Goal: Task Accomplishment & Management: Use online tool/utility

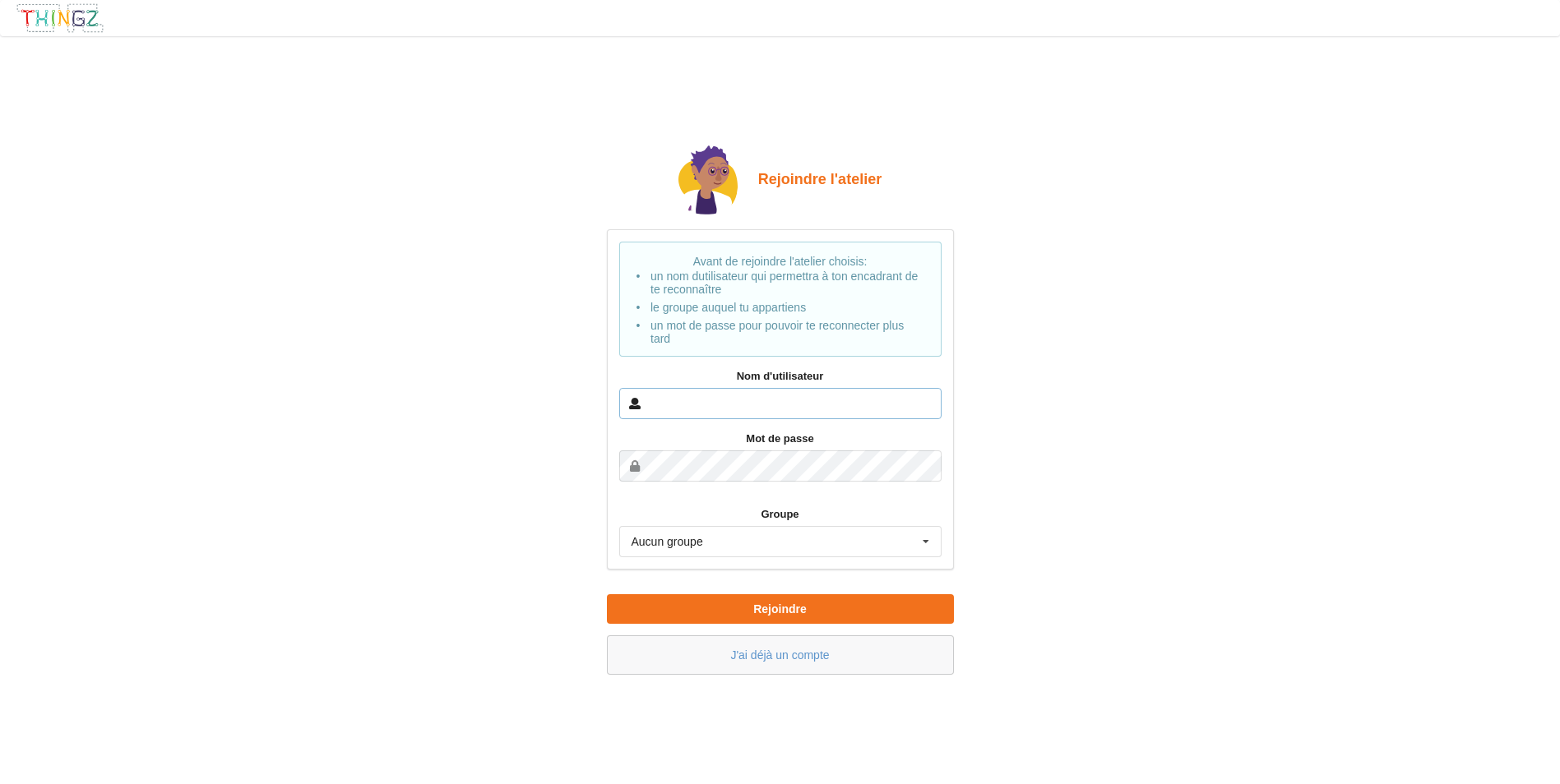
click at [658, 405] on input "text" at bounding box center [780, 403] width 323 height 31
click at [759, 402] on input "maguwe ft blou" at bounding box center [780, 403] width 323 height 31
click at [928, 536] on icon at bounding box center [926, 543] width 25 height 31
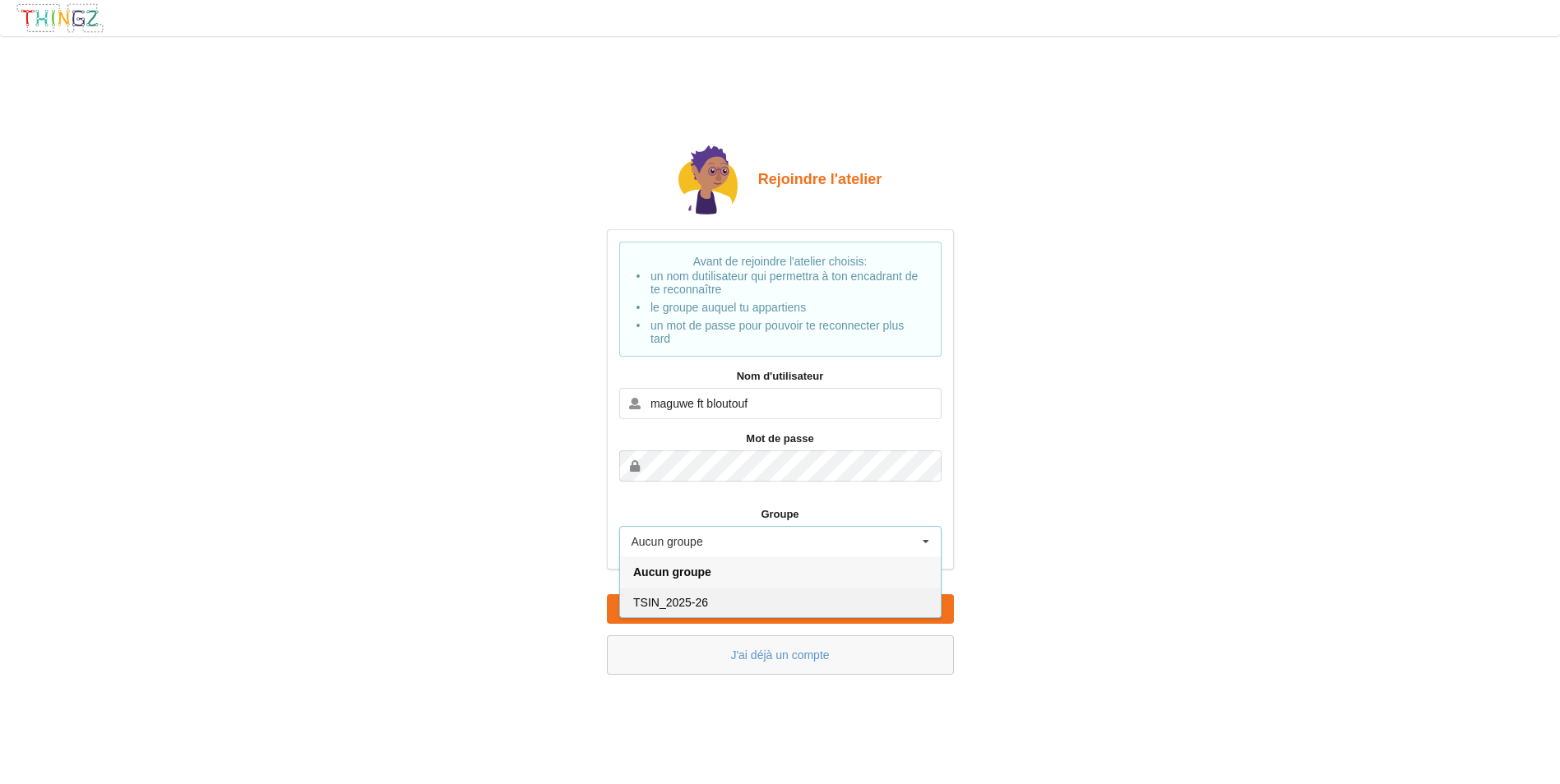
click at [727, 604] on div "TSIN_2025-26" at bounding box center [780, 603] width 321 height 31
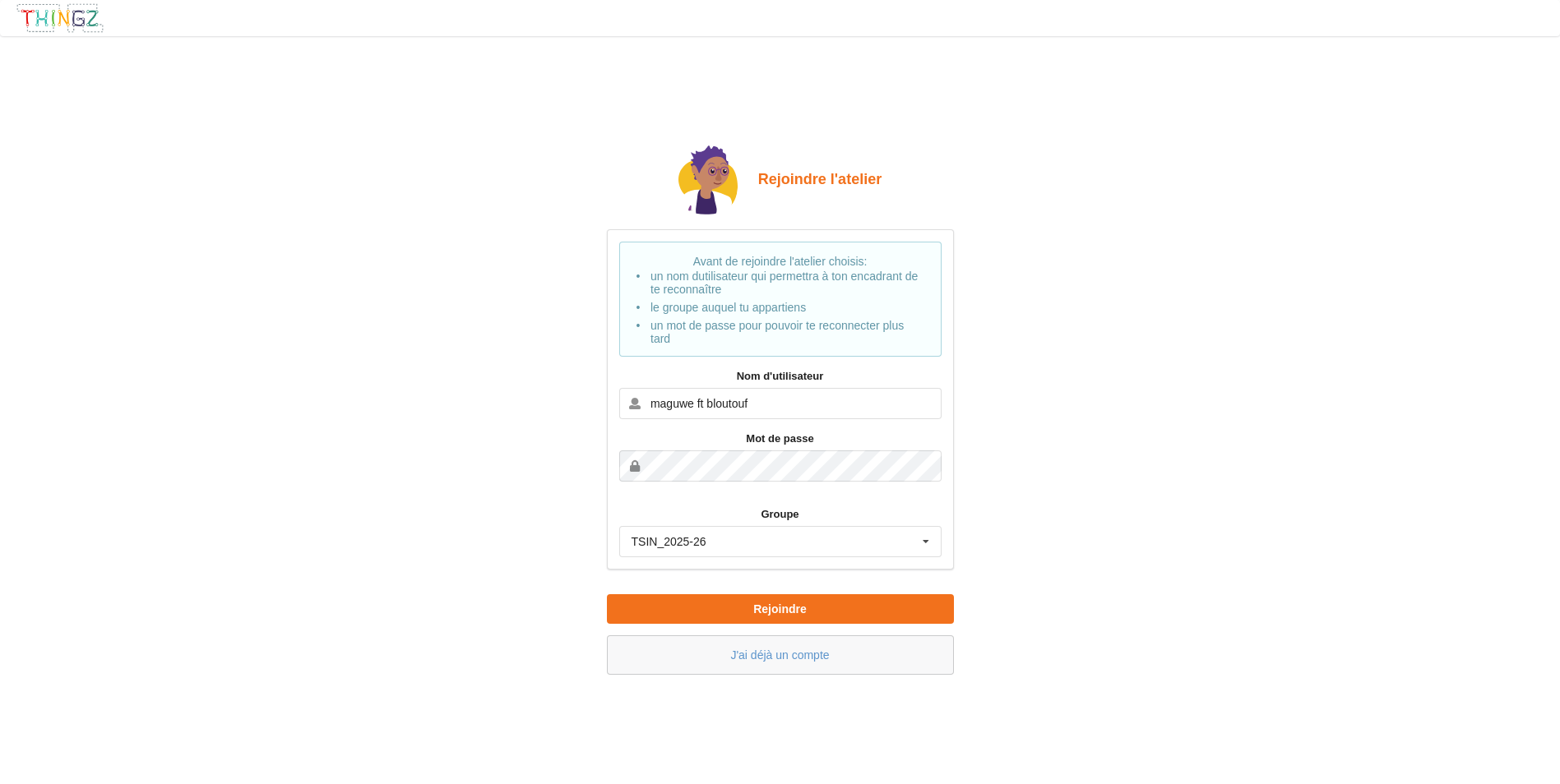
click at [829, 371] on label "Nom d'utilisateur" at bounding box center [780, 376] width 323 height 16
click at [777, 385] on label "Nom d'utilisateur" at bounding box center [780, 376] width 323 height 16
click at [801, 412] on input "maguwe ft bloutouf" at bounding box center [780, 403] width 323 height 31
type input "m"
type input "elfaouzi"
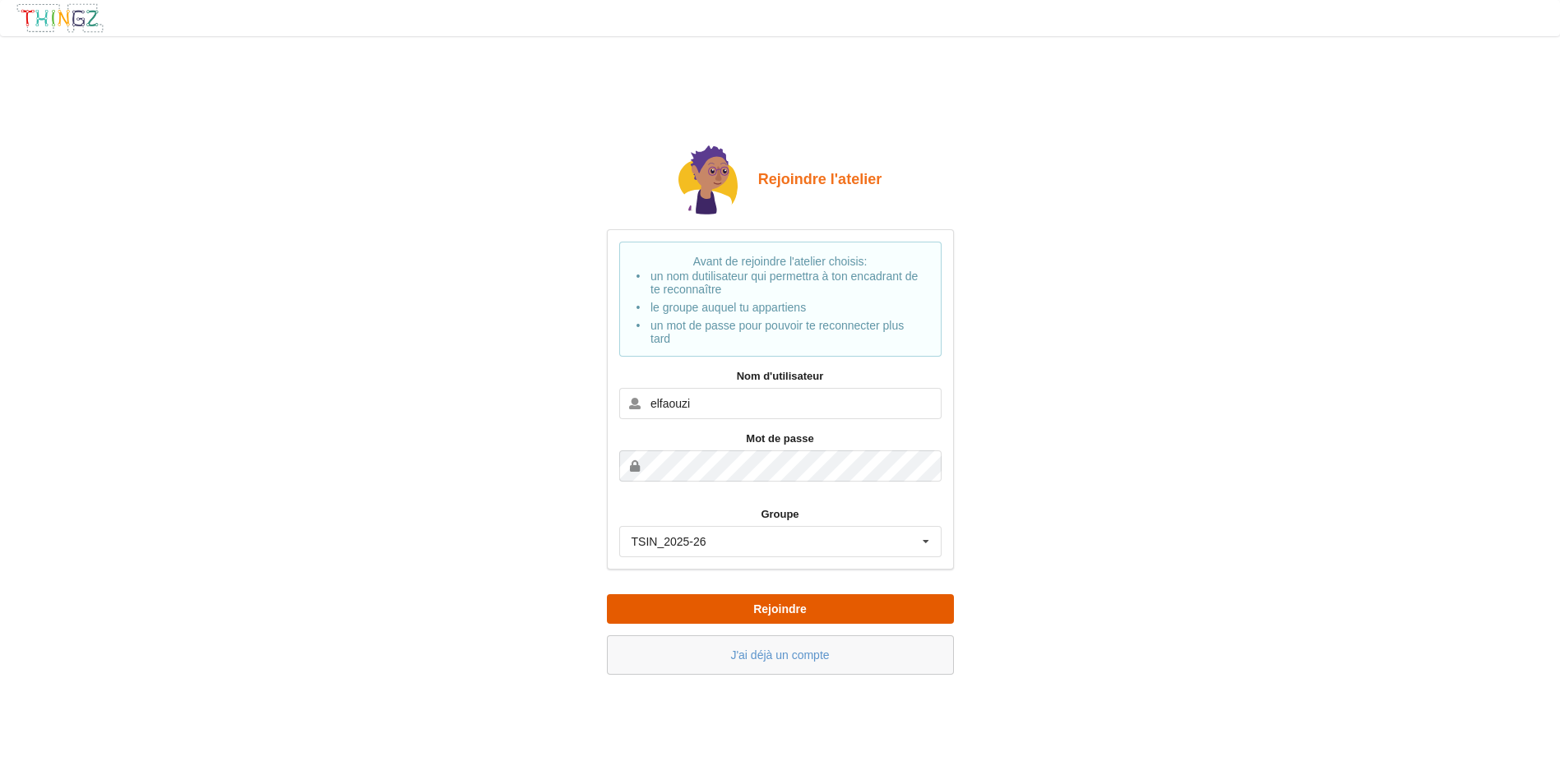
click at [829, 603] on button "Rejoindre" at bounding box center [780, 609] width 347 height 30
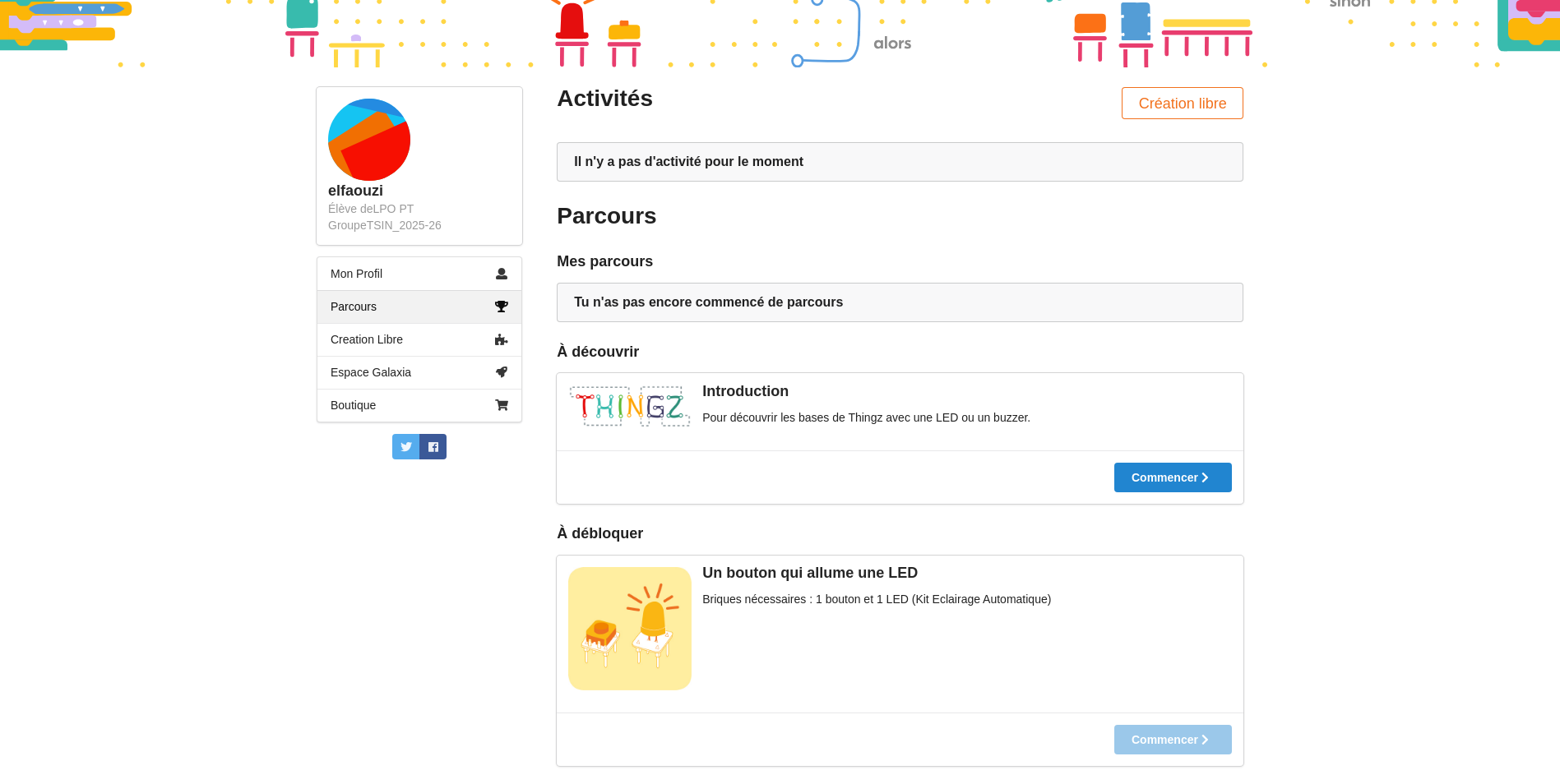
scroll to position [164, 0]
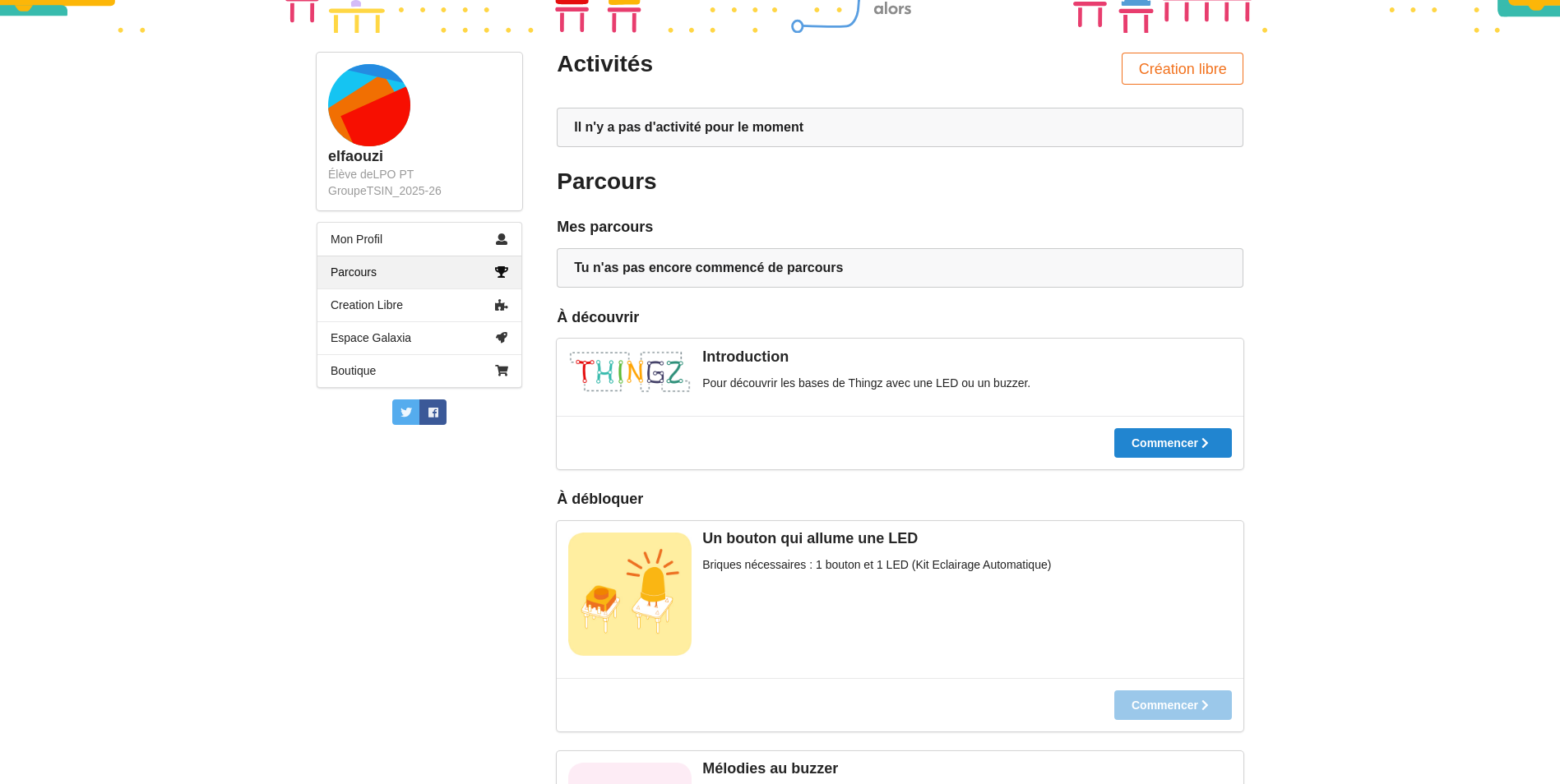
click at [1183, 459] on div "Commencer" at bounding box center [900, 442] width 687 height 53
click at [1189, 448] on div at bounding box center [1172, 442] width 117 height 11
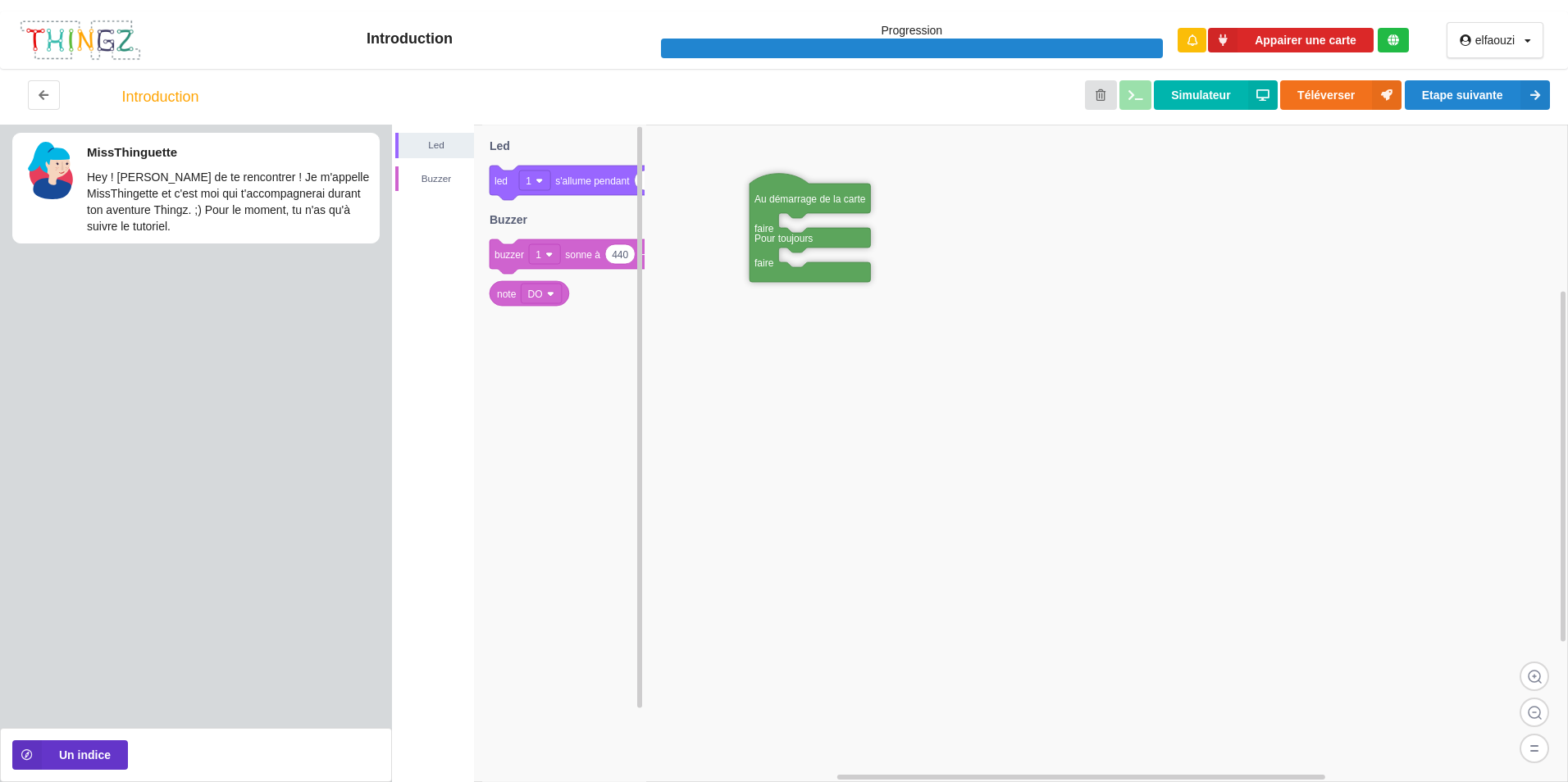
drag, startPoint x: 1123, startPoint y: 394, endPoint x: 765, endPoint y: 185, distance: 414.5
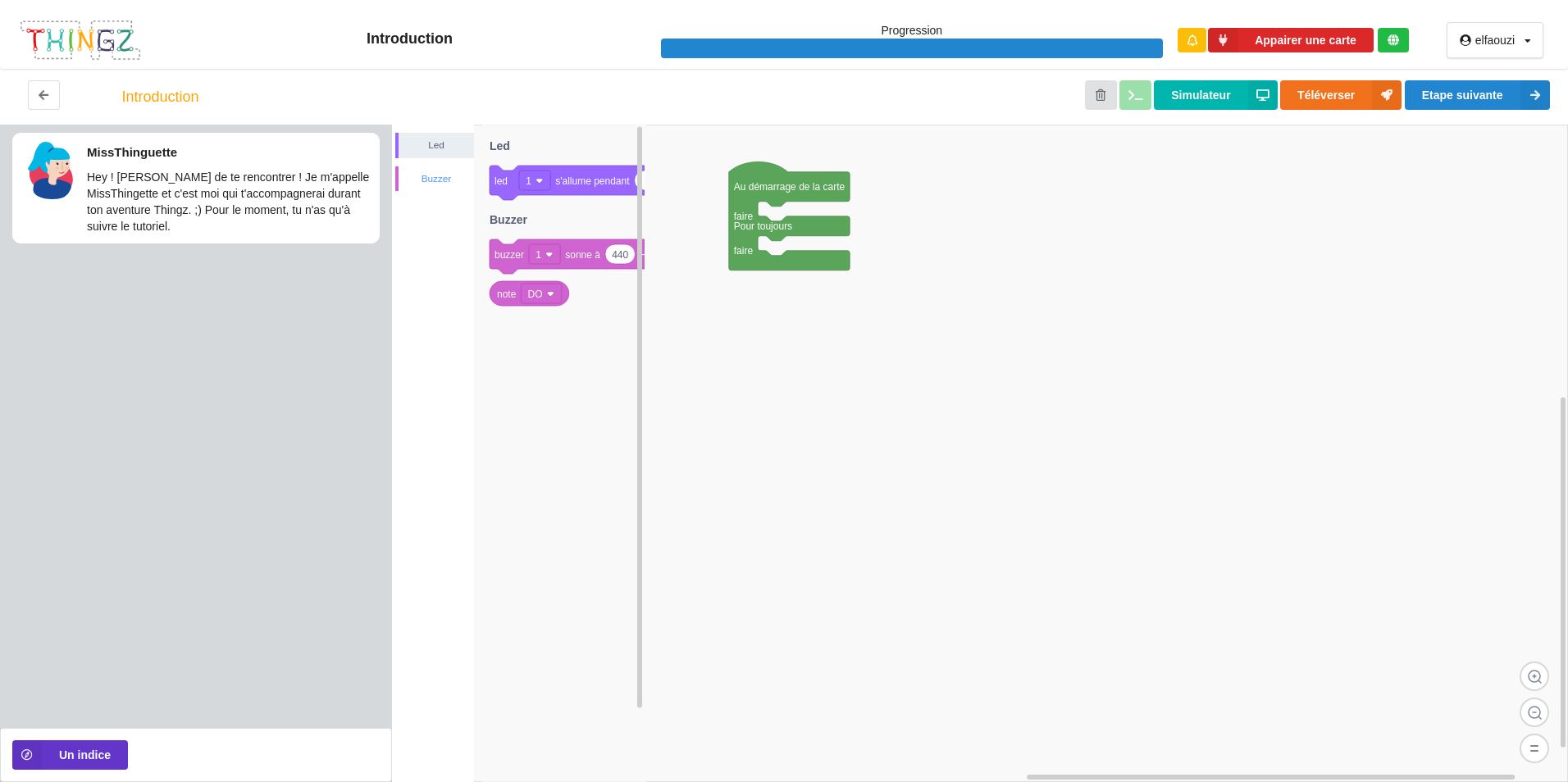
click at [432, 176] on div "Buzzer" at bounding box center [436, 178] width 75 height 16
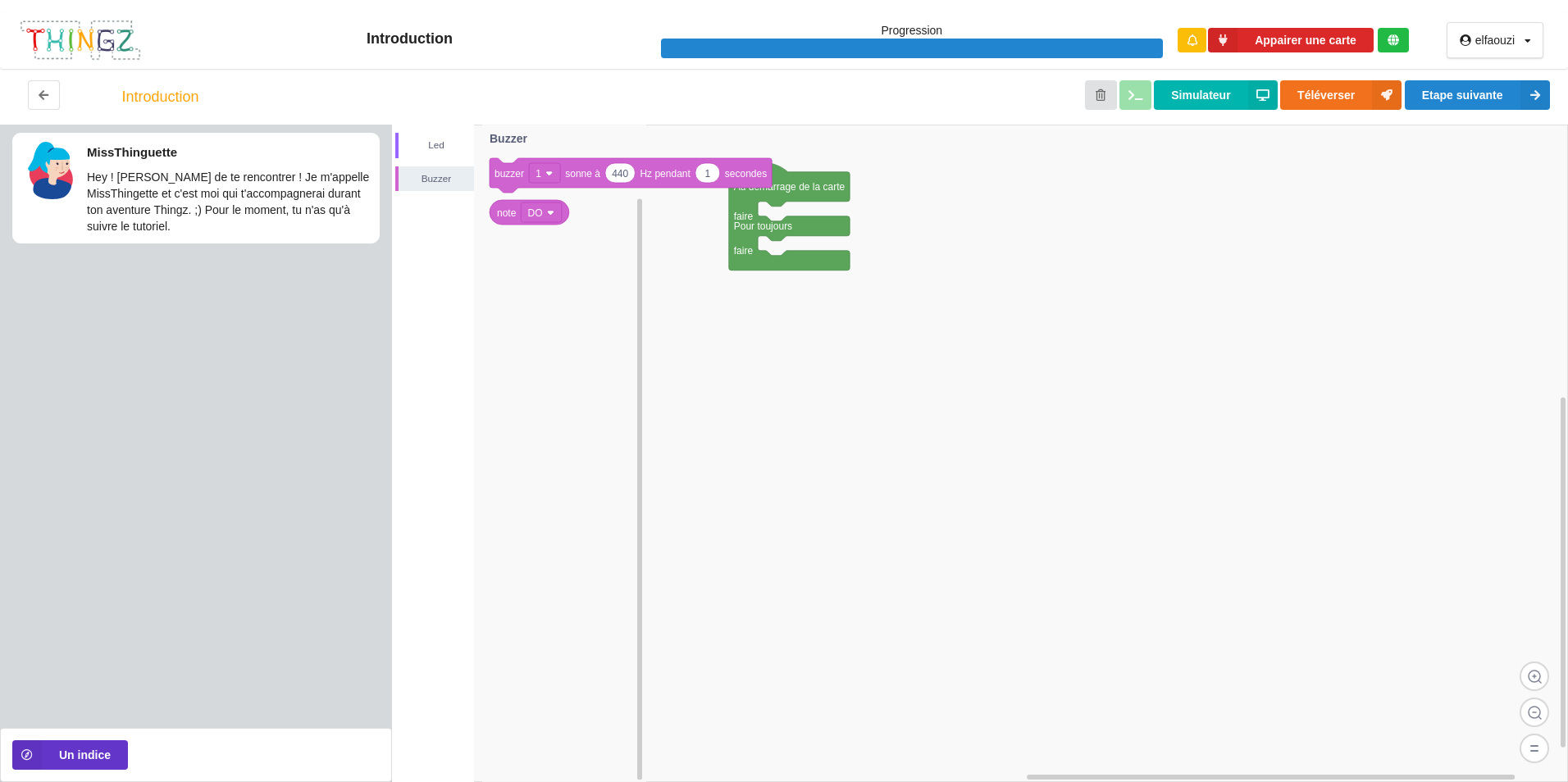
click at [514, 135] on text "Buzzer" at bounding box center [508, 138] width 38 height 13
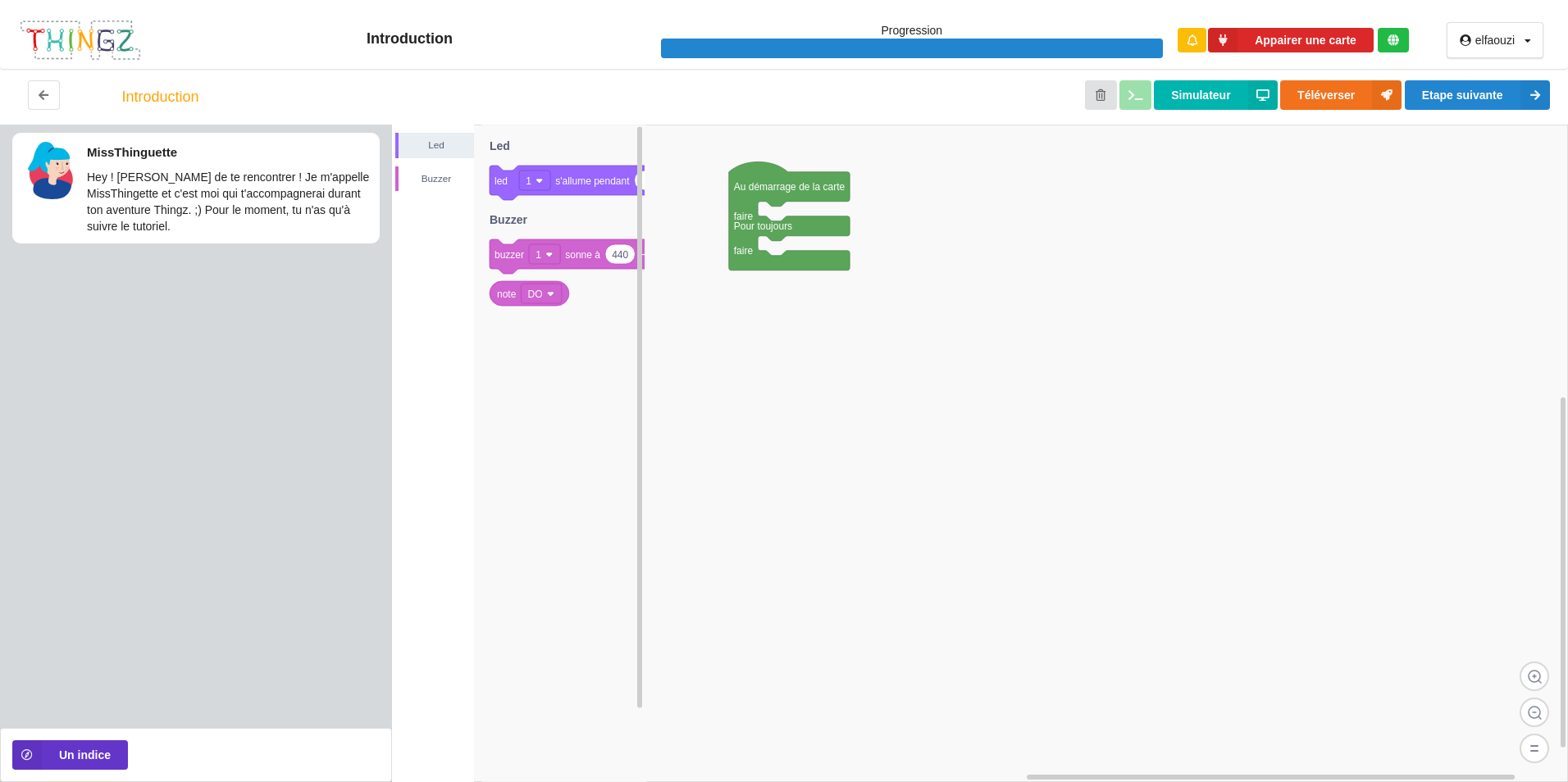
drag, startPoint x: 500, startPoint y: 206, endPoint x: 438, endPoint y: 270, distance: 89.1
click at [438, 270] on div "Led Buzzer Au démarrage de la carte faire Pour toujours faire 1 led 1 s'allume …" at bounding box center [980, 453] width 1176 height 657
drag, startPoint x: 518, startPoint y: 140, endPoint x: 555, endPoint y: 225, distance: 92.7
click at [541, 256] on icon "1 led 1 s'allume pendant secondes 440 1 buzzer 1 sonne à Hz pendant secondes no…" at bounding box center [565, 453] width 164 height 657
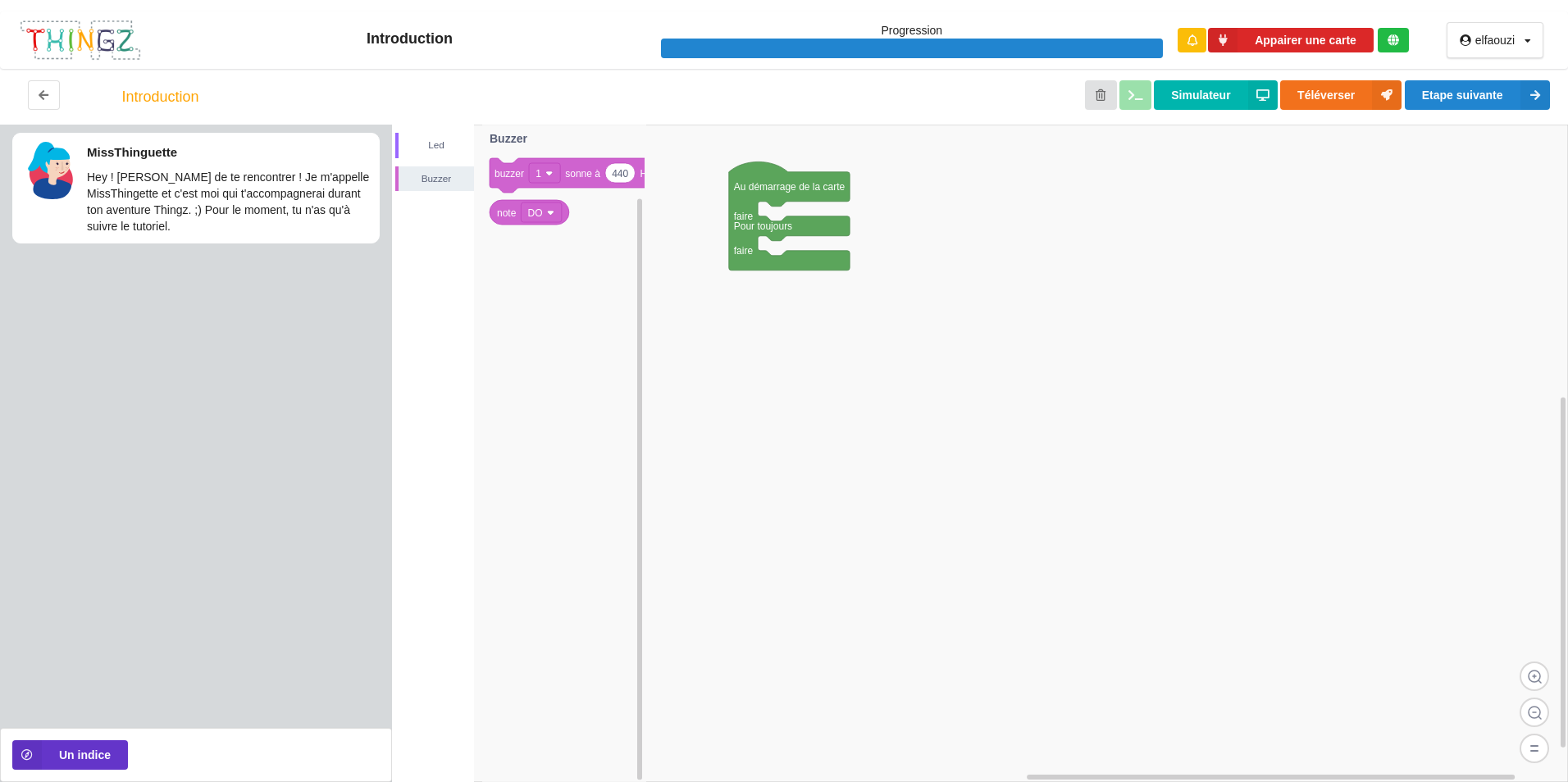
click at [60, 738] on div "Un indice" at bounding box center [196, 755] width 392 height 54
click at [67, 752] on button "Un indice" at bounding box center [69, 755] width 115 height 30
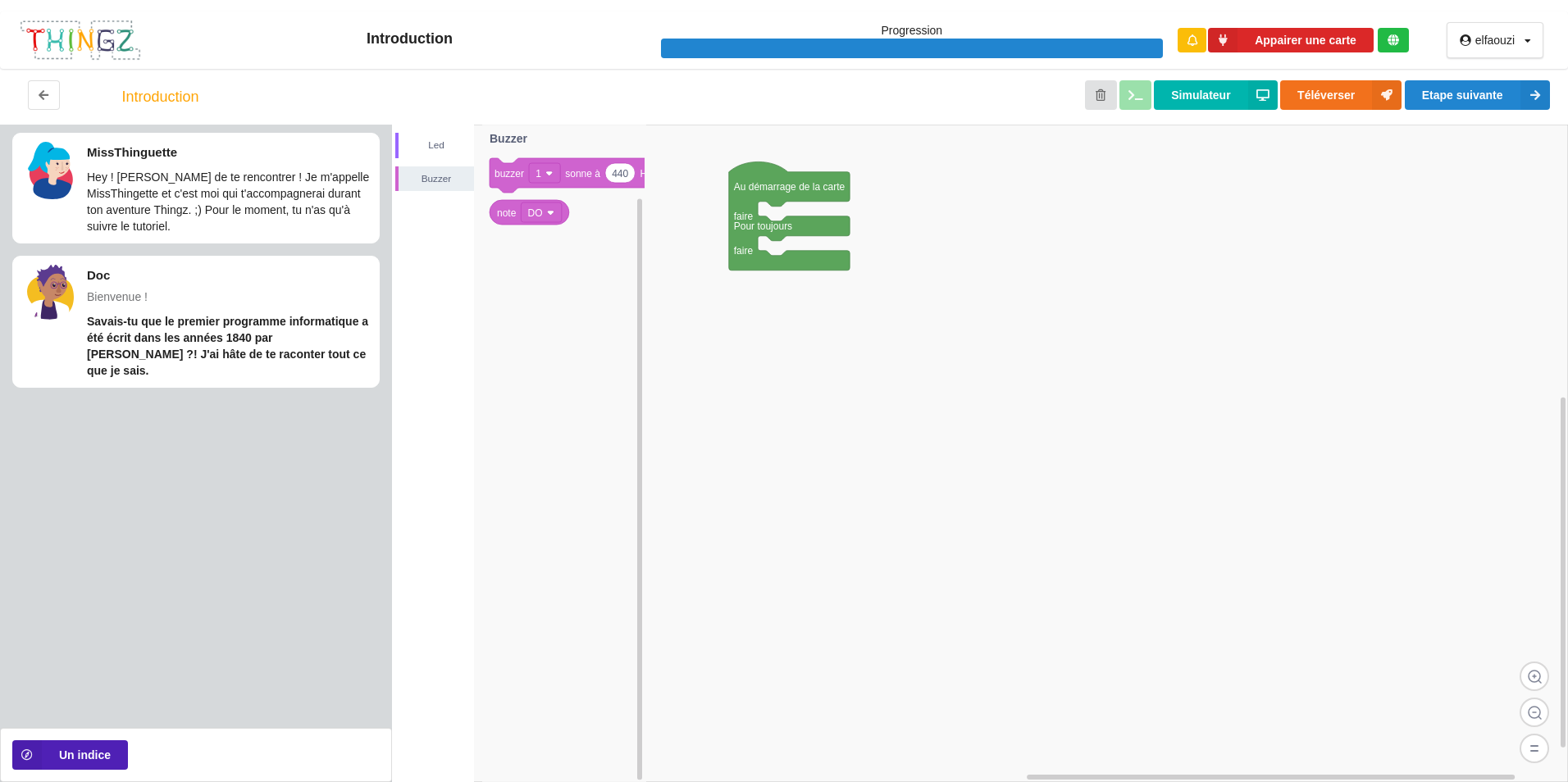
click at [78, 744] on button "Un indice" at bounding box center [69, 755] width 115 height 30
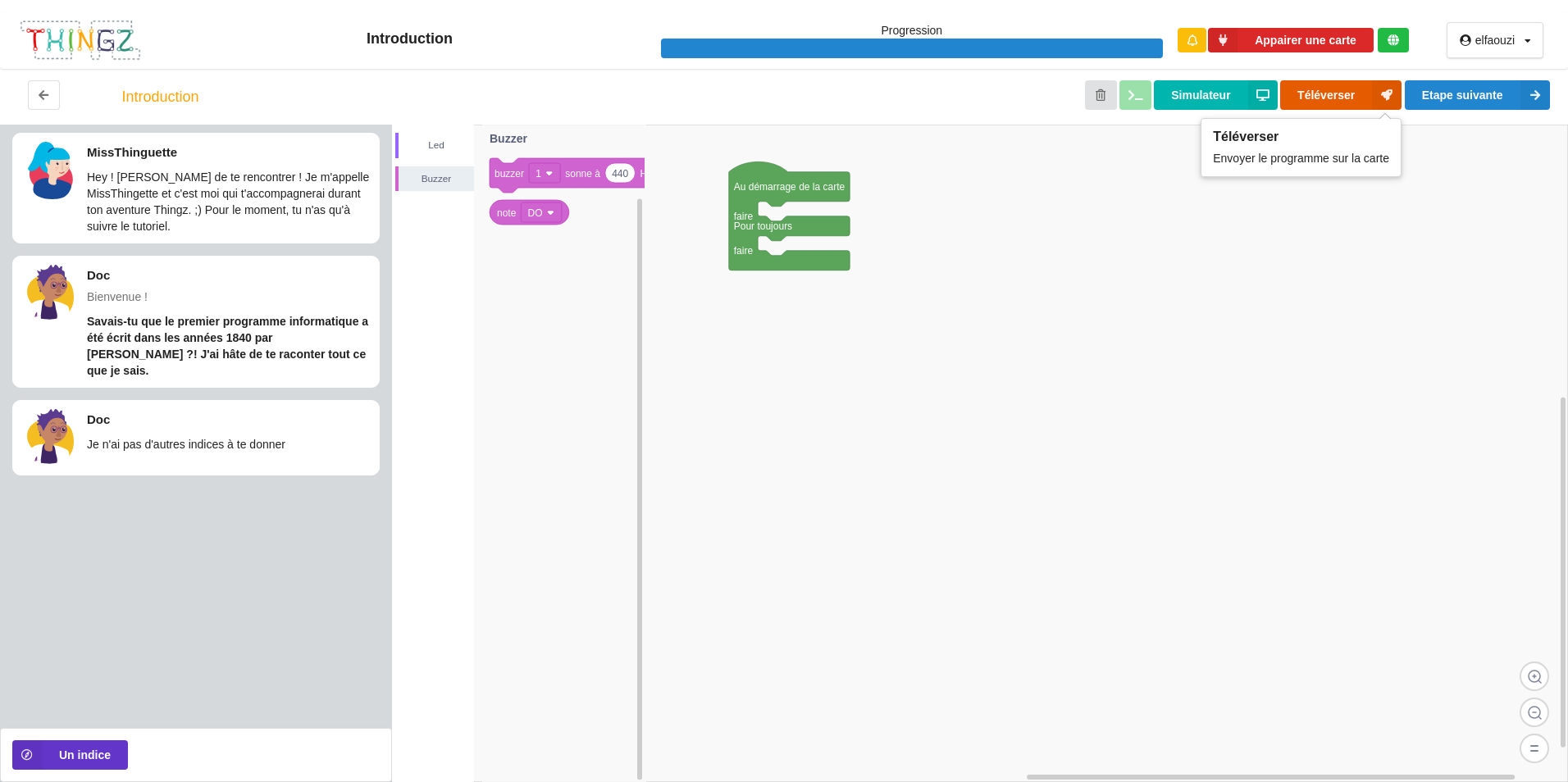
click at [1350, 90] on button "Téléverser" at bounding box center [1341, 95] width 121 height 30
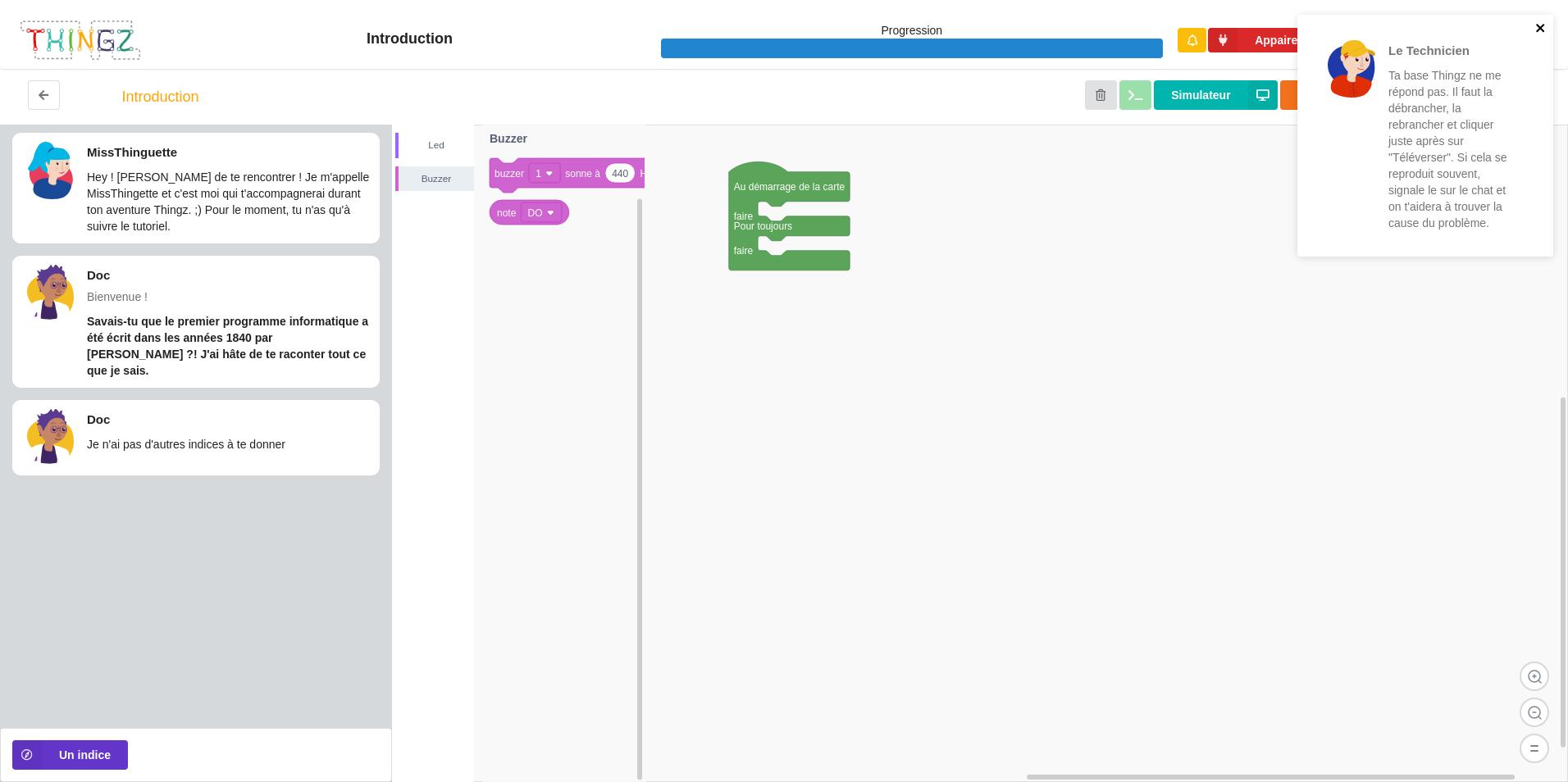
click at [1537, 31] on icon "close" at bounding box center [1541, 28] width 9 height 9
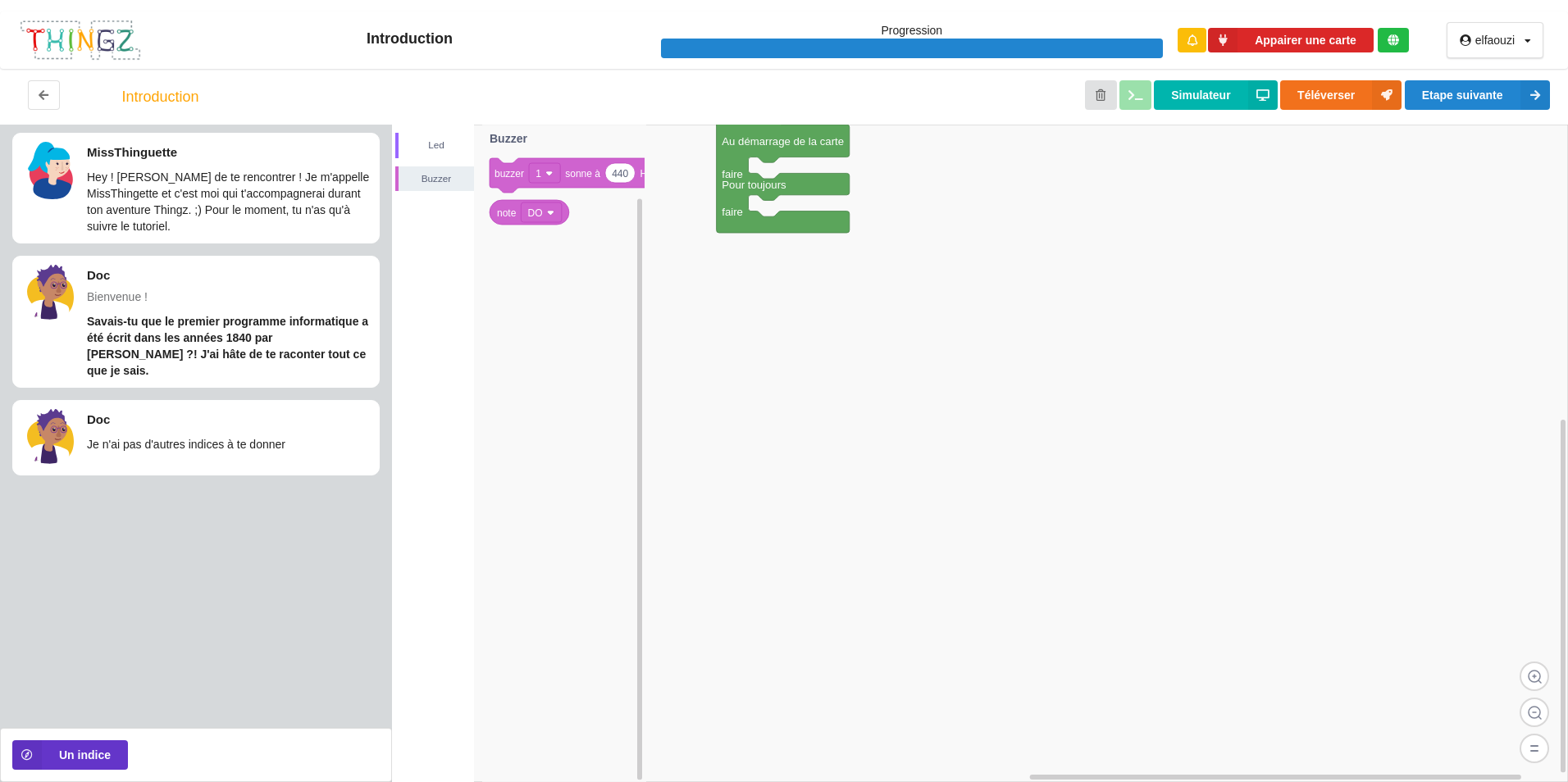
click at [1540, 667] on image at bounding box center [1535, 676] width 30 height 30
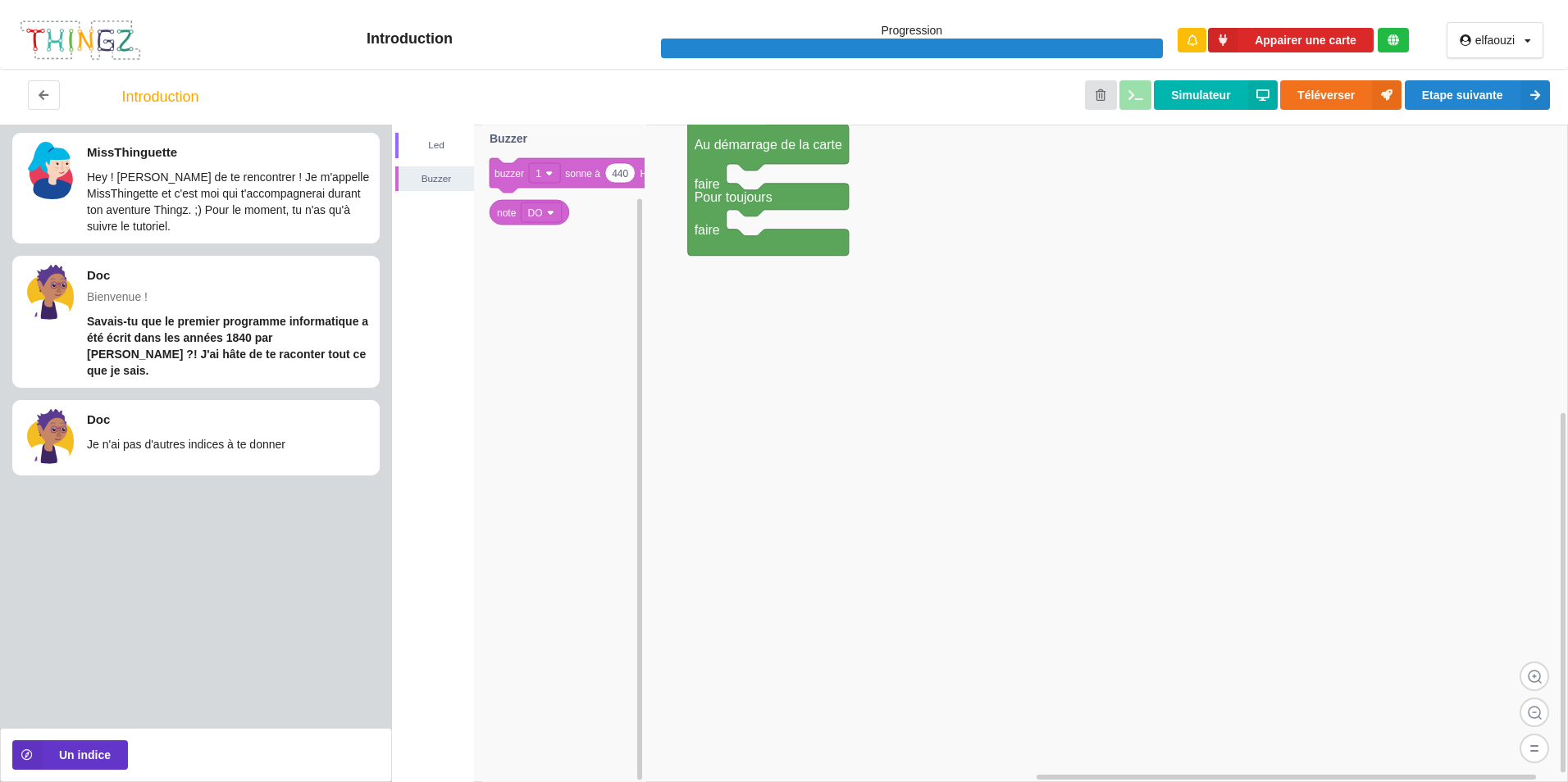
click at [1540, 667] on image at bounding box center [1535, 676] width 30 height 30
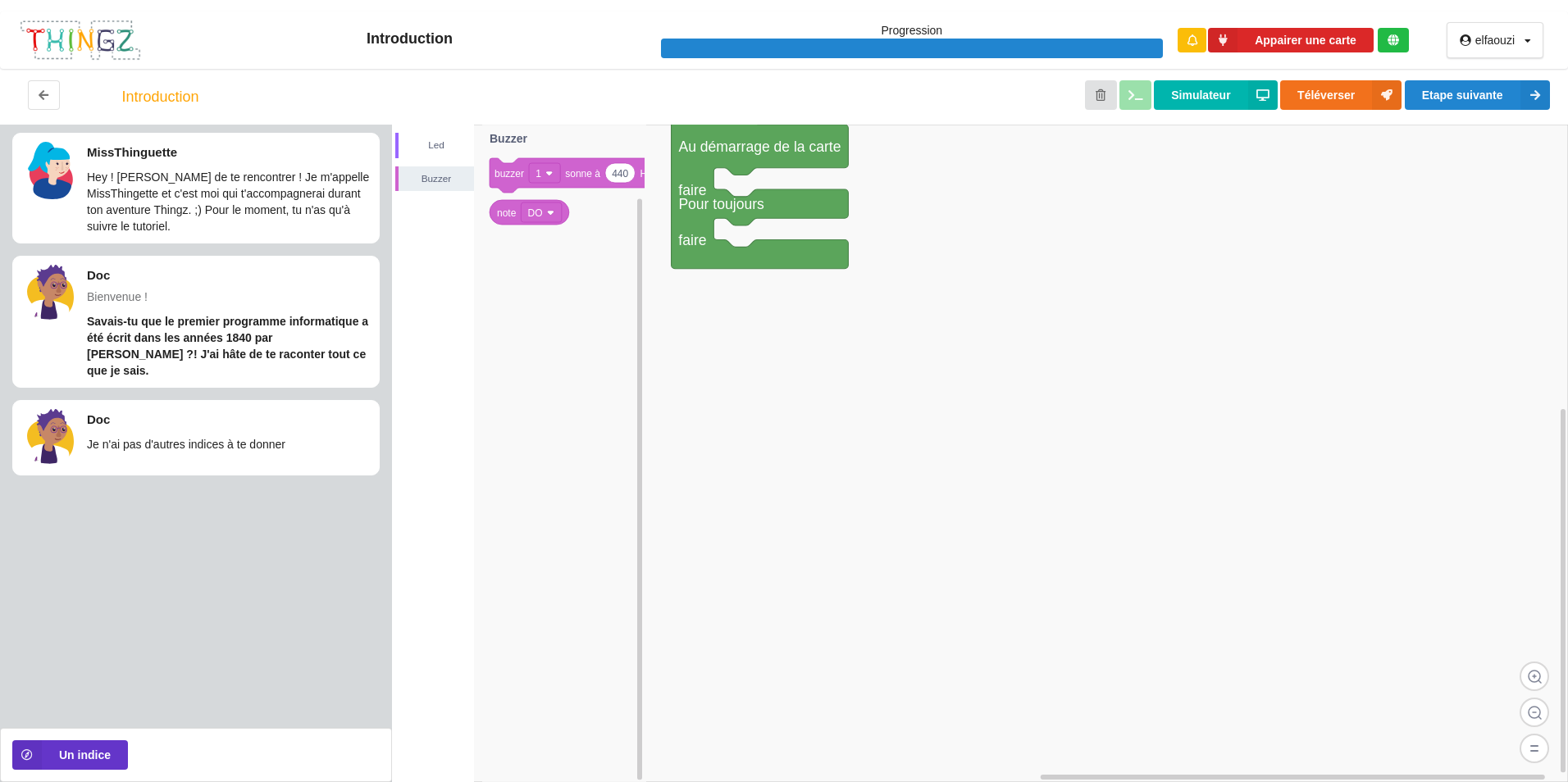
click at [1540, 667] on image at bounding box center [1535, 676] width 30 height 30
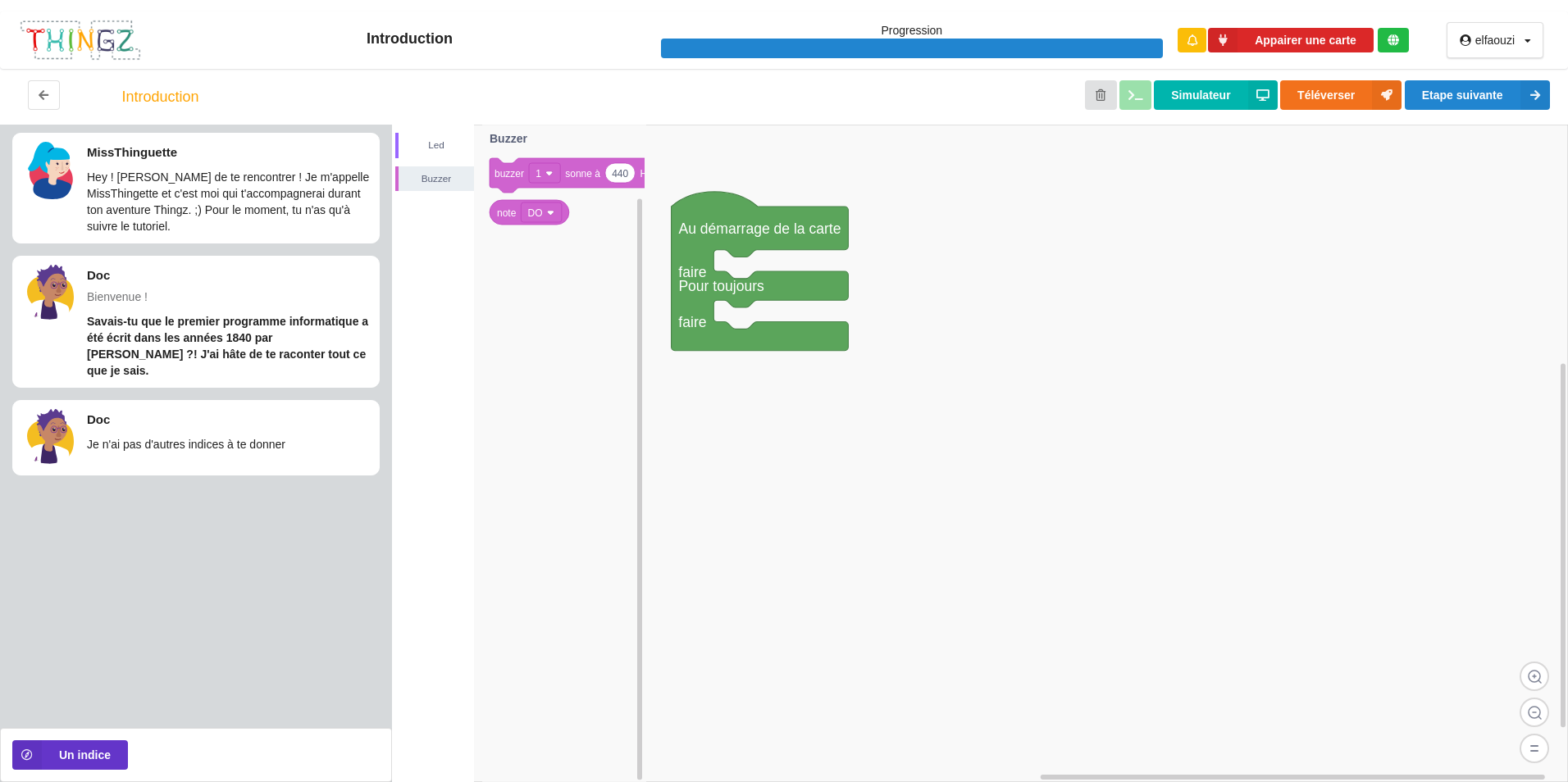
click at [1254, 405] on rect at bounding box center [980, 453] width 1176 height 657
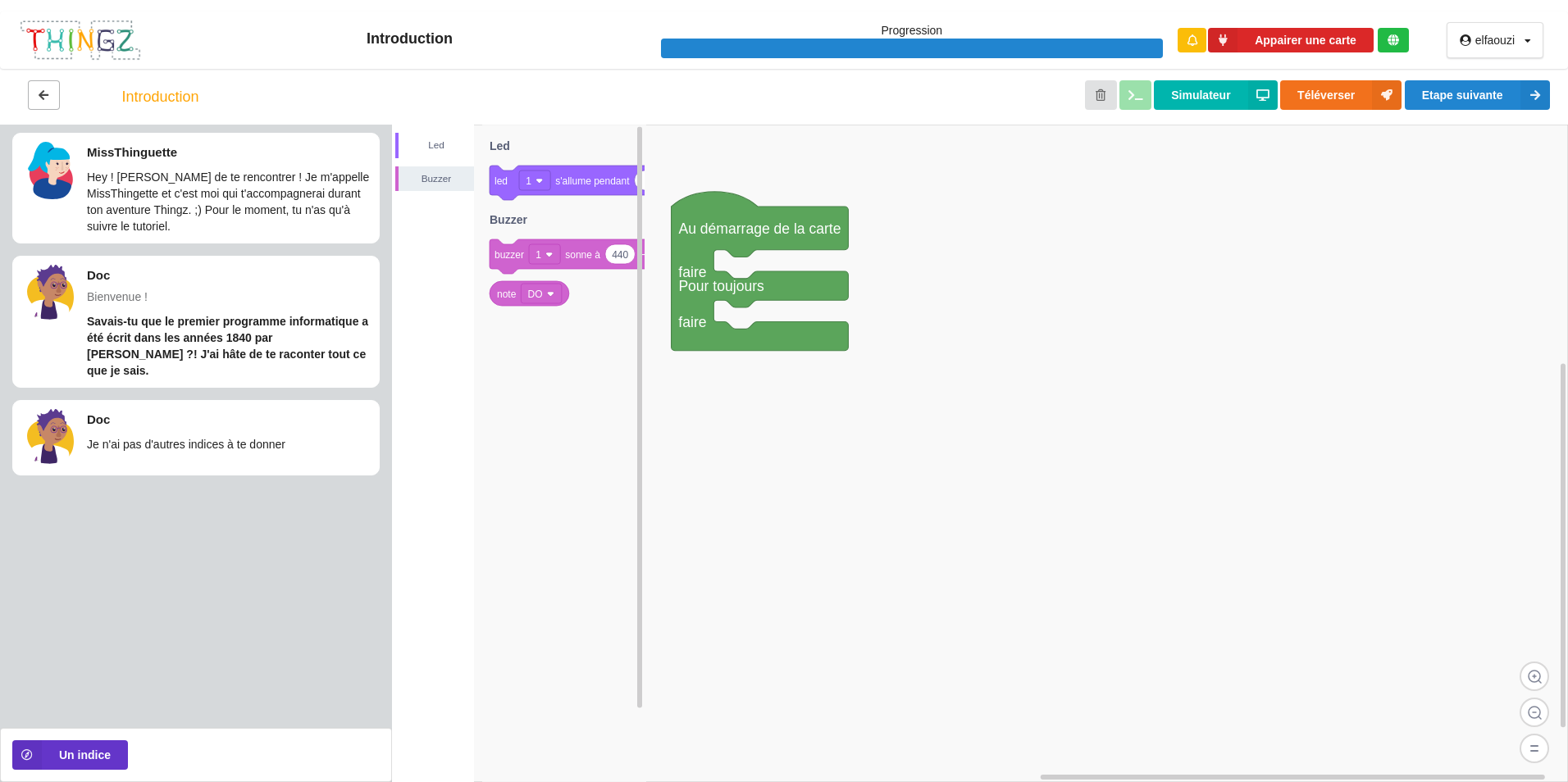
click at [50, 86] on button at bounding box center [44, 95] width 32 height 30
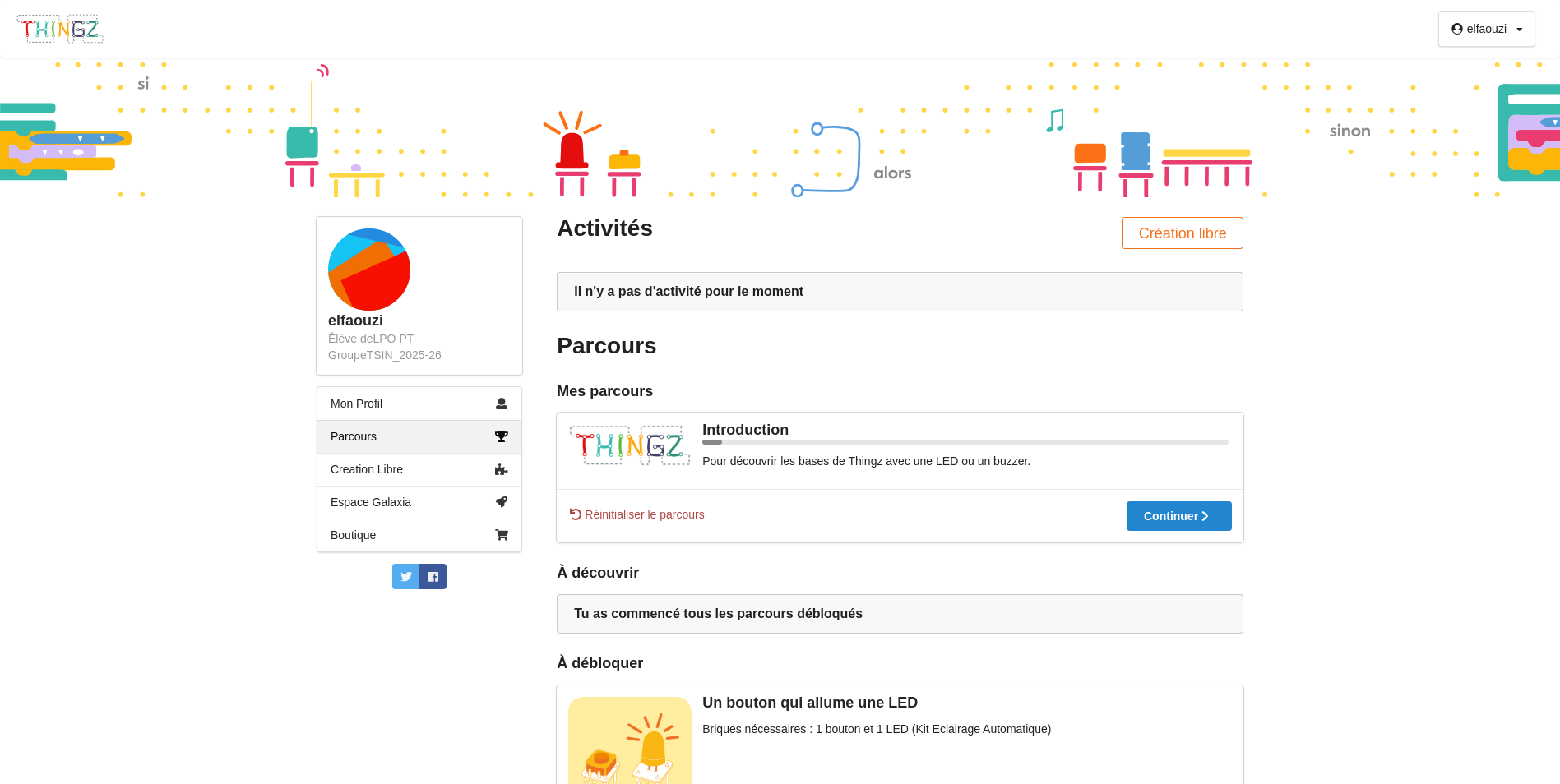
click at [658, 511] on span "Réinitialiser le parcours" at bounding box center [636, 514] width 136 height 16
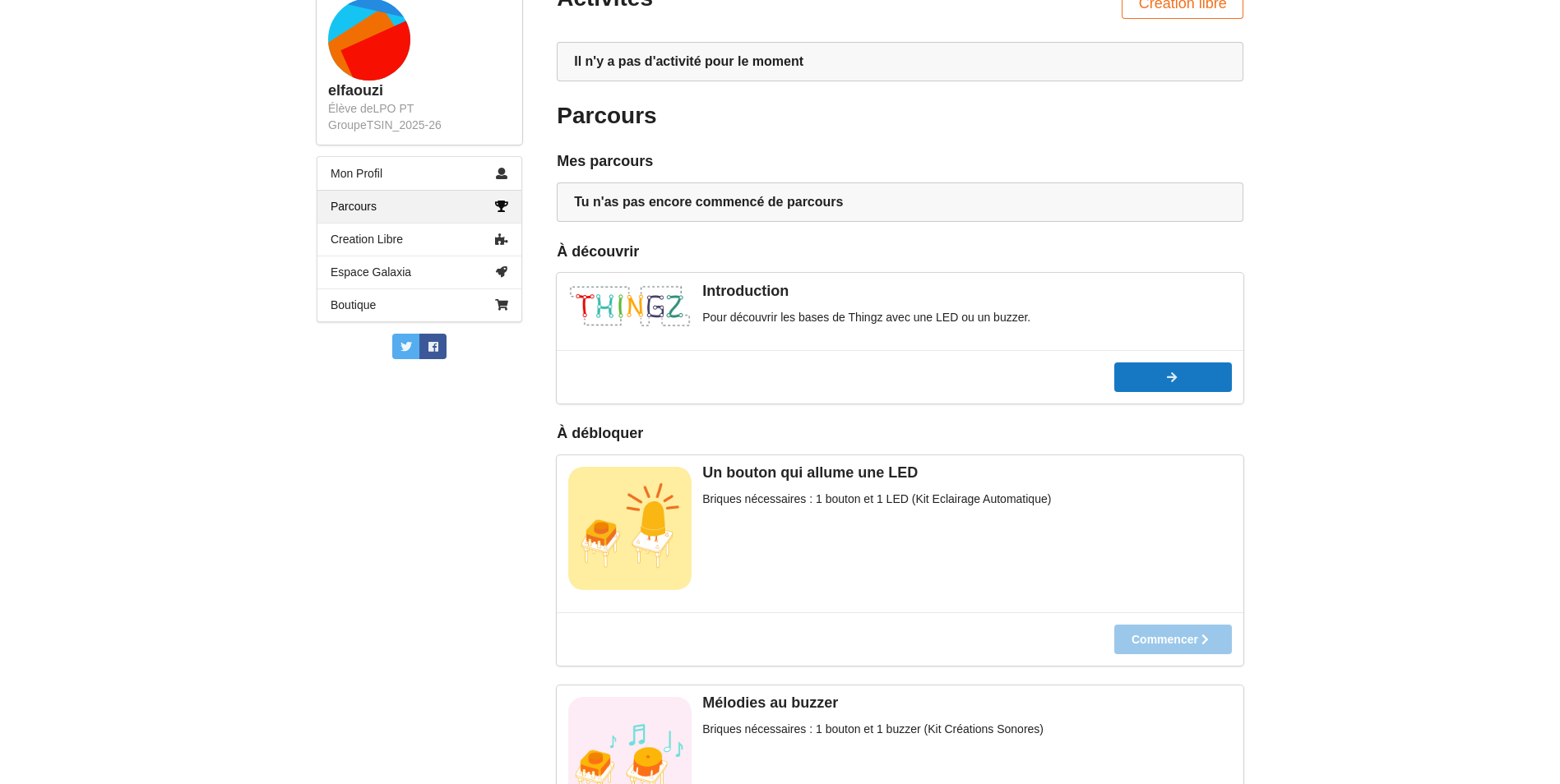
scroll to position [246, 0]
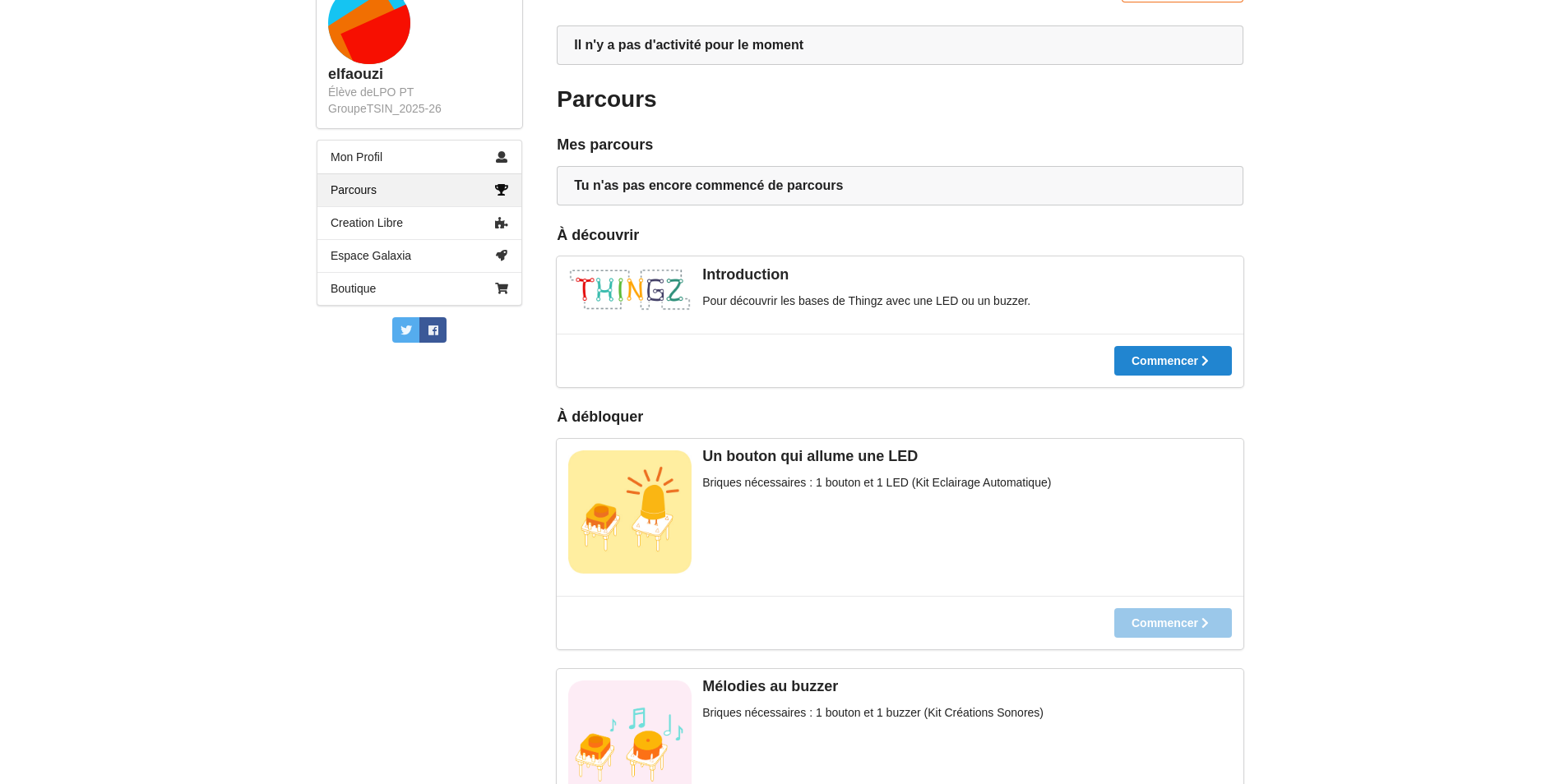
click at [1154, 621] on div "Commencer" at bounding box center [900, 622] width 687 height 53
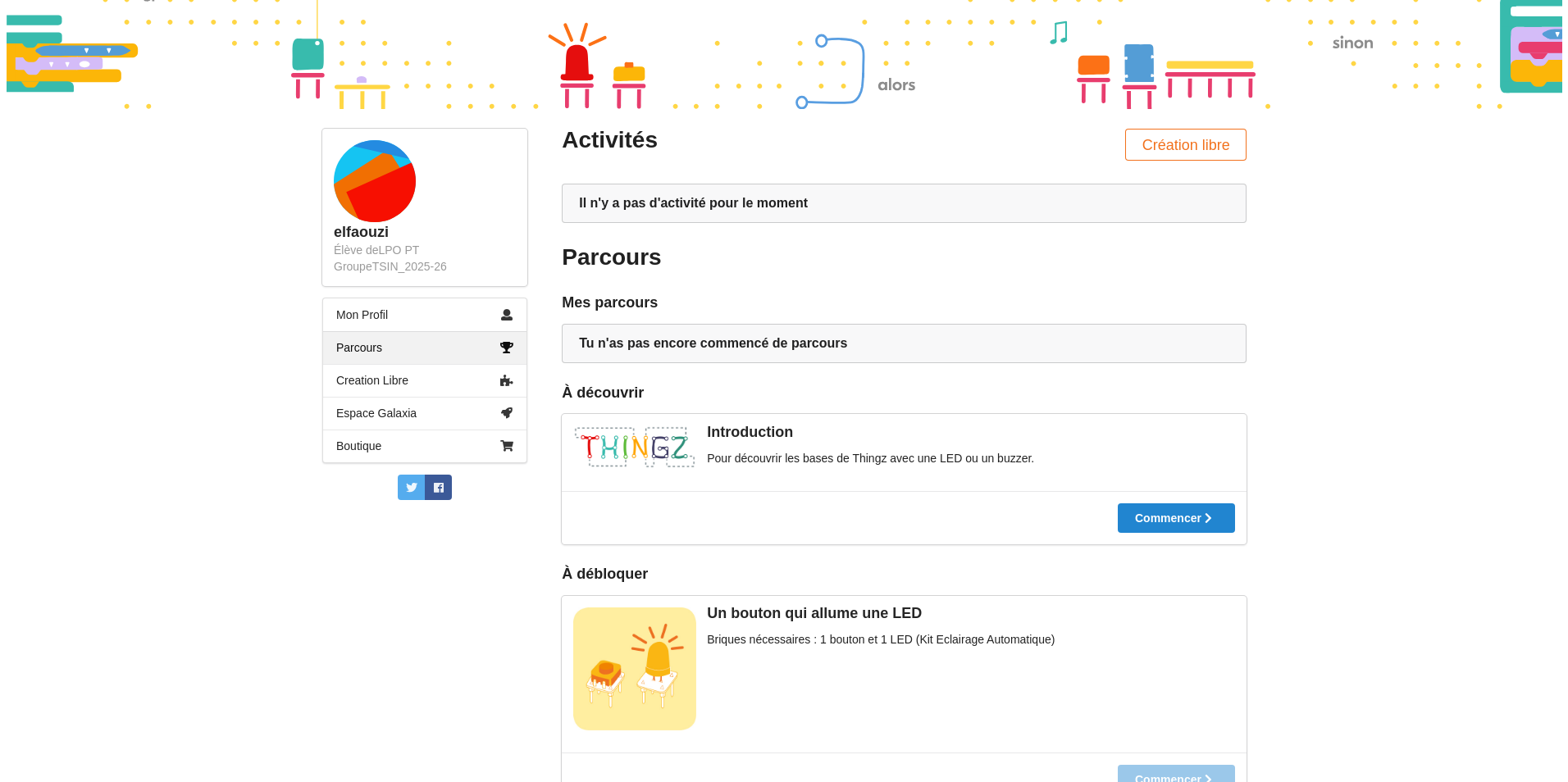
scroll to position [0, 0]
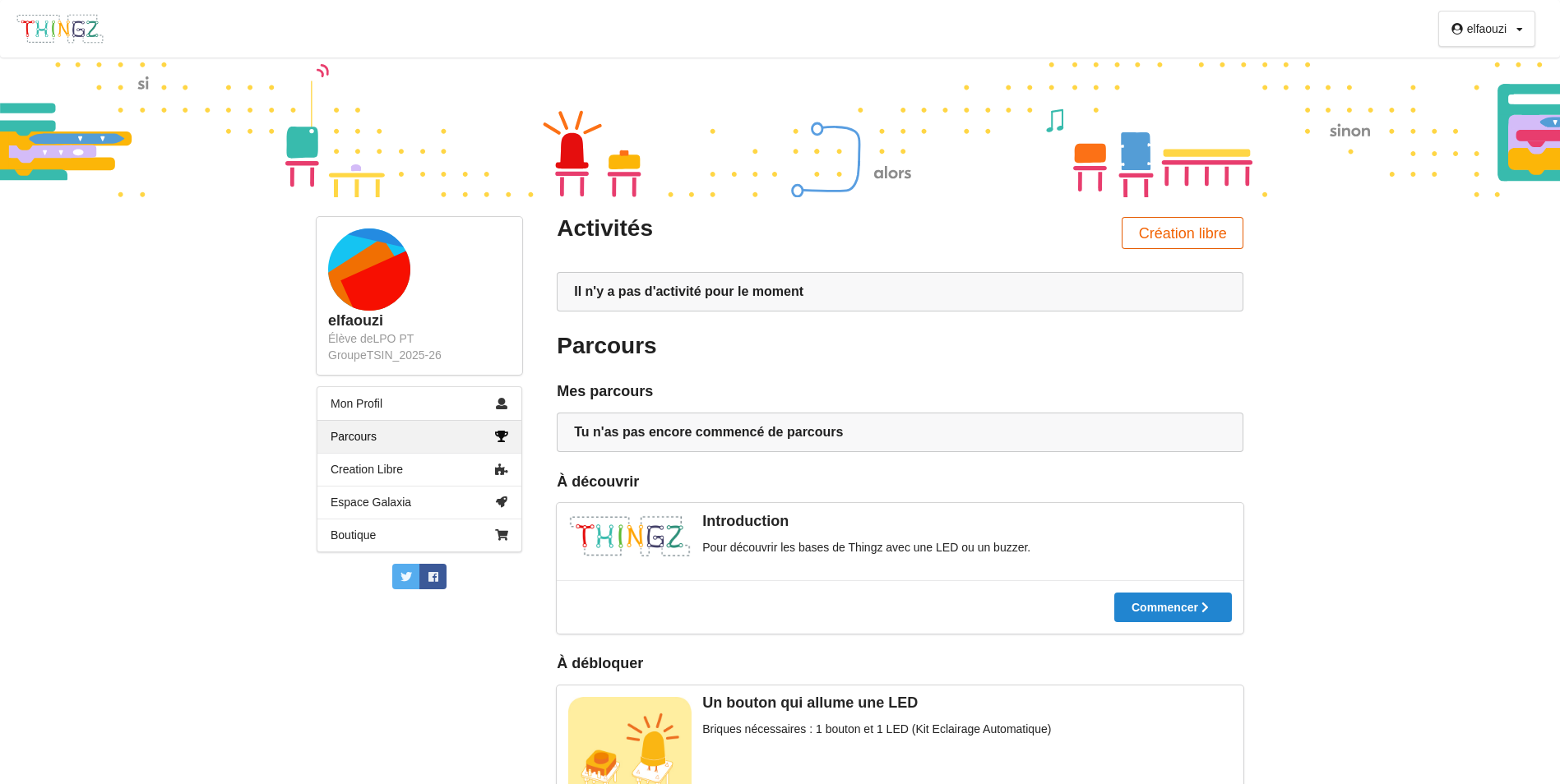
click at [1168, 229] on button "Création libre" at bounding box center [1182, 233] width 122 height 32
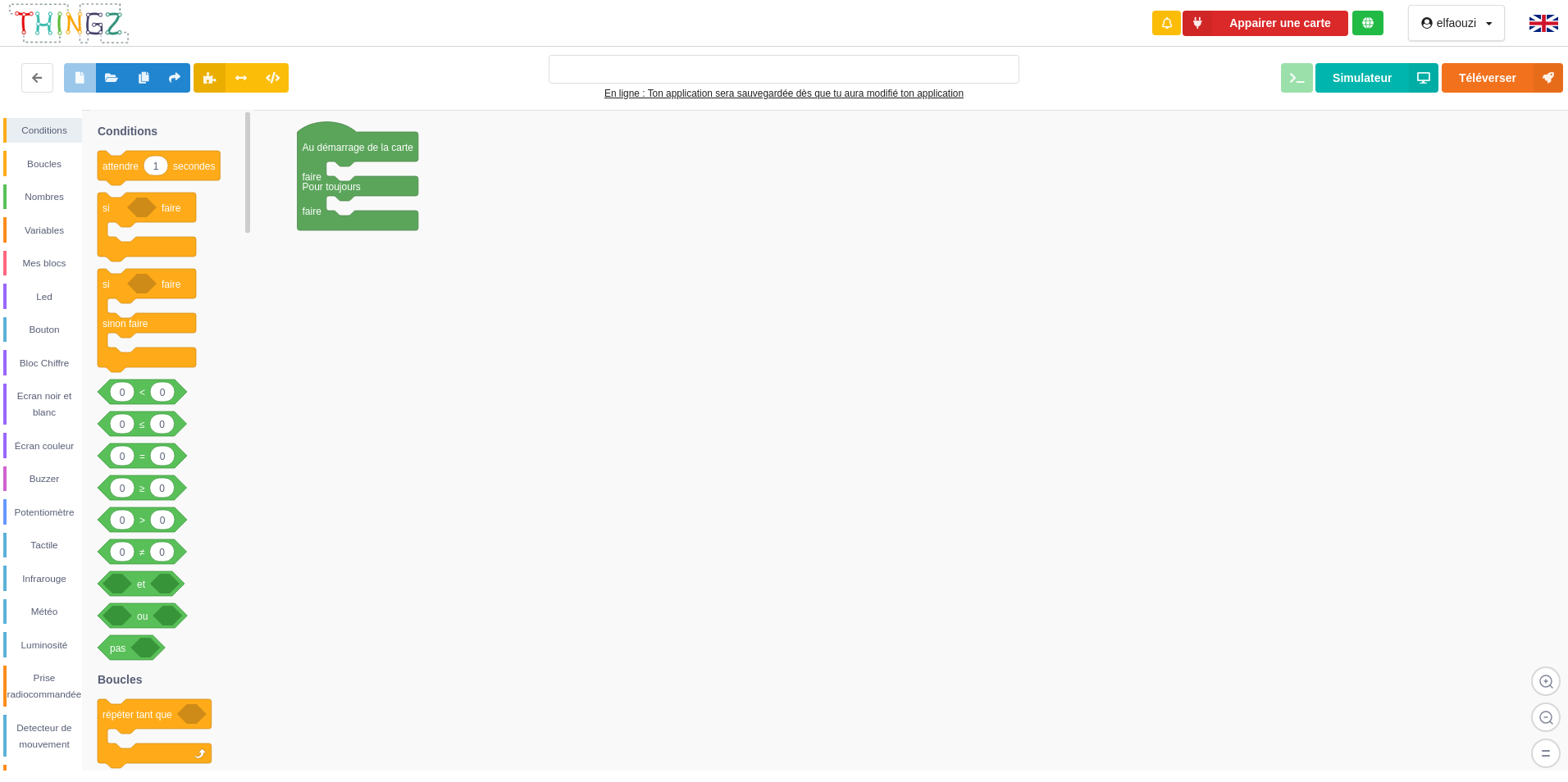
type input "Ma super application n°1"
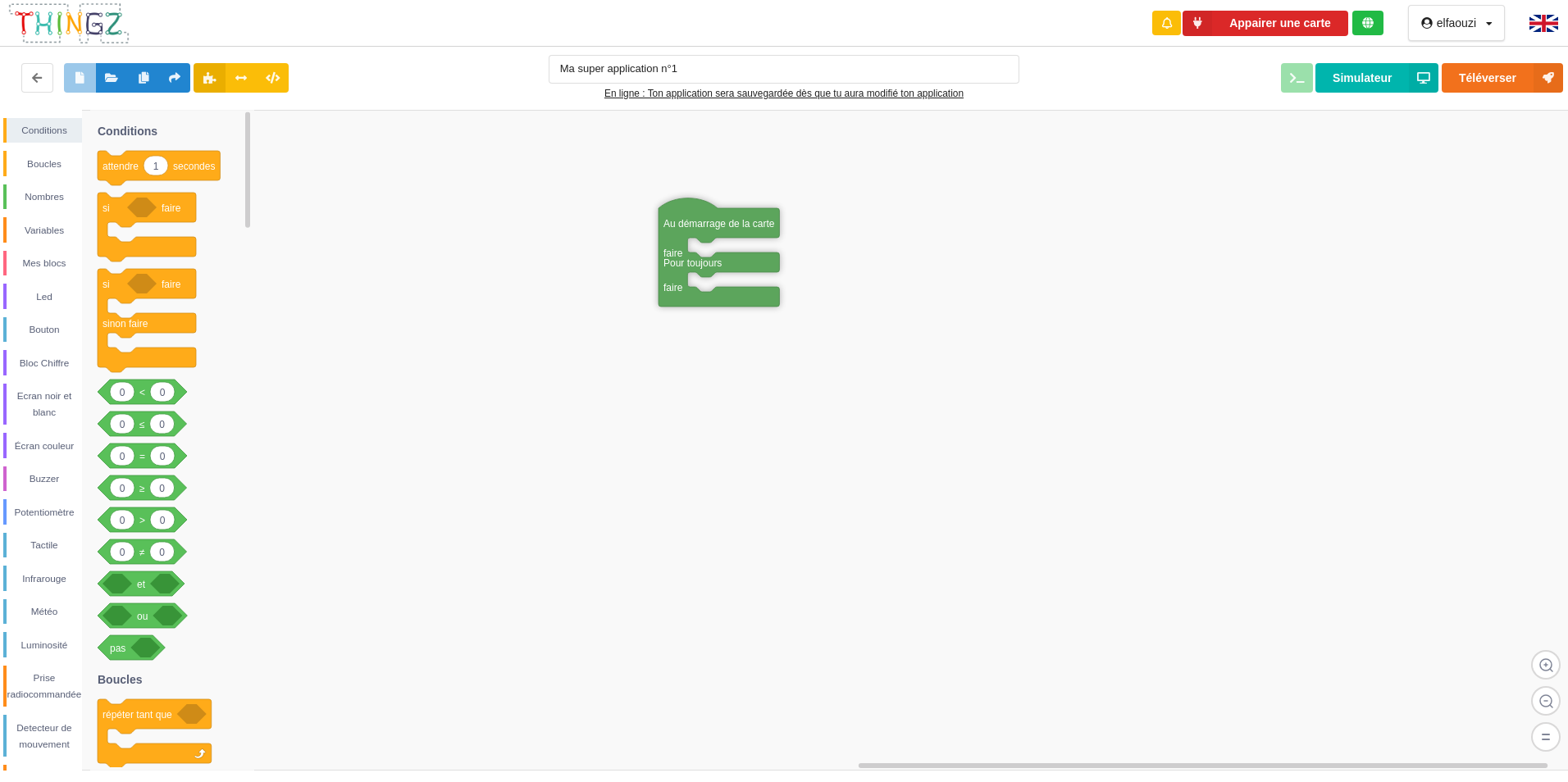
drag, startPoint x: 379, startPoint y: 148, endPoint x: 740, endPoint y: 208, distance: 366.0
click at [22, 260] on div "Mes blocs" at bounding box center [44, 263] width 75 height 16
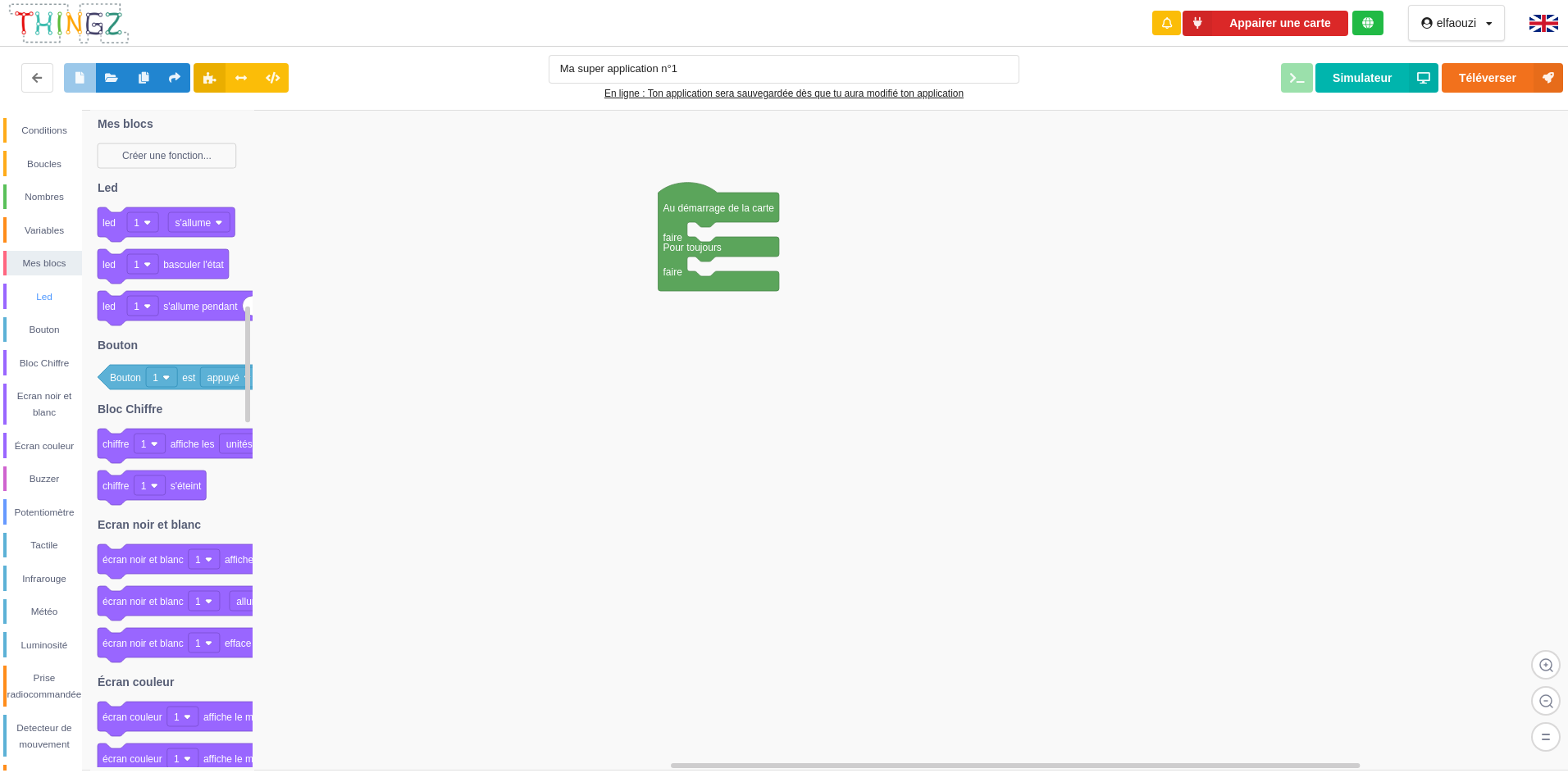
click at [52, 295] on div "Led" at bounding box center [44, 296] width 75 height 16
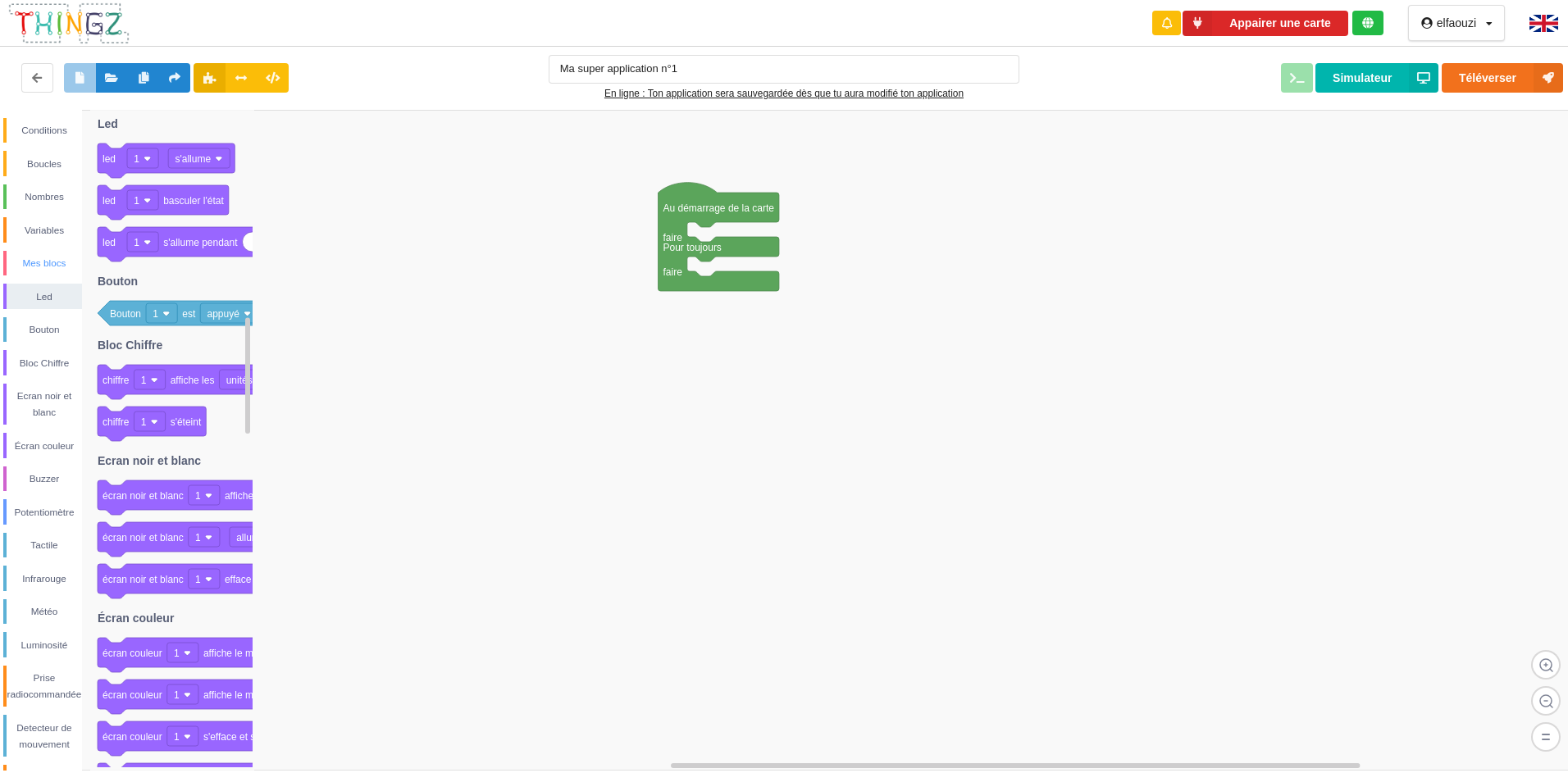
click at [57, 260] on div "Mes blocs" at bounding box center [44, 263] width 75 height 16
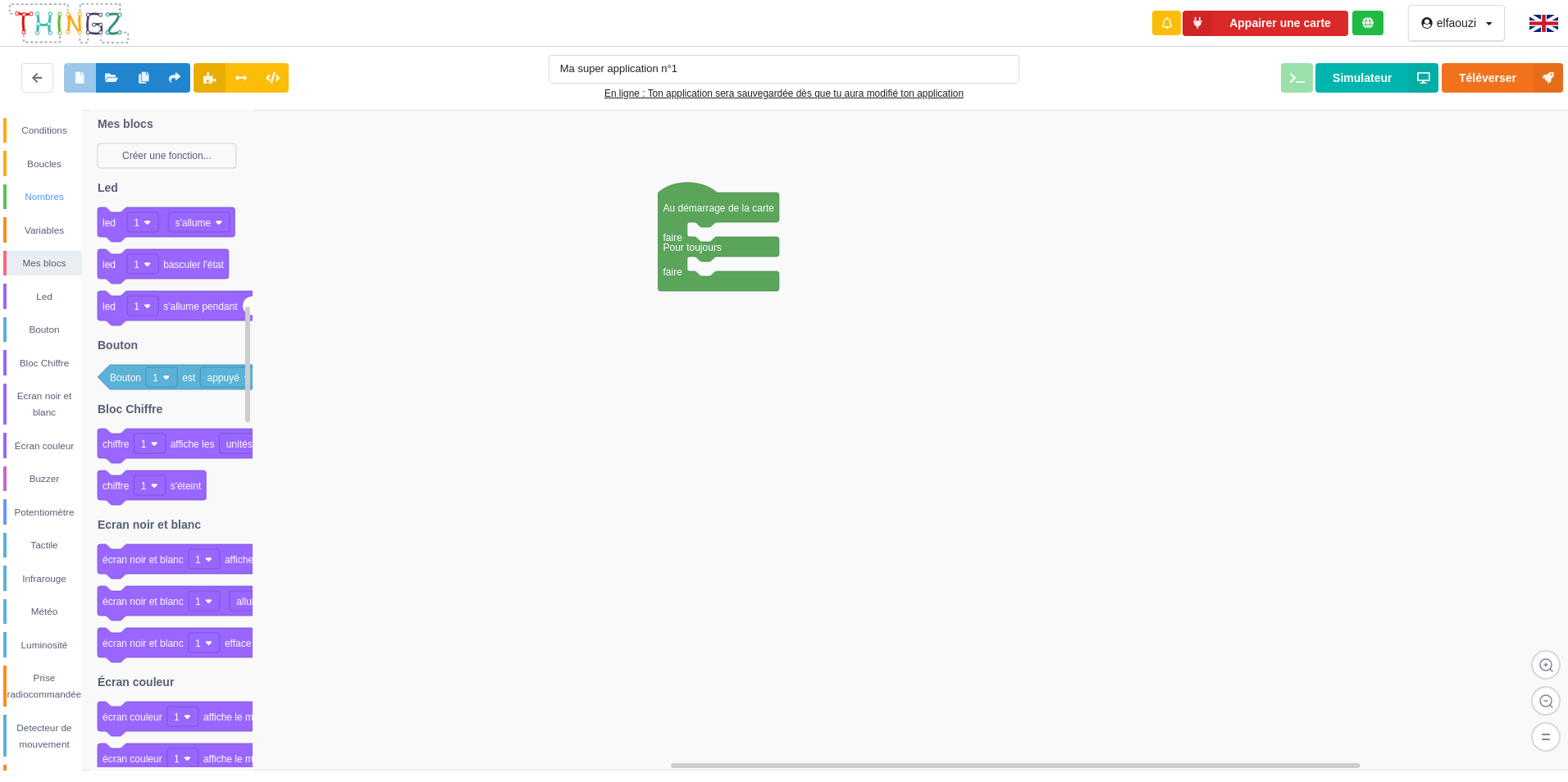
click at [44, 201] on div "Nombres" at bounding box center [44, 196] width 75 height 16
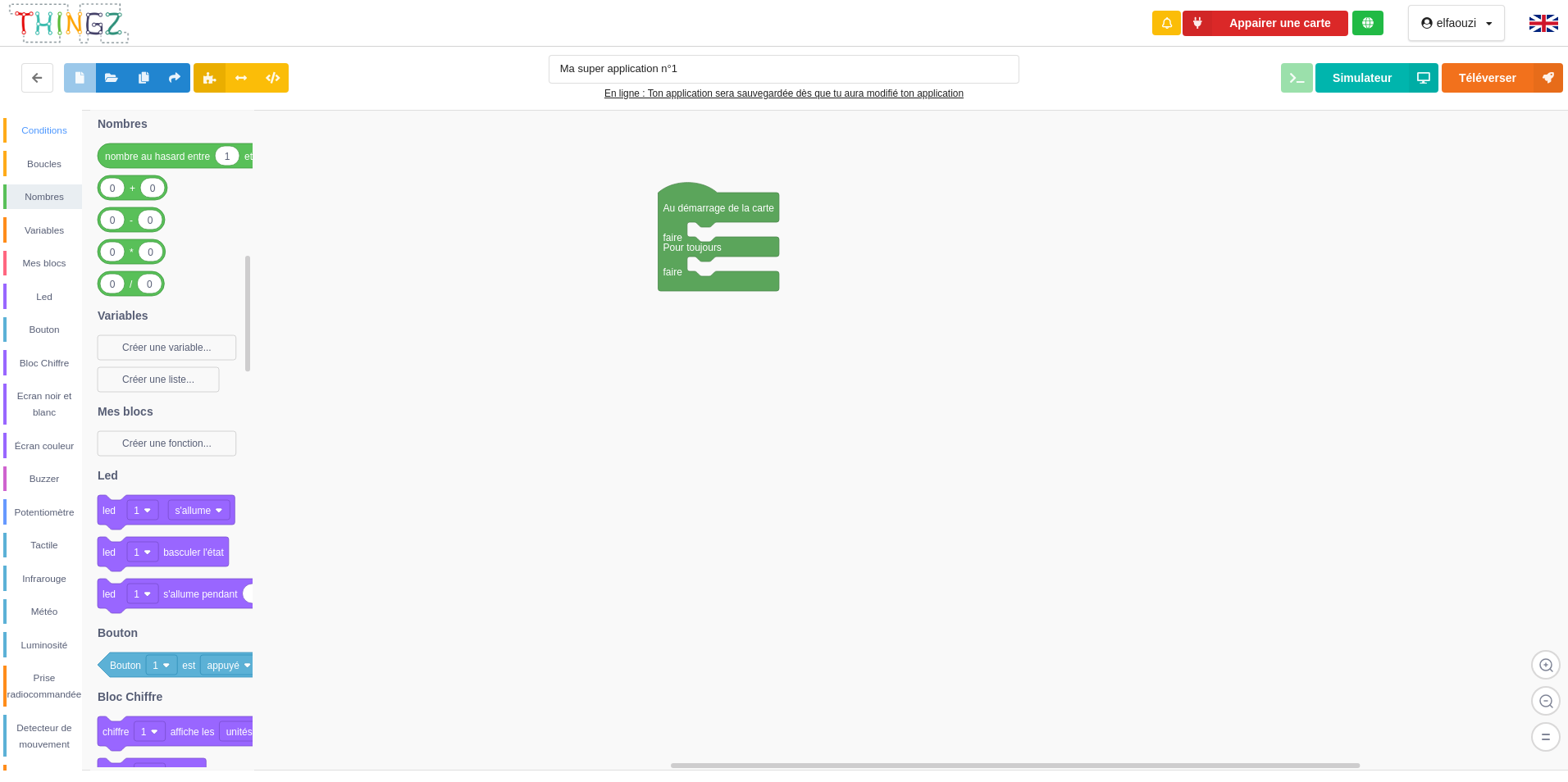
click at [31, 124] on div "Conditions" at bounding box center [44, 130] width 75 height 16
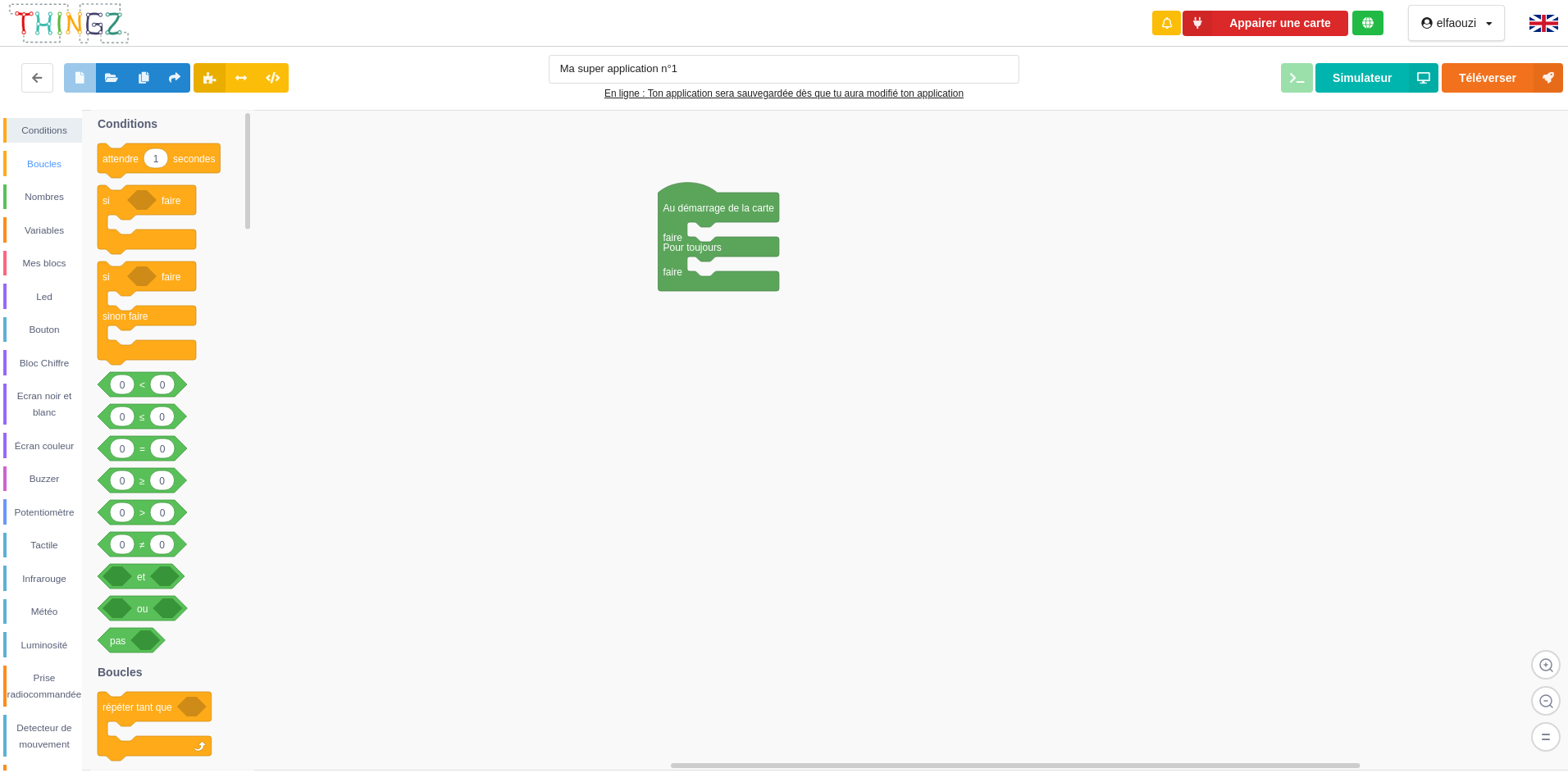
click at [42, 155] on div "Boucles" at bounding box center [43, 164] width 79 height 26
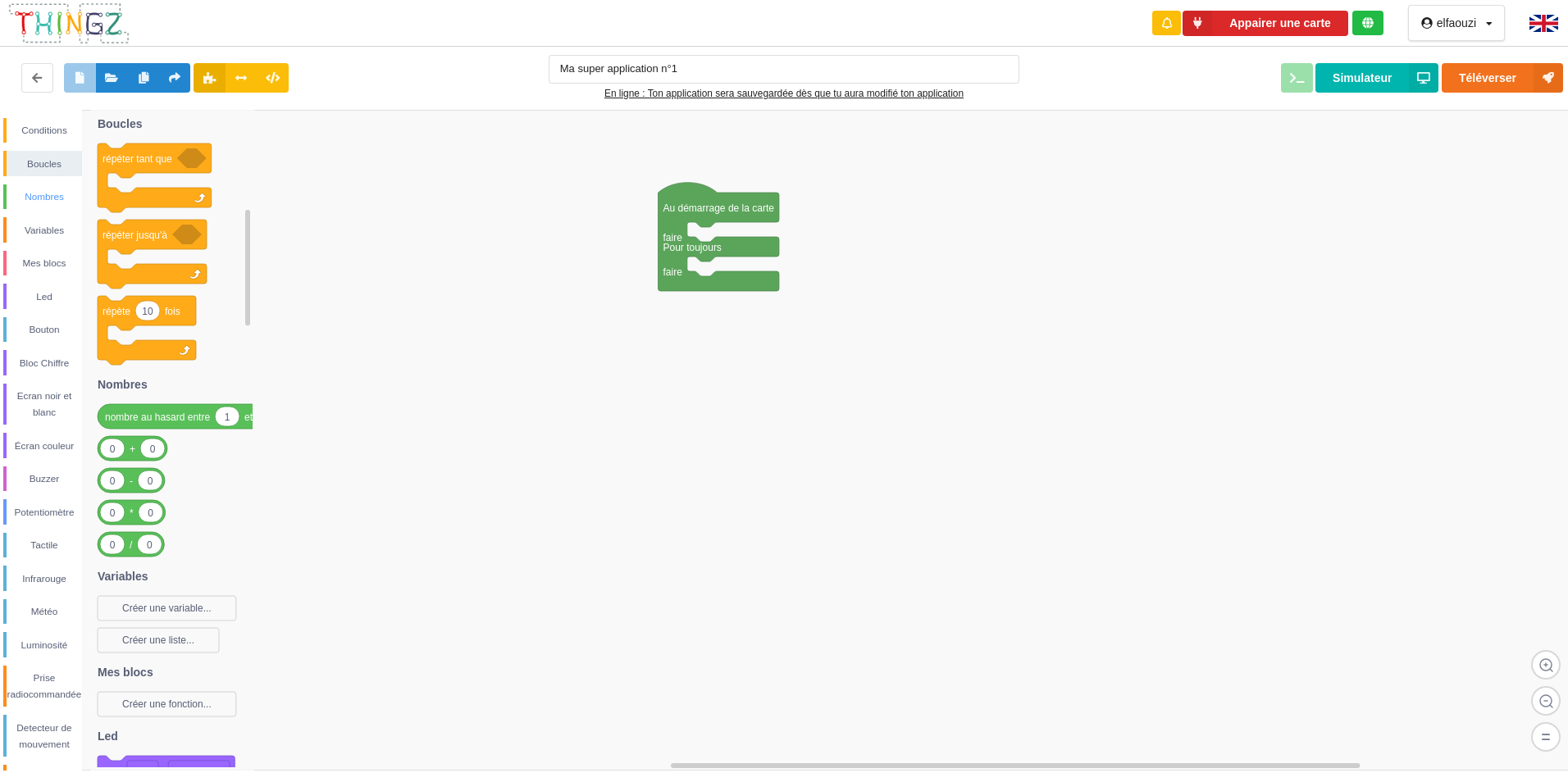
click at [39, 196] on div "Nombres" at bounding box center [44, 196] width 75 height 16
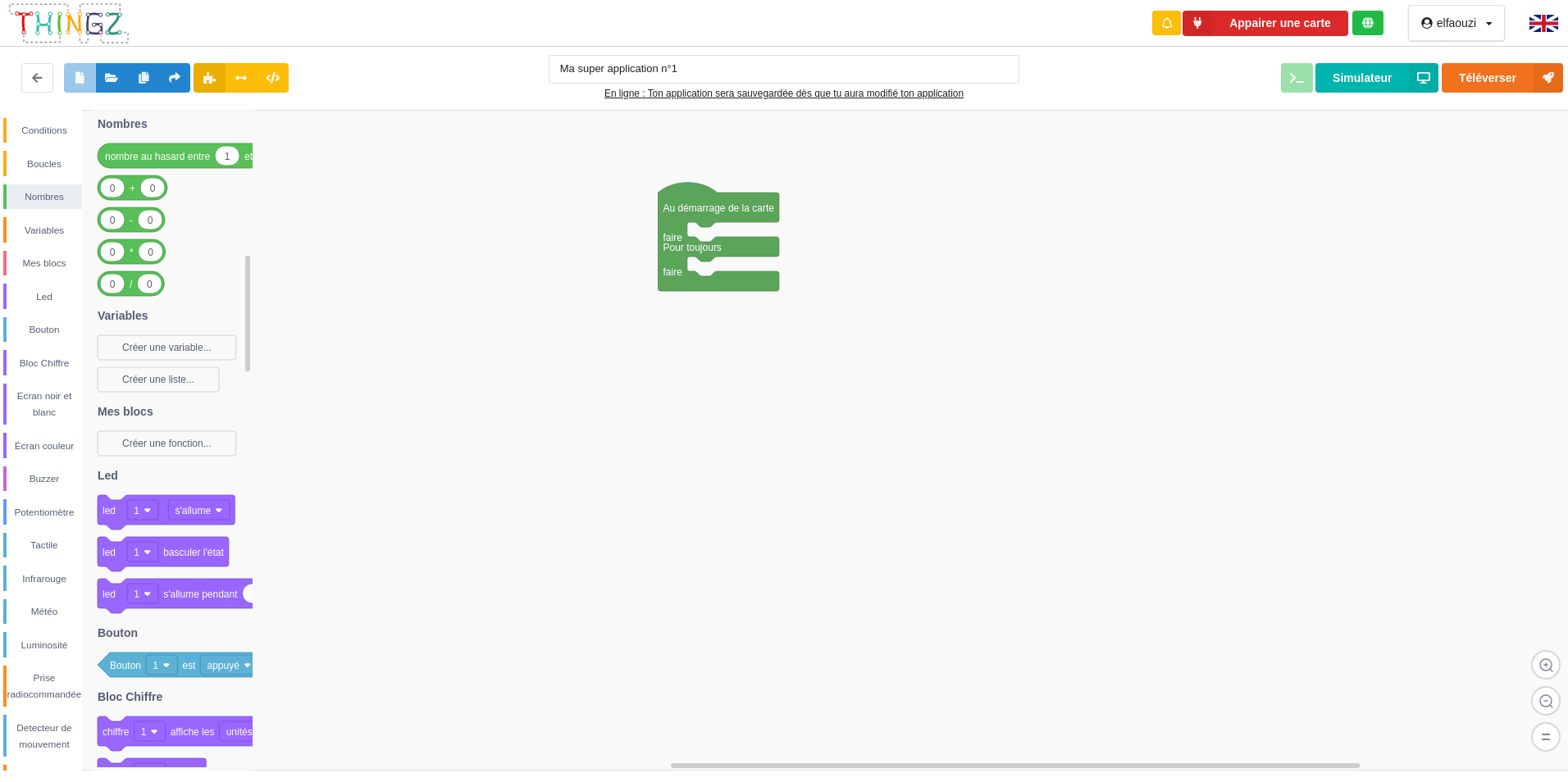
click at [39, 217] on div "Conditions Boucles Nombres Variables Mes blocs Led Bouton Bloc Chiffre Ecran no…" at bounding box center [41, 487] width 82 height 738
click at [44, 229] on div "Variables" at bounding box center [44, 230] width 75 height 16
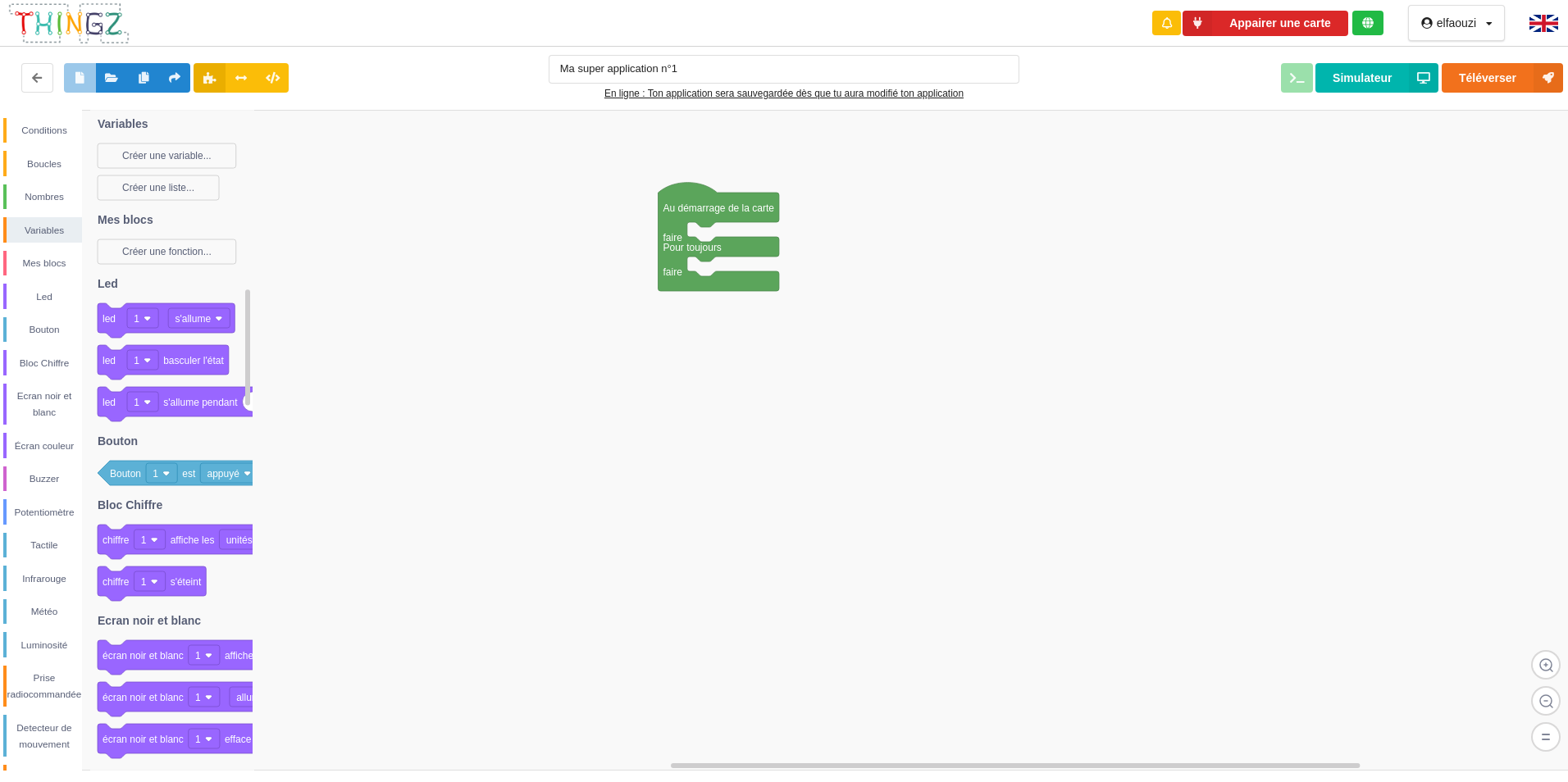
drag, startPoint x: 59, startPoint y: 185, endPoint x: 349, endPoint y: -61, distance: 380.3
click at [349, 0] on html "Appairer une carte elfaouzi Profil Déconnexion Ma super application n°1 En lign…" at bounding box center [784, 391] width 1568 height 782
click at [68, 269] on div "Mes blocs" at bounding box center [44, 263] width 75 height 16
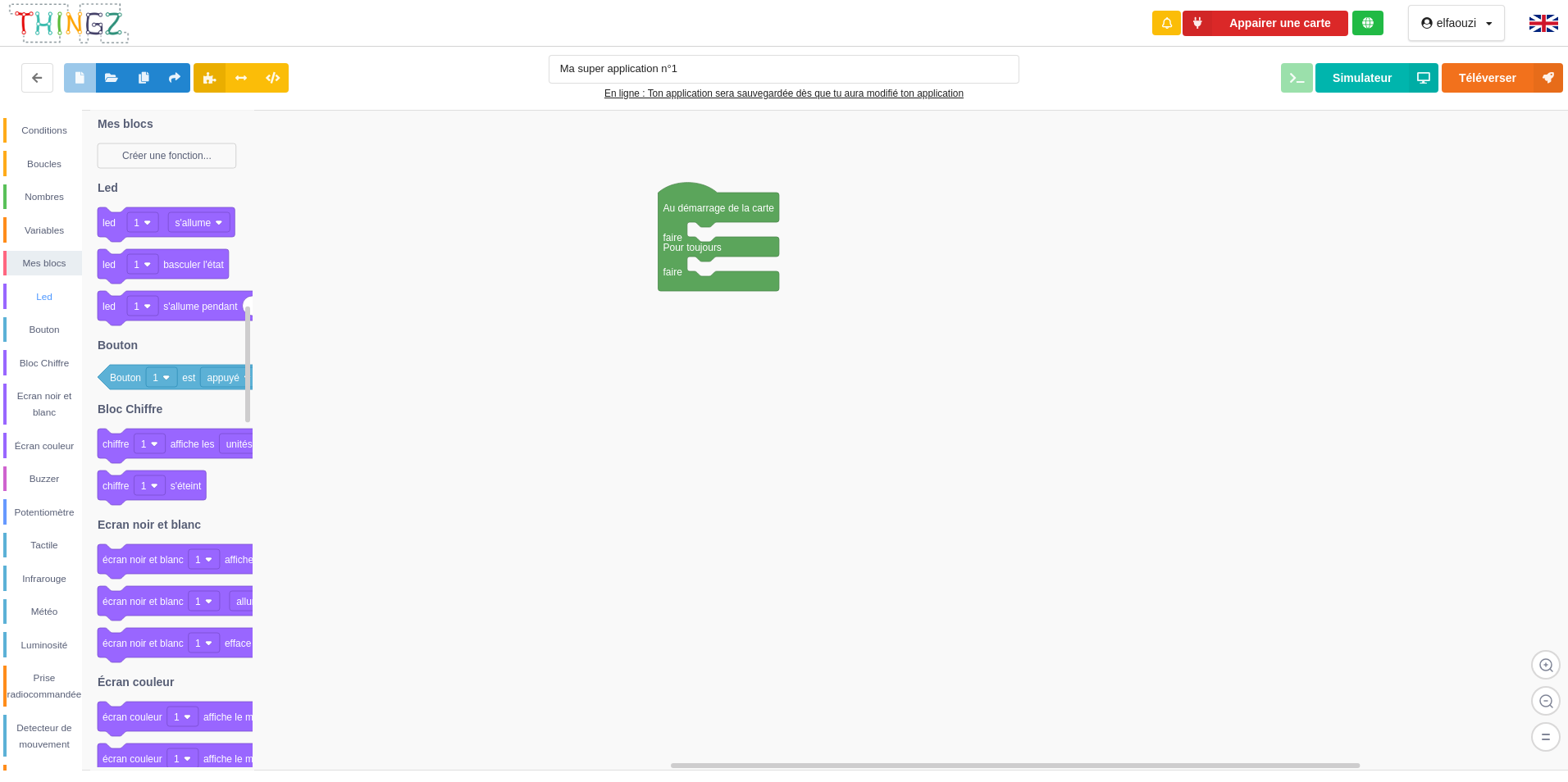
click at [32, 299] on div "Led" at bounding box center [44, 296] width 75 height 16
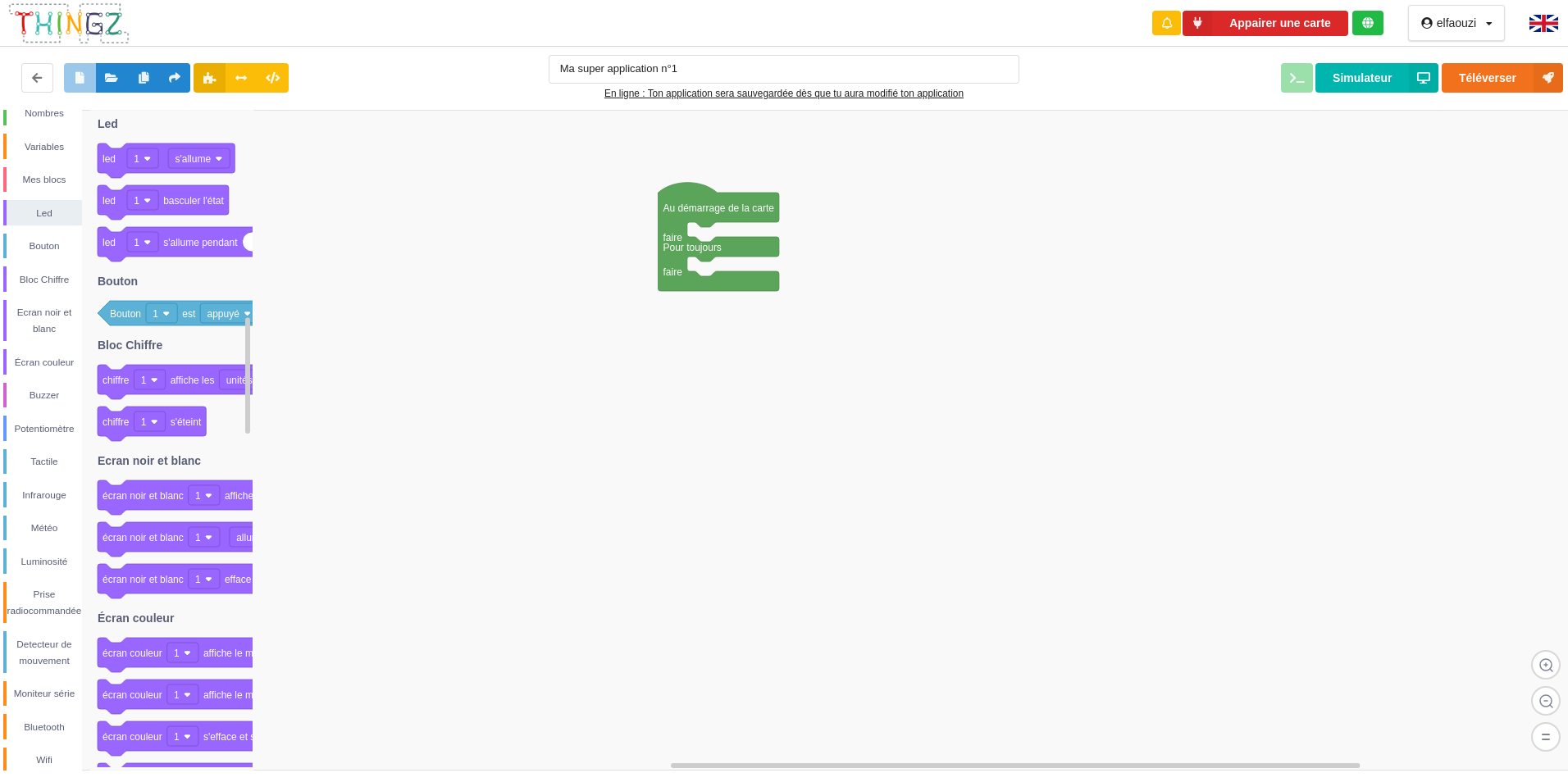
scroll to position [93, 0]
click at [45, 712] on div "Bluetooth" at bounding box center [44, 717] width 75 height 16
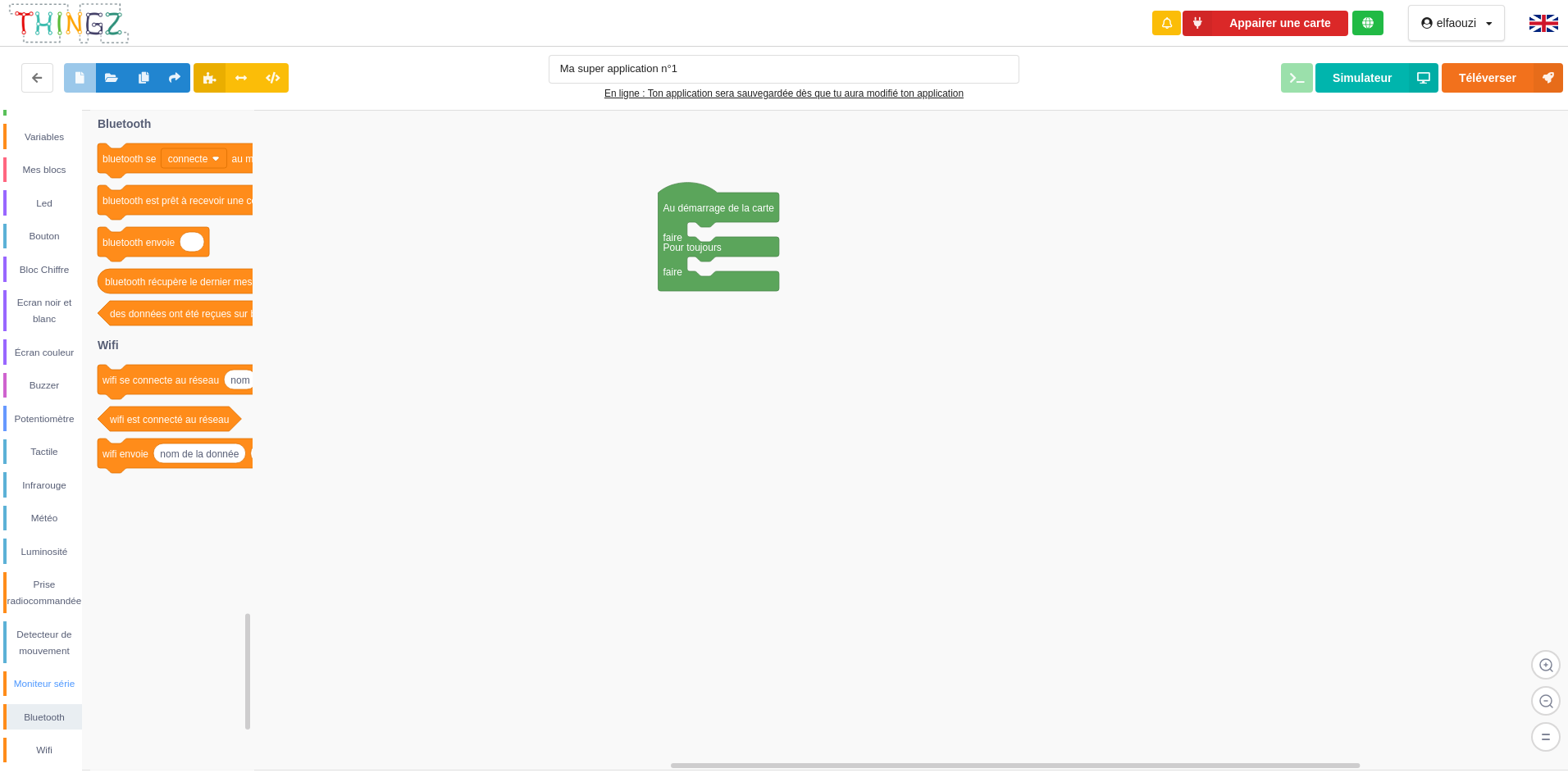
click at [39, 674] on div "Moniteur série" at bounding box center [43, 685] width 79 height 26
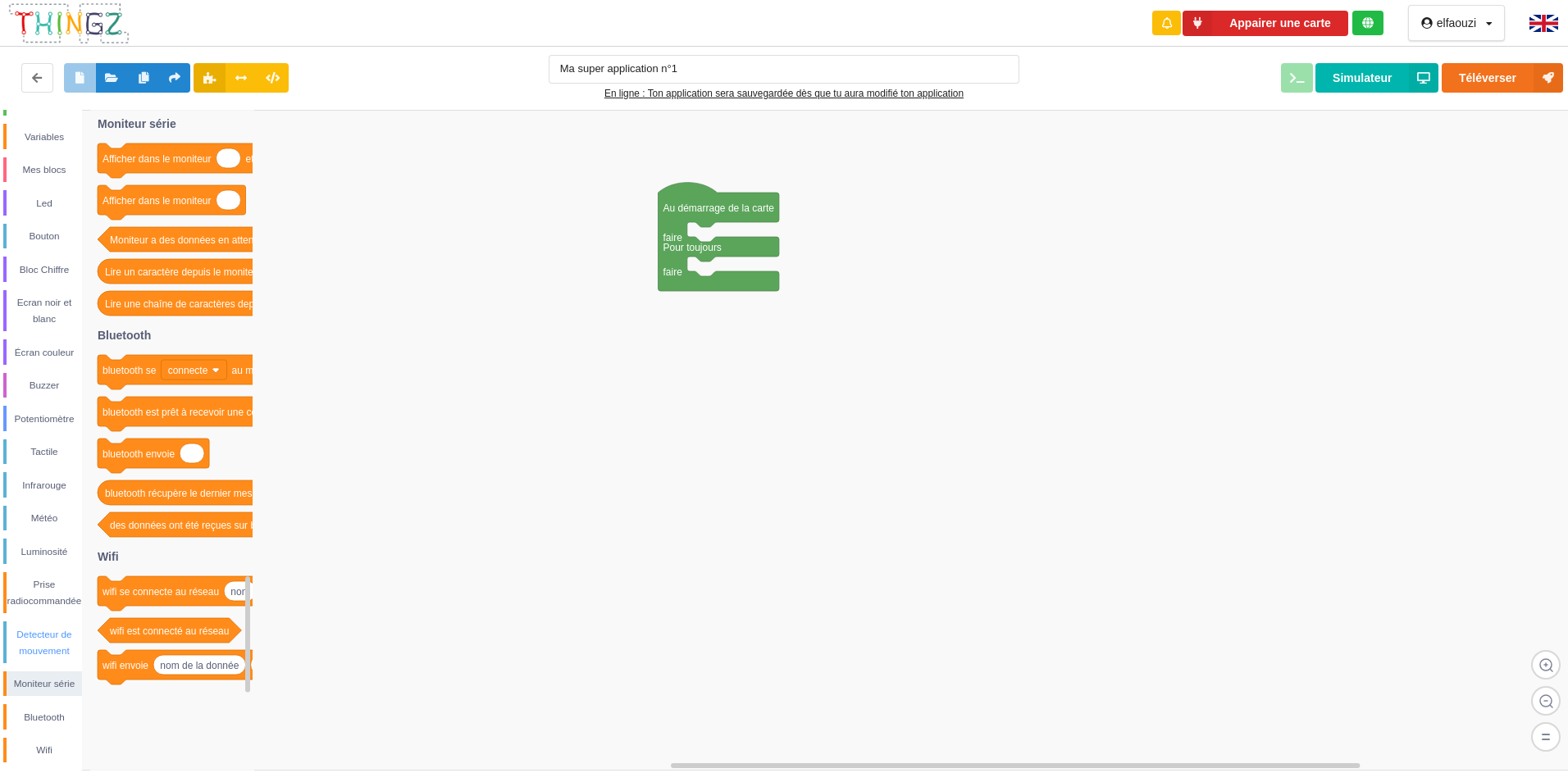
click at [39, 660] on div "Detecteur de mouvement" at bounding box center [43, 642] width 79 height 42
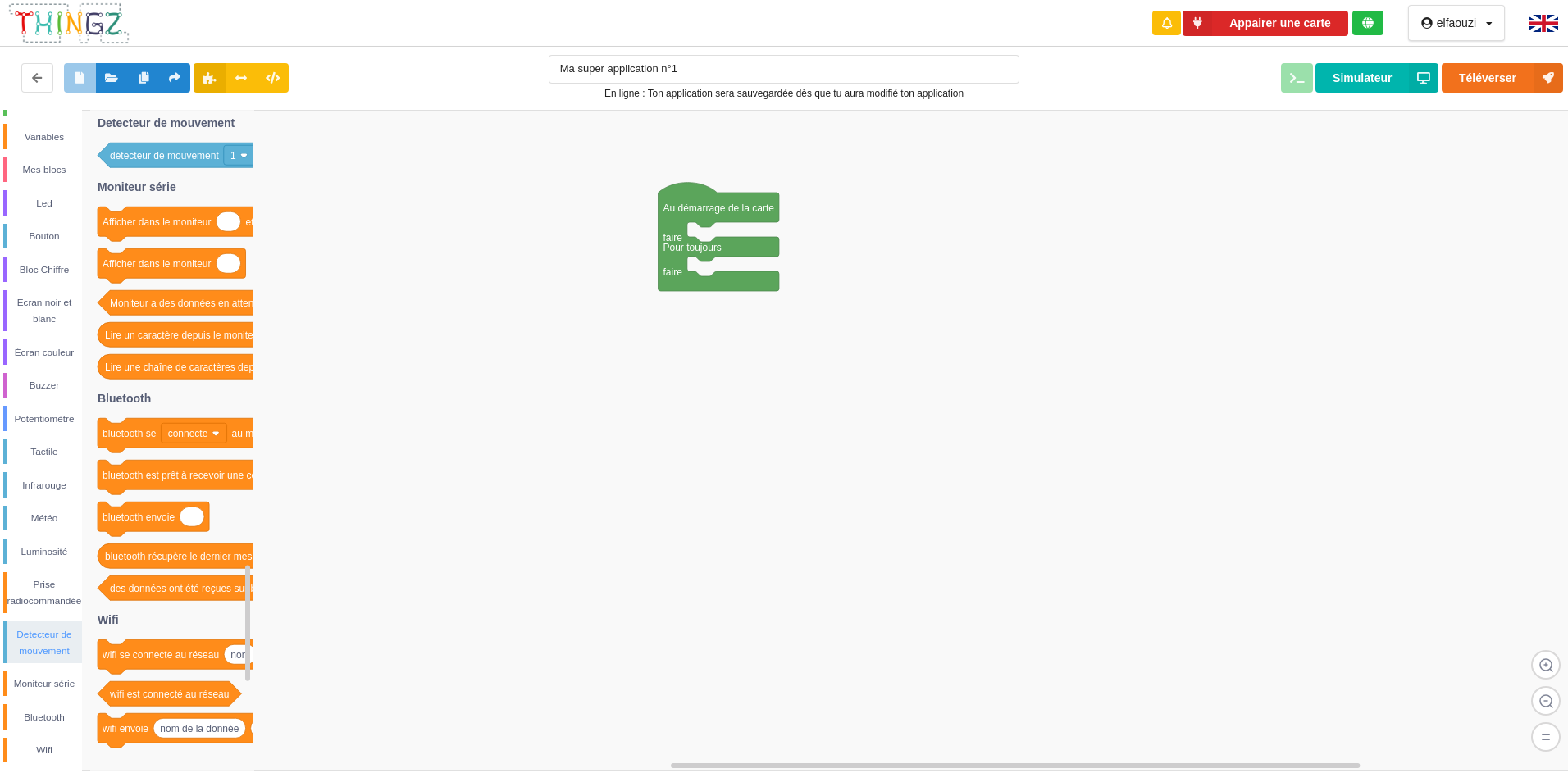
click at [40, 650] on div "Detecteur de mouvement" at bounding box center [44, 643] width 75 height 32
click at [43, 632] on div "Detecteur de mouvement" at bounding box center [44, 643] width 75 height 32
drag, startPoint x: 43, startPoint y: 625, endPoint x: 43, endPoint y: 611, distance: 14.0
click at [43, 622] on div "Detecteur de mouvement" at bounding box center [43, 642] width 79 height 42
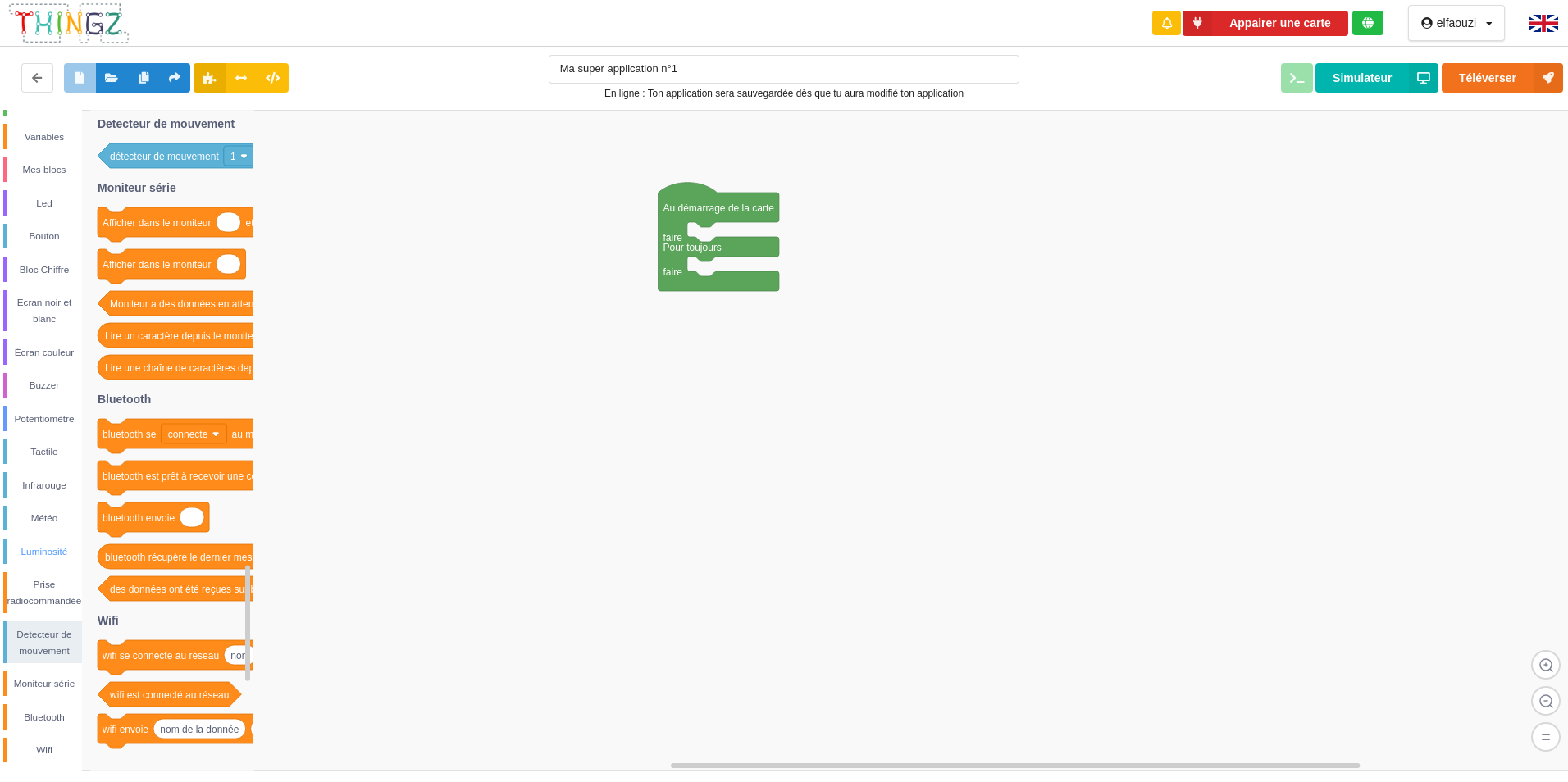
click at [44, 546] on div "Luminosité" at bounding box center [44, 551] width 75 height 16
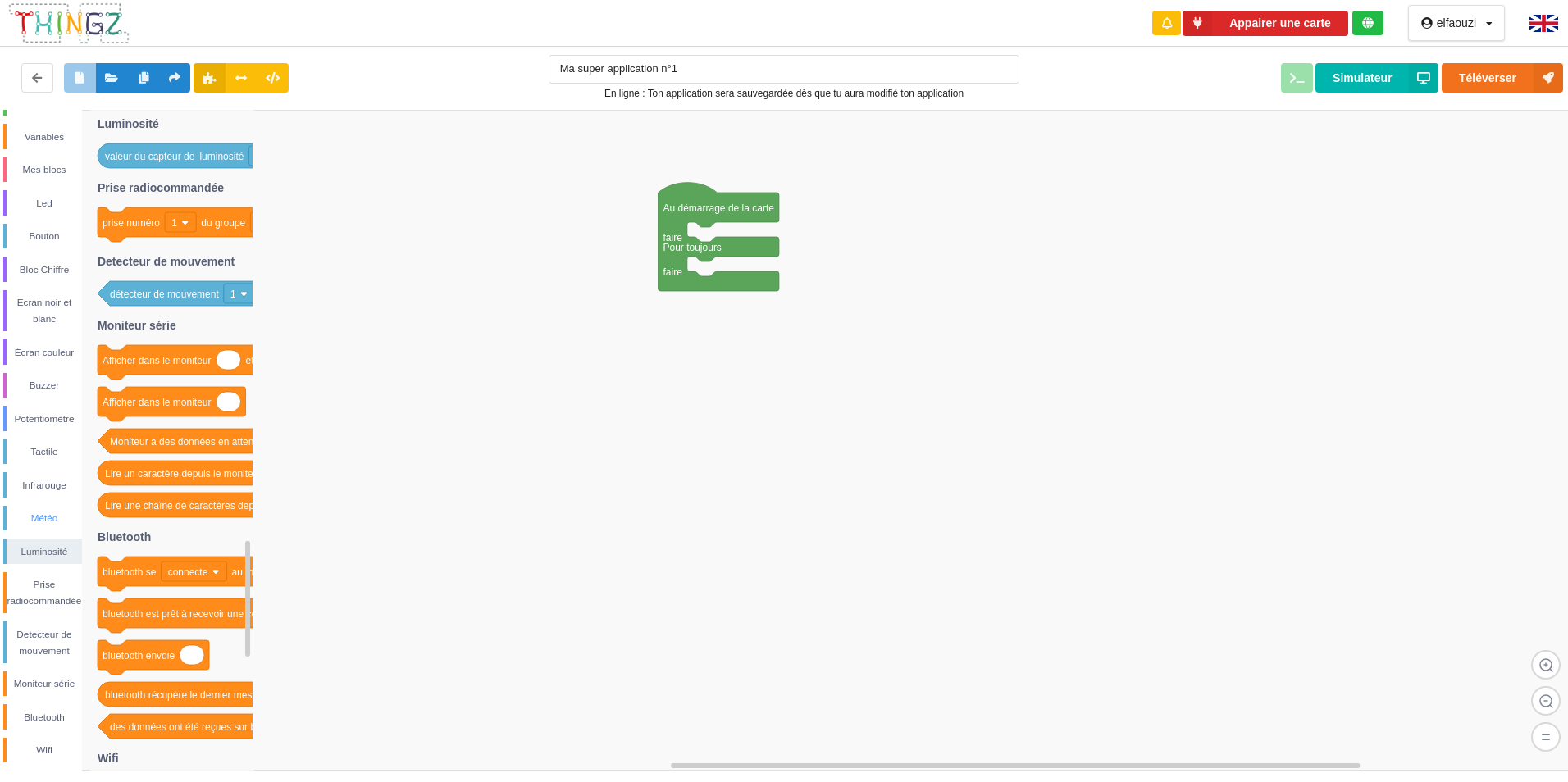
click at [48, 522] on div "Météo" at bounding box center [44, 517] width 75 height 16
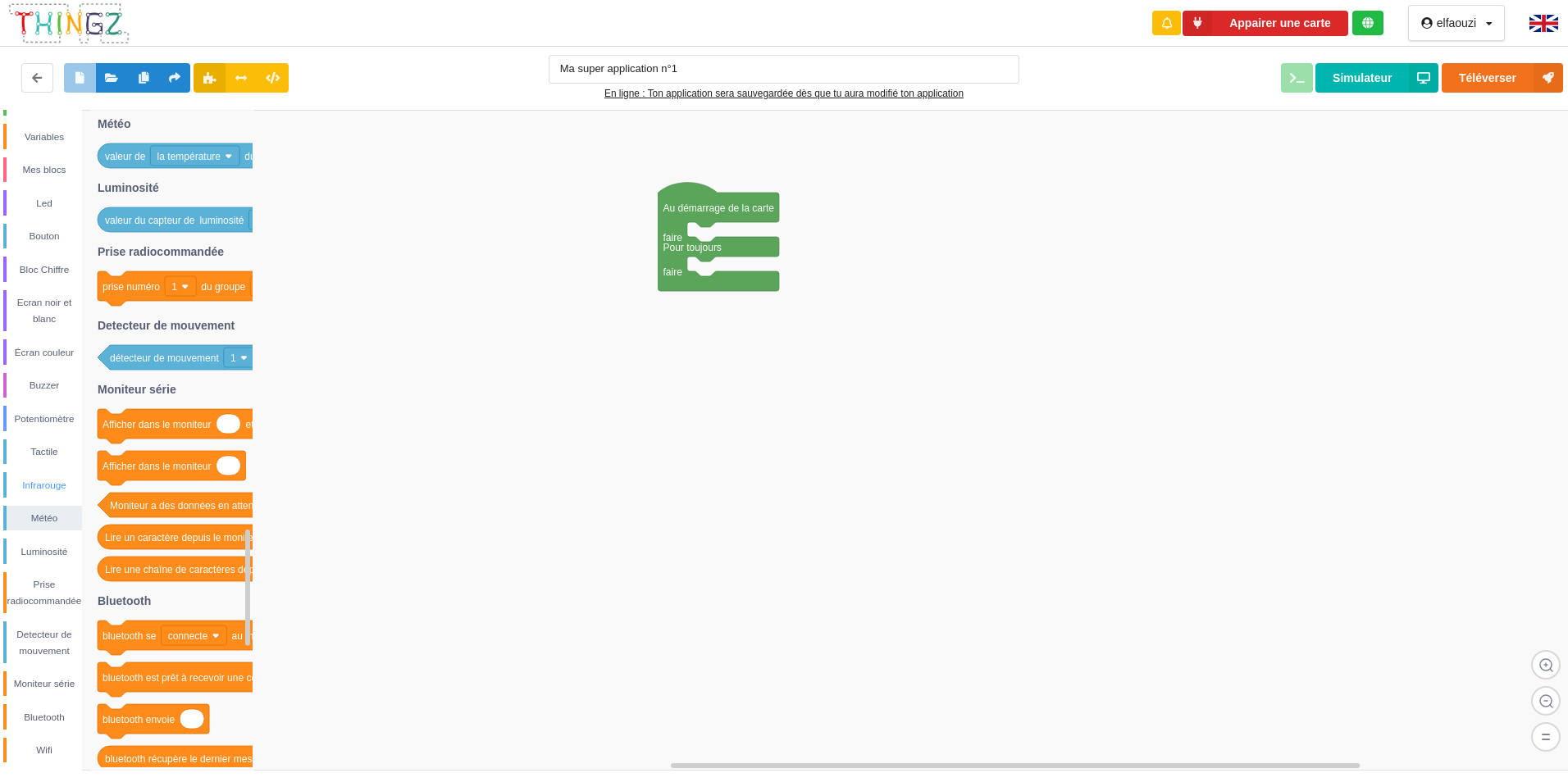
click at [55, 486] on div "Infrarouge" at bounding box center [44, 485] width 75 height 16
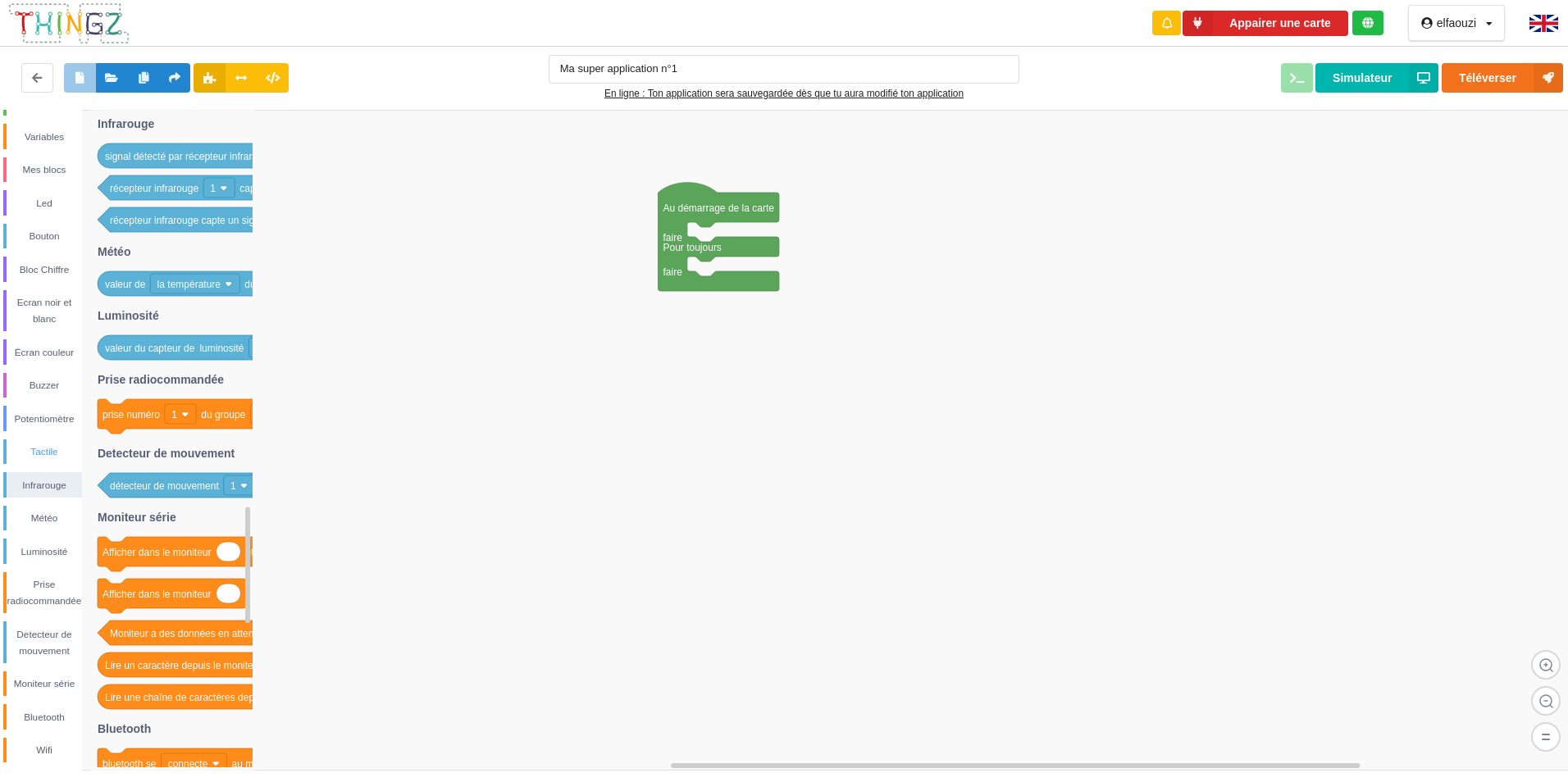
drag, startPoint x: 51, startPoint y: 446, endPoint x: 44, endPoint y: 454, distance: 10.6
click at [51, 447] on div "Tactile" at bounding box center [44, 452] width 75 height 16
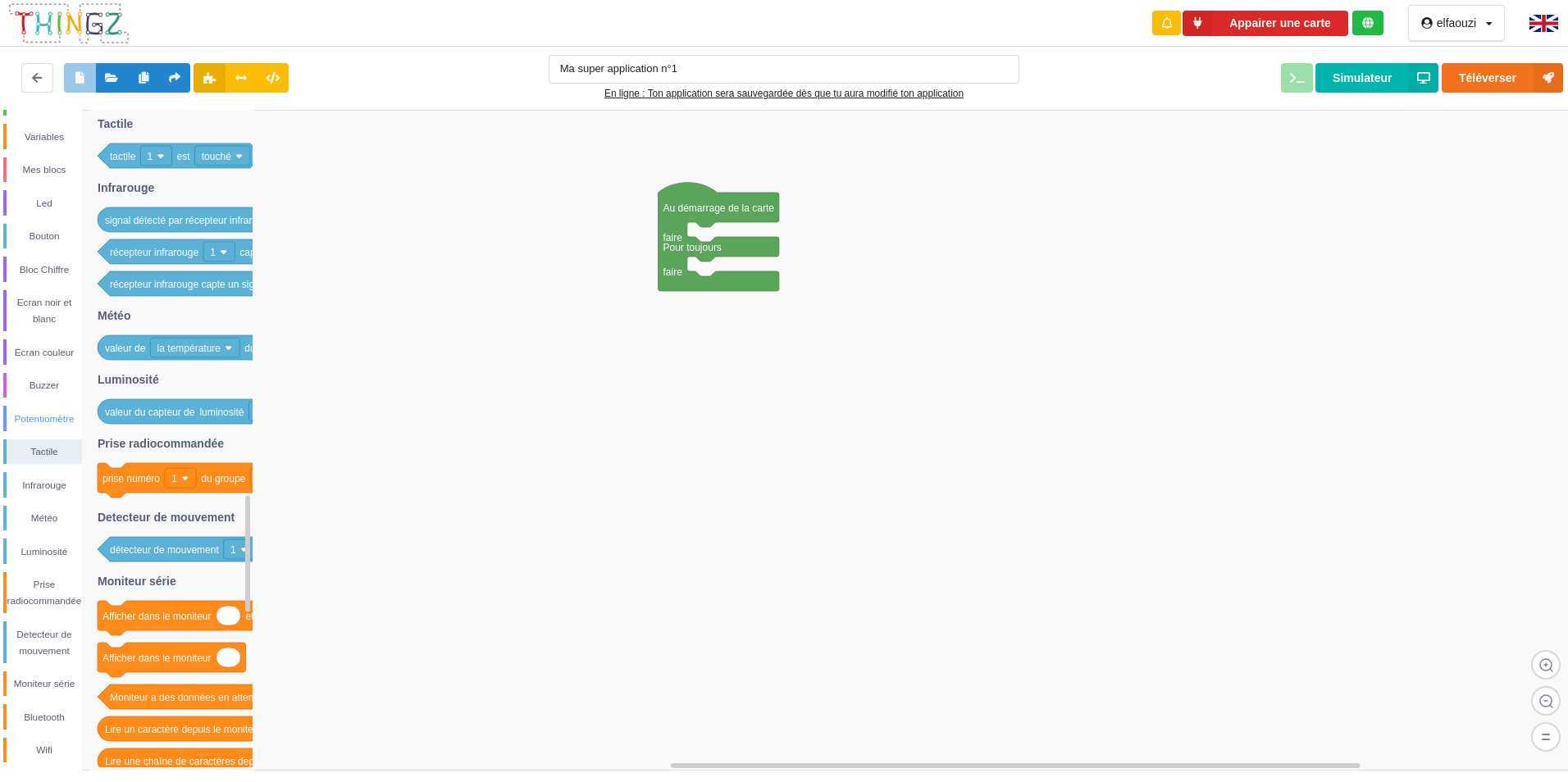
click at [53, 411] on div "Potentiomètre" at bounding box center [44, 418] width 75 height 16
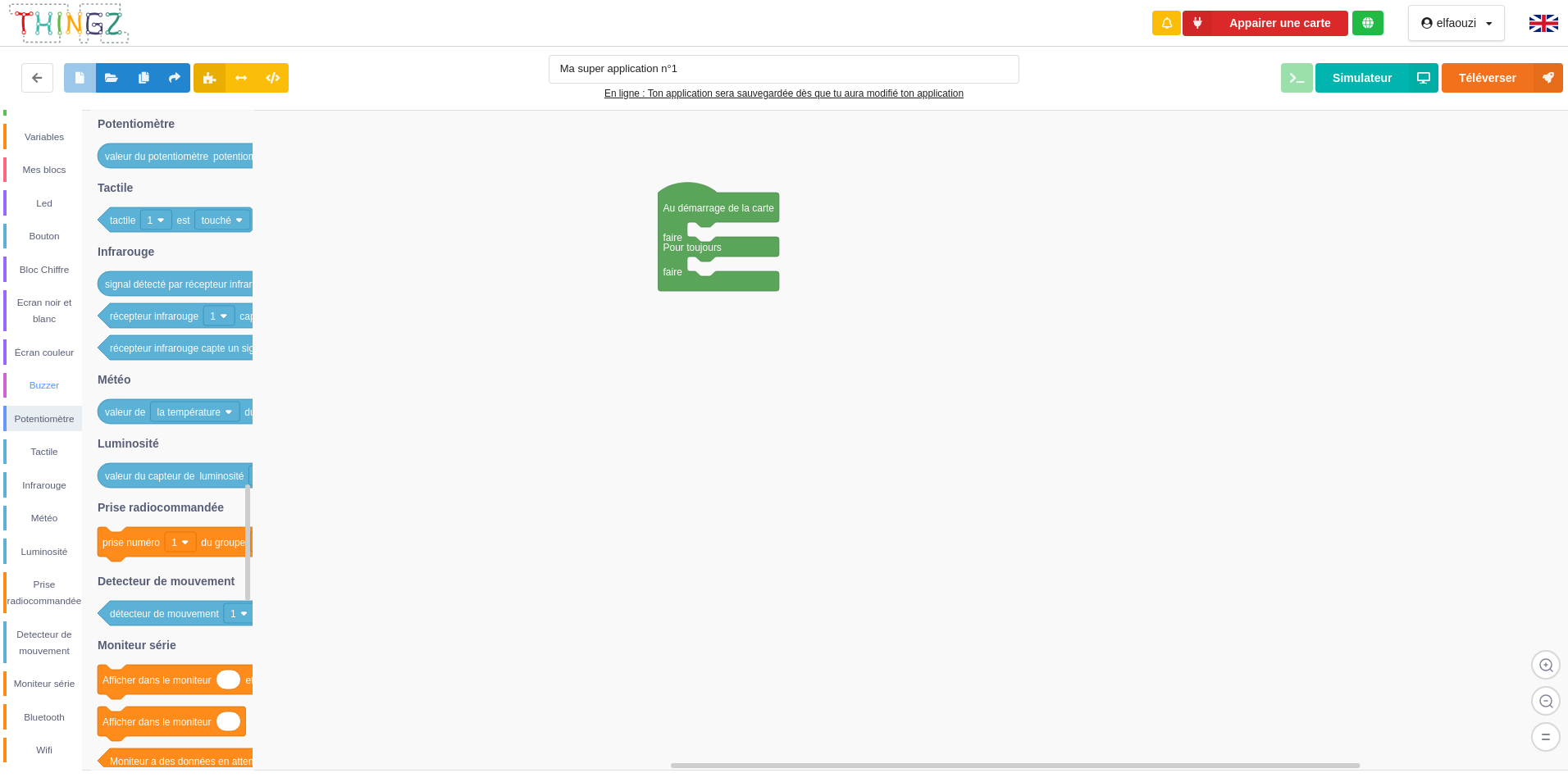
click at [50, 374] on div "Buzzer" at bounding box center [43, 386] width 79 height 26
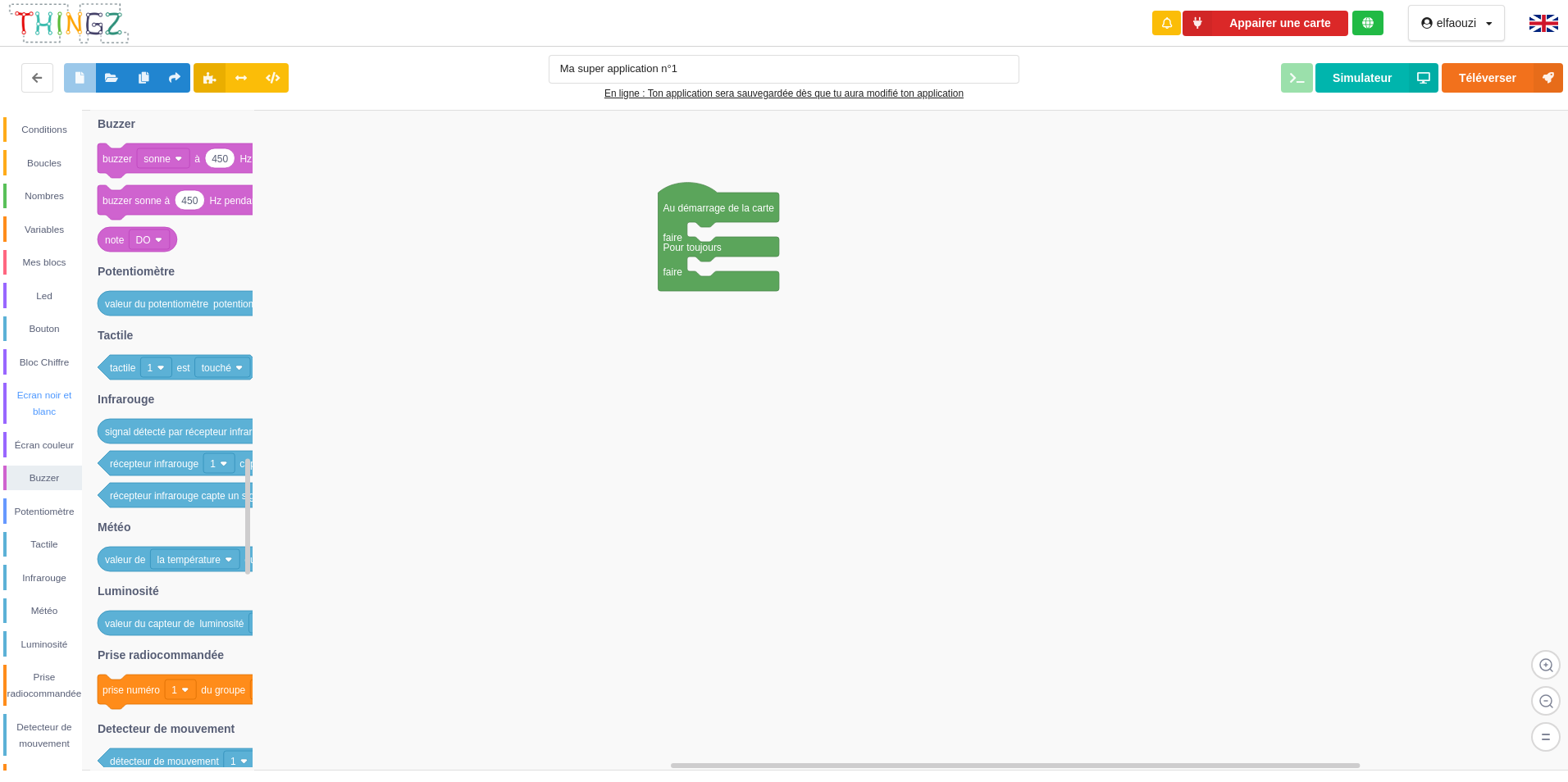
scroll to position [0, 0]
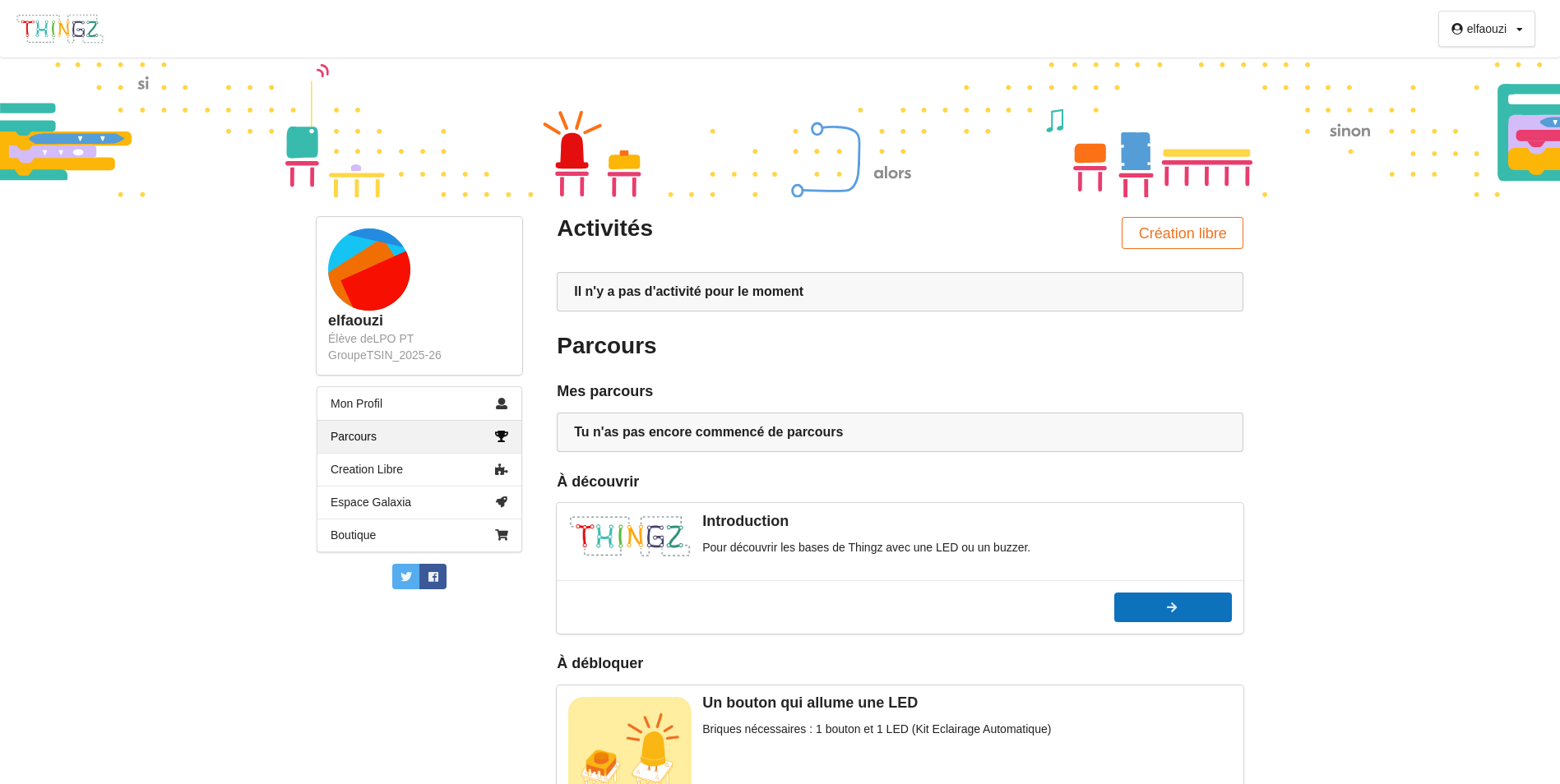
click at [1211, 617] on button "Commencer" at bounding box center [1172, 608] width 117 height 30
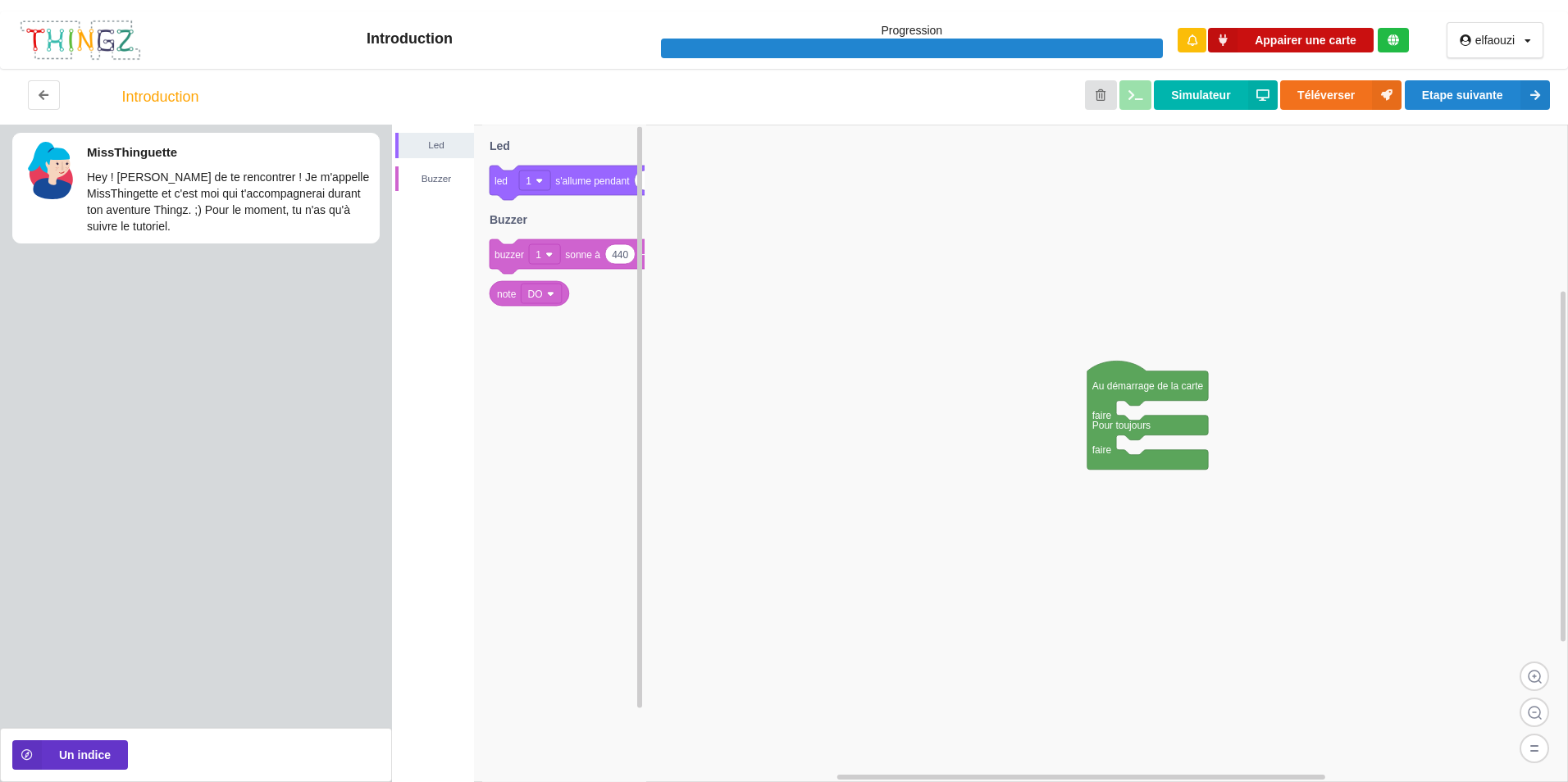
click at [1299, 34] on button "Appairer une carte" at bounding box center [1291, 41] width 166 height 26
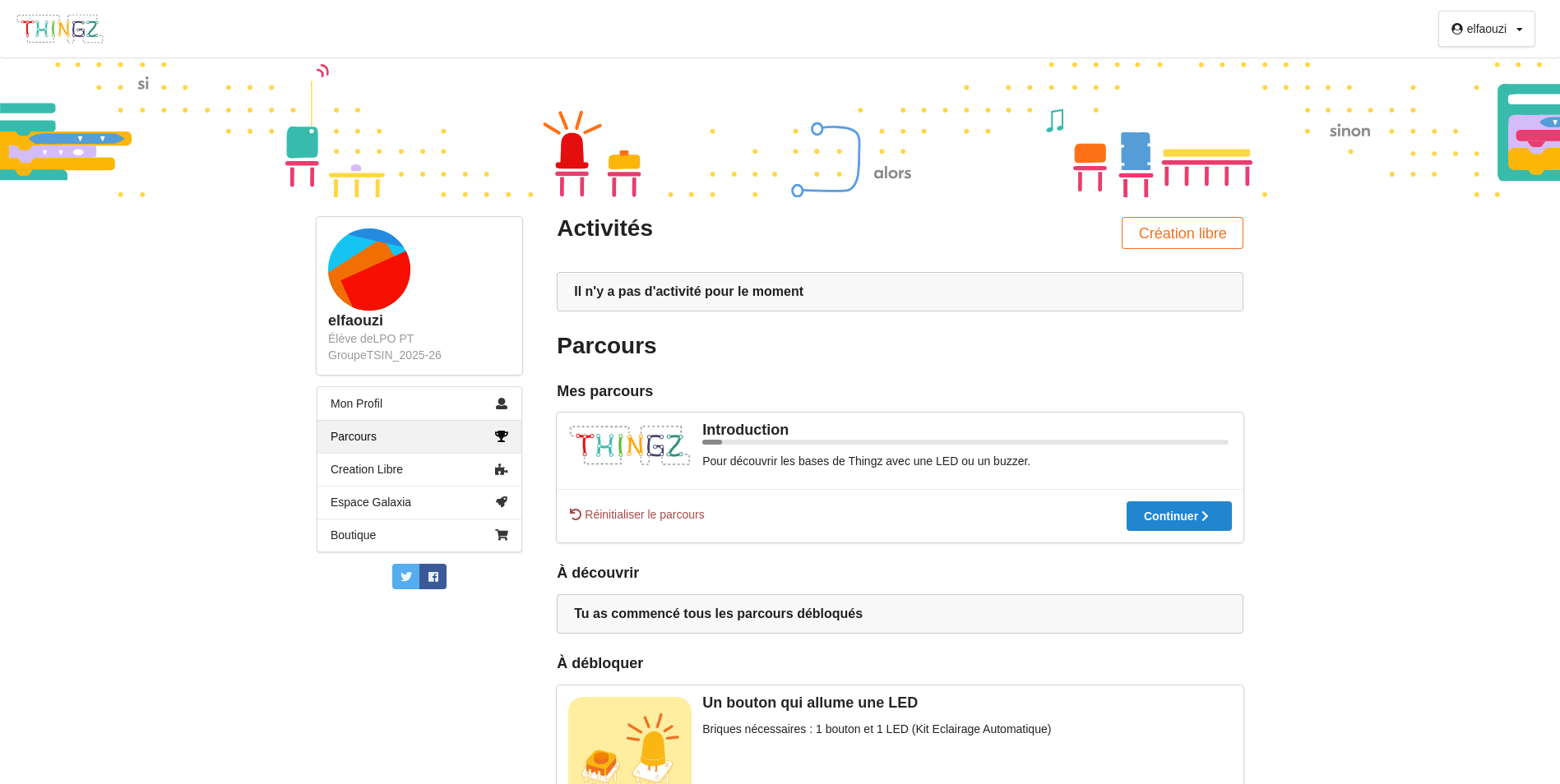
click at [694, 290] on div "Il n'y a pas d'activité pour le moment" at bounding box center [900, 291] width 652 height 16
click at [1168, 235] on button "Création libre" at bounding box center [1182, 233] width 122 height 32
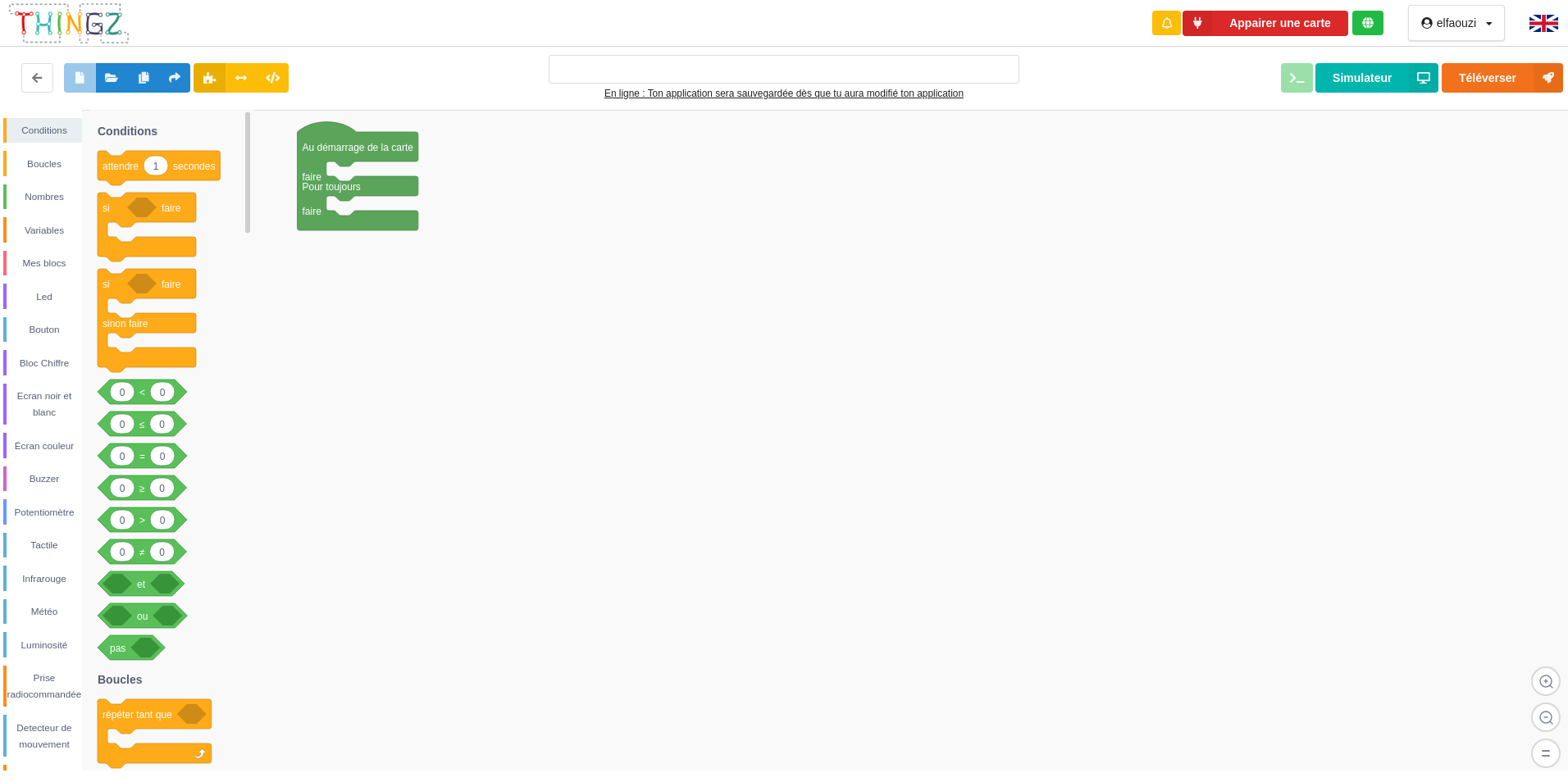
type input "Ma super application n°1"
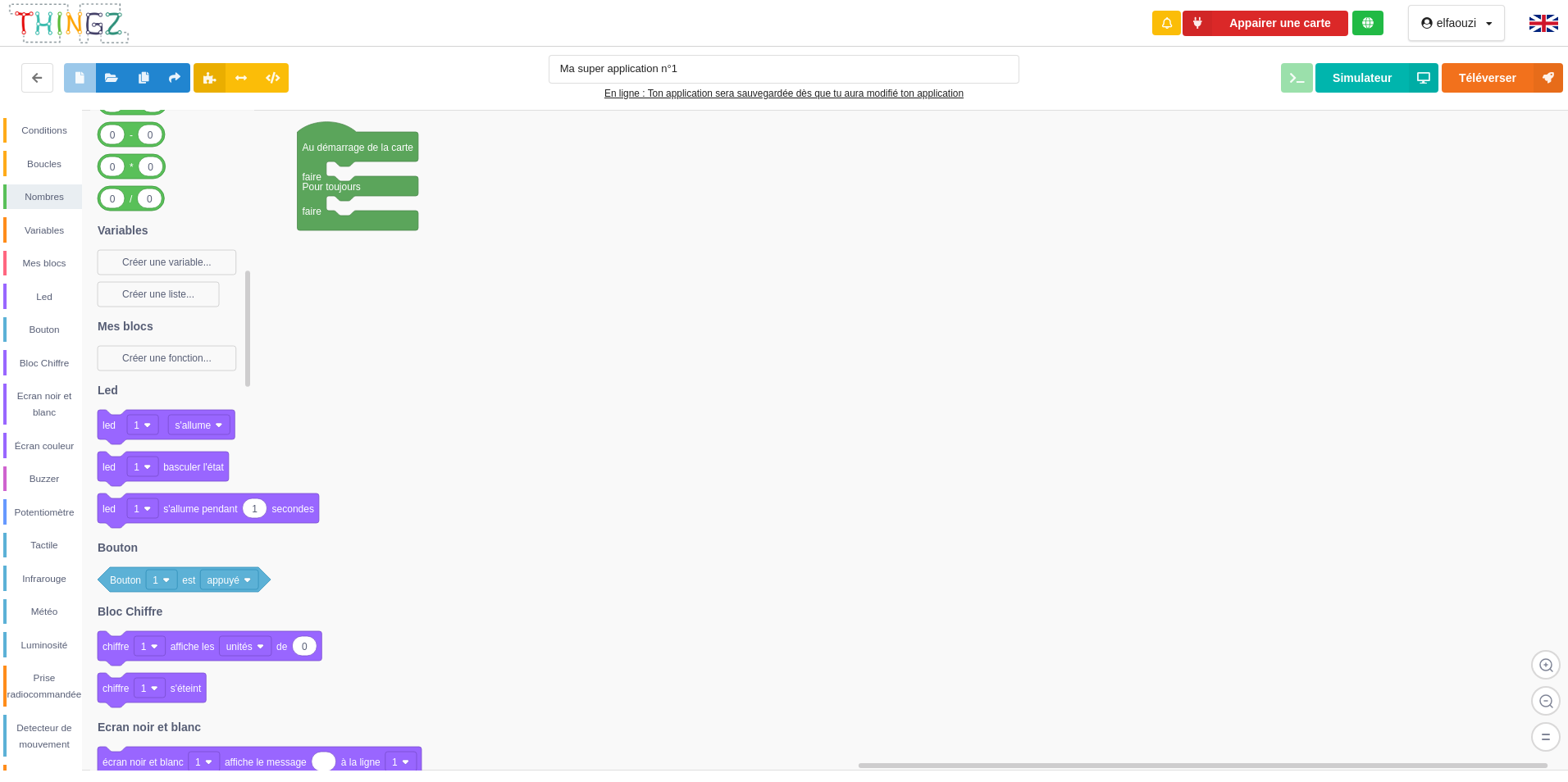
drag, startPoint x: 158, startPoint y: 260, endPoint x: 162, endPoint y: 252, distance: 8.9
click at [162, 252] on icon "1 attendre secondes si faire si faire sinon faire 0 0 < 0 0 ≤ 0 0 = 0 0 ≥ 0 0 >…" at bounding box center [173, 441] width 164 height 661
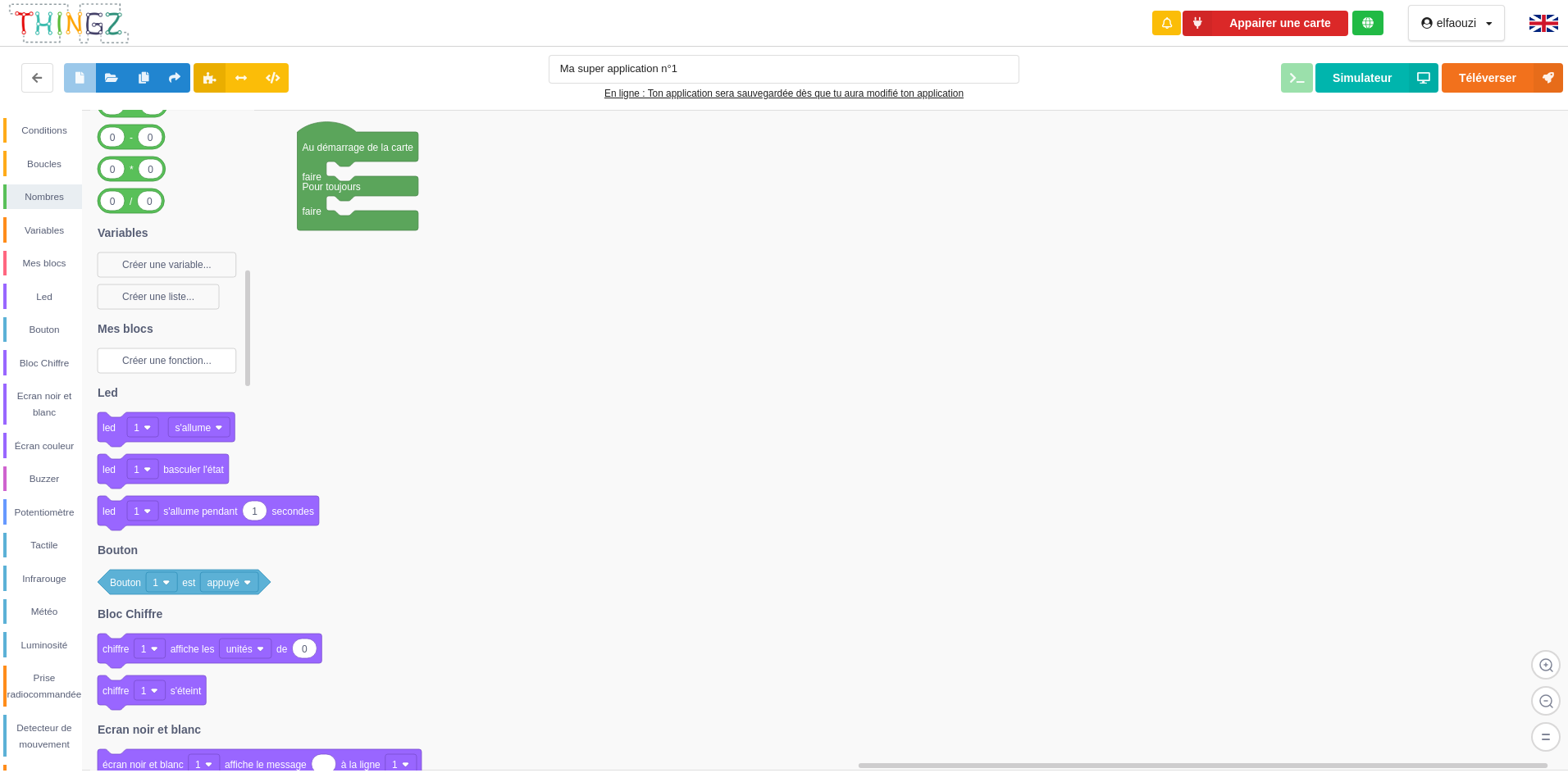
click at [165, 355] on text "Créer une fonction..." at bounding box center [167, 360] width 90 height 11
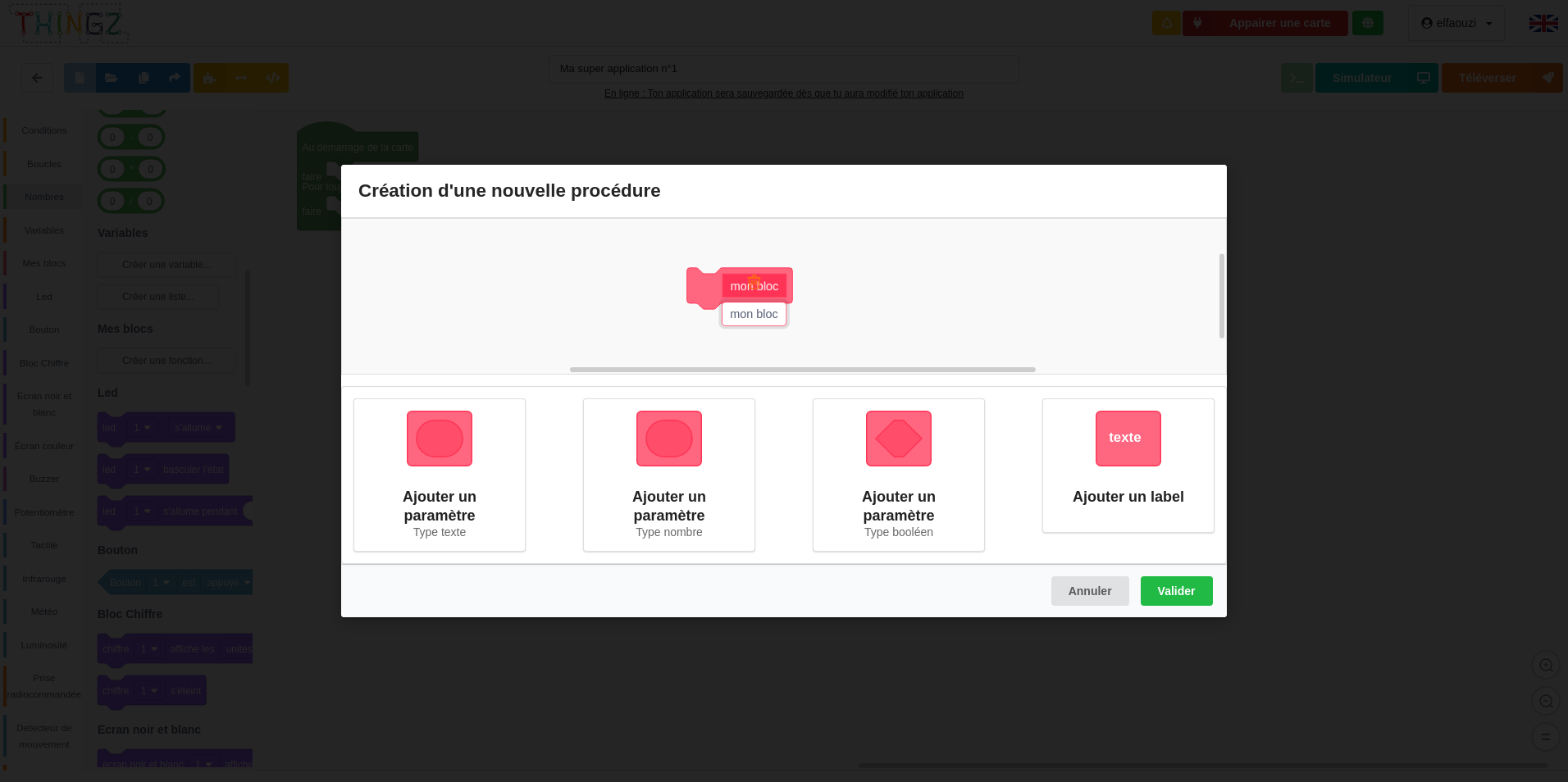
click at [758, 286] on img at bounding box center [754, 282] width 18 height 18
drag, startPoint x: 793, startPoint y: 306, endPoint x: 799, endPoint y: 334, distance: 28.6
click at [793, 312] on div "mon bloc" at bounding box center [784, 295] width 886 height 156
click at [1086, 588] on button "Annuler" at bounding box center [1090, 591] width 78 height 30
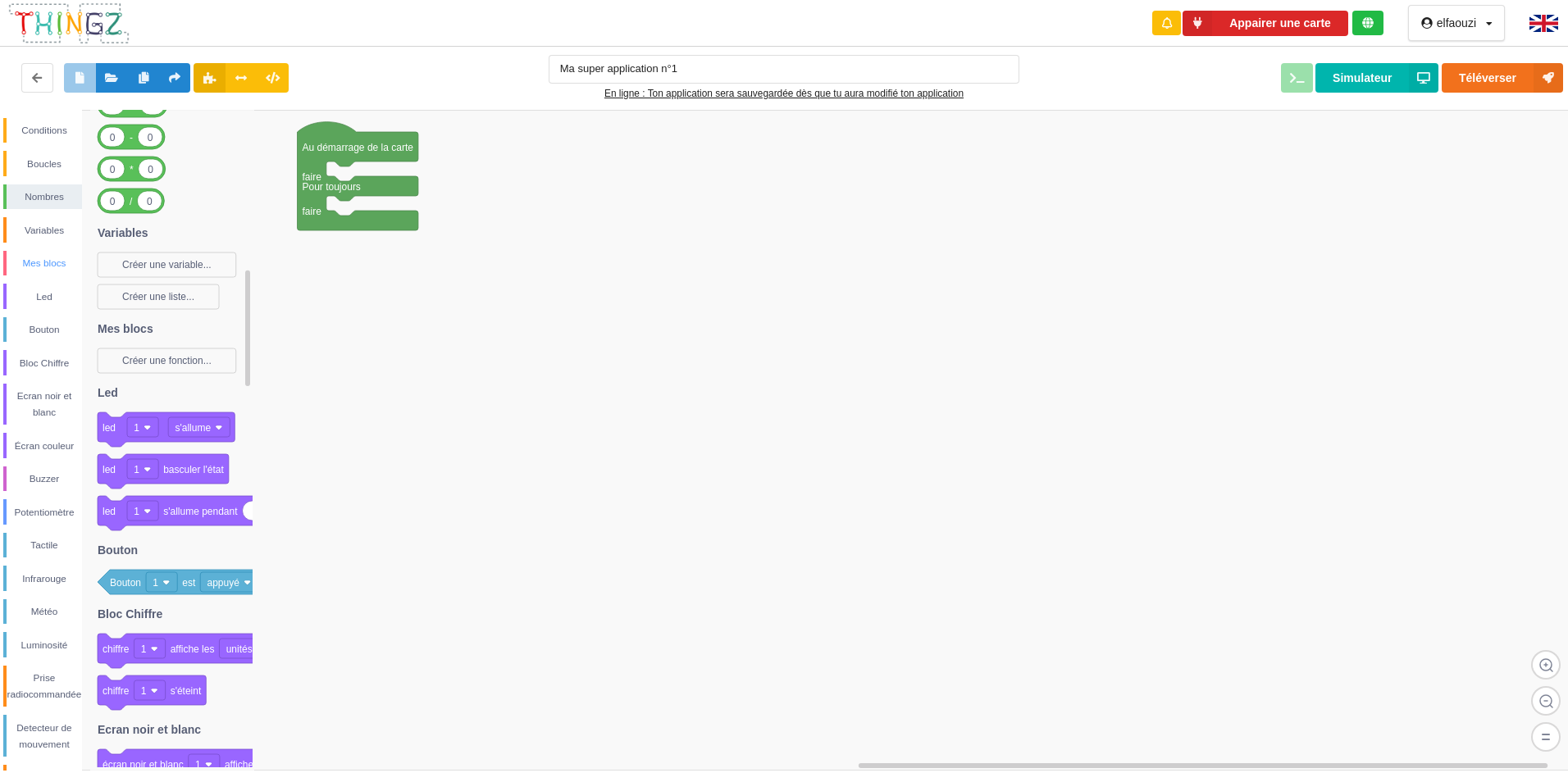
click at [61, 260] on div "Mes blocs" at bounding box center [44, 263] width 75 height 16
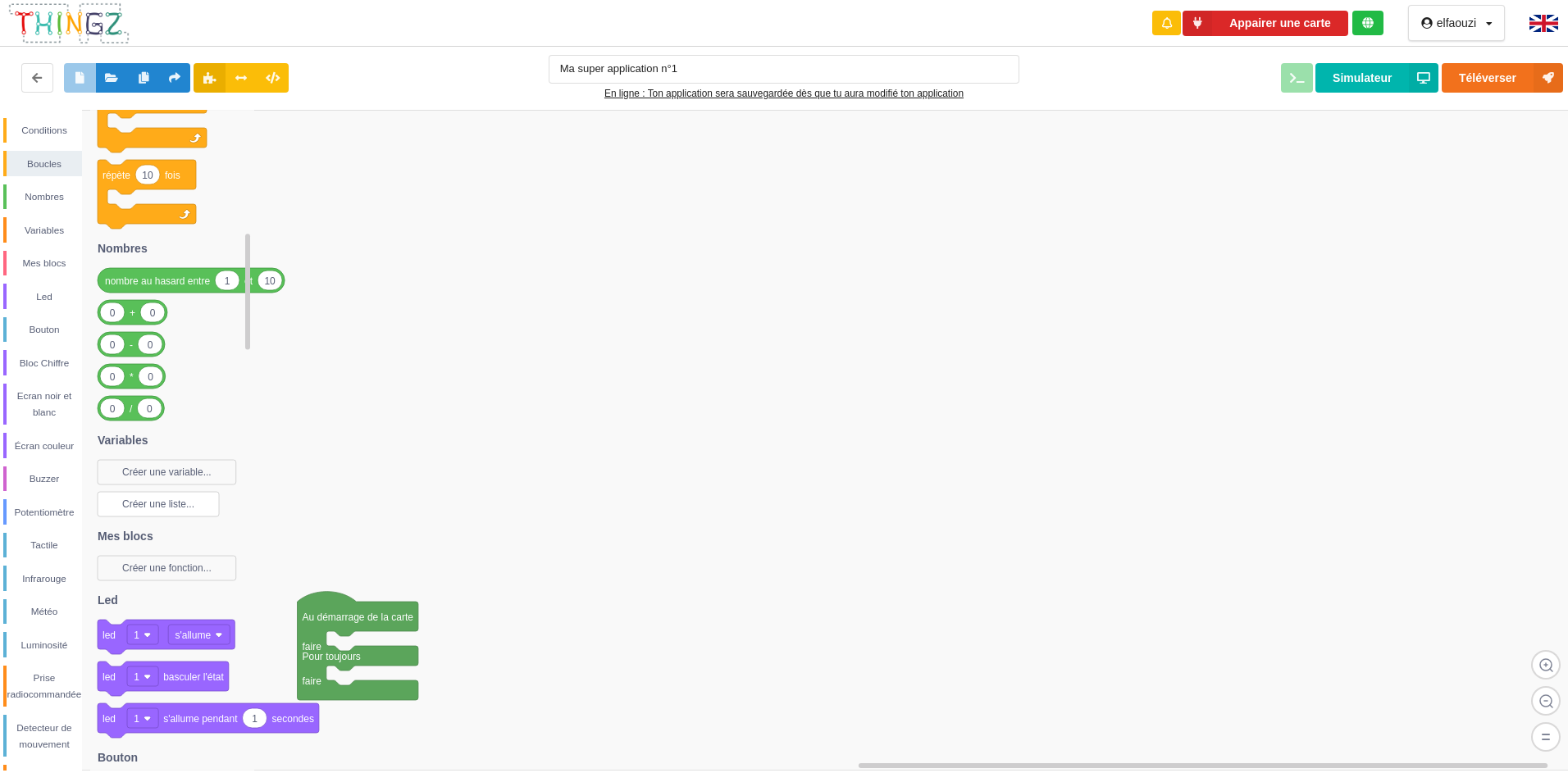
click at [156, 505] on text "Créer une liste..." at bounding box center [158, 504] width 73 height 11
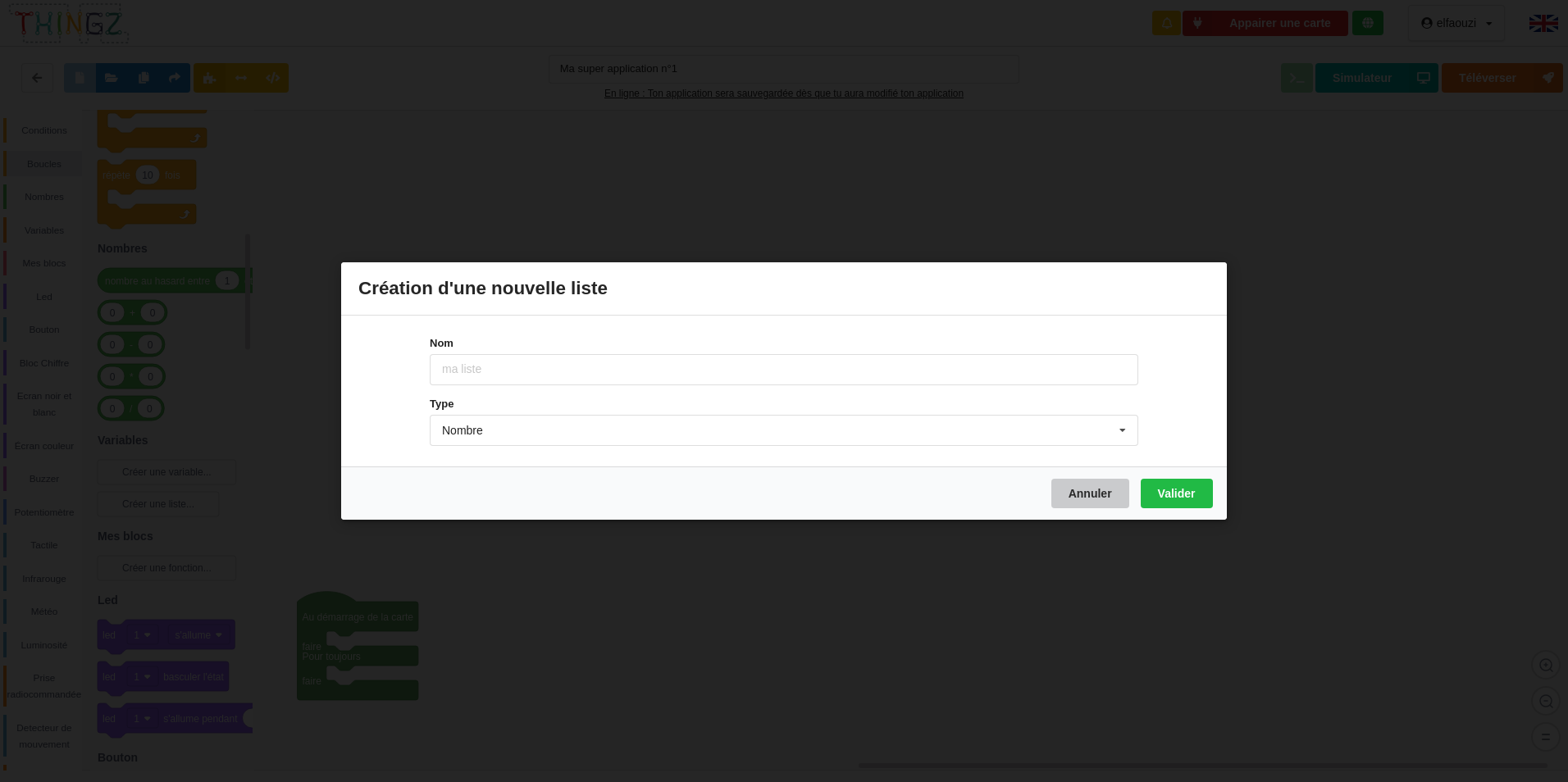
click at [1078, 487] on button "Annuler" at bounding box center [1090, 493] width 78 height 30
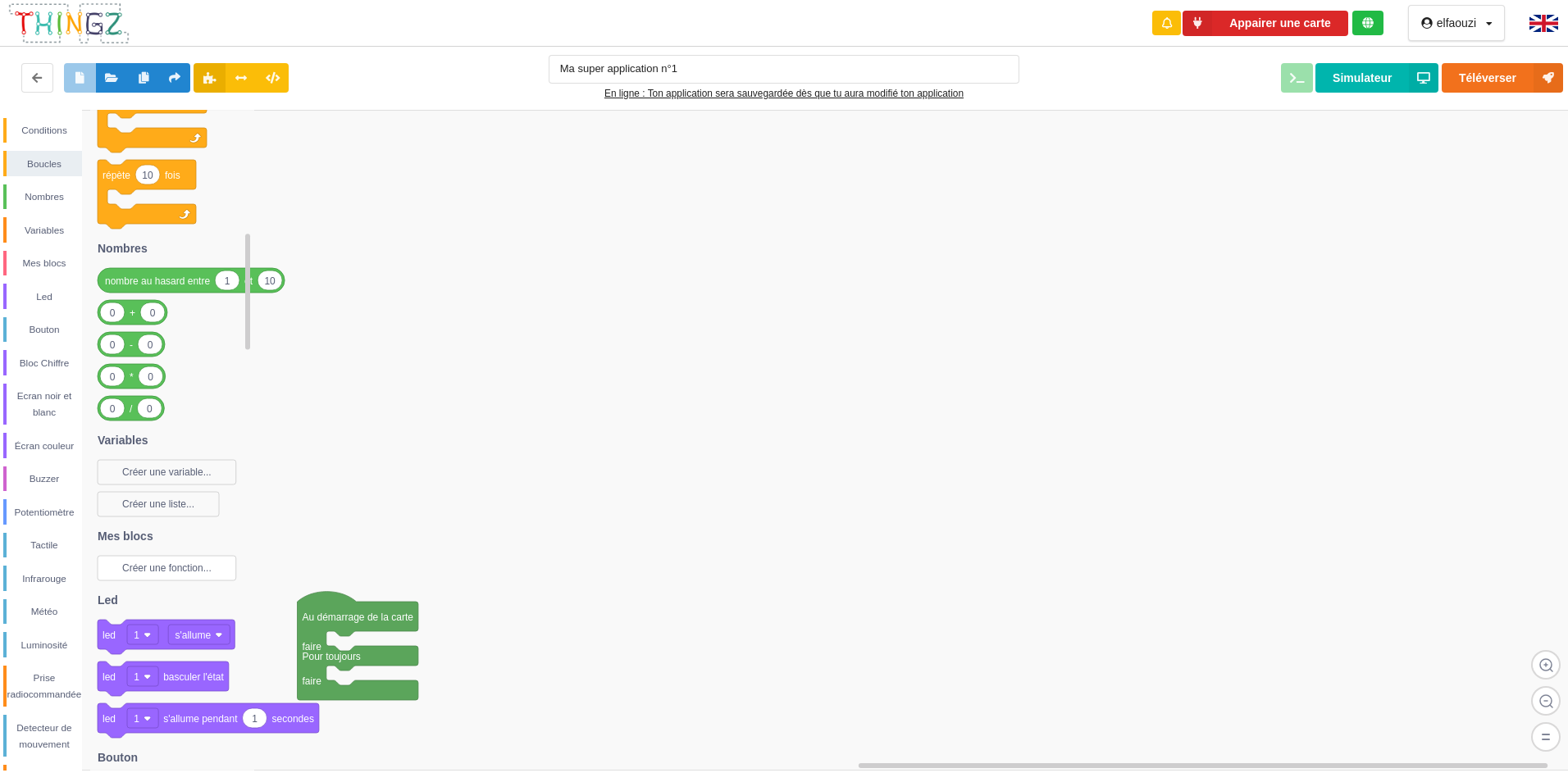
click at [165, 572] on text "Créer une fonction..." at bounding box center [167, 568] width 90 height 11
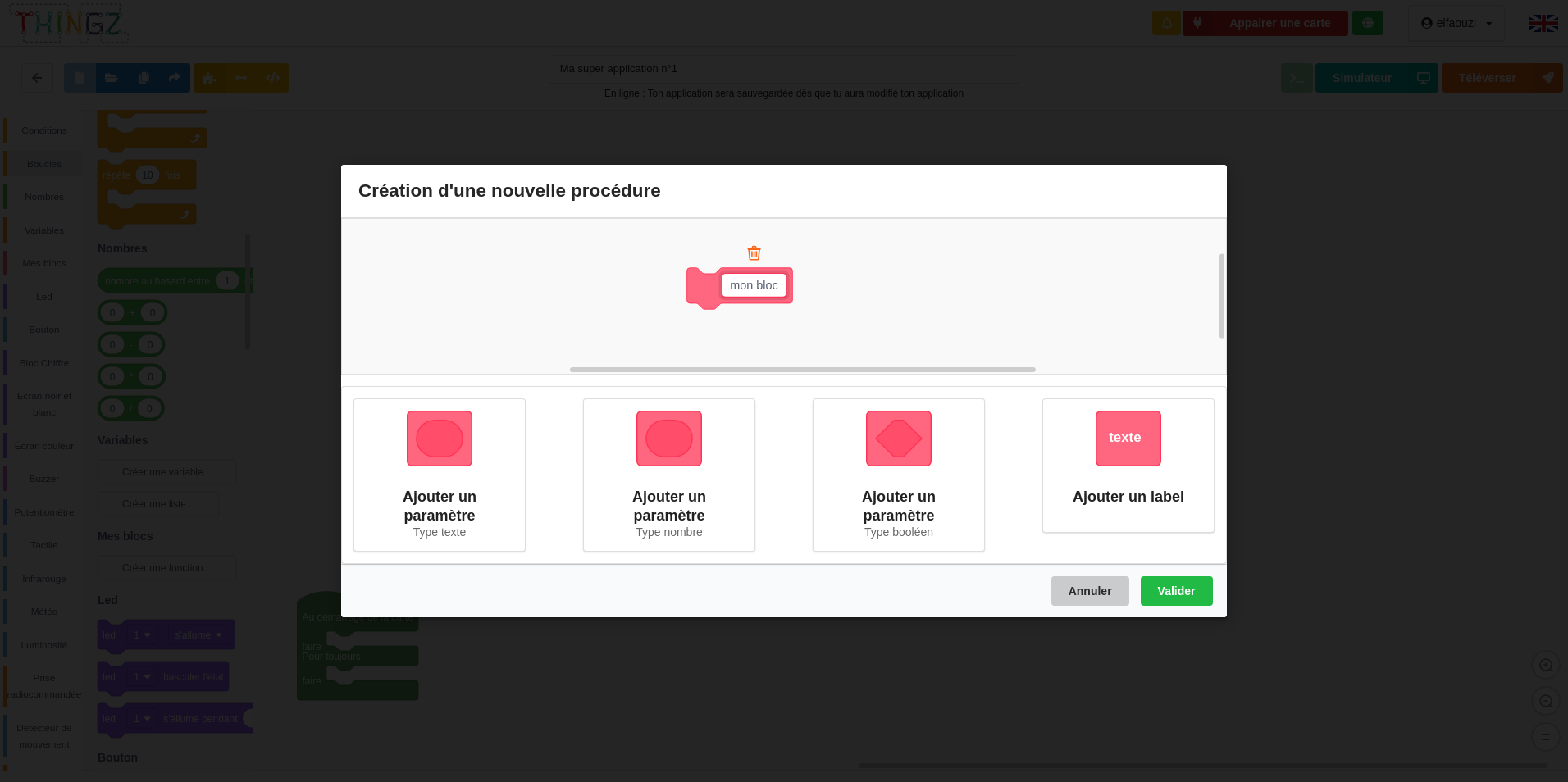
click at [1058, 583] on button "Annuler" at bounding box center [1090, 591] width 78 height 30
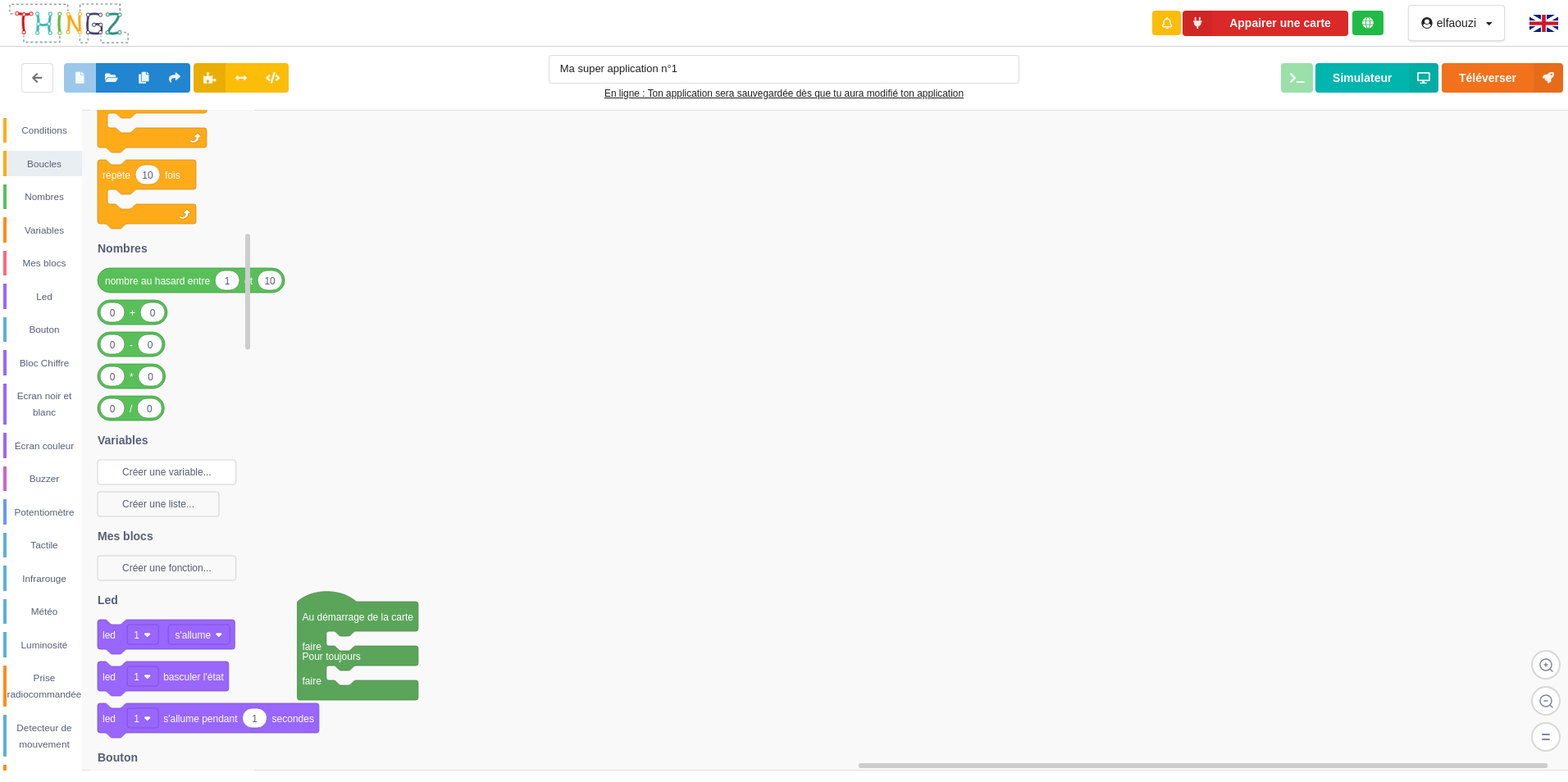
click at [209, 468] on text "Créer une variable..." at bounding box center [167, 472] width 90 height 11
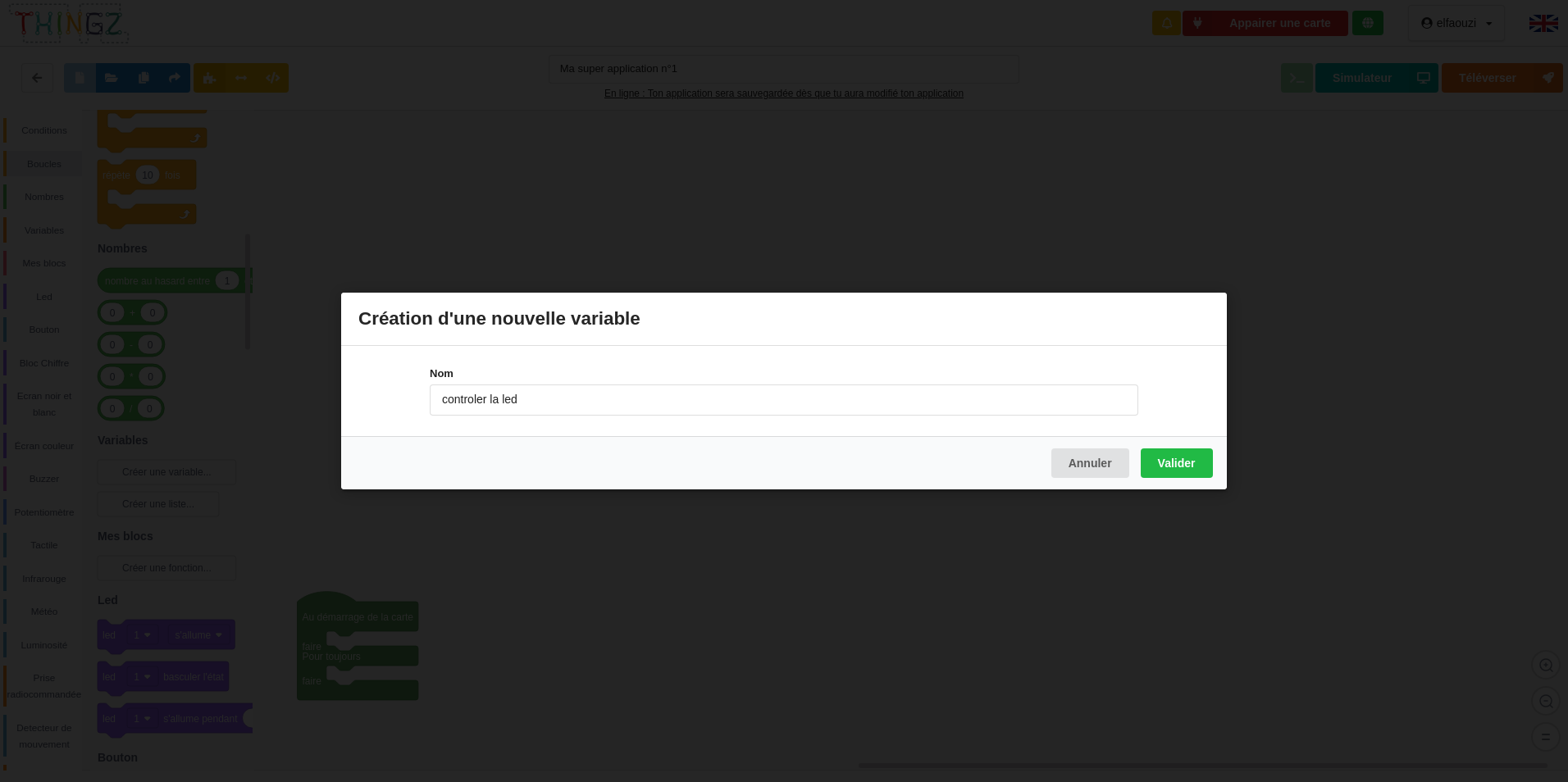
type input "controler la led"
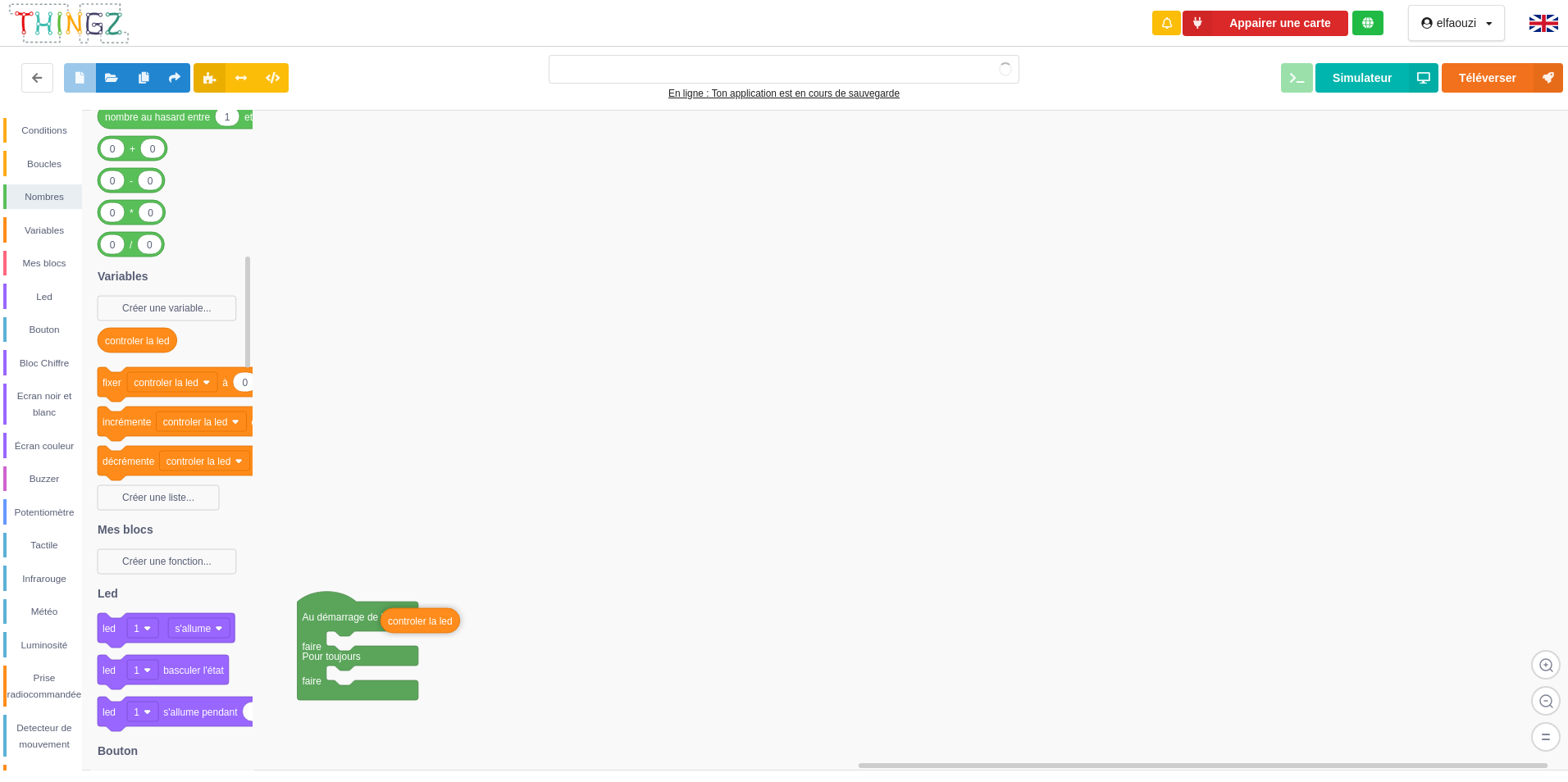
type input "Ma super application n°1"
drag, startPoint x: 155, startPoint y: 347, endPoint x: 388, endPoint y: 642, distance: 375.9
click at [388, 642] on div "Conditions Boucles Nombres Variables Mes blocs Led Bouton Bloc Chiffre Ecran no…" at bounding box center [790, 441] width 1580 height 661
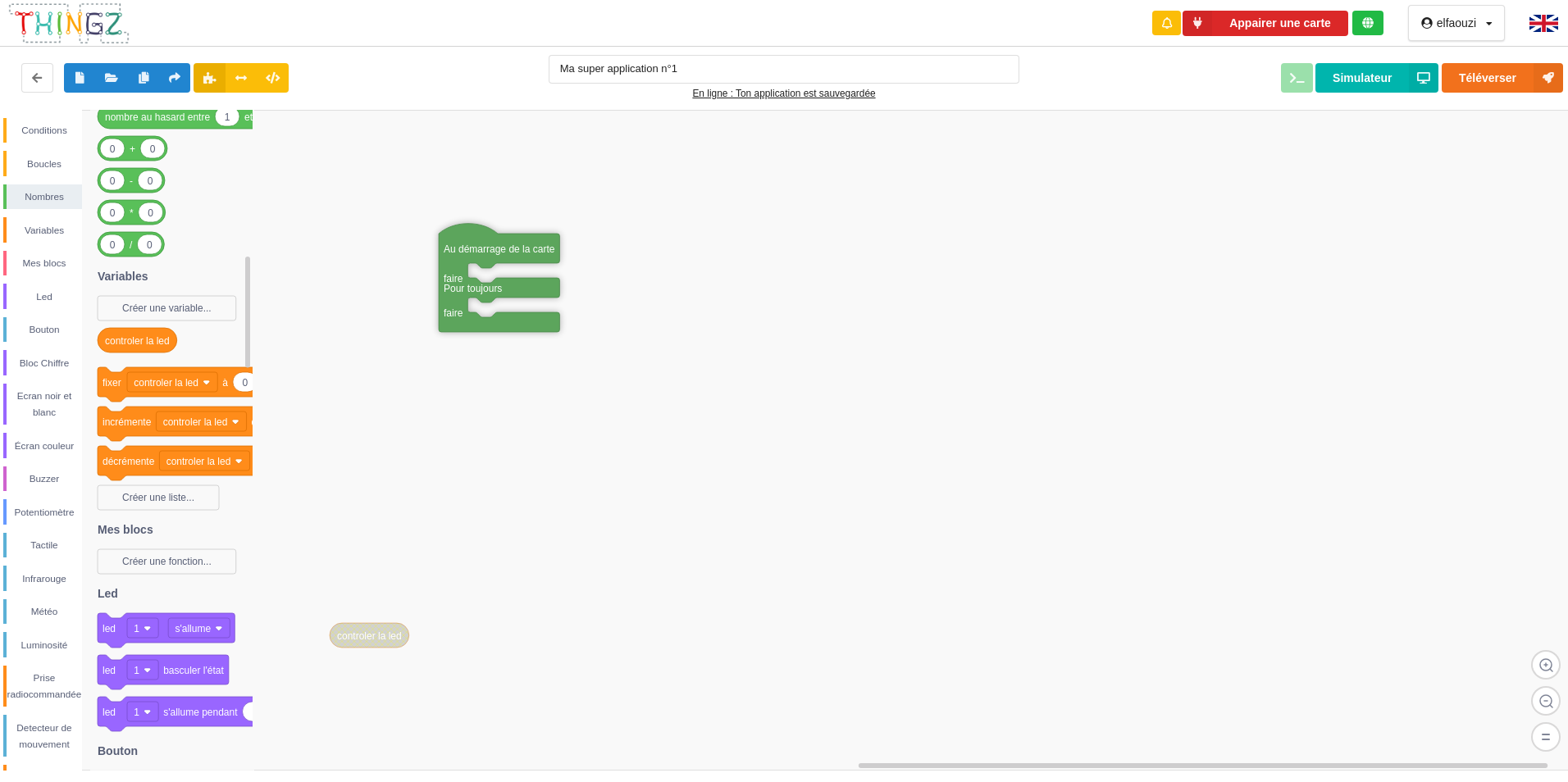
drag, startPoint x: 377, startPoint y: 696, endPoint x: 518, endPoint y: 328, distance: 394.1
drag, startPoint x: 343, startPoint y: 651, endPoint x: 488, endPoint y: 278, distance: 400.2
drag, startPoint x: 511, startPoint y: 280, endPoint x: 137, endPoint y: 359, distance: 382.3
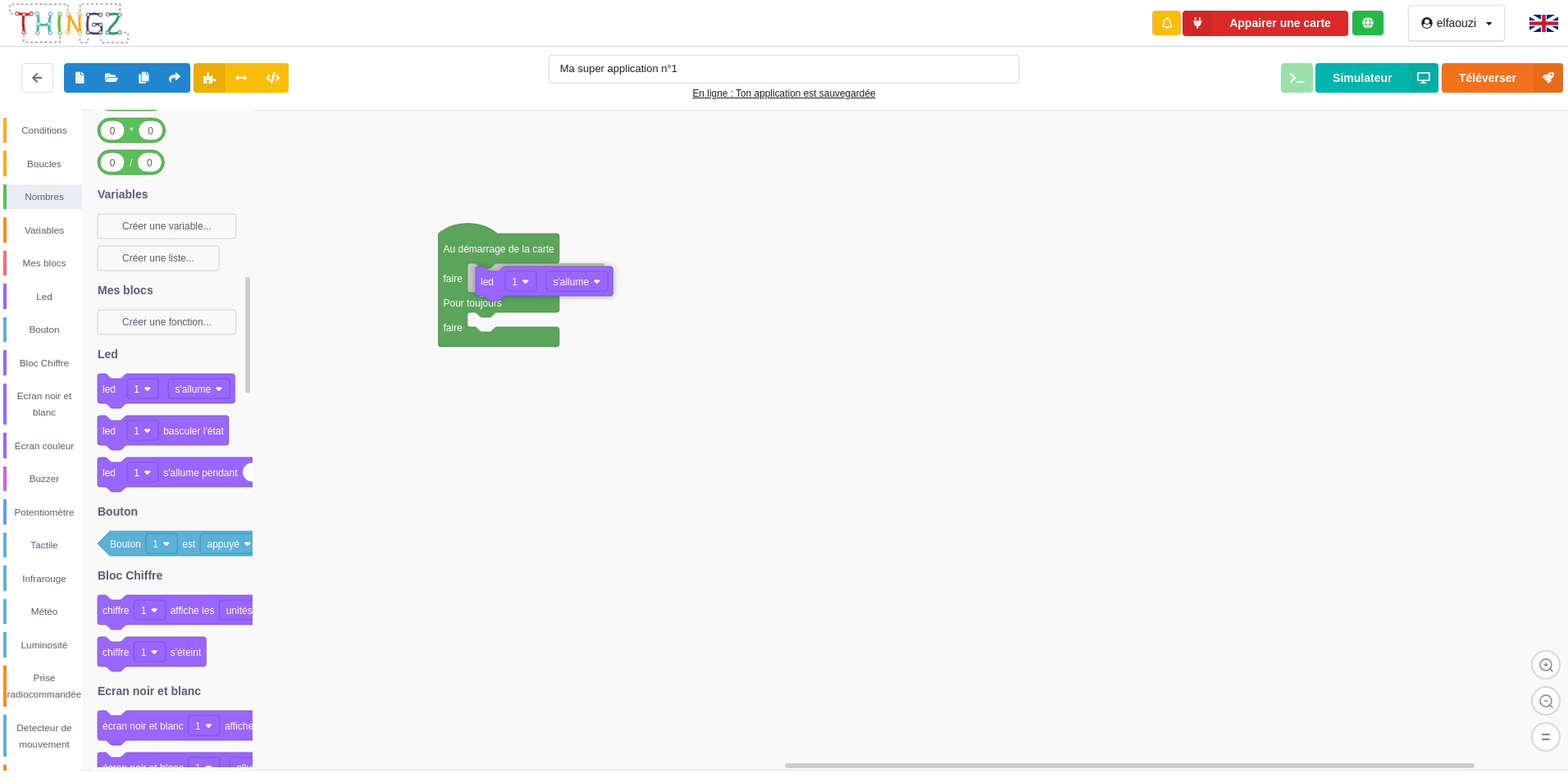
drag, startPoint x: 156, startPoint y: 401, endPoint x: 530, endPoint y: 294, distance: 389.0
click at [530, 294] on div "Conditions Boucles Nombres Variables Mes blocs Led Bouton Bloc Chiffre Ecran no…" at bounding box center [790, 441] width 1580 height 661
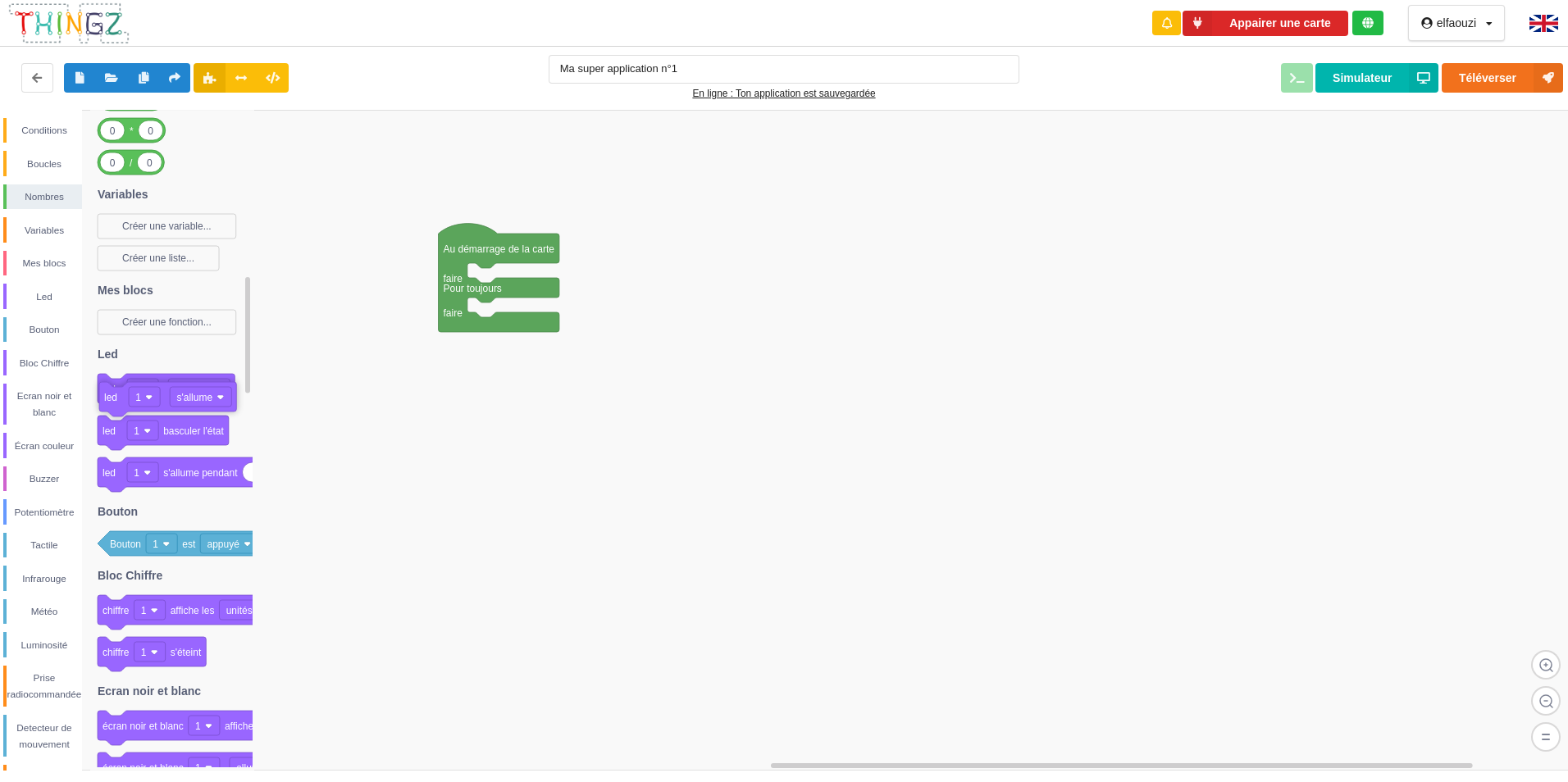
drag, startPoint x: 562, startPoint y: 282, endPoint x: 195, endPoint y: 403, distance: 386.4
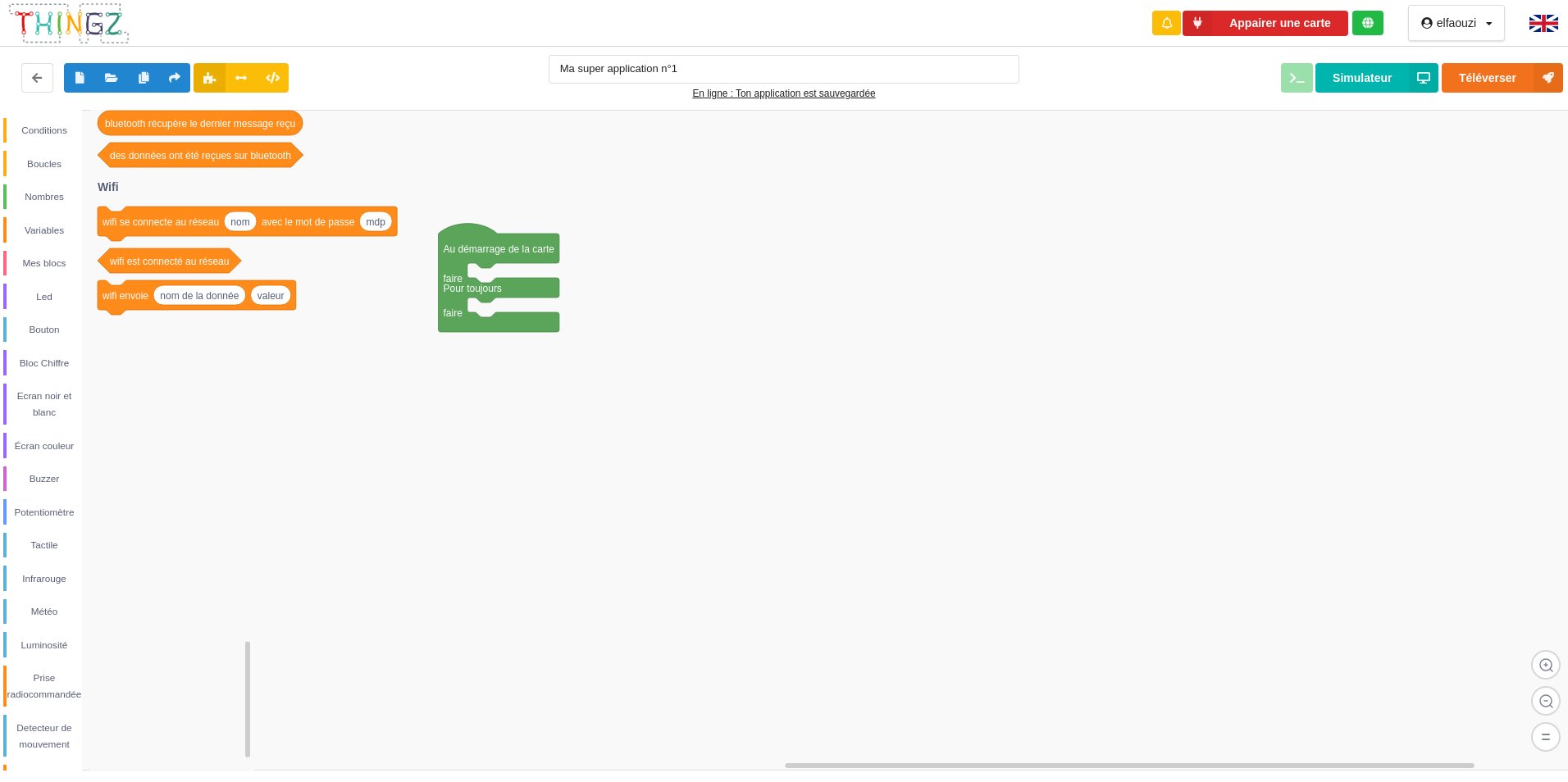
drag, startPoint x: 174, startPoint y: 479, endPoint x: 131, endPoint y: 519, distance: 58.7
click at [139, 534] on icon at bounding box center [173, 441] width 164 height 661
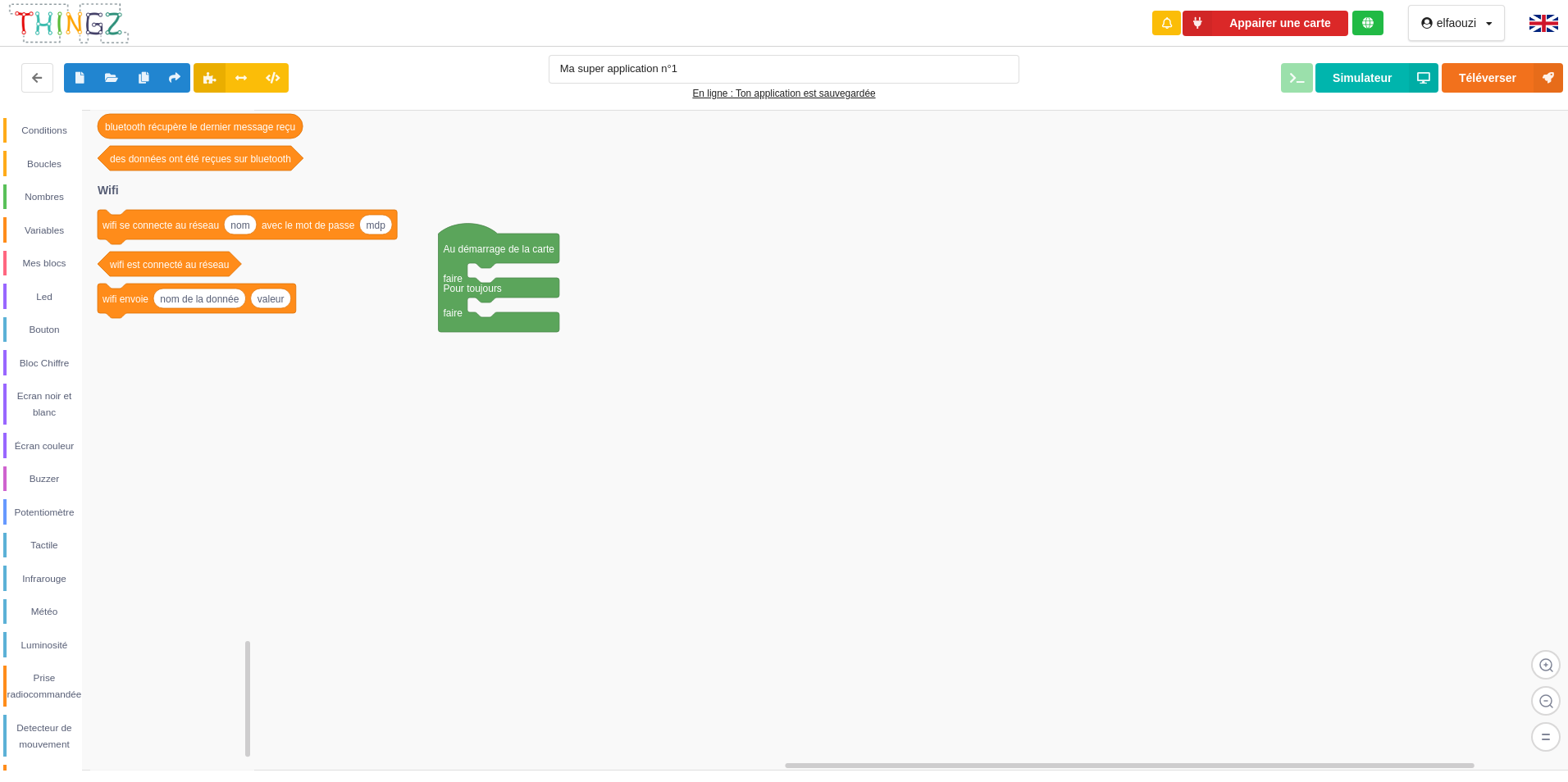
drag, startPoint x: 125, startPoint y: 479, endPoint x: 126, endPoint y: 487, distance: 8.1
click at [126, 482] on icon at bounding box center [173, 441] width 164 height 661
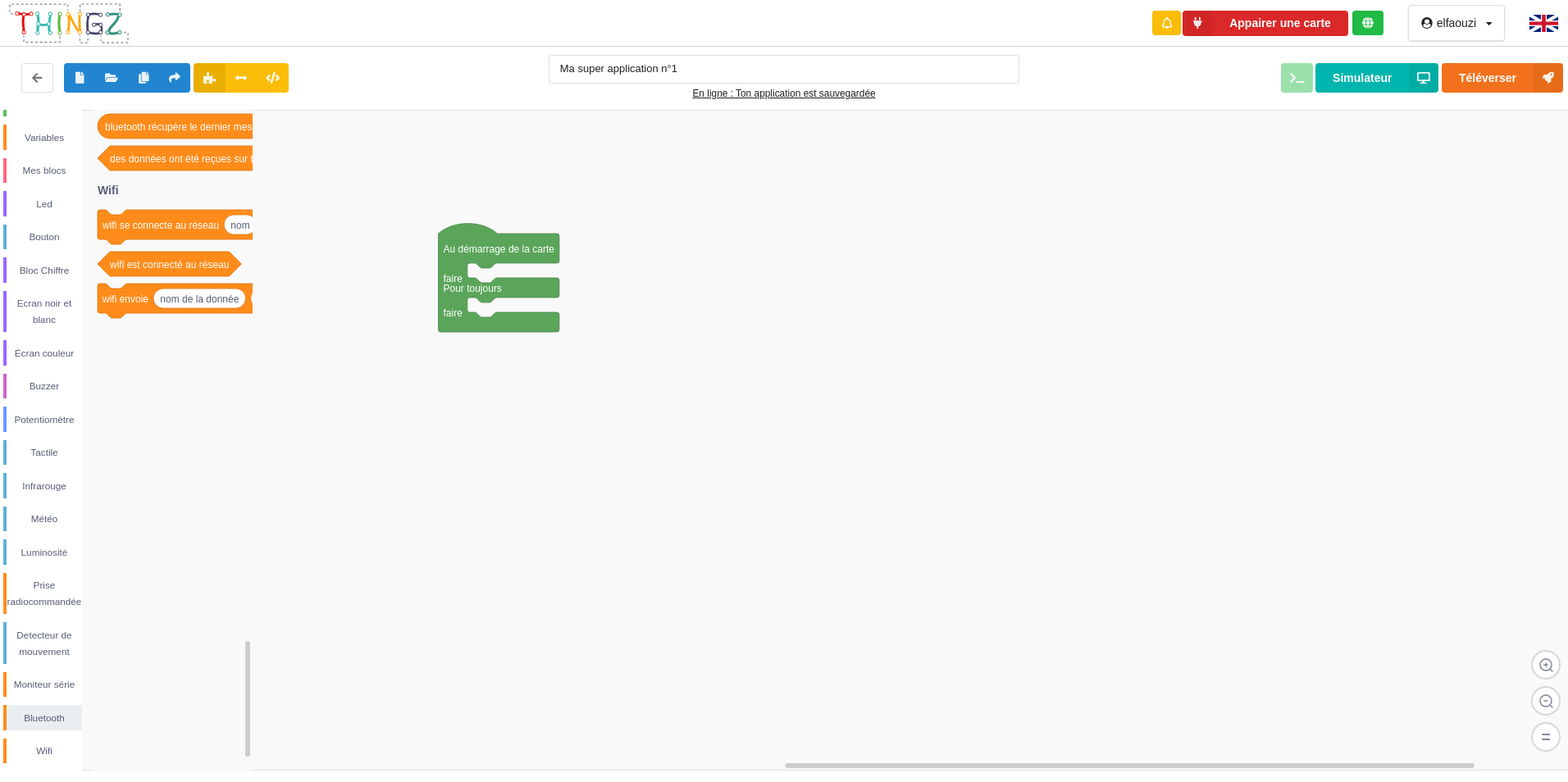
scroll to position [93, 0]
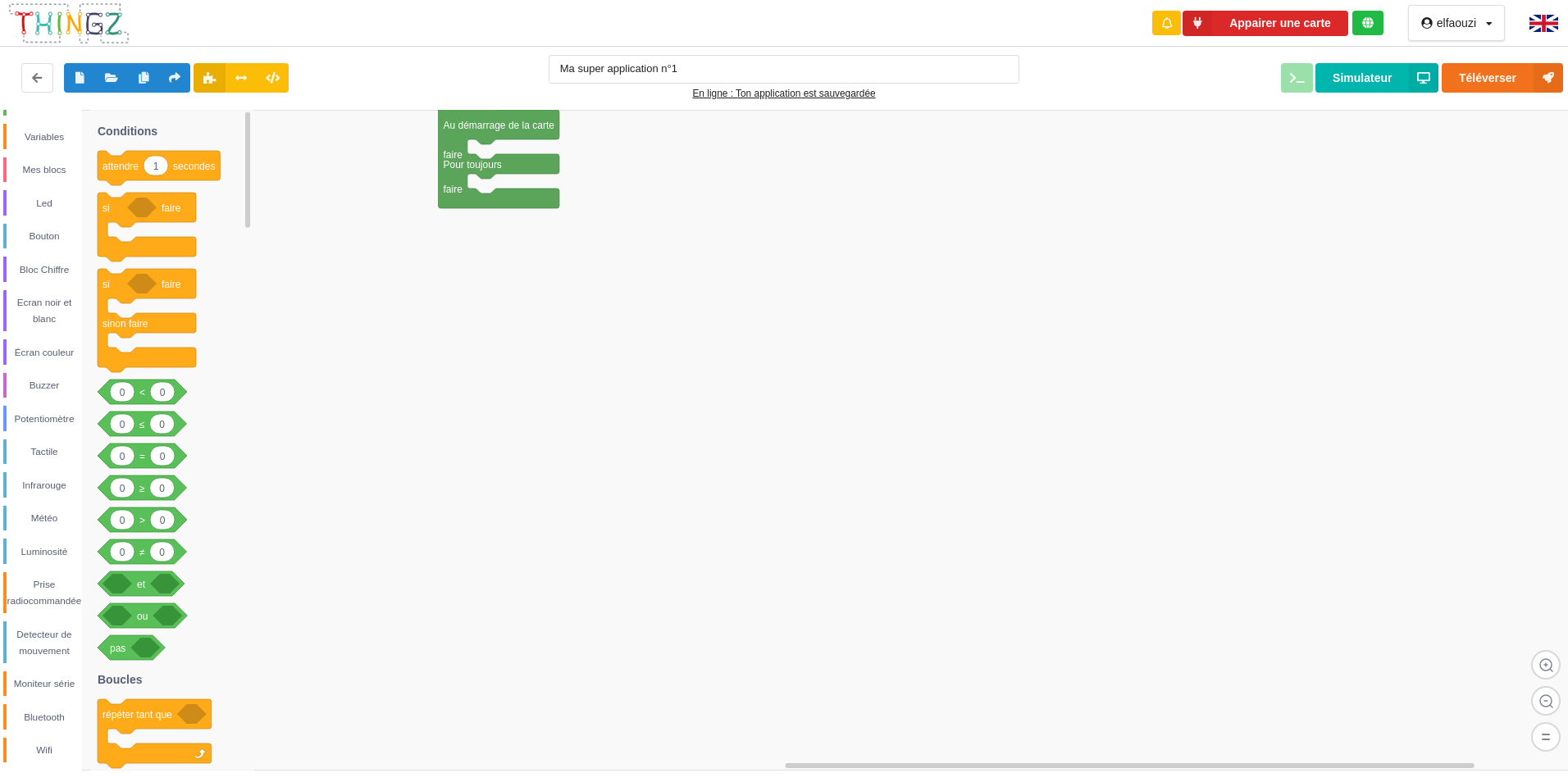
click at [129, 395] on icon at bounding box center [122, 392] width 25 height 20
click at [339, 406] on rect at bounding box center [790, 441] width 1580 height 661
click at [1500, 85] on button "Téléverser" at bounding box center [1503, 78] width 121 height 30
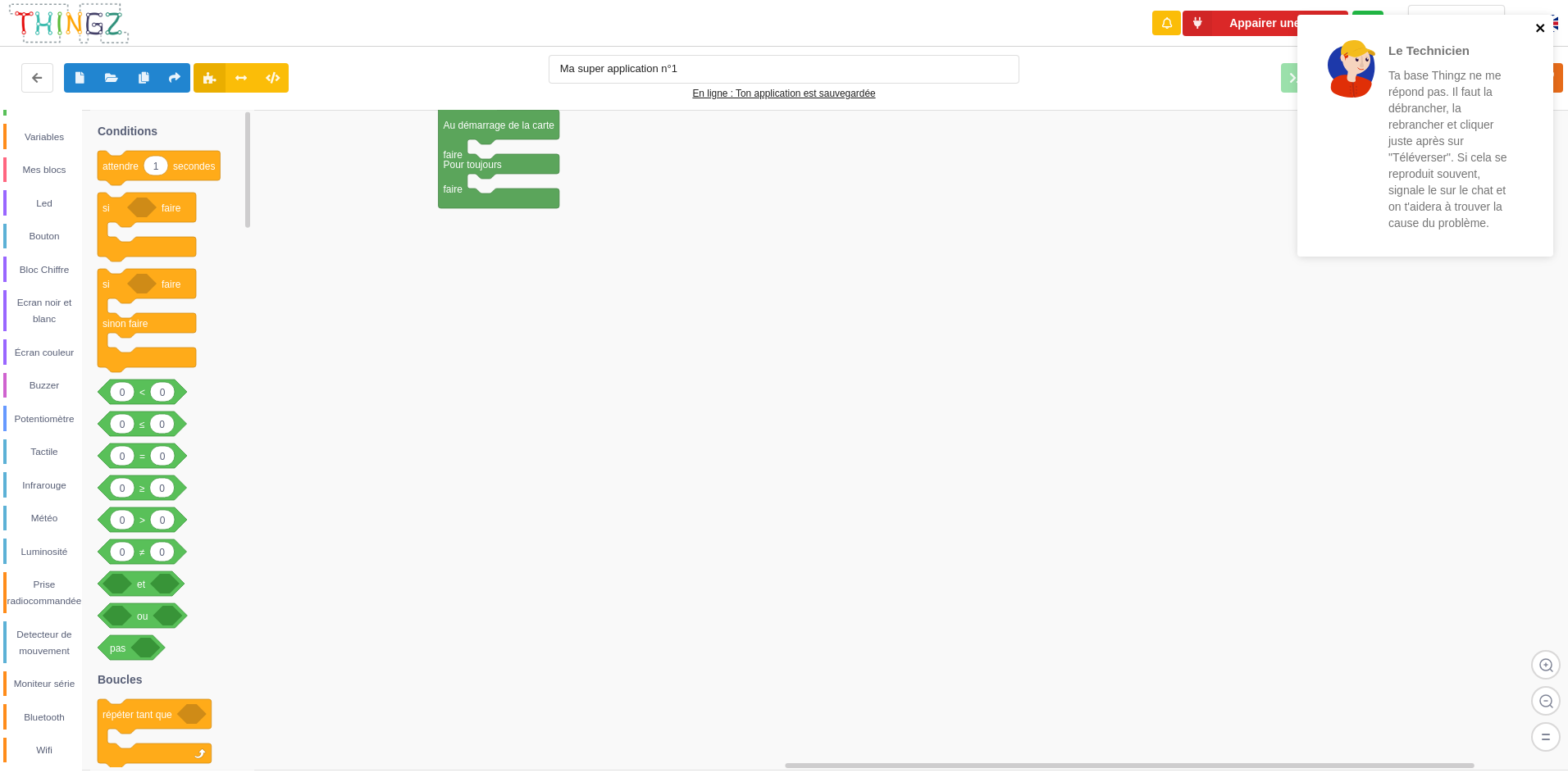
click at [1539, 27] on icon "close" at bounding box center [1541, 28] width 9 height 9
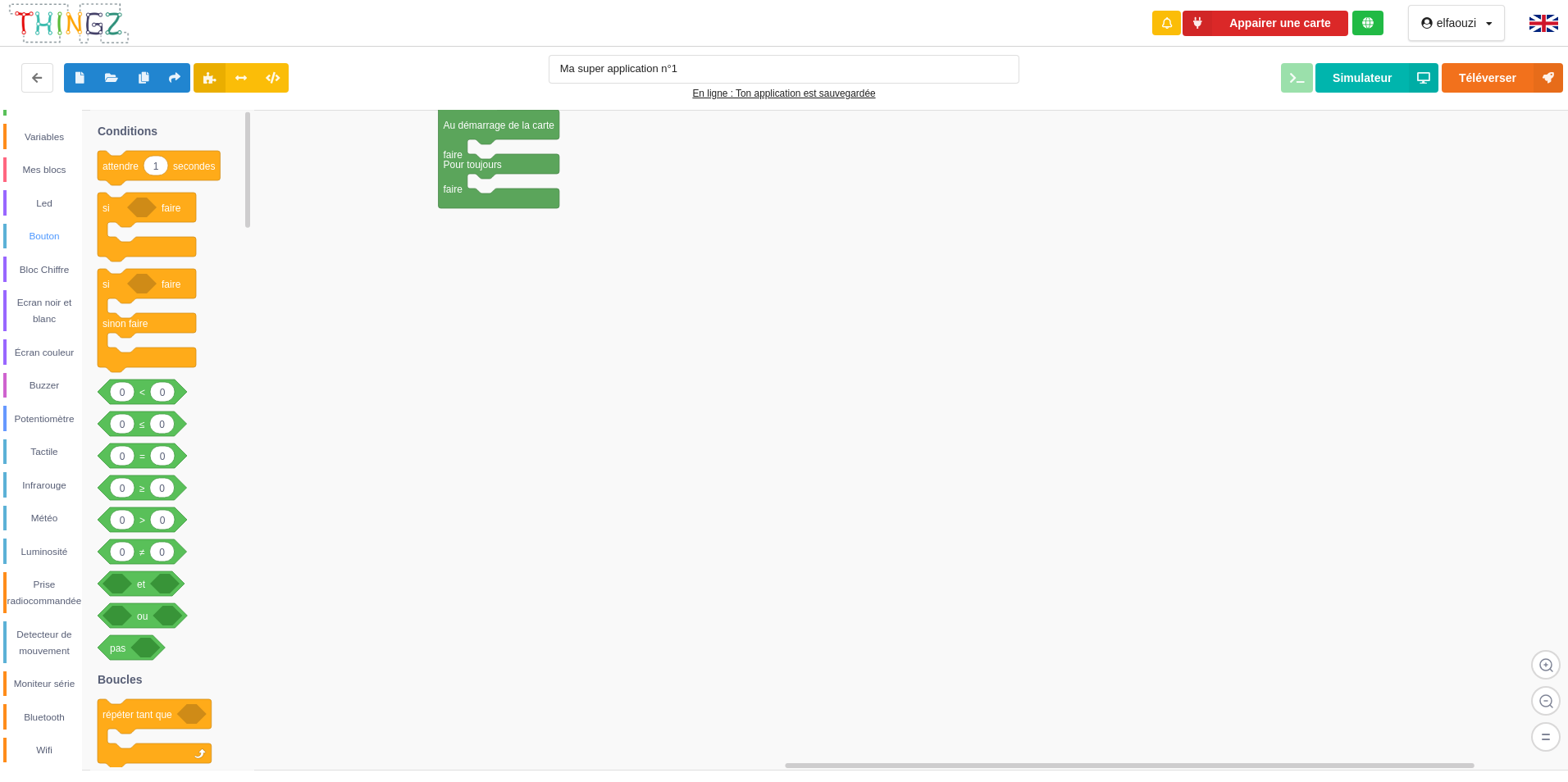
drag, startPoint x: 0, startPoint y: 91, endPoint x: 80, endPoint y: 260, distance: 187.0
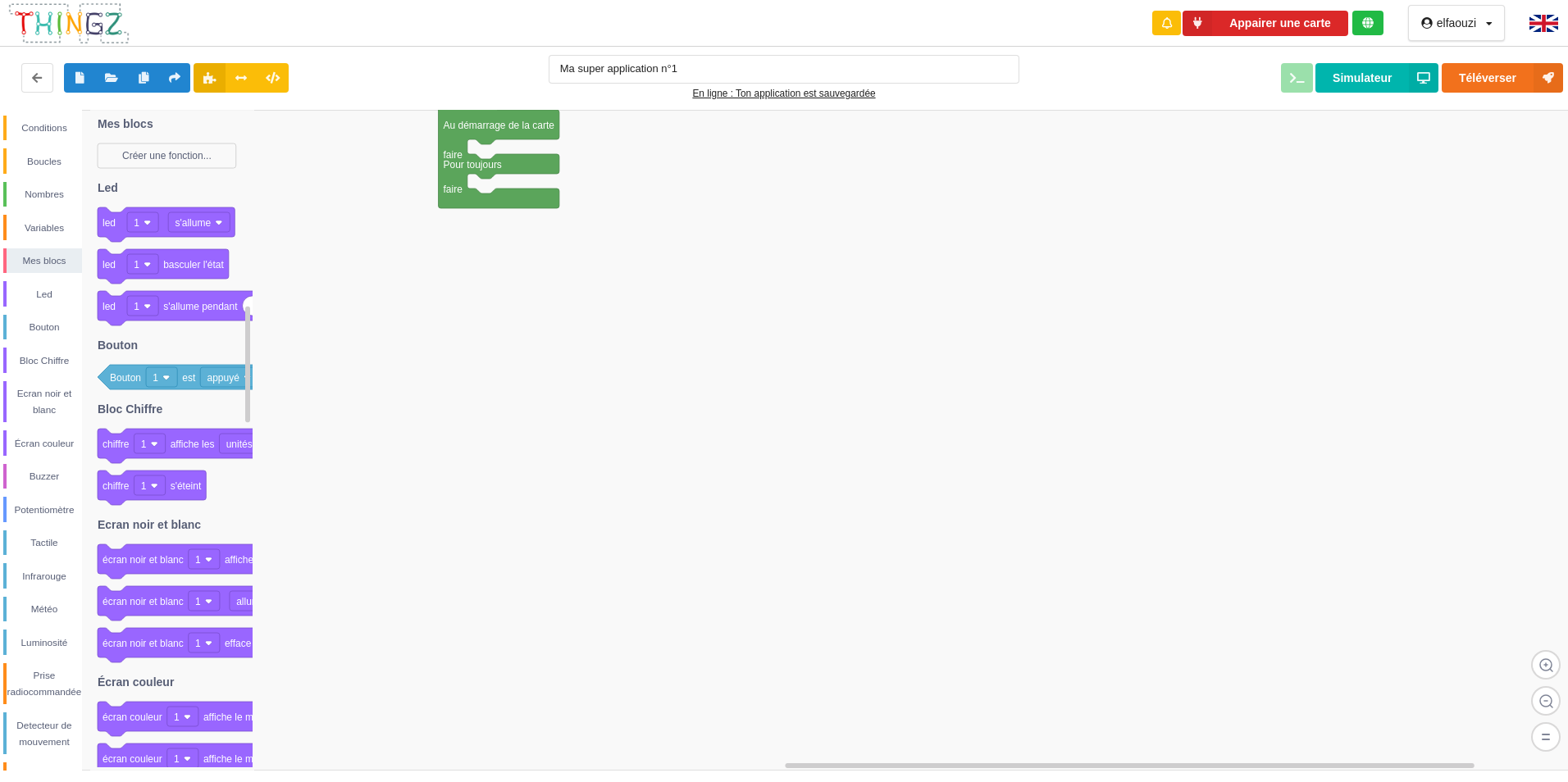
scroll to position [0, 0]
click at [56, 125] on div "Conditions" at bounding box center [44, 130] width 75 height 16
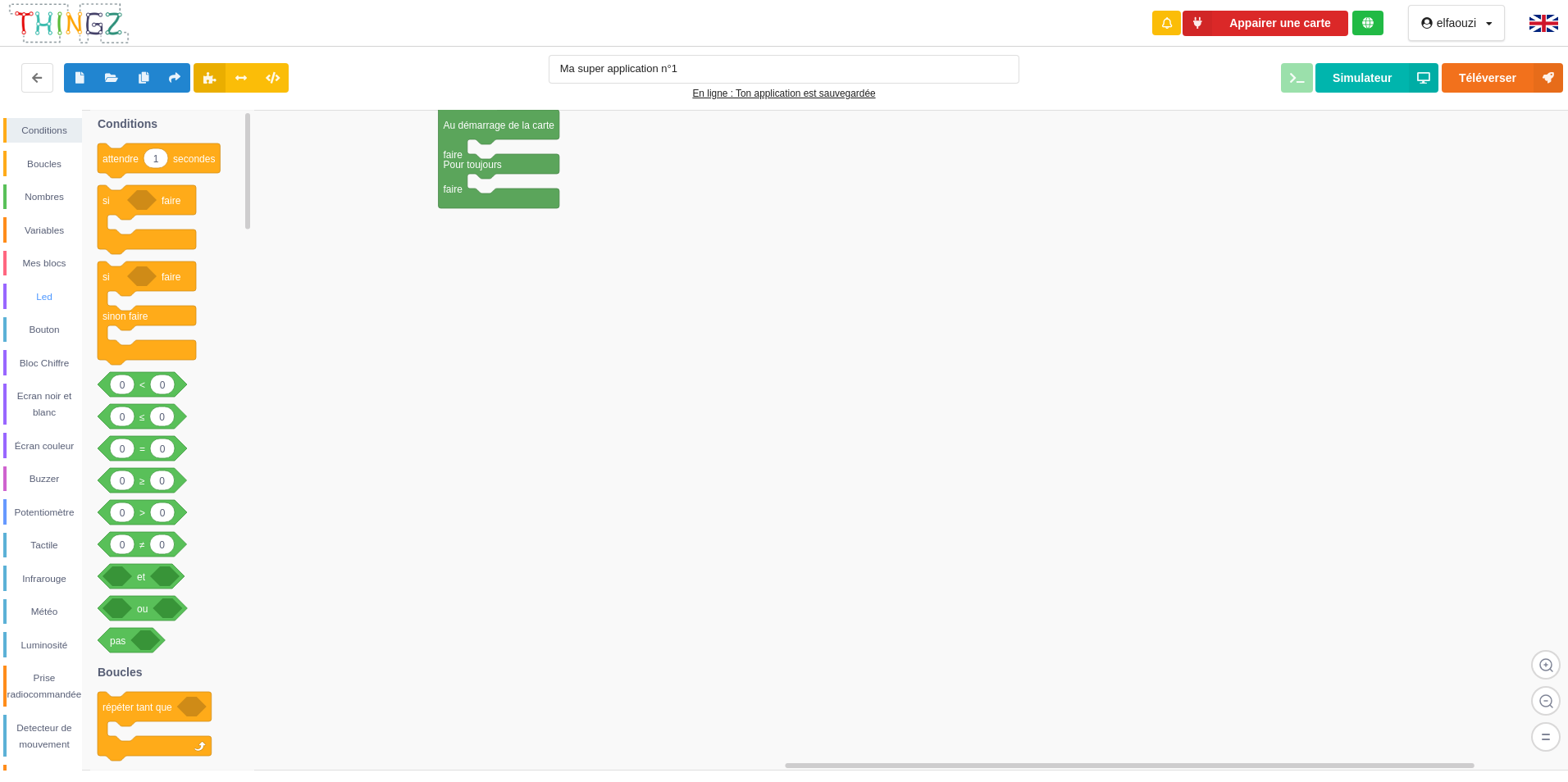
click at [44, 292] on div "Led" at bounding box center [44, 296] width 75 height 16
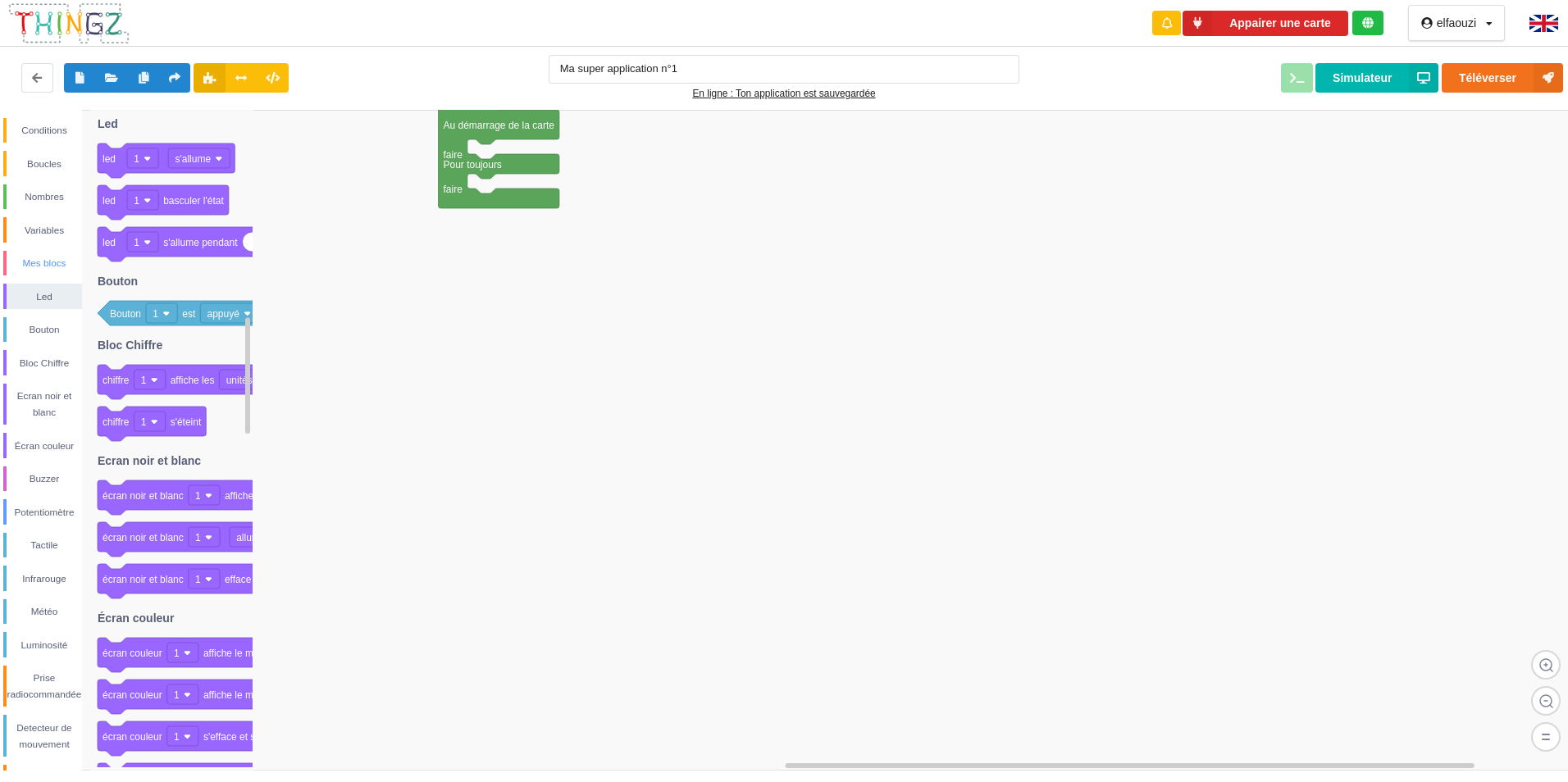
click at [42, 274] on div "Mes blocs" at bounding box center [43, 264] width 79 height 26
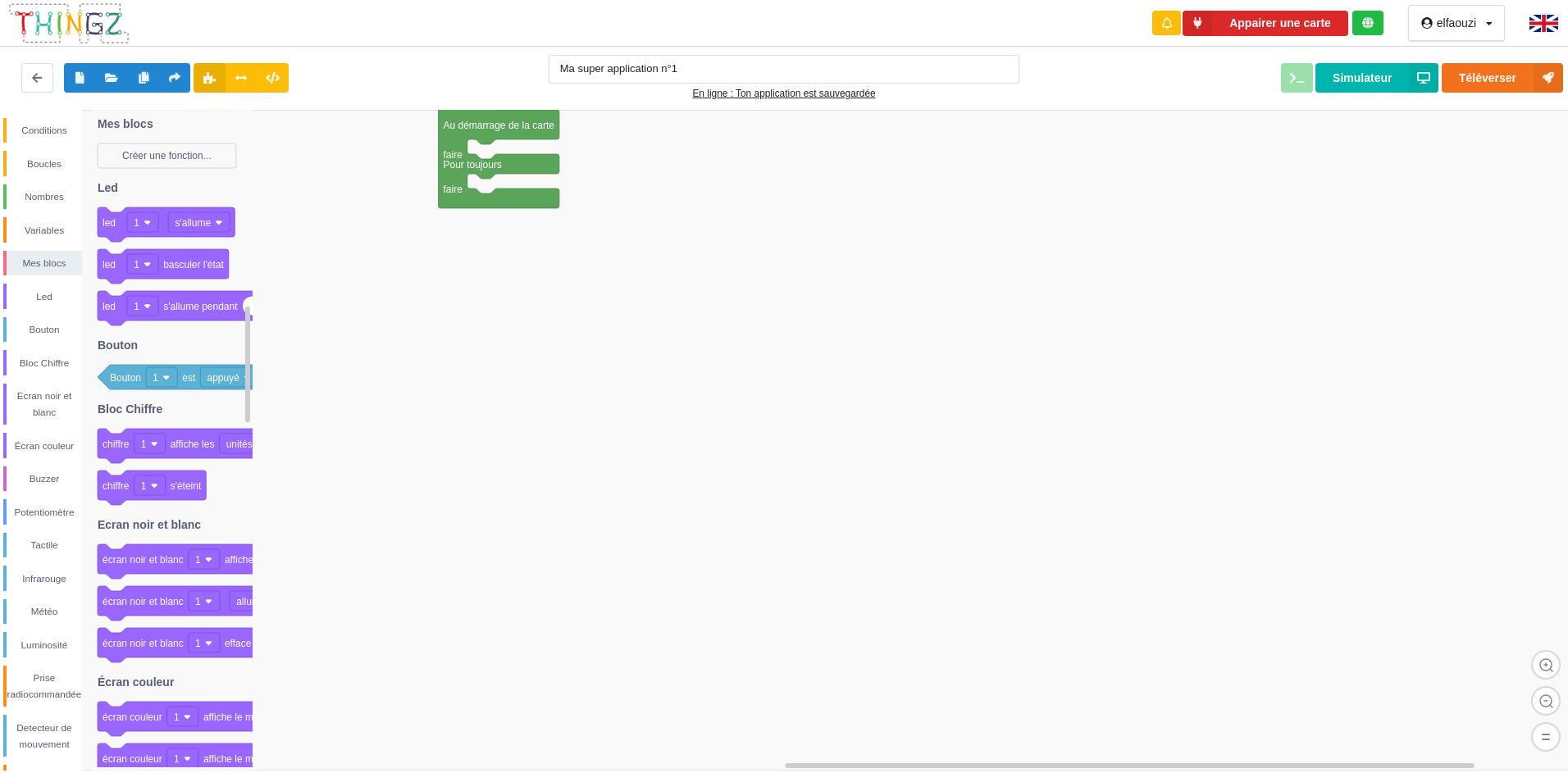
click at [1526, 20] on div at bounding box center [1548, 23] width 63 height 47
click at [1544, 21] on img at bounding box center [1544, 23] width 29 height 17
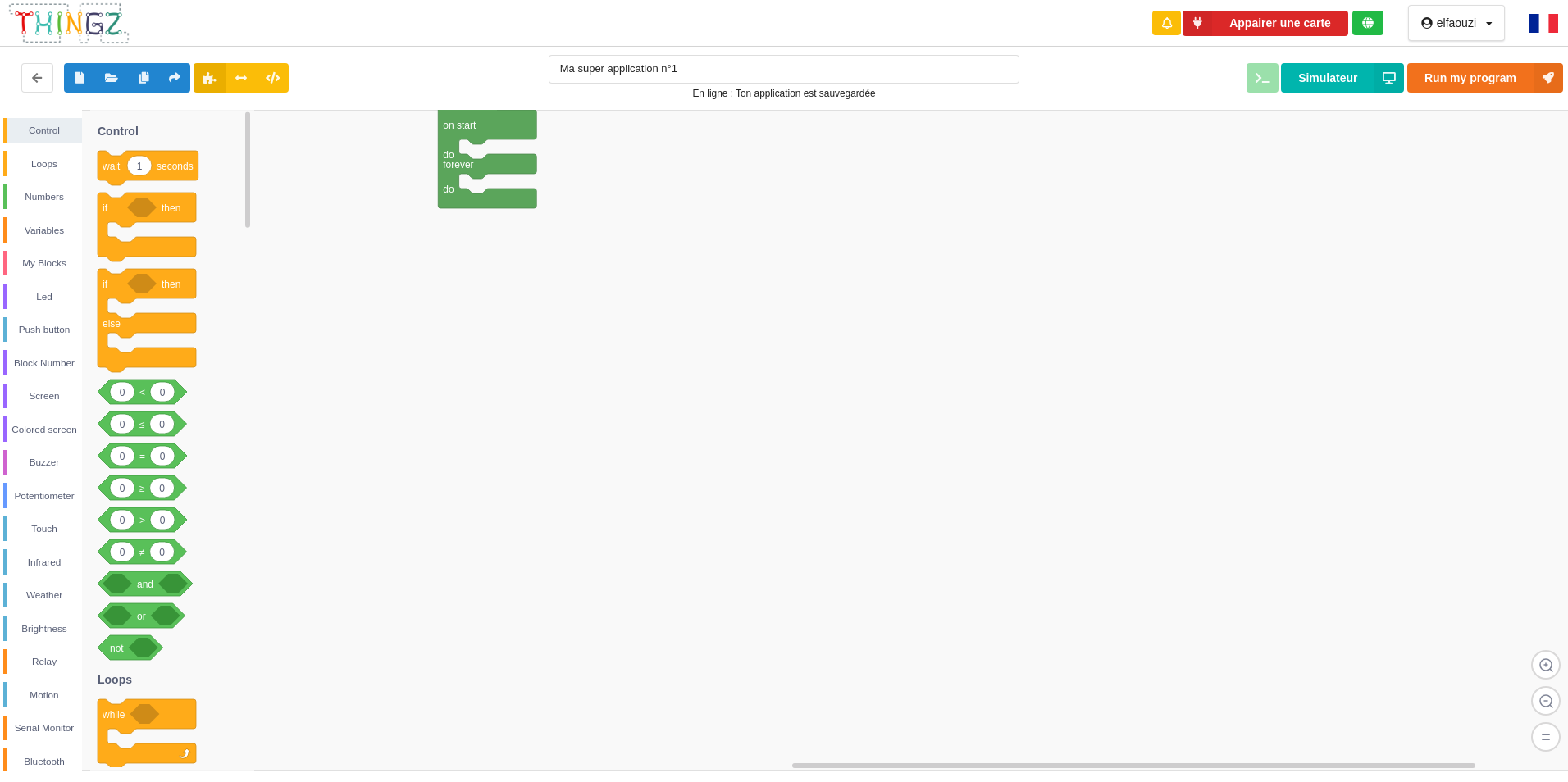
click at [1533, 28] on img at bounding box center [1544, 23] width 29 height 19
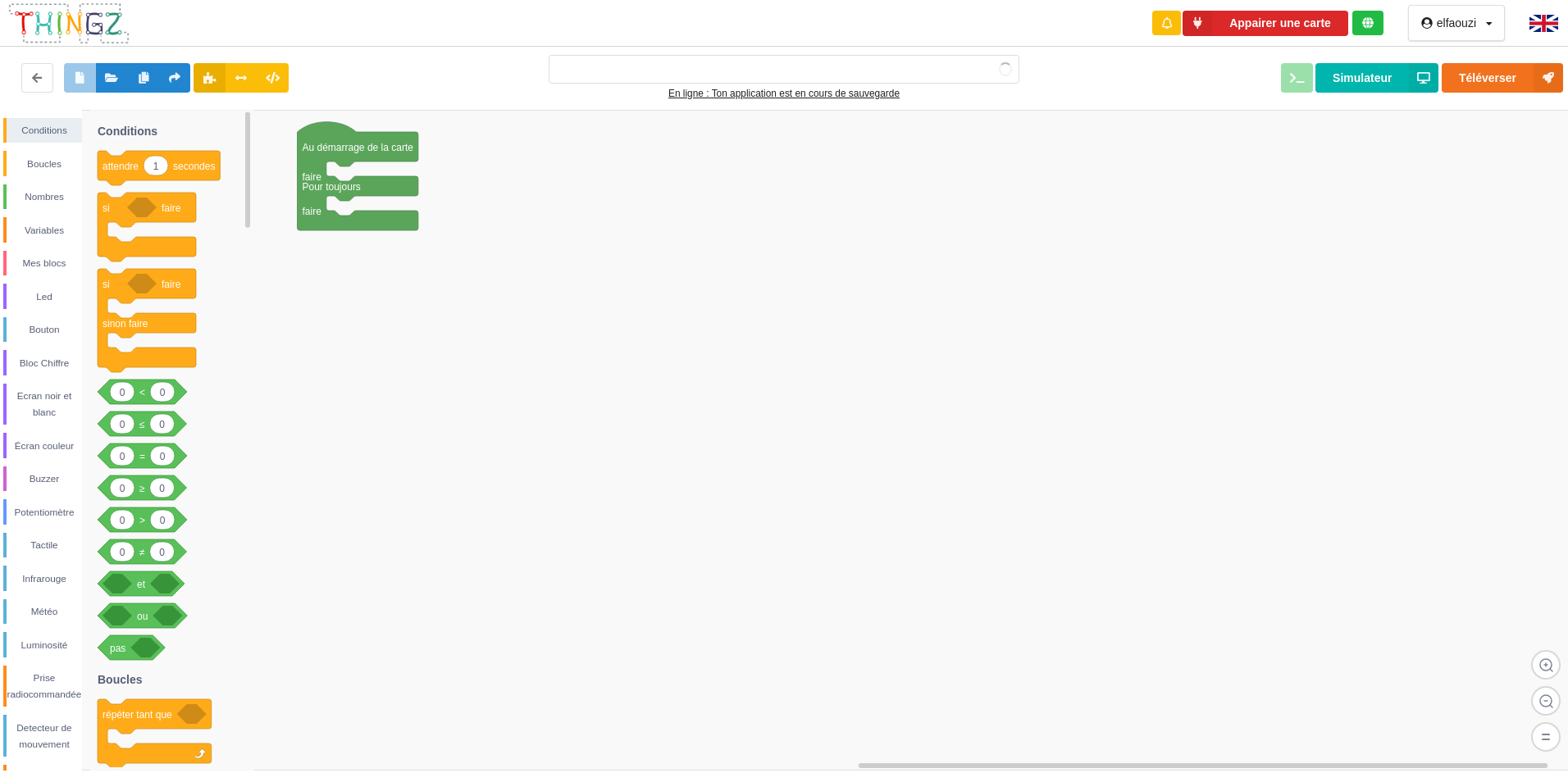
type input "Ma super application n°1"
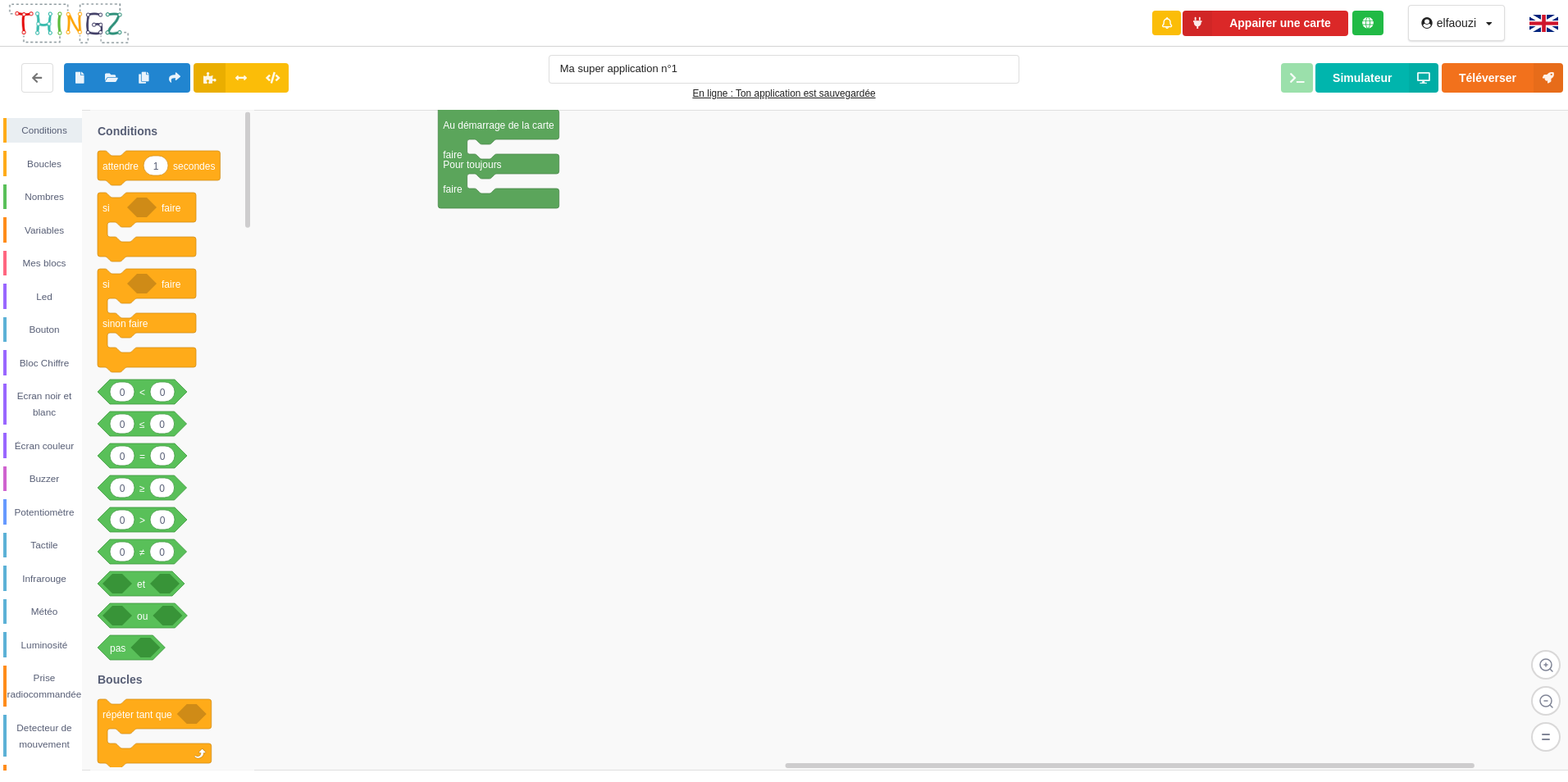
scroll to position [93, 0]
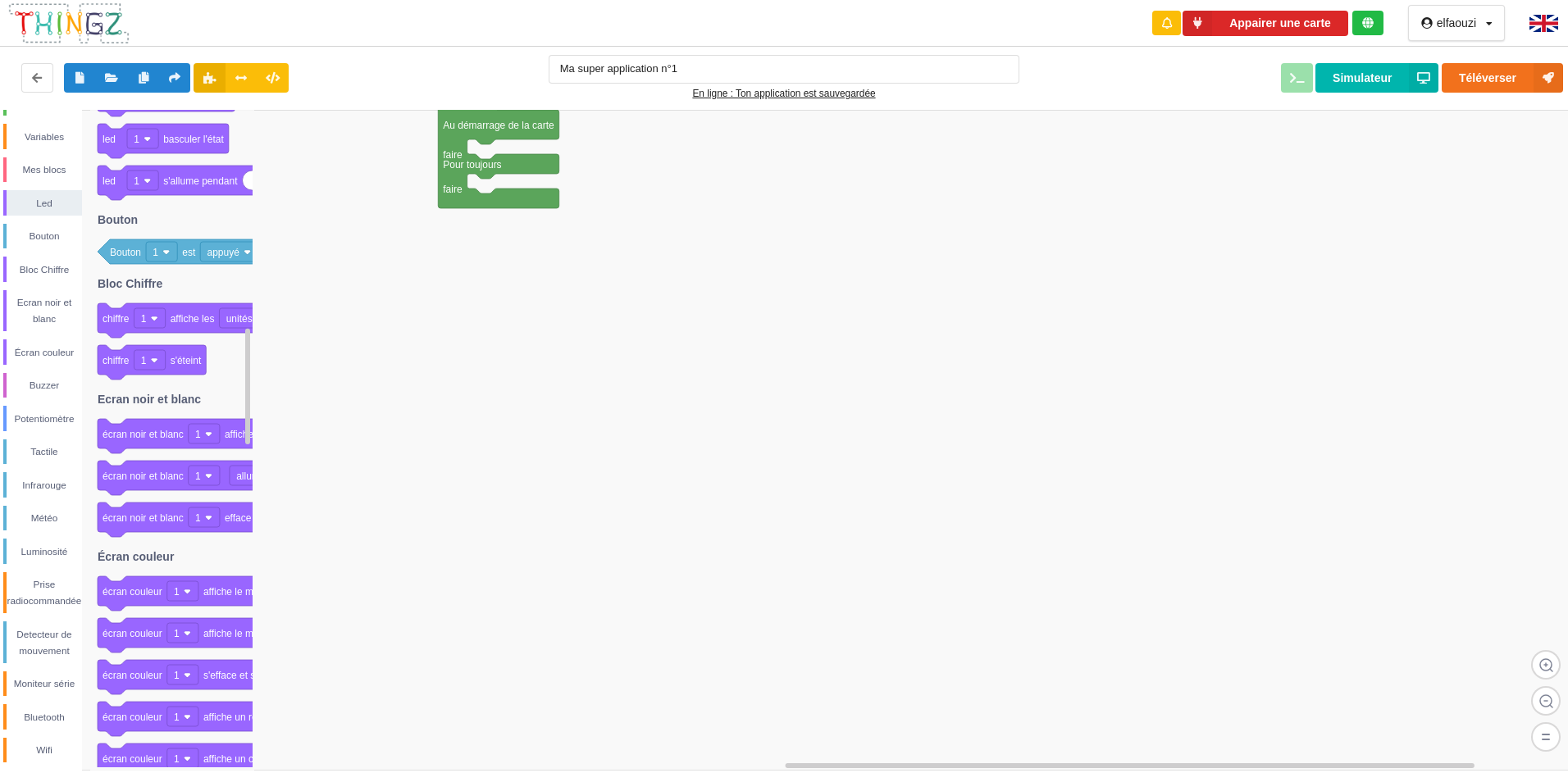
click at [338, 499] on rect at bounding box center [790, 441] width 1580 height 661
drag, startPoint x: 38, startPoint y: 130, endPoint x: 32, endPoint y: 149, distance: 19.9
click at [38, 135] on div "Variables" at bounding box center [44, 137] width 75 height 16
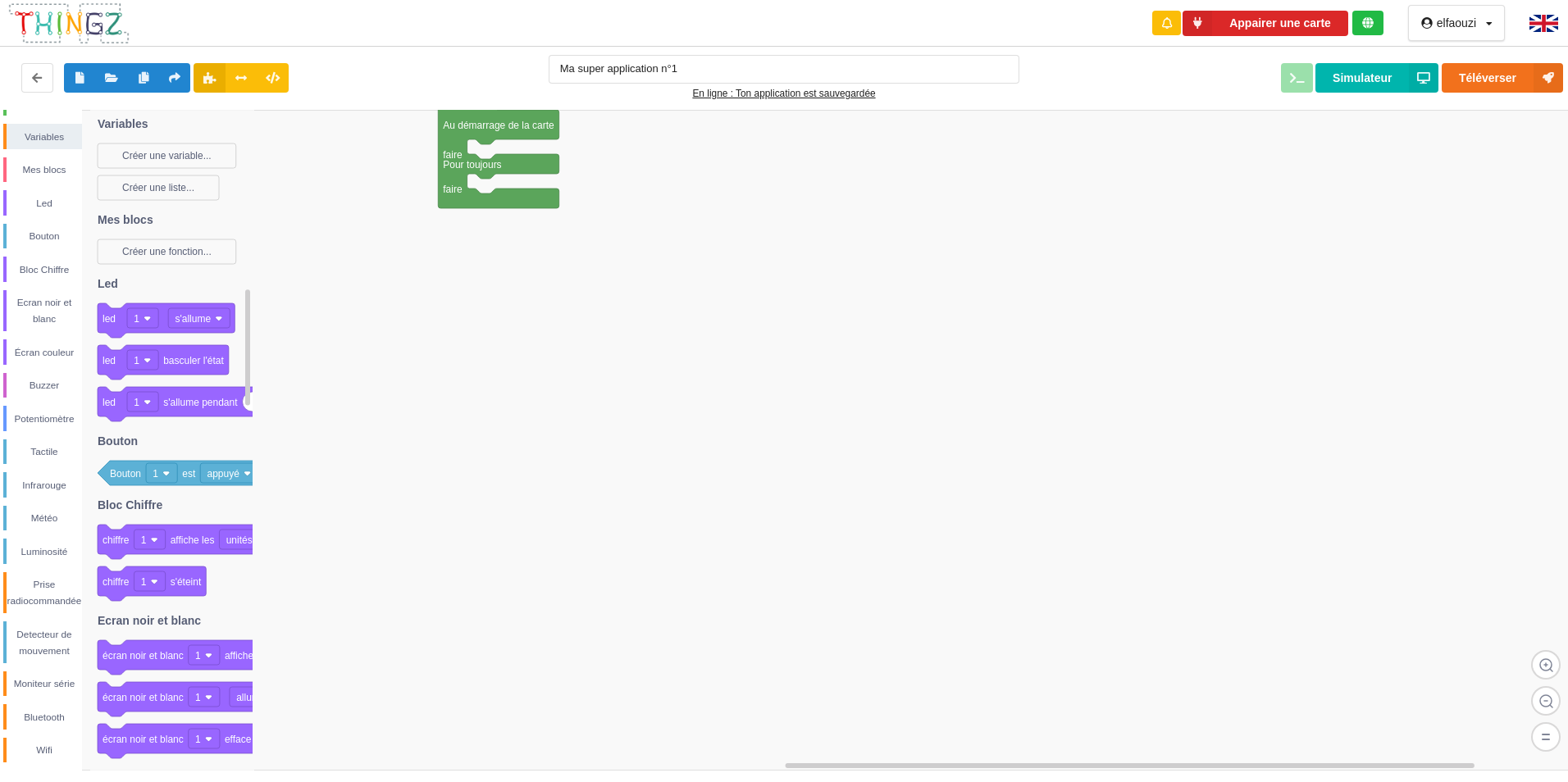
scroll to position [0, 0]
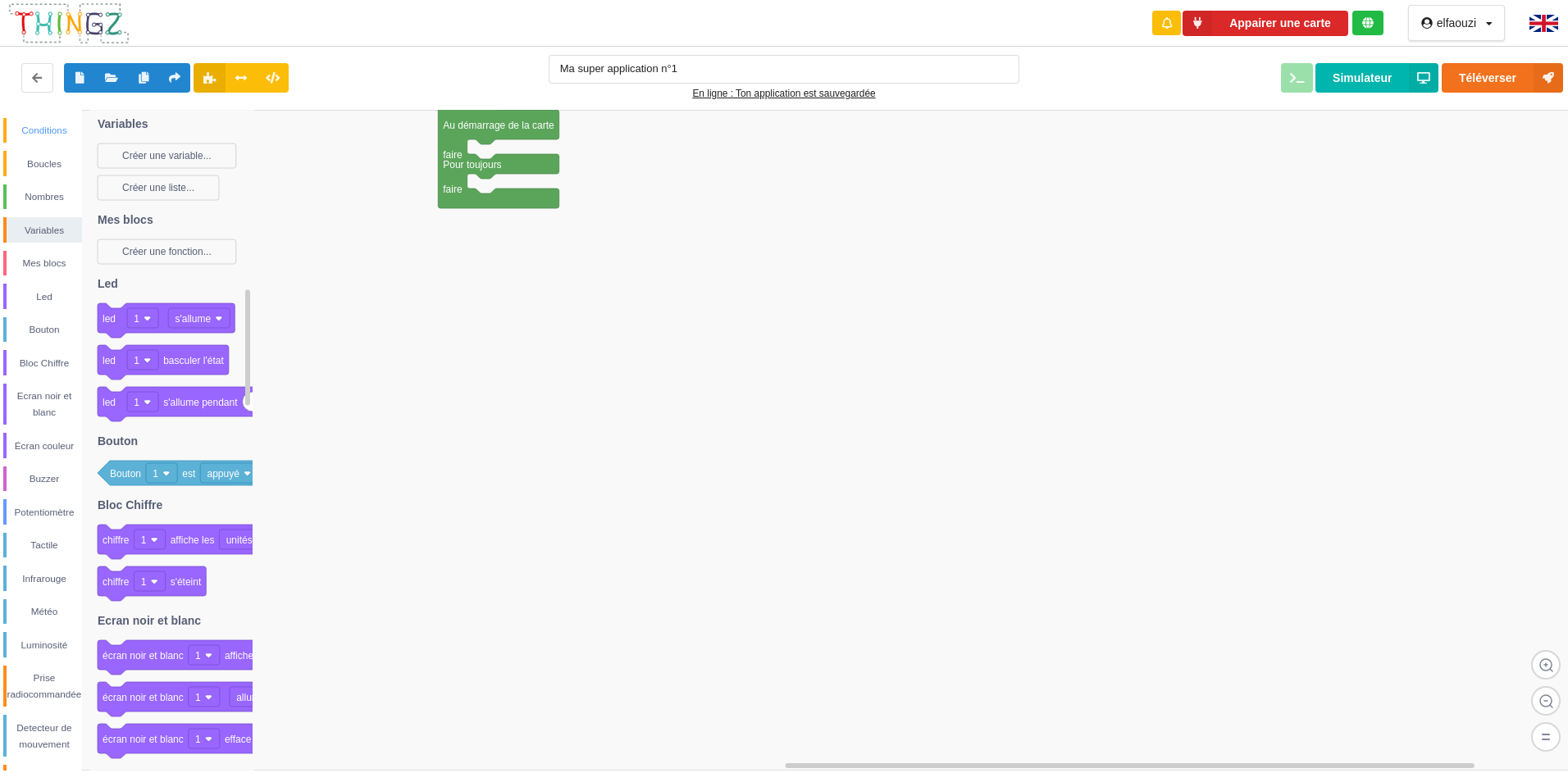
click at [29, 128] on div "Conditions" at bounding box center [44, 130] width 75 height 16
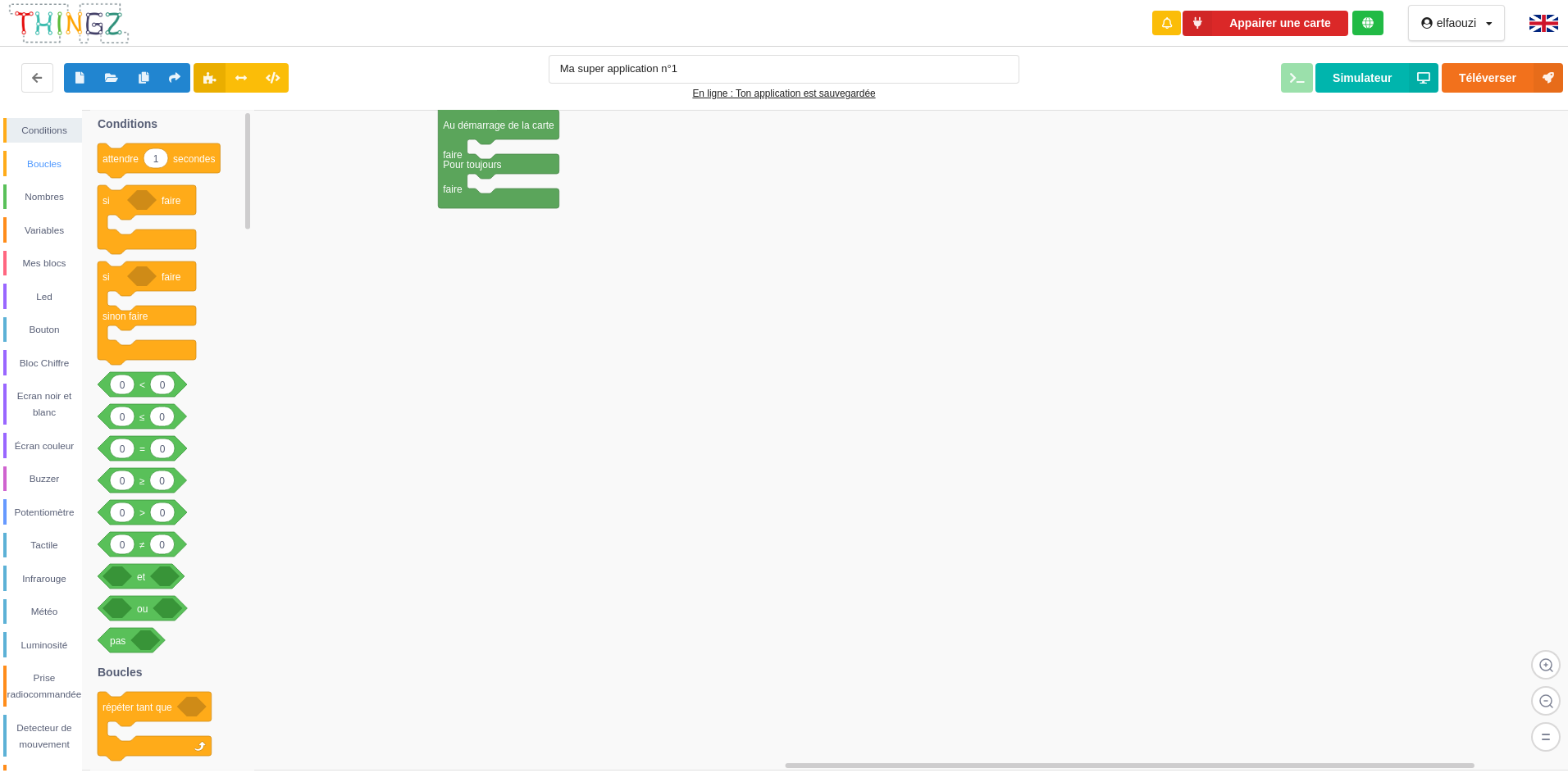
click at [33, 161] on div "Boucles" at bounding box center [44, 163] width 75 height 16
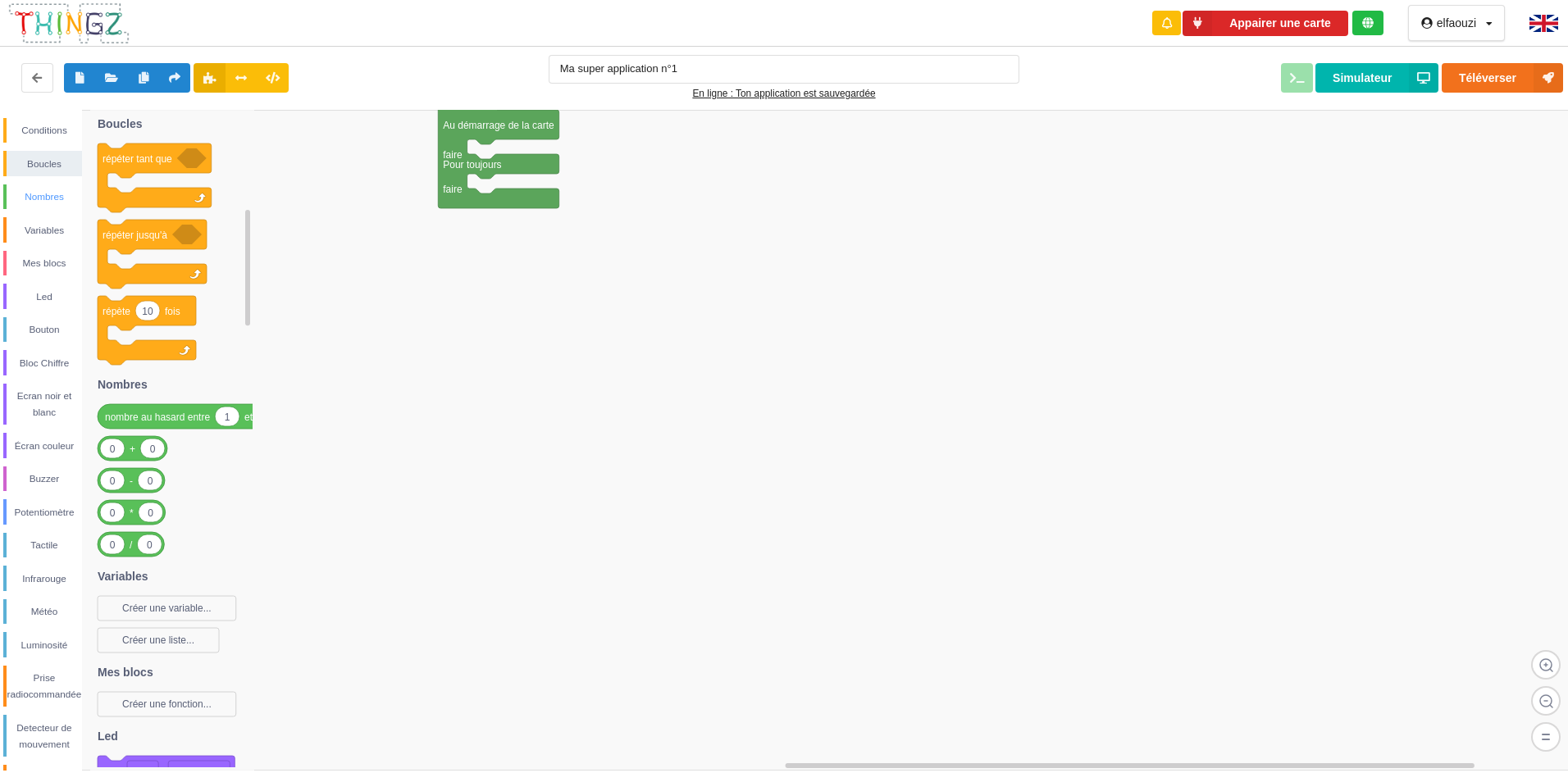
click at [38, 193] on div "Nombres" at bounding box center [44, 196] width 75 height 16
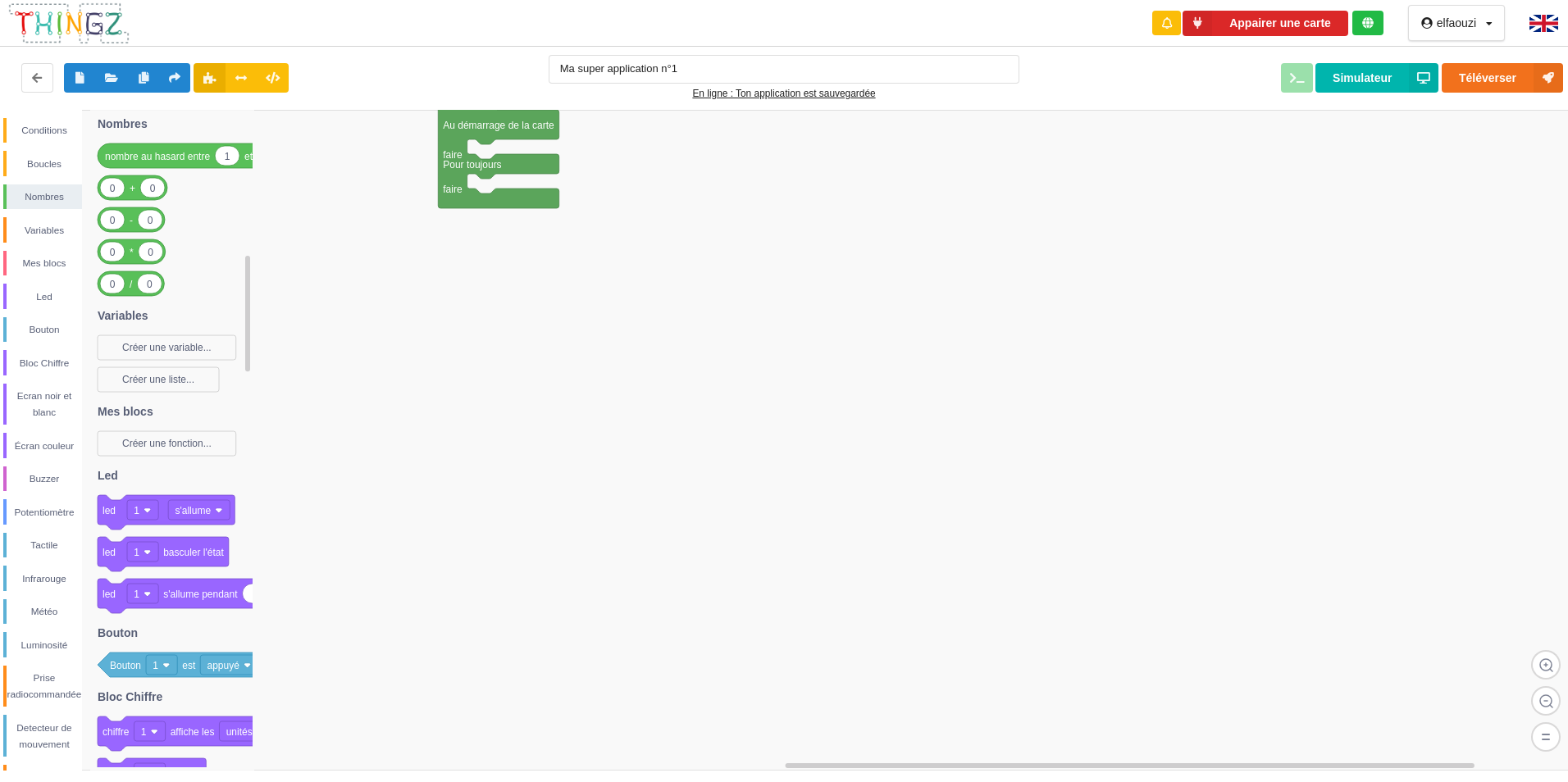
click at [37, 207] on div "Nombres" at bounding box center [43, 197] width 79 height 26
click at [40, 231] on div "Variables" at bounding box center [44, 230] width 75 height 16
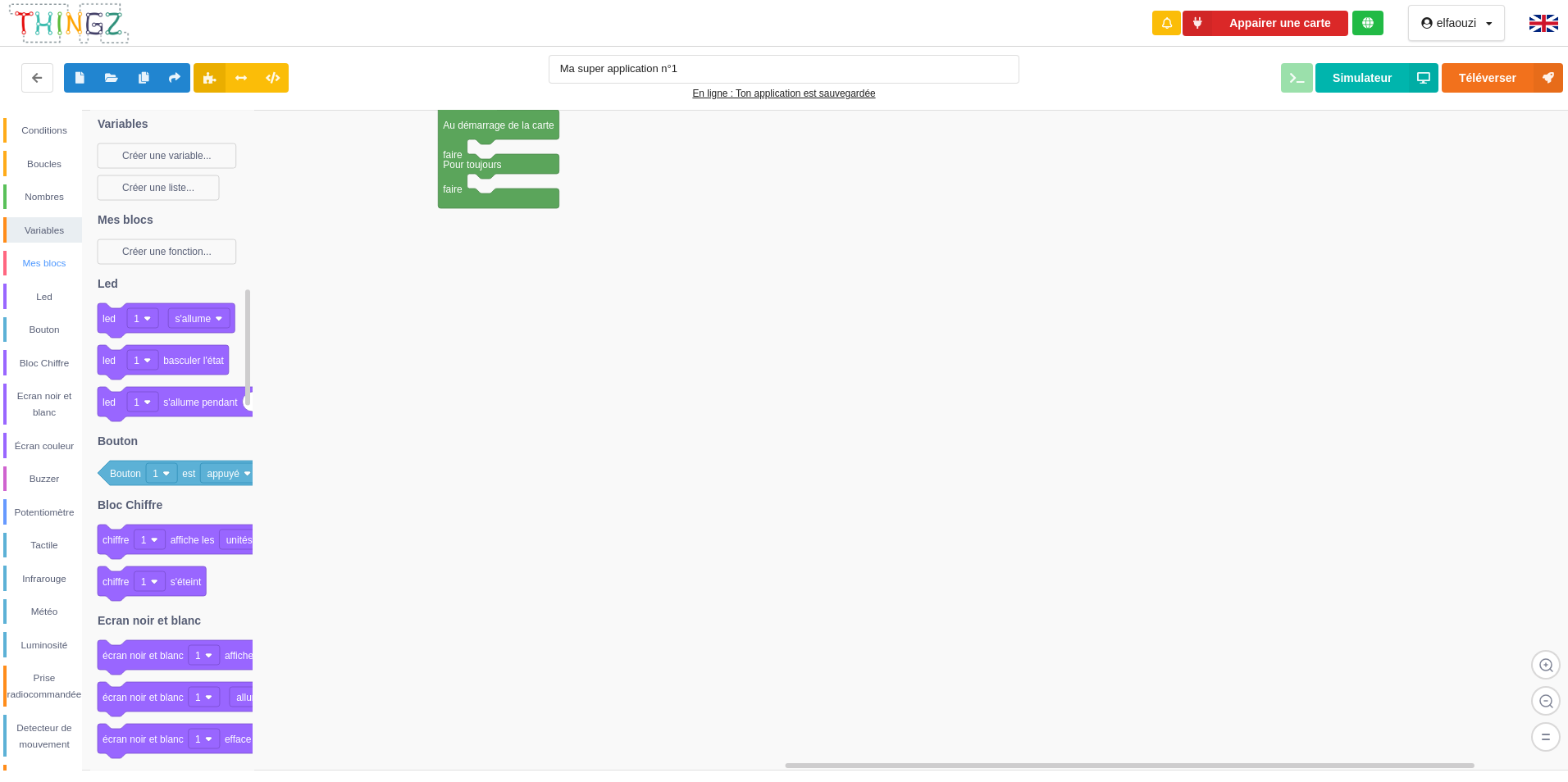
click at [40, 263] on div "Mes blocs" at bounding box center [44, 263] width 75 height 16
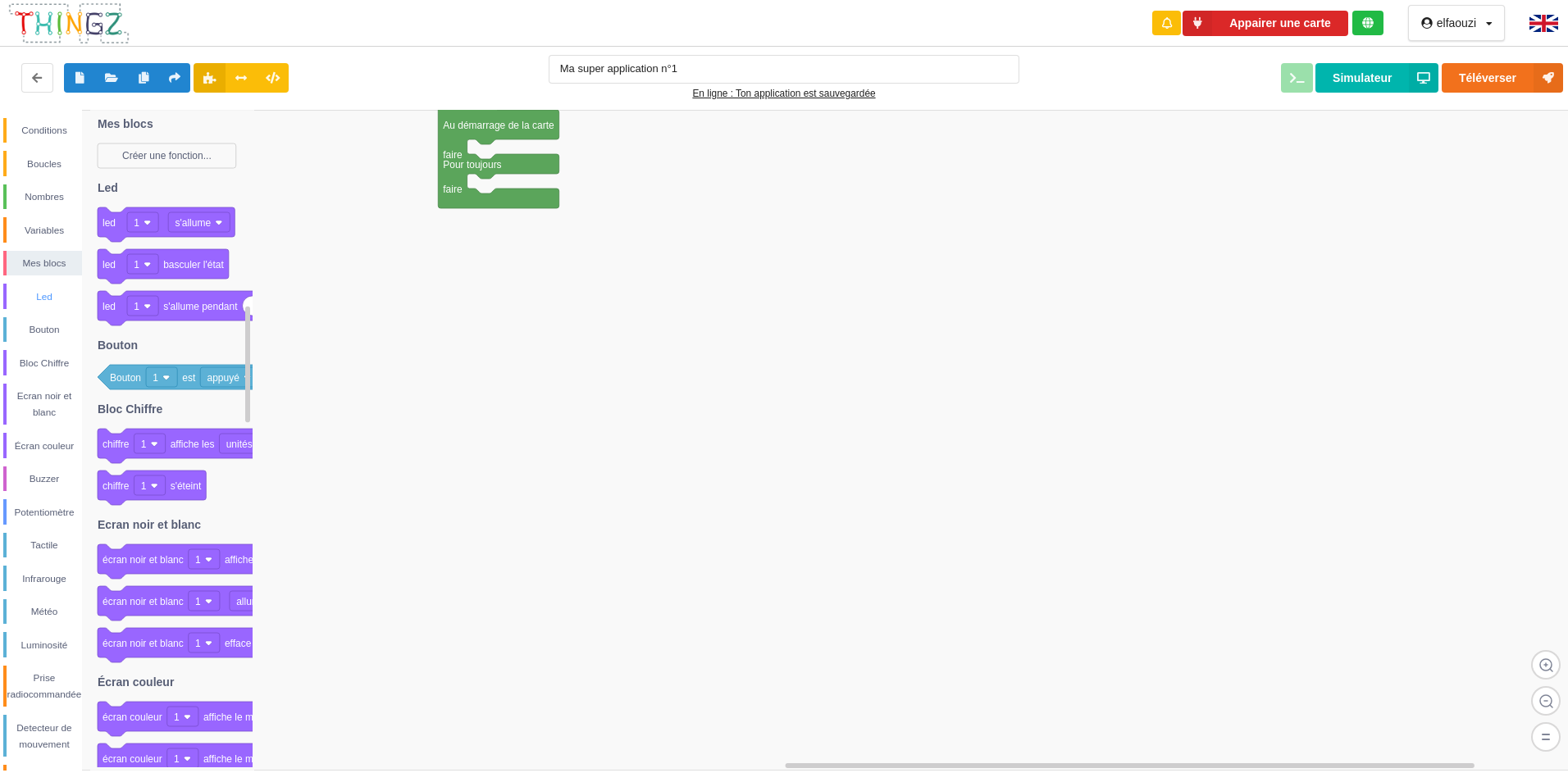
click at [41, 306] on div "Led" at bounding box center [43, 296] width 79 height 26
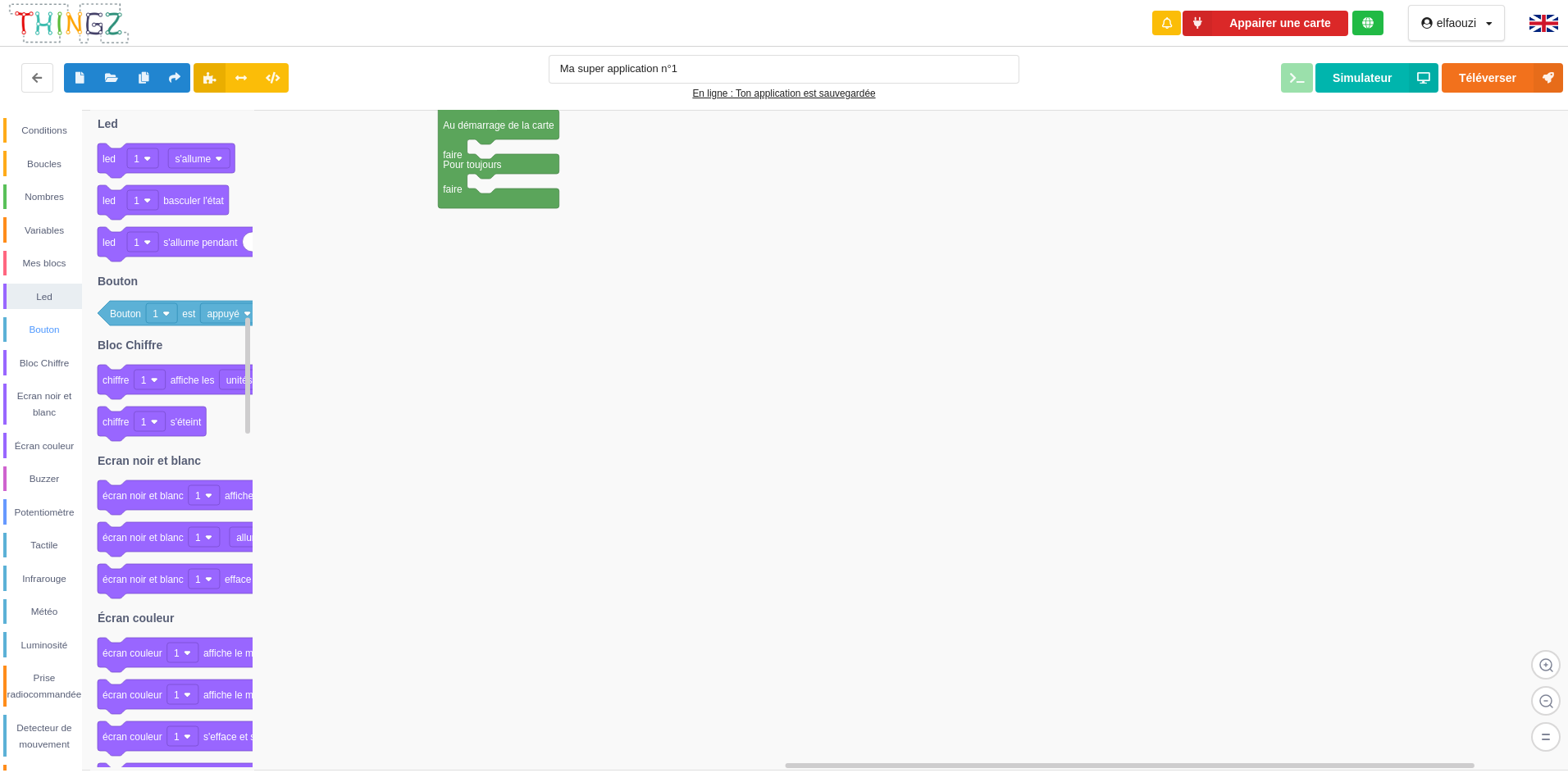
click at [39, 325] on div "Bouton" at bounding box center [44, 330] width 75 height 16
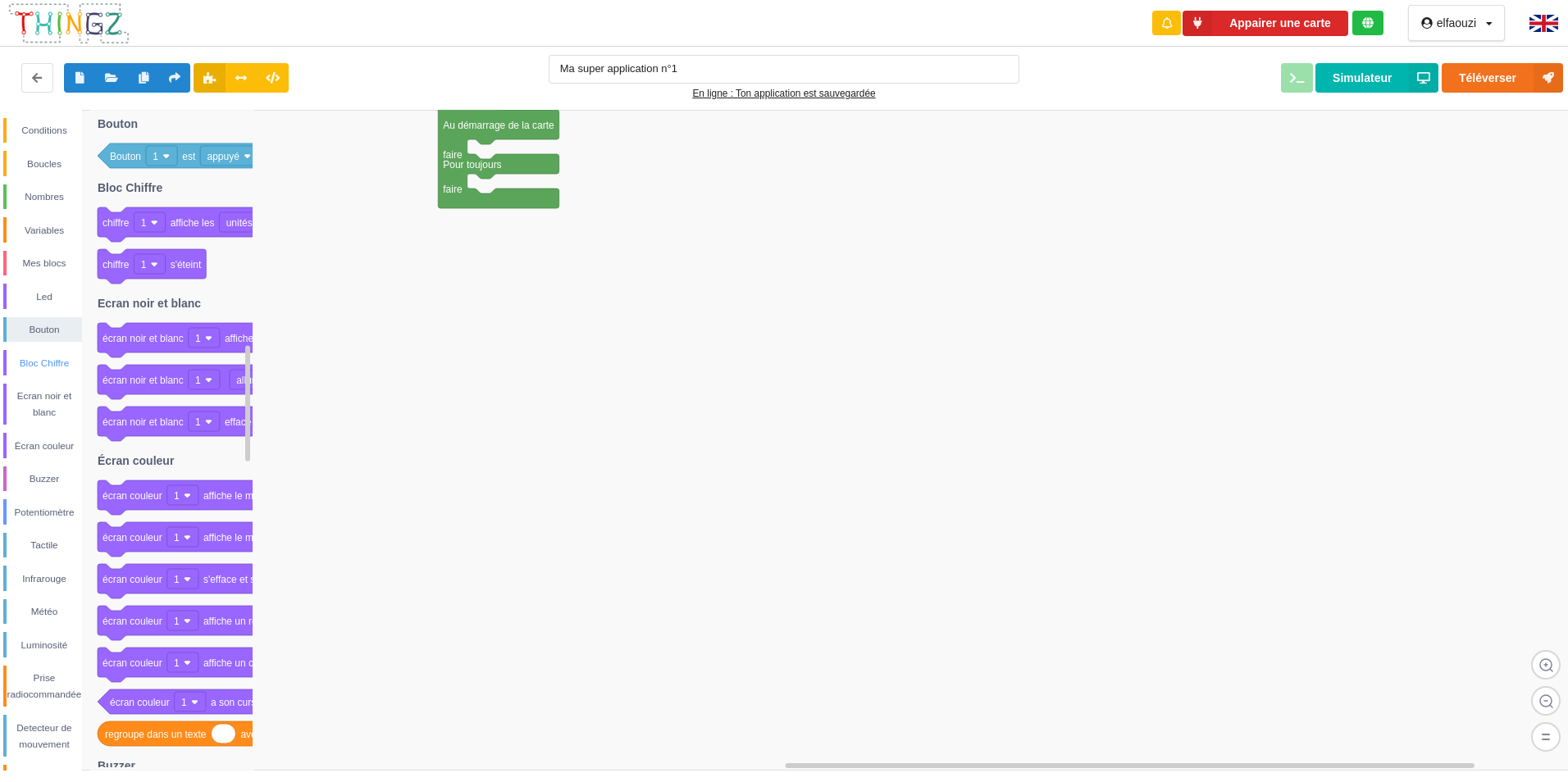
click at [31, 363] on div "Bloc Chiffre" at bounding box center [44, 363] width 75 height 16
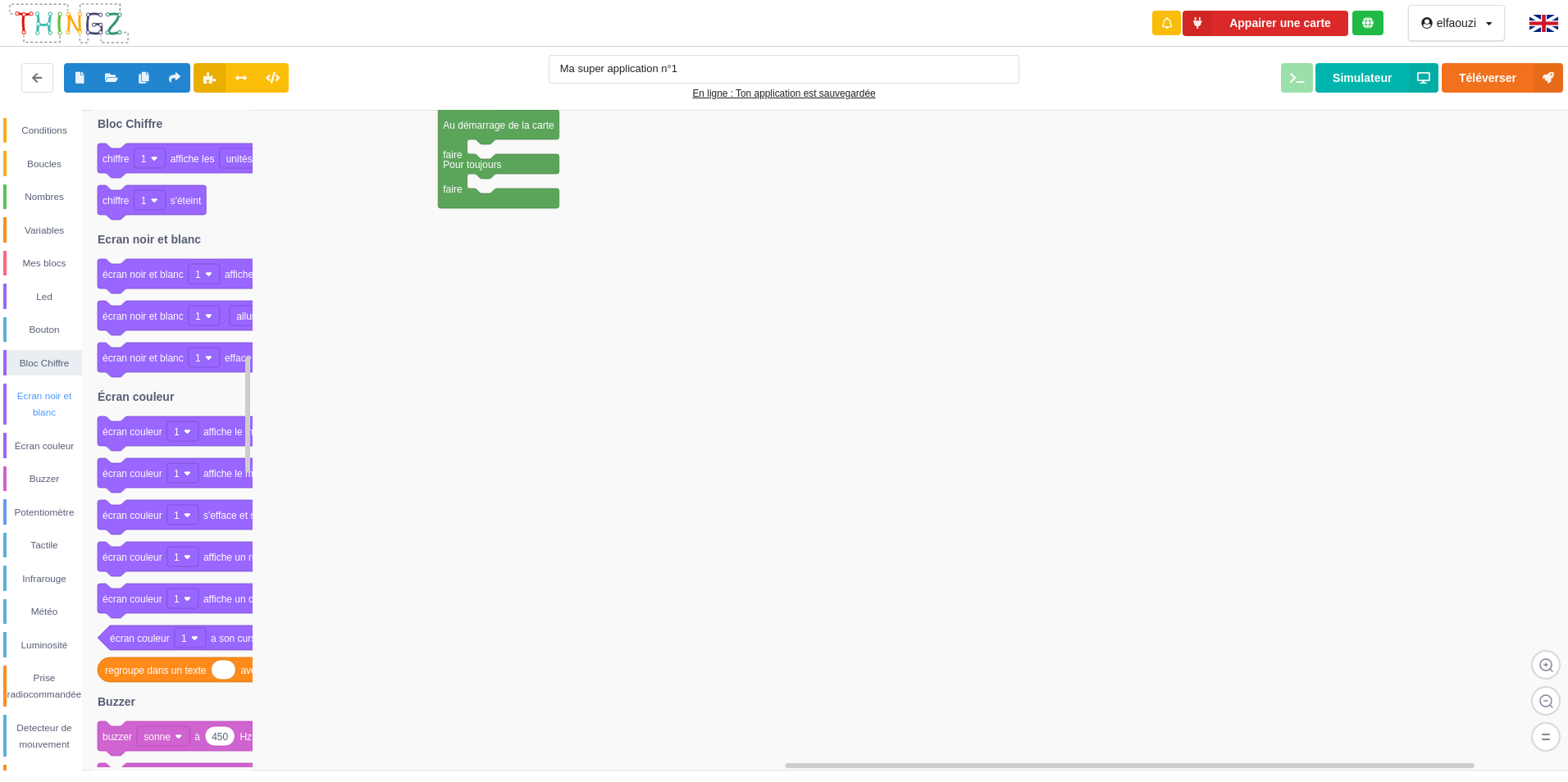
click at [31, 396] on div "Ecran noir et blanc" at bounding box center [44, 404] width 75 height 32
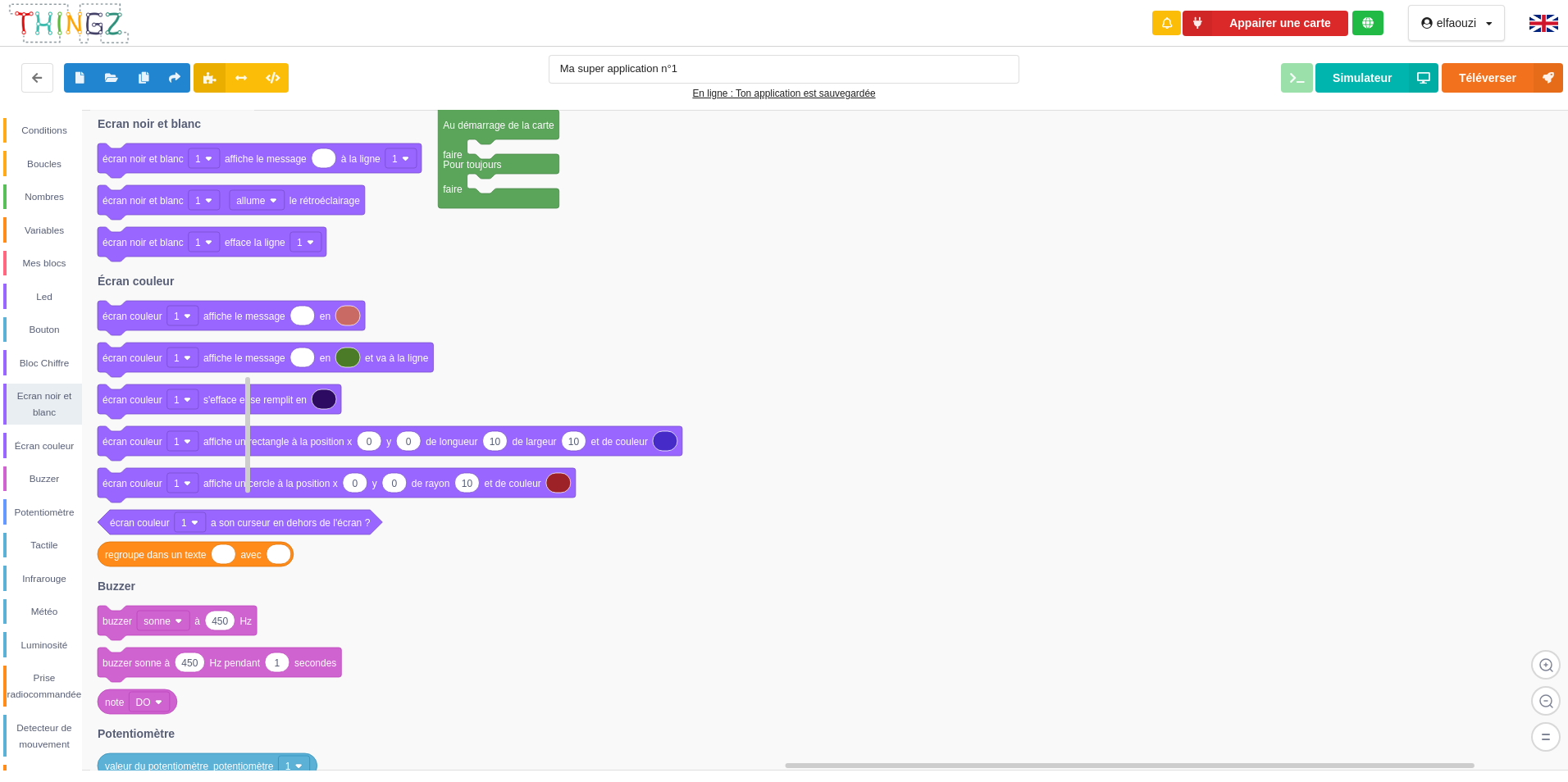
drag, startPoint x: 58, startPoint y: 441, endPoint x: 105, endPoint y: 450, distance: 47.9
click at [59, 442] on div "Écran couleur" at bounding box center [44, 446] width 75 height 16
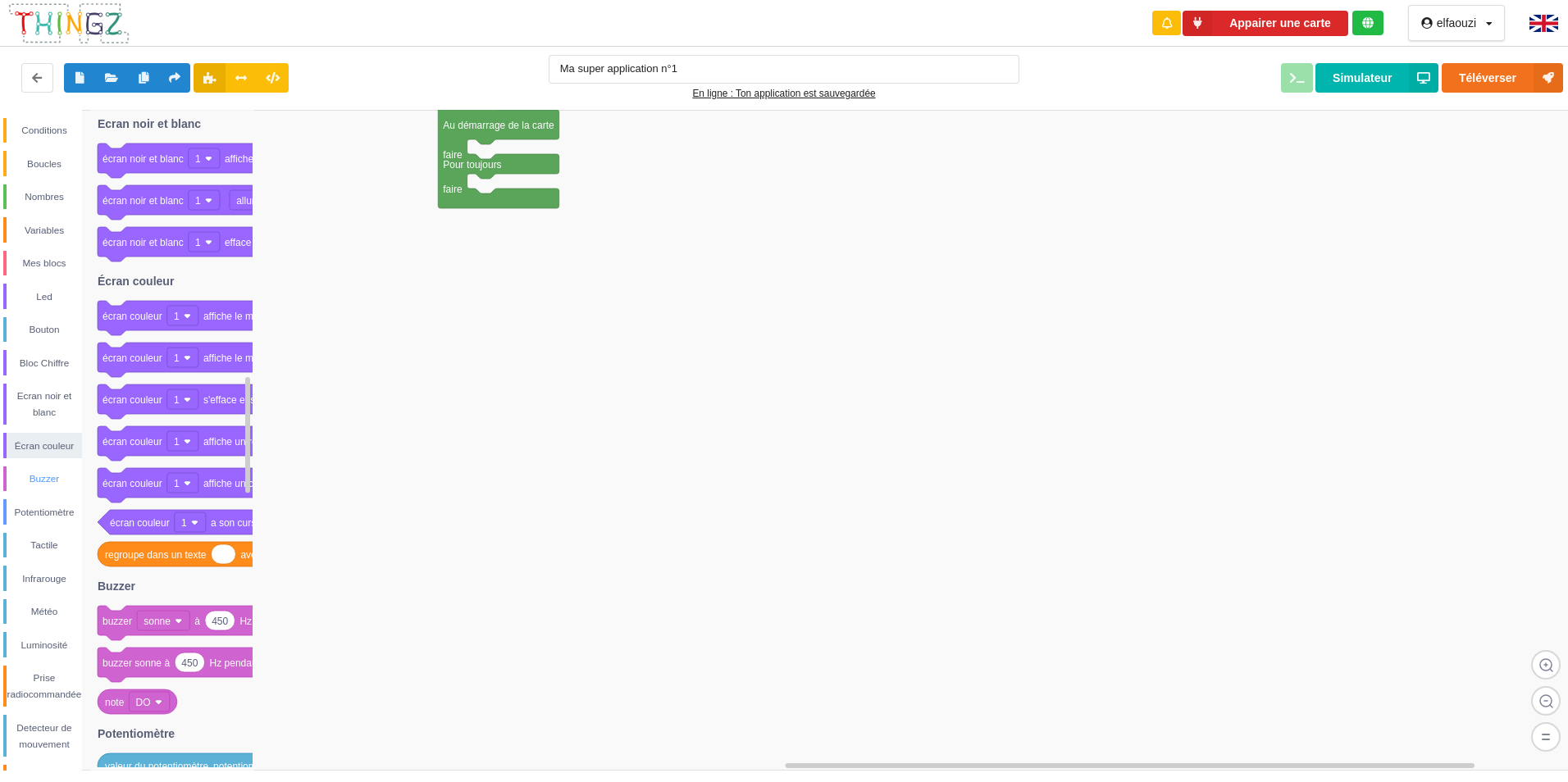
click at [47, 476] on div "Buzzer" at bounding box center [44, 478] width 75 height 16
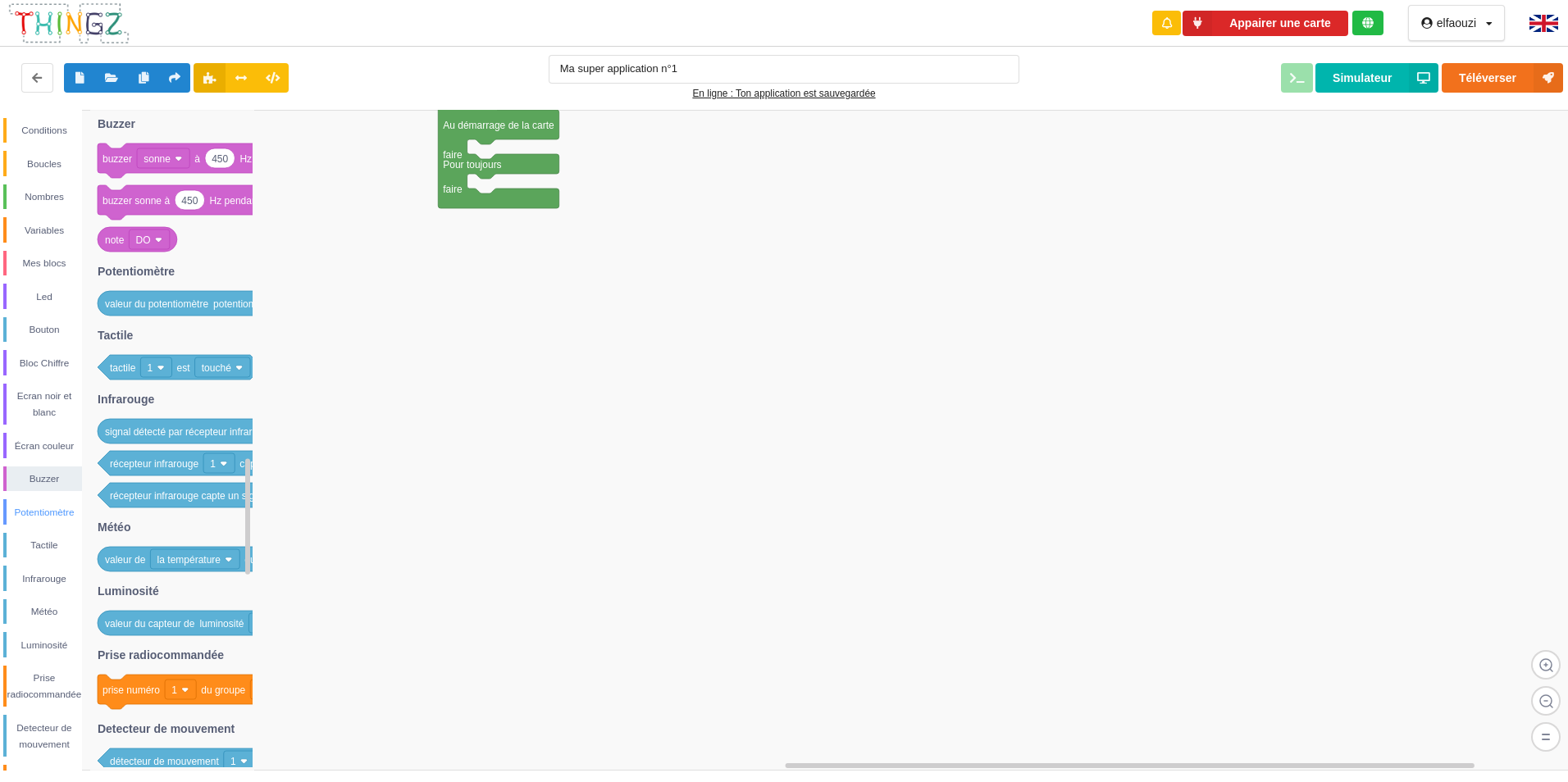
click at [38, 511] on div "Potentiomètre" at bounding box center [44, 512] width 75 height 16
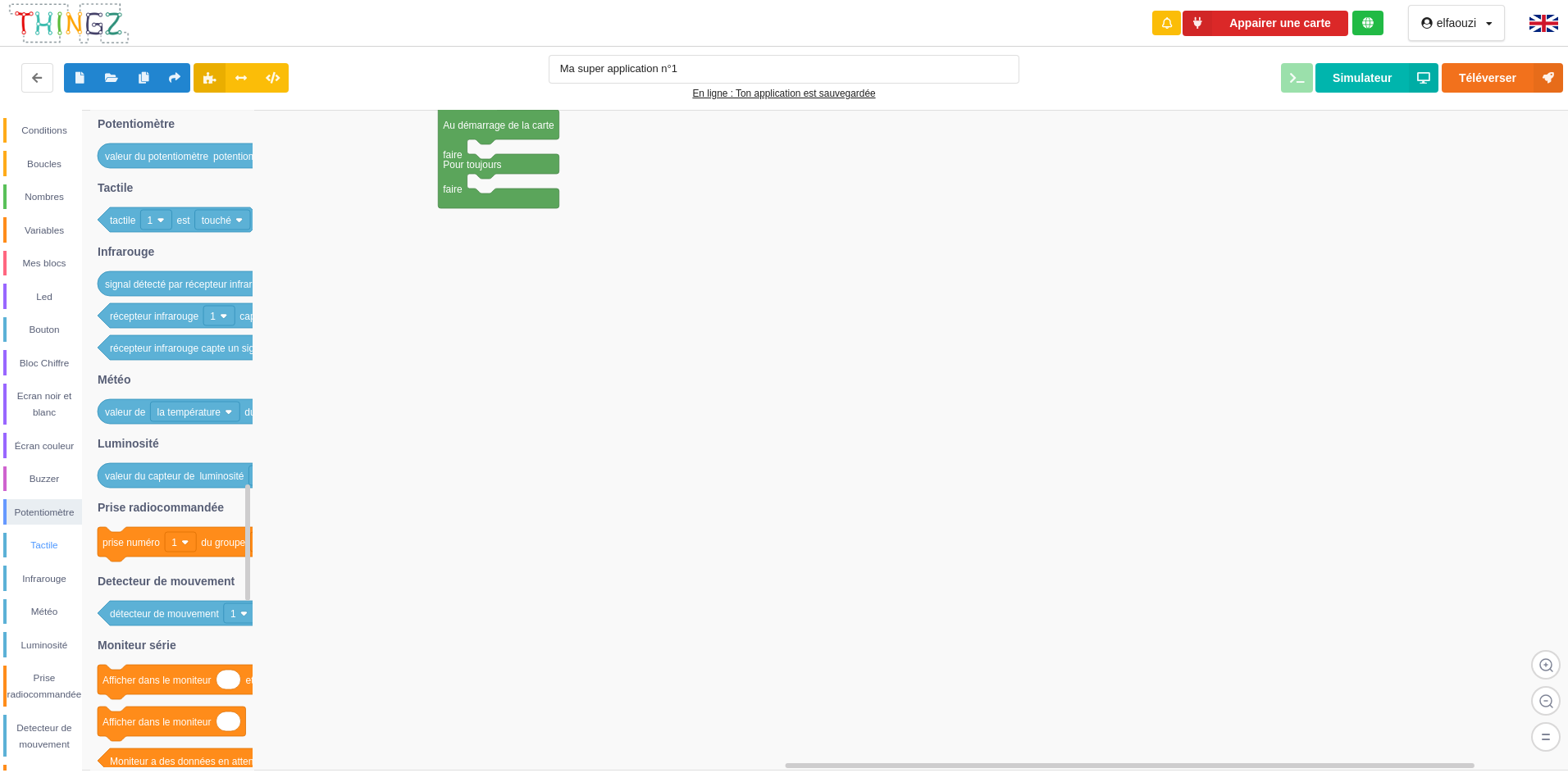
click at [41, 542] on div "Tactile" at bounding box center [44, 545] width 75 height 16
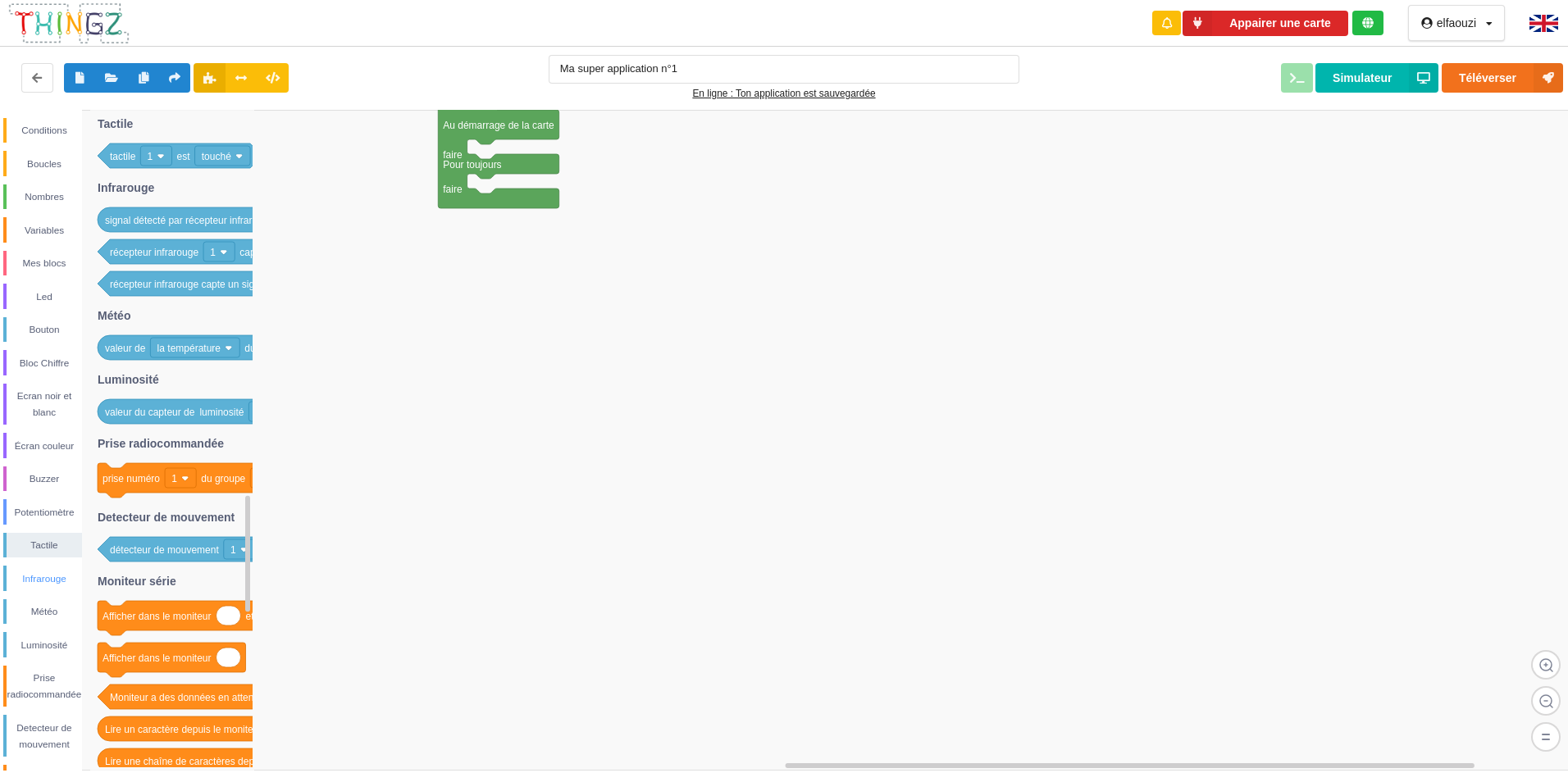
click at [38, 577] on div "Infrarouge" at bounding box center [44, 579] width 75 height 16
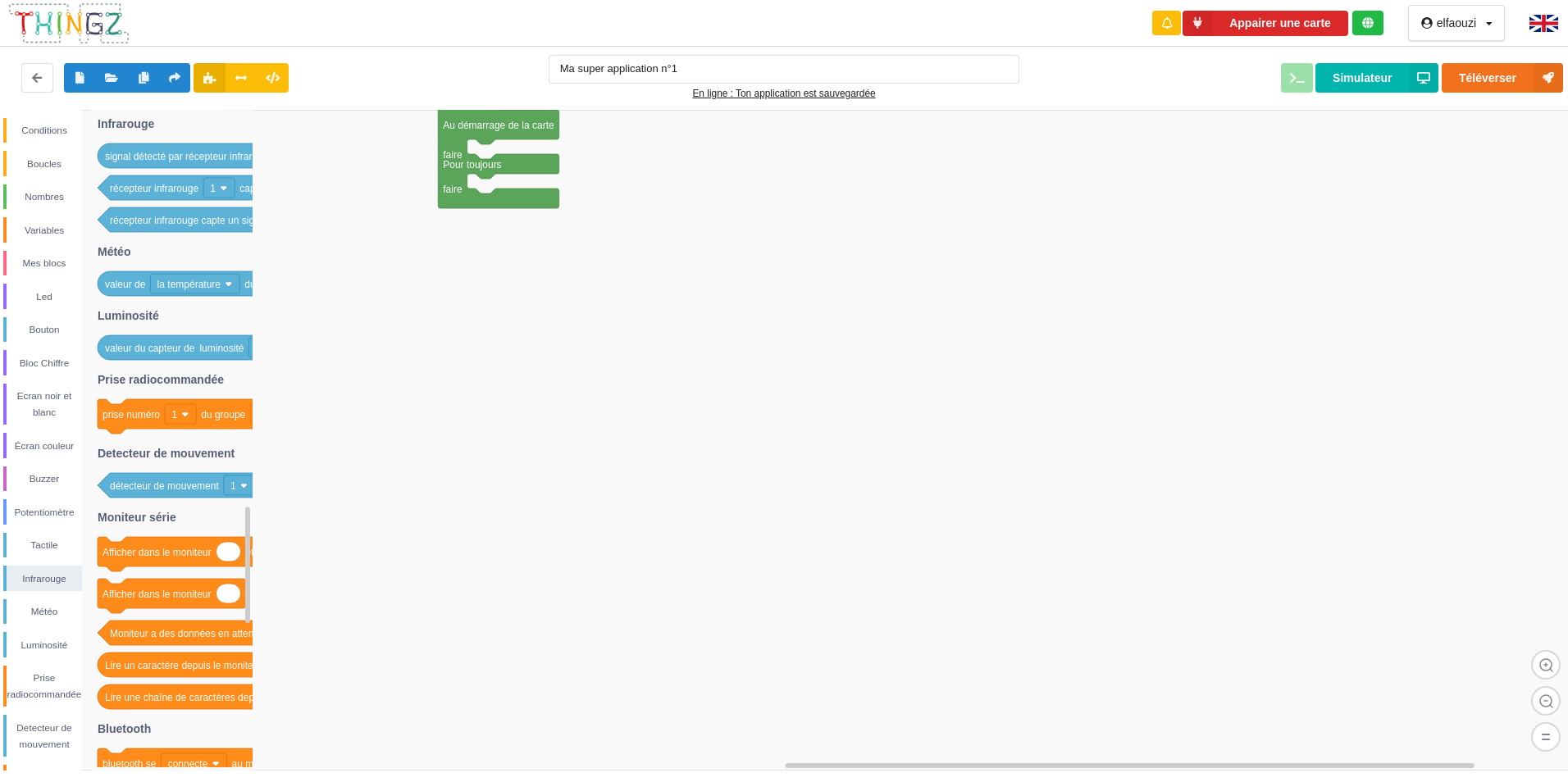
scroll to position [82, 0]
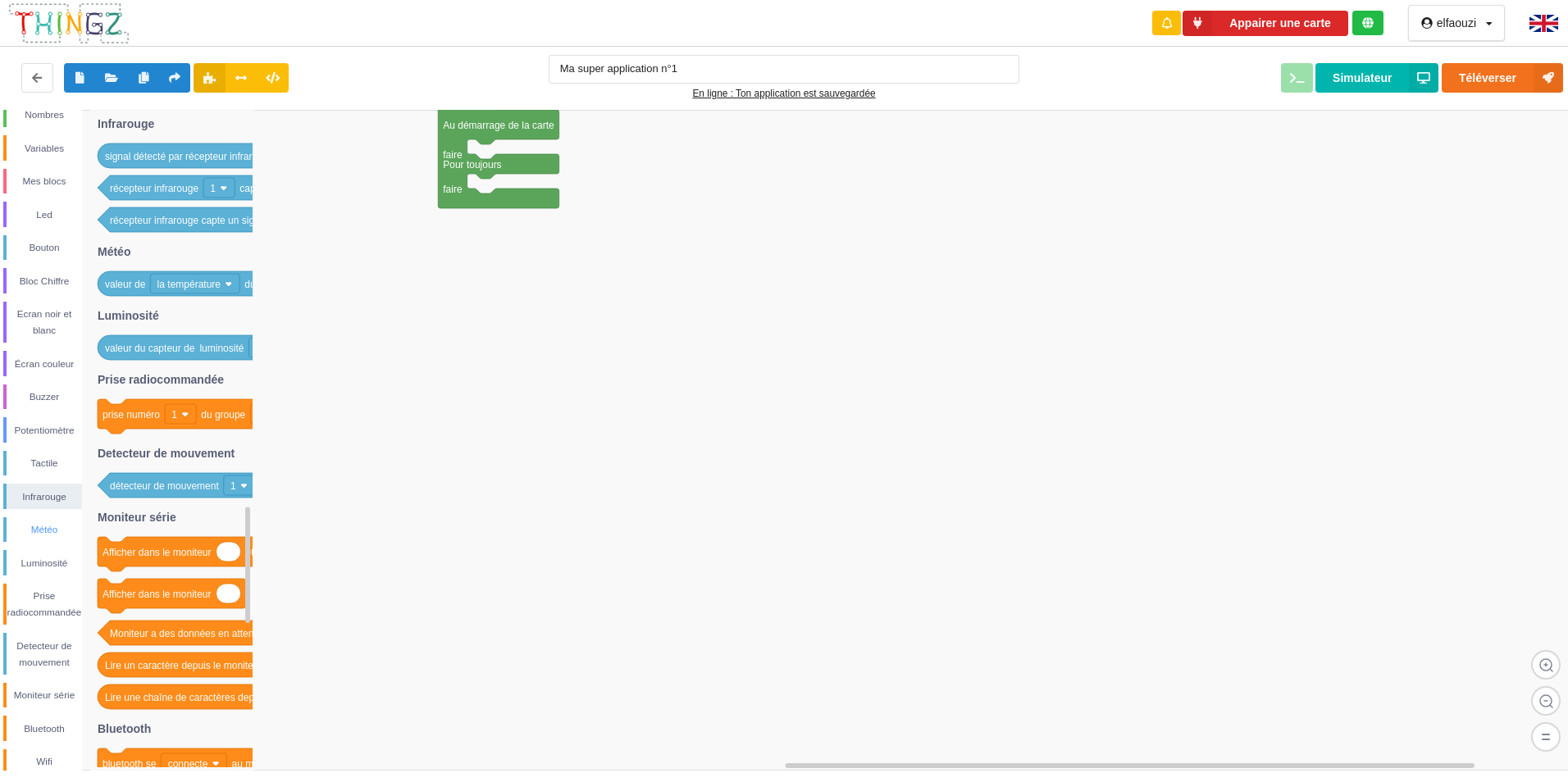
click at [29, 532] on div "Météo" at bounding box center [44, 529] width 75 height 16
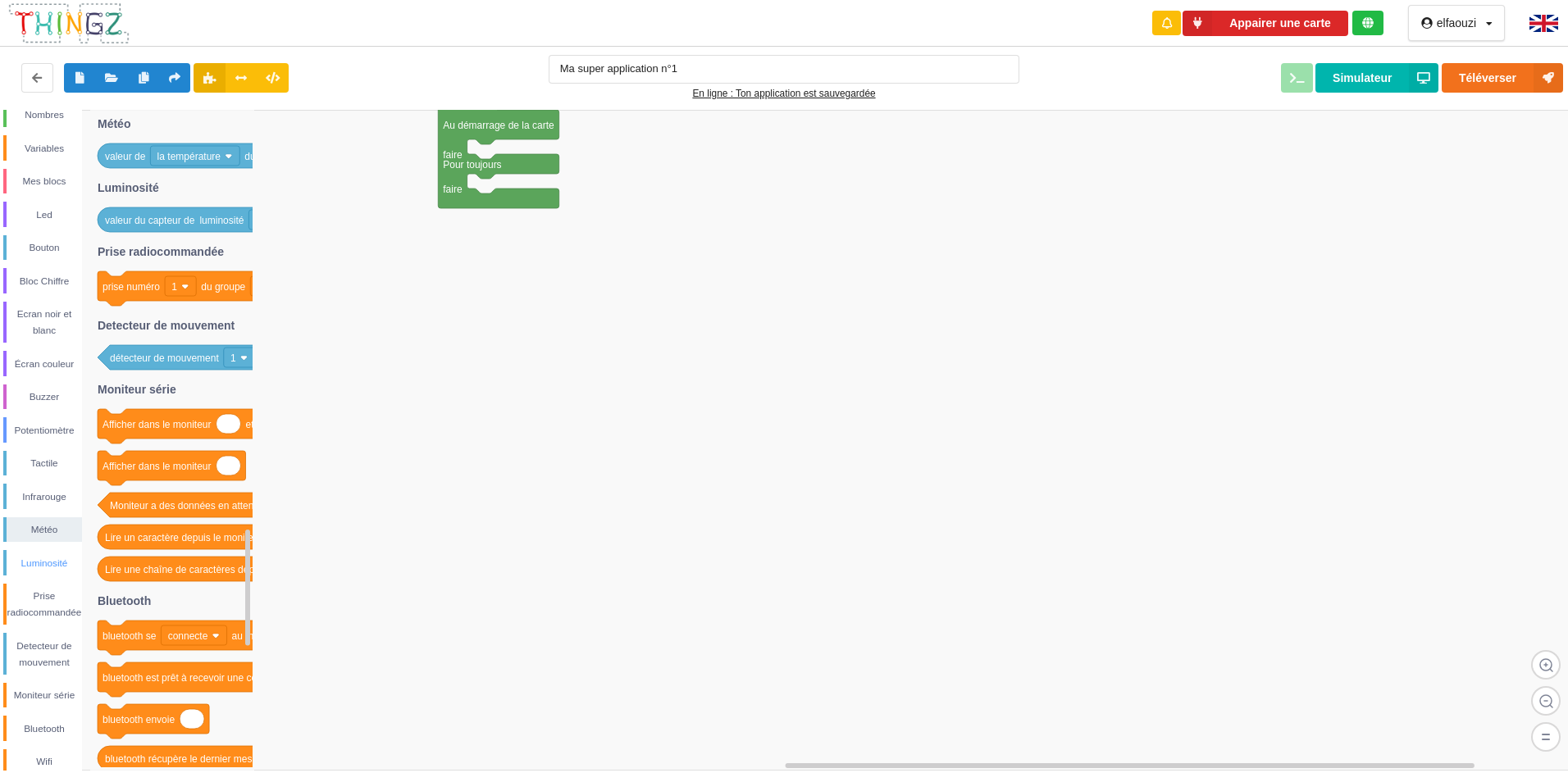
click at [27, 555] on div "Luminosité" at bounding box center [44, 563] width 75 height 16
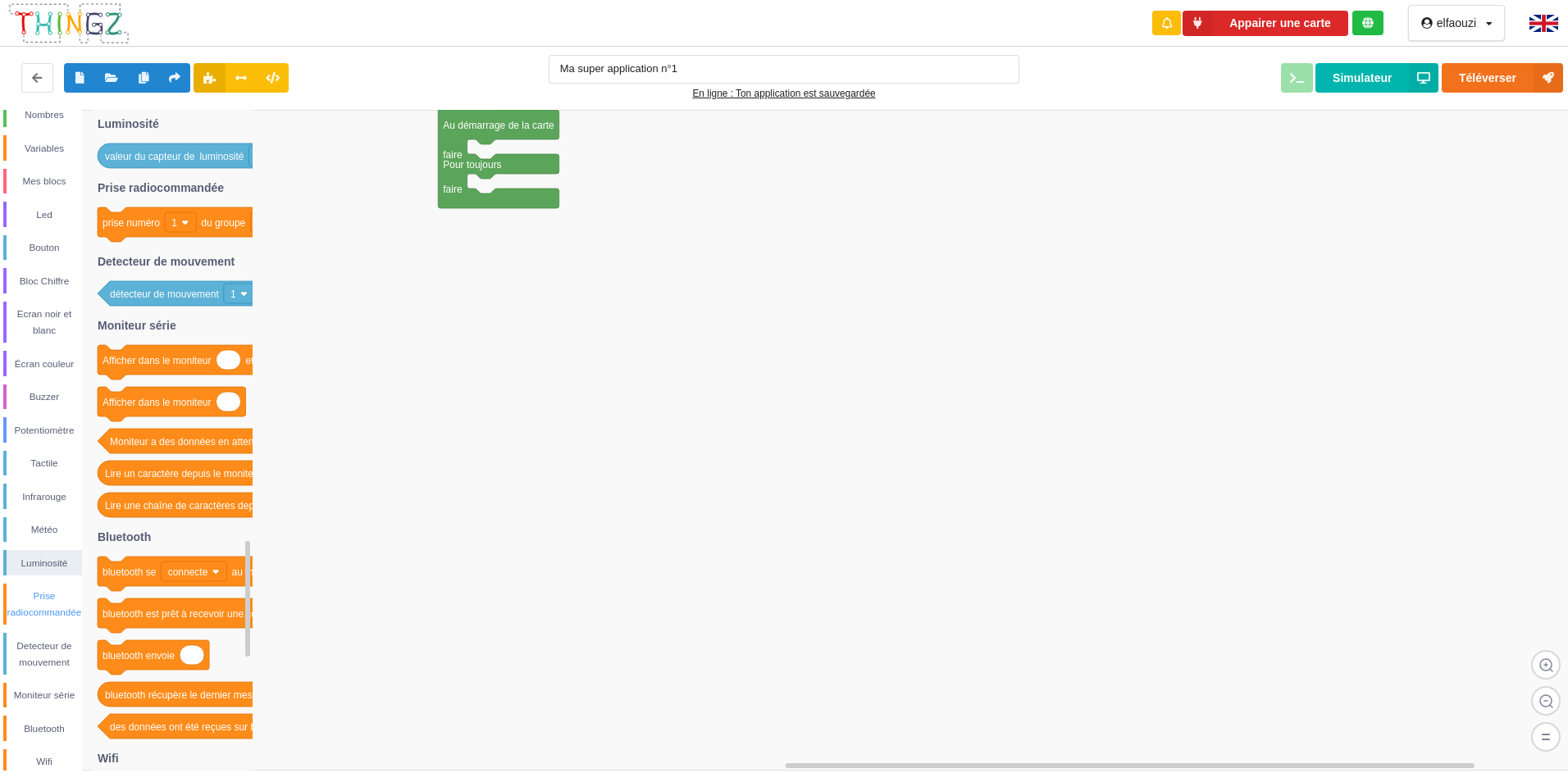
click at [40, 602] on div "Prise radiocommandée" at bounding box center [44, 604] width 75 height 32
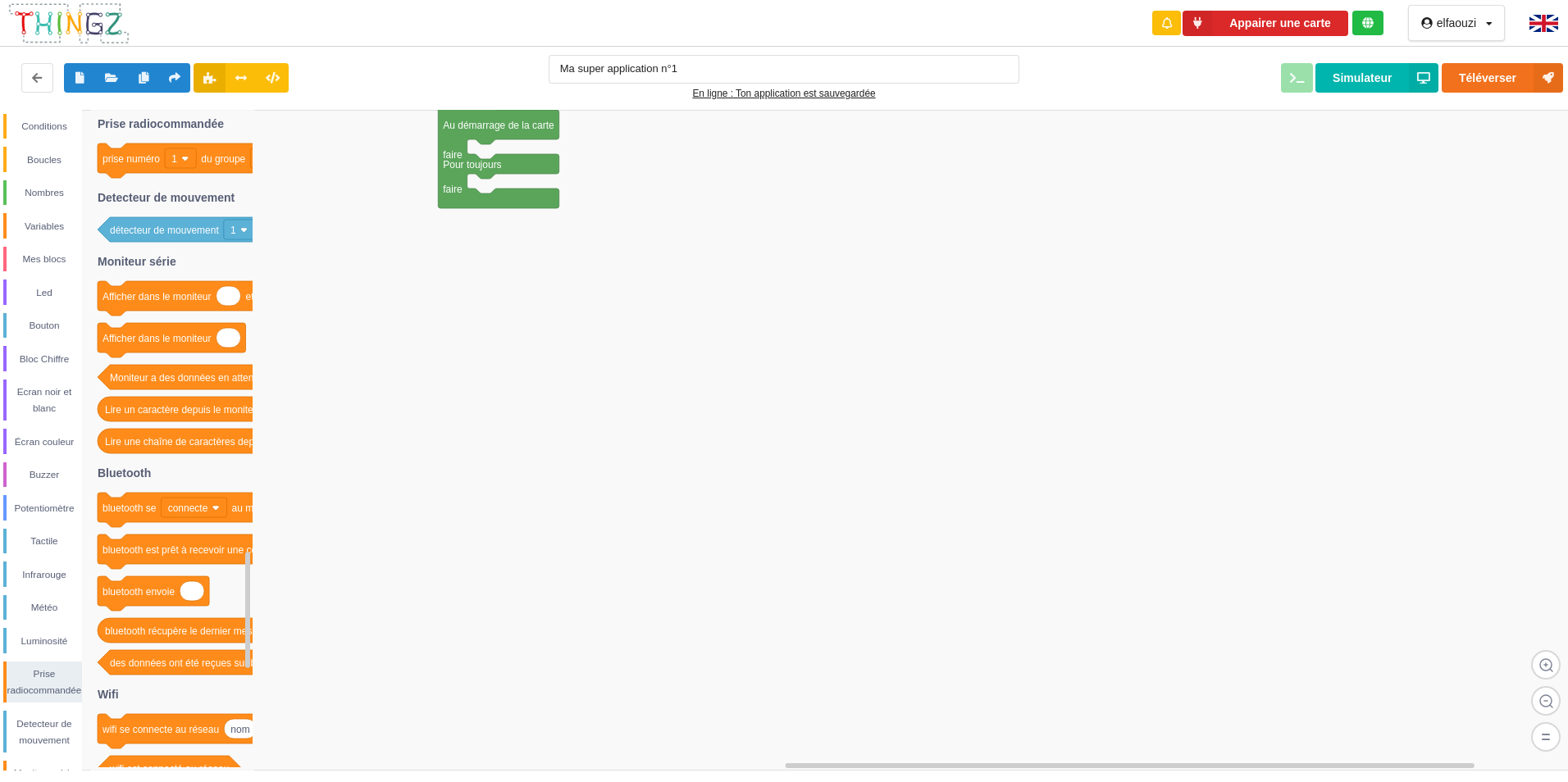
scroll to position [0, 0]
click at [20, 138] on div "Conditions" at bounding box center [44, 130] width 75 height 16
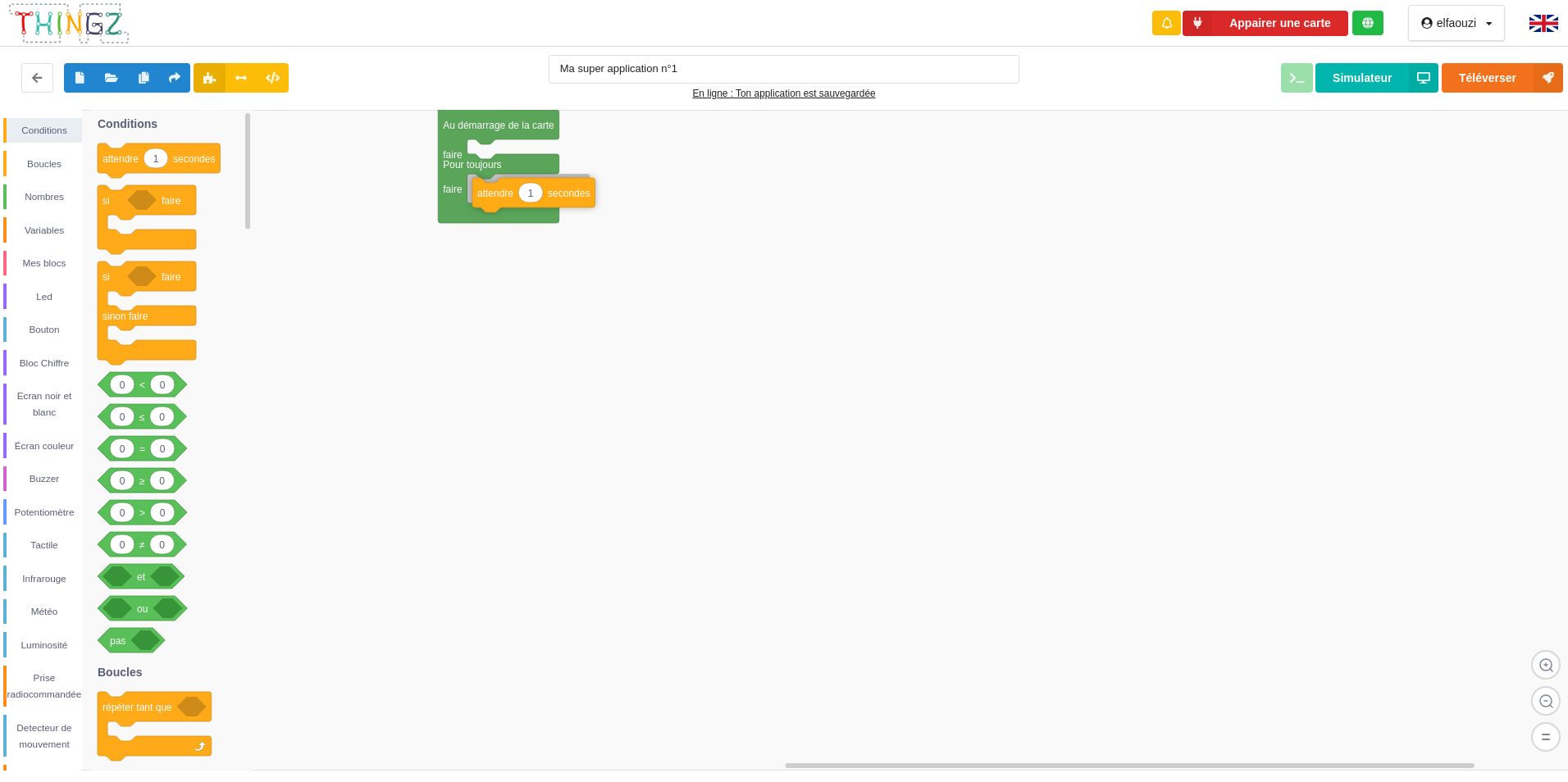
drag, startPoint x: 118, startPoint y: 163, endPoint x: 493, endPoint y: 197, distance: 376.5
click at [493, 197] on div "Conditions Boucles Nombres Variables Mes blocs Led Bouton Bloc Chiffre Ecran no…" at bounding box center [790, 441] width 1580 height 661
type input "0.5"
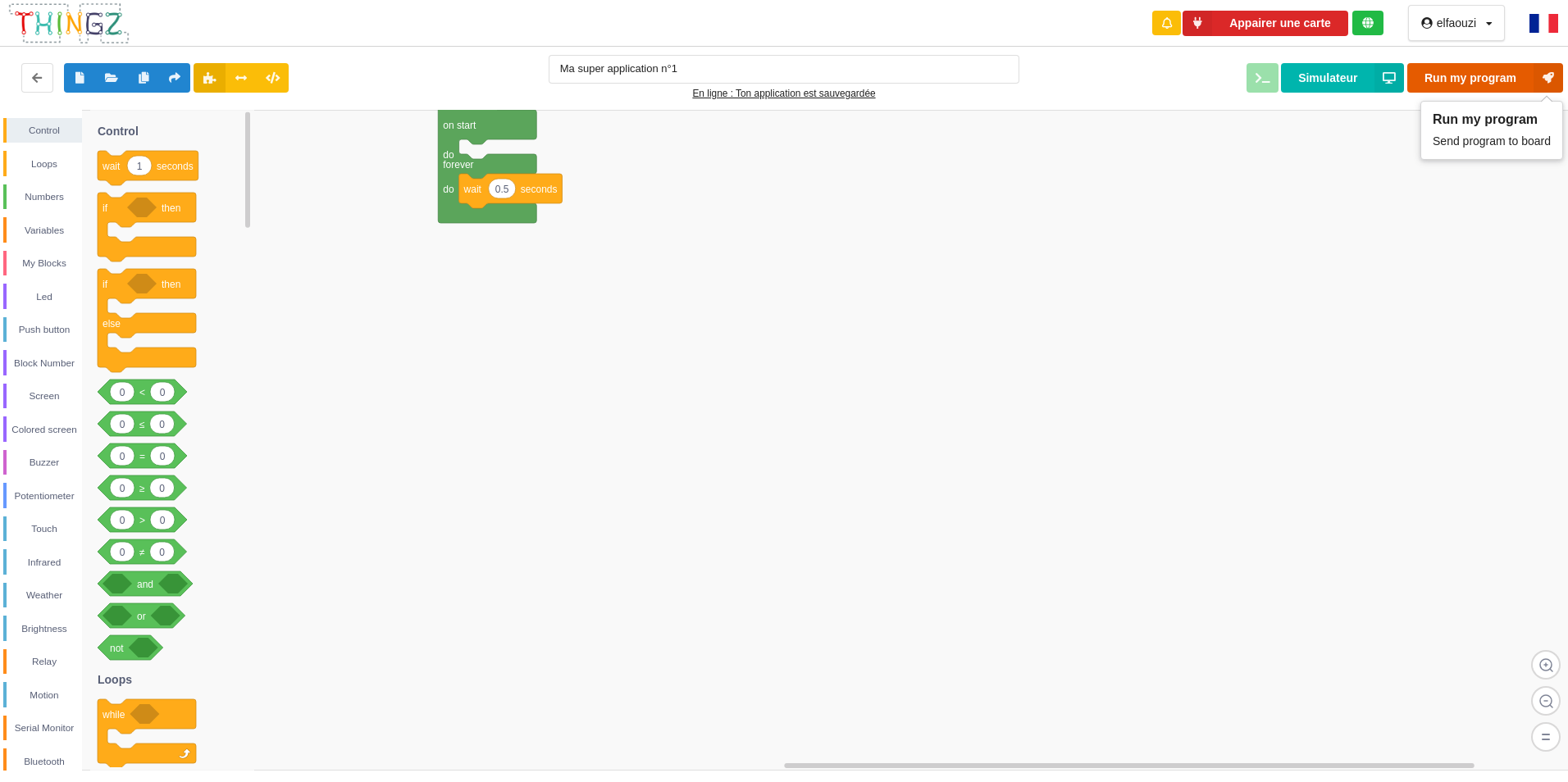
click at [1459, 70] on button "Run my program" at bounding box center [1485, 78] width 155 height 30
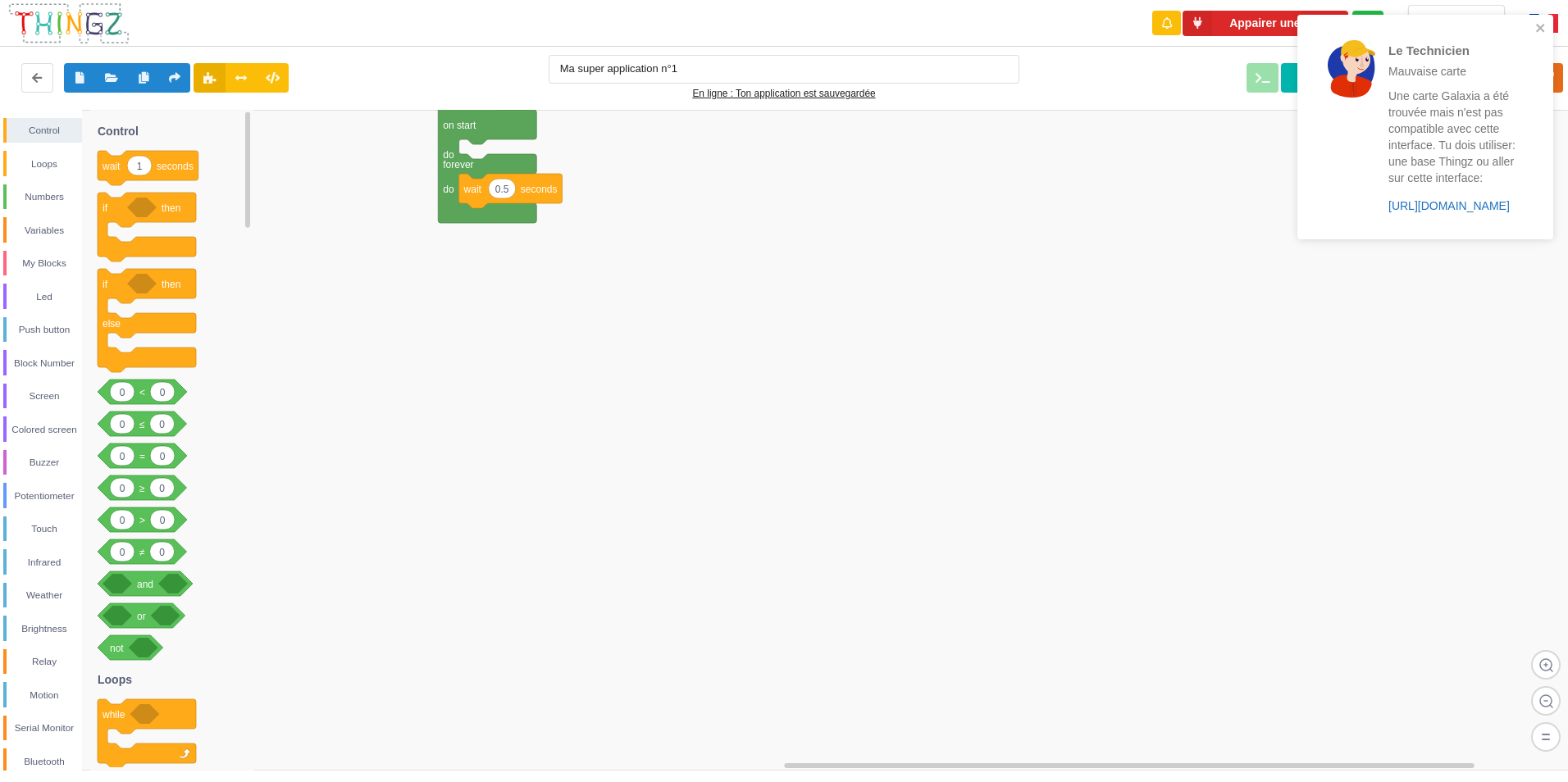
click at [1418, 207] on link "https://play.thingz.co/galaxia" at bounding box center [1449, 205] width 121 height 13
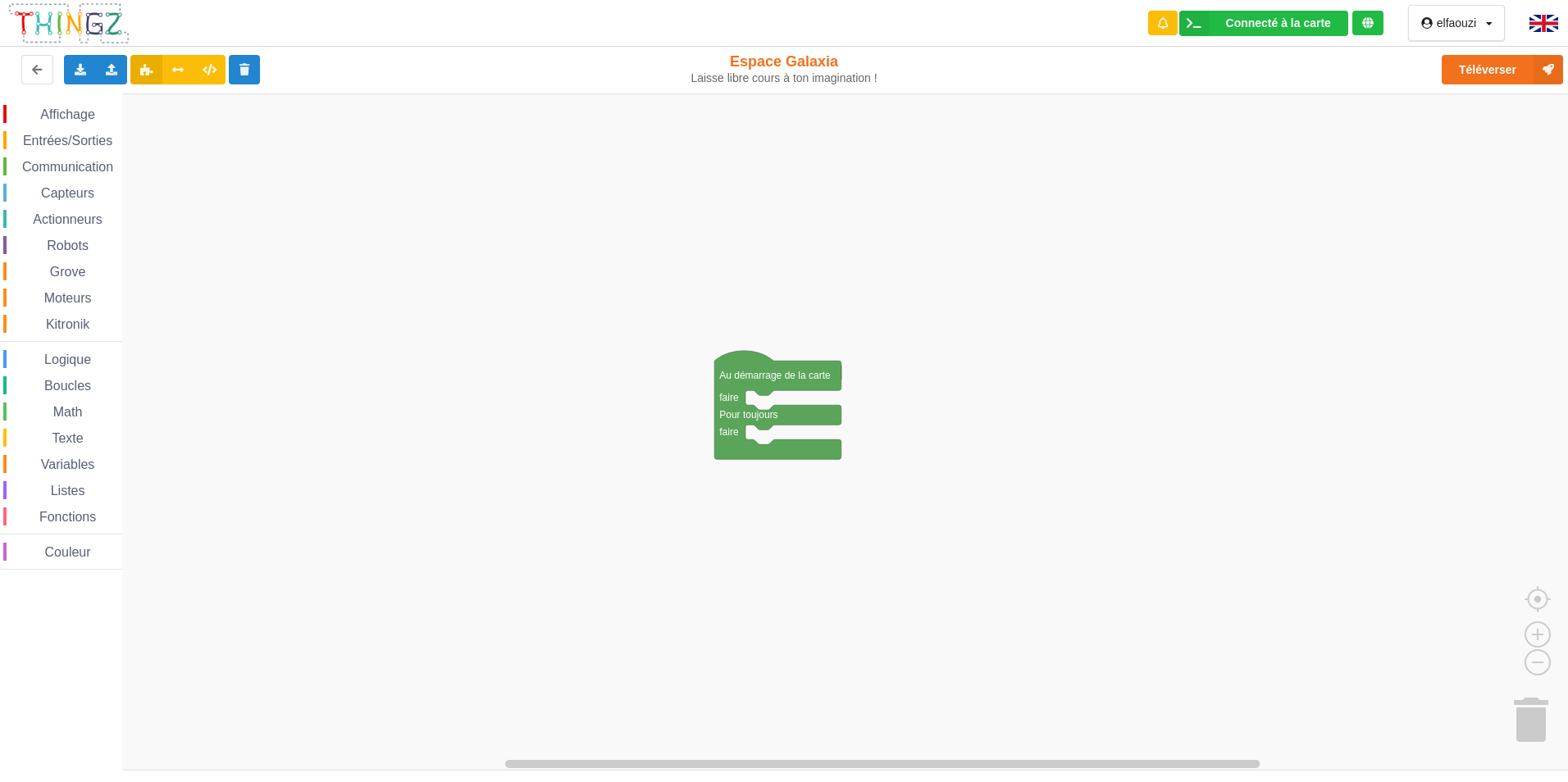
click at [73, 112] on span "Affichage" at bounding box center [67, 114] width 59 height 14
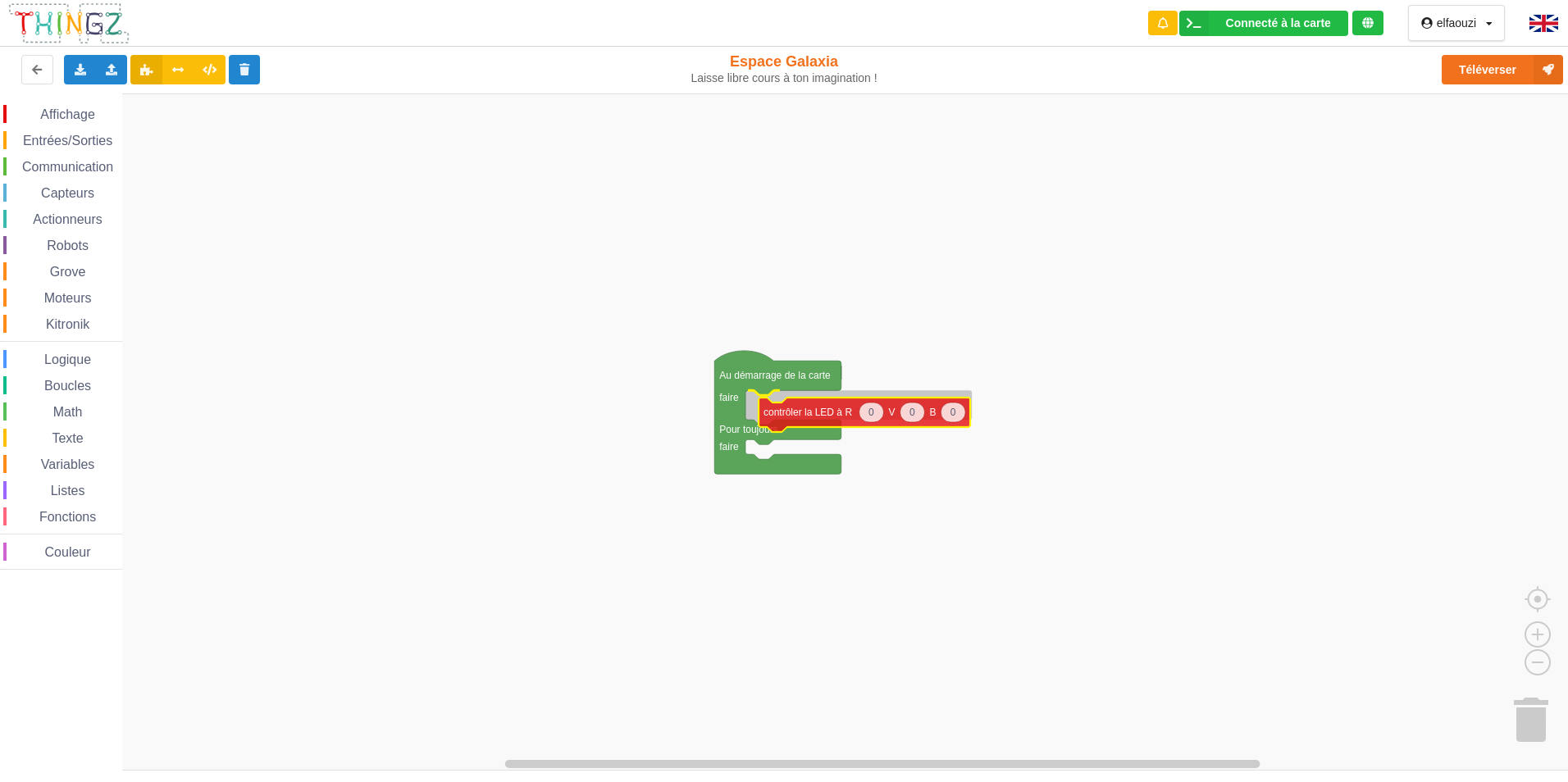
click at [816, 421] on div "Affichage Entrées/Sorties Communication Capteurs Actionneurs Robots Grove Moteu…" at bounding box center [790, 431] width 1580 height 677
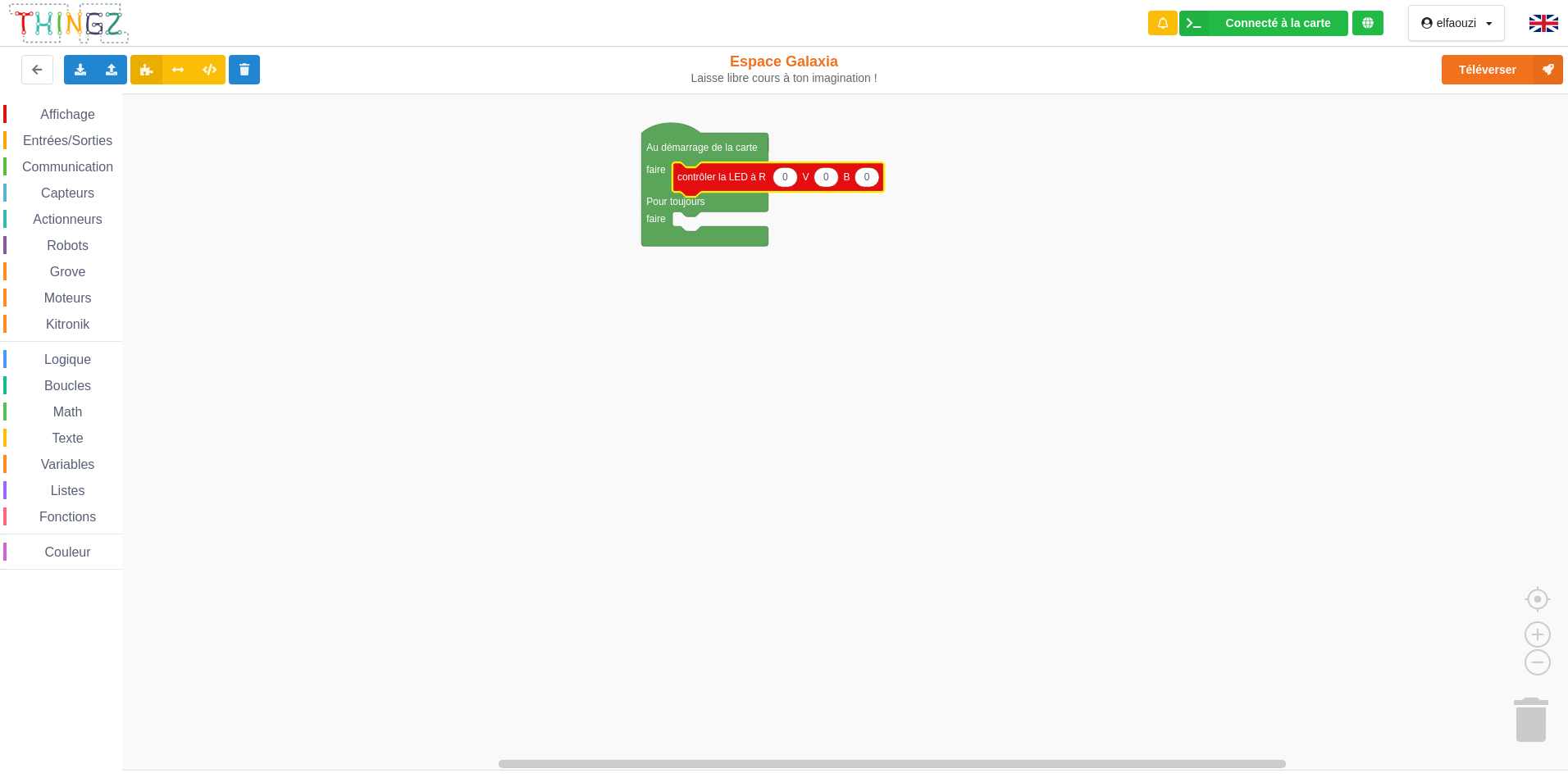
click at [750, 179] on text "contrôler la LED à R" at bounding box center [722, 177] width 89 height 11
click at [779, 196] on div "Dupliquer" at bounding box center [819, 196] width 114 height 12
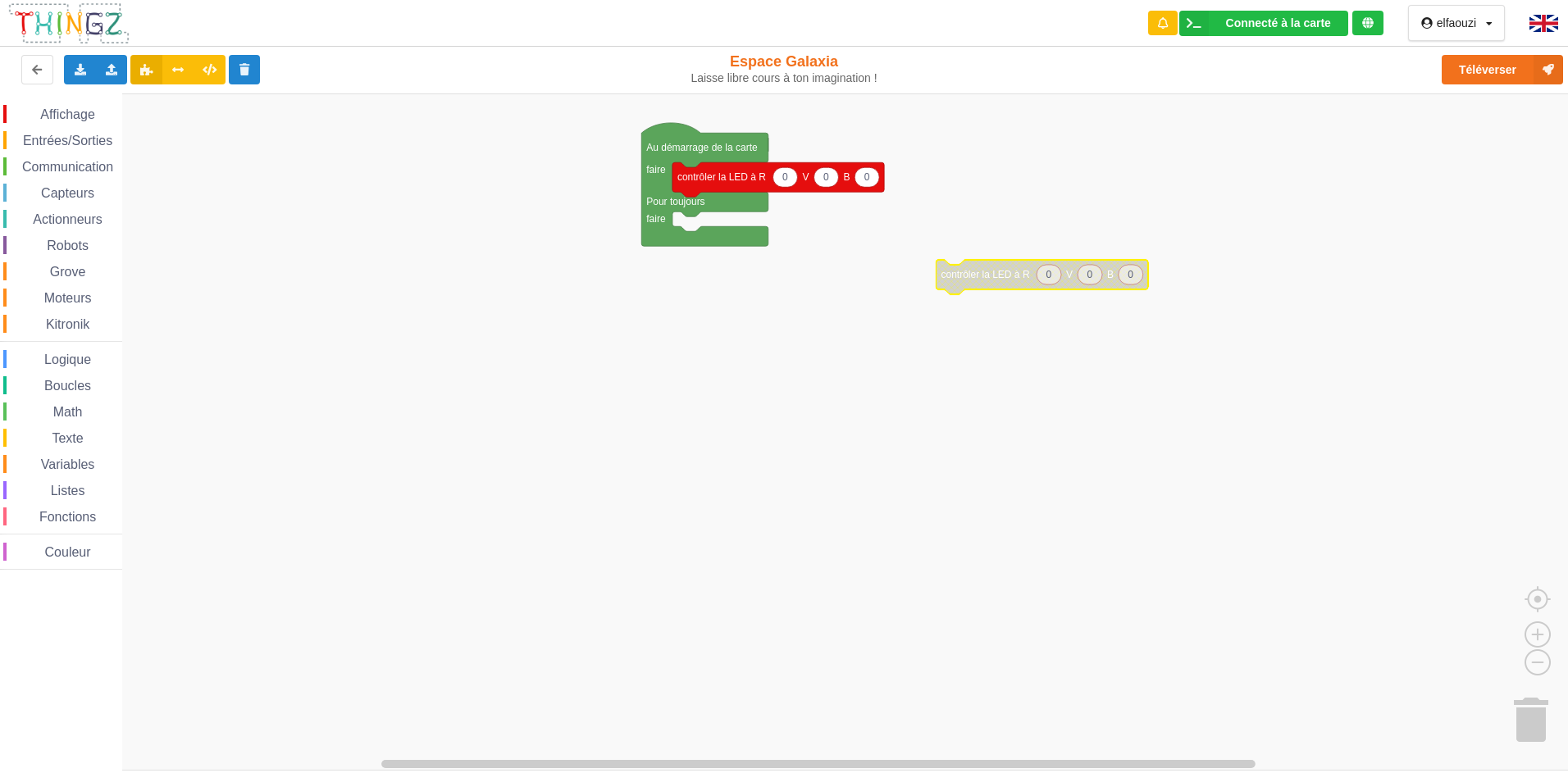
click at [90, 139] on span "Entrées/Sorties" at bounding box center [67, 141] width 94 height 14
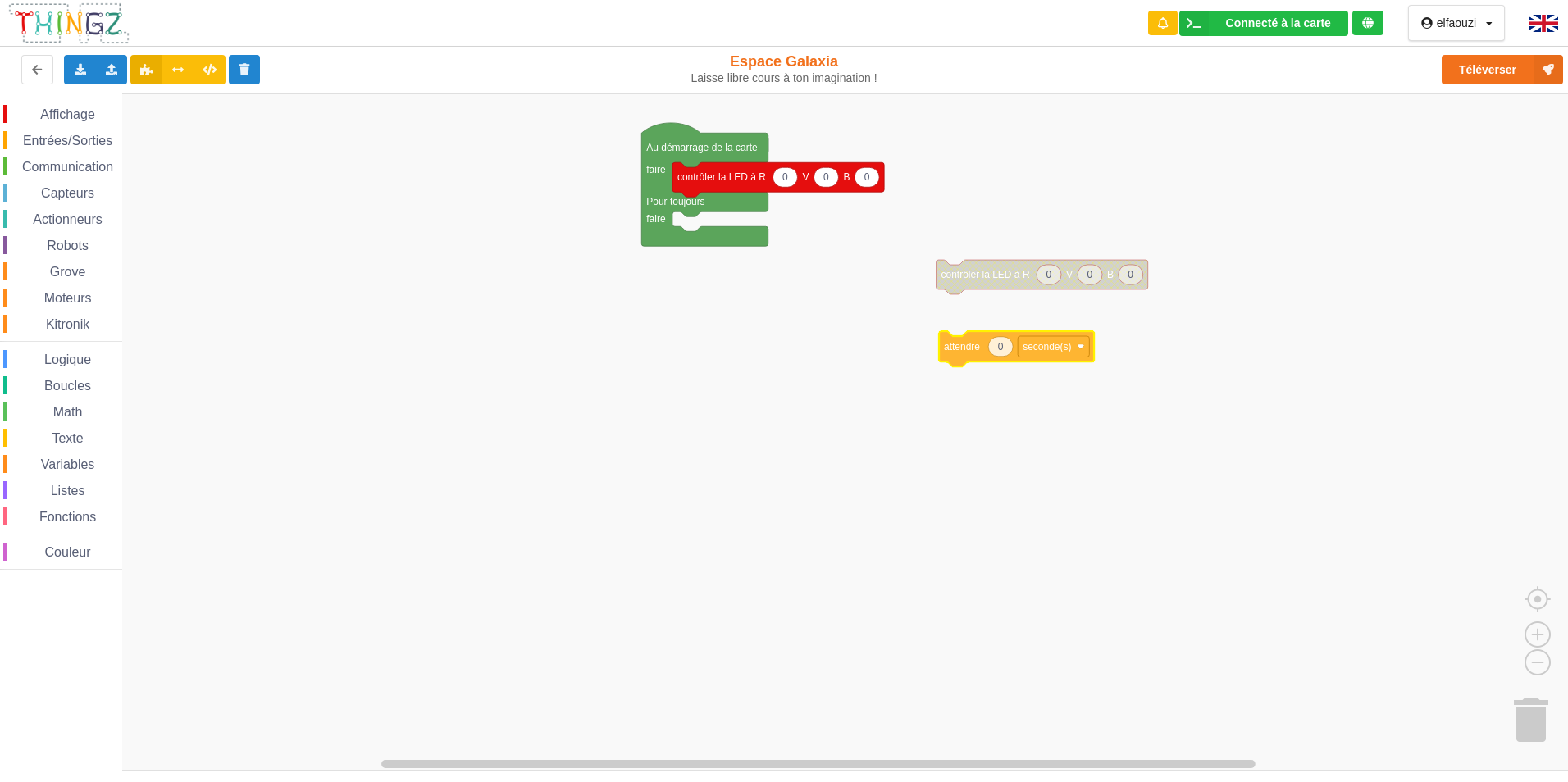
click at [1009, 354] on div "Affichage Entrées/Sorties Communication Capteurs Actionneurs Robots Grove Moteu…" at bounding box center [790, 431] width 1580 height 677
click at [81, 197] on span "Capteurs" at bounding box center [67, 193] width 58 height 14
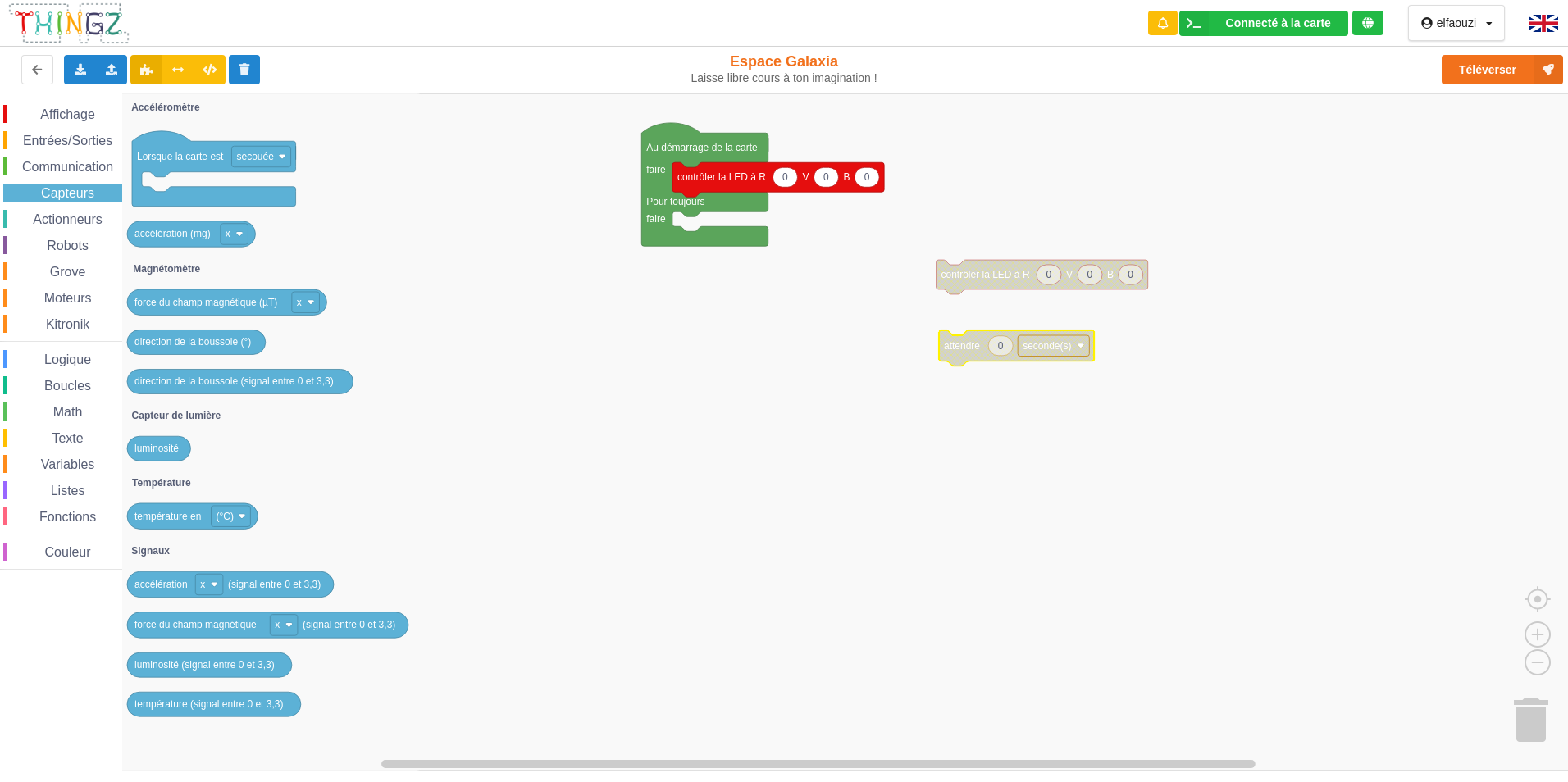
click at [53, 225] on span "Actionneurs" at bounding box center [67, 219] width 74 height 14
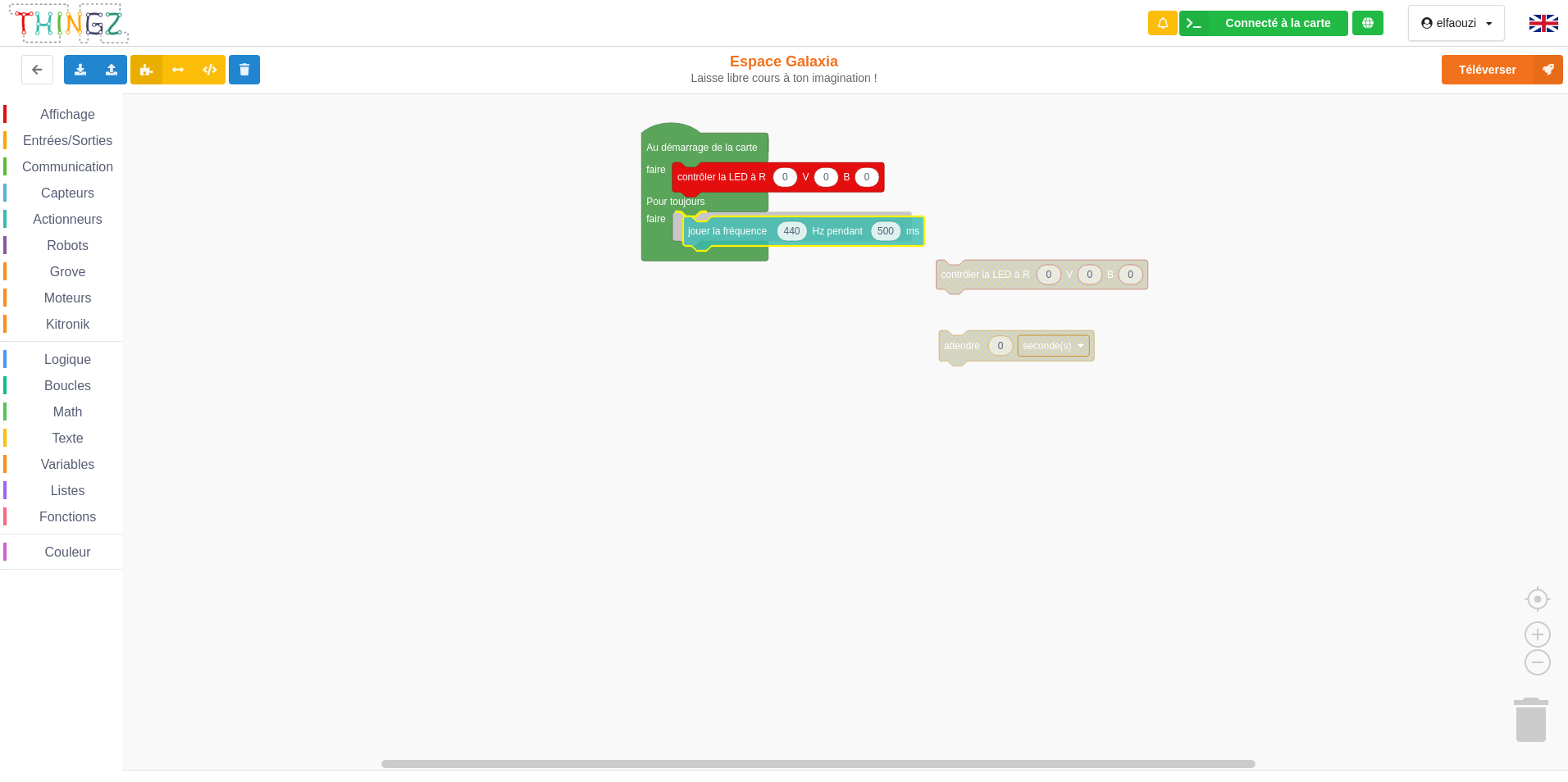
click at [727, 244] on div "Affichage Entrées/Sorties Communication Capteurs Actionneurs Robots Grove Moteu…" at bounding box center [790, 431] width 1580 height 677
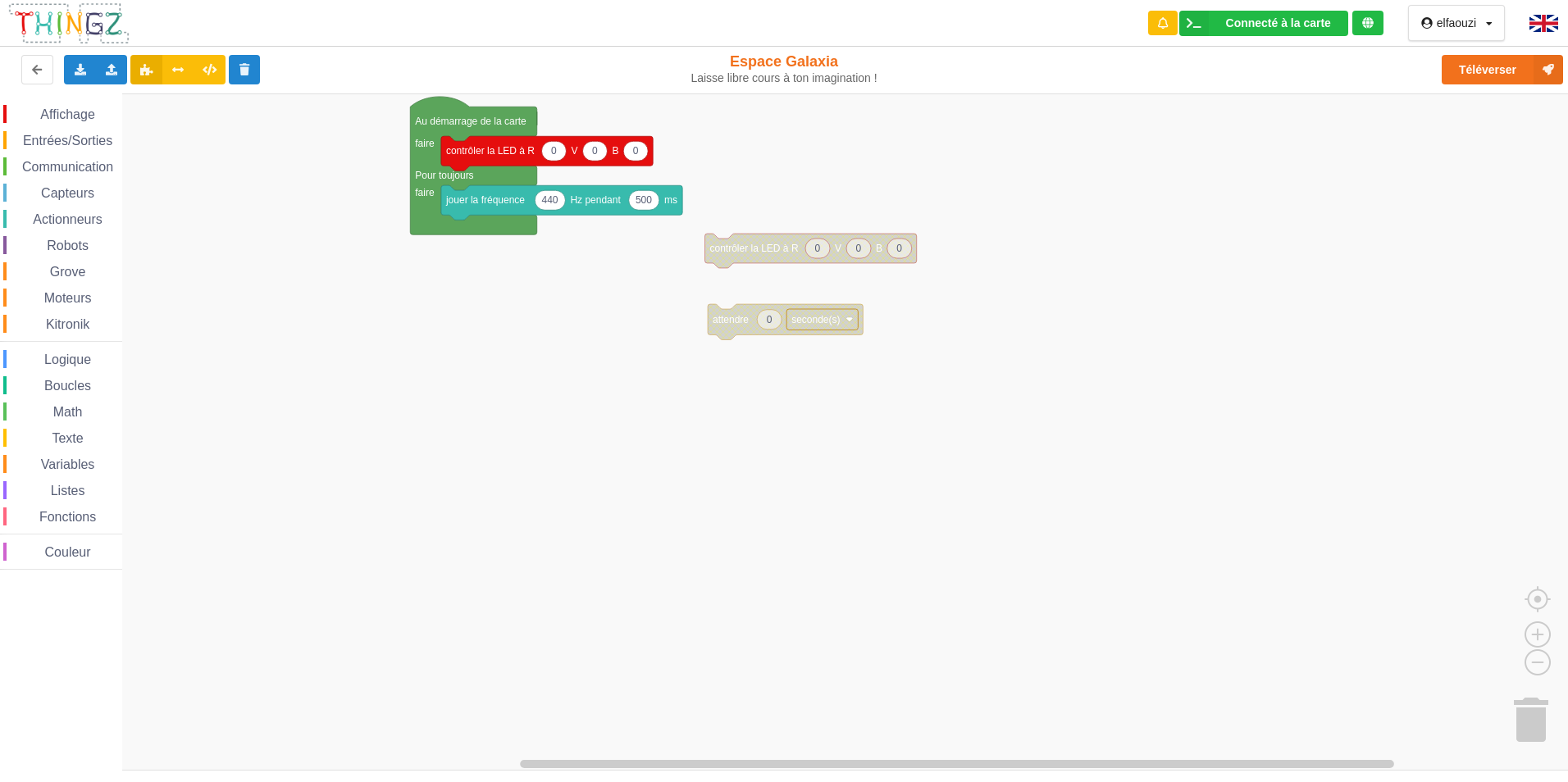
click at [836, 277] on div "Affichage Entrées/Sorties Communication Capteurs Actionneurs Robots Grove Moteu…" at bounding box center [790, 431] width 1580 height 677
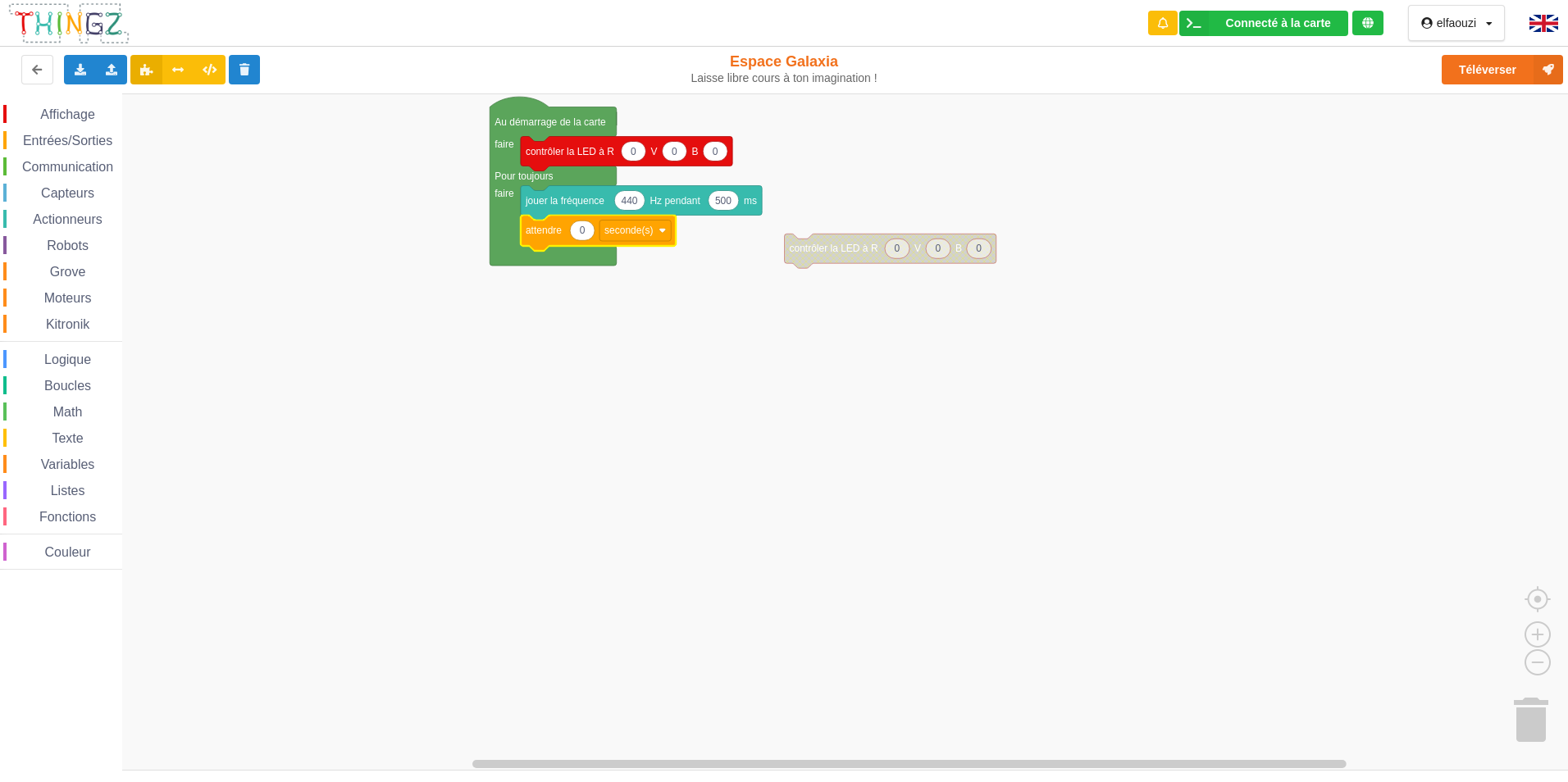
click at [588, 231] on icon "Espace de travail de Blocky" at bounding box center [582, 230] width 25 height 20
type input "0.5"
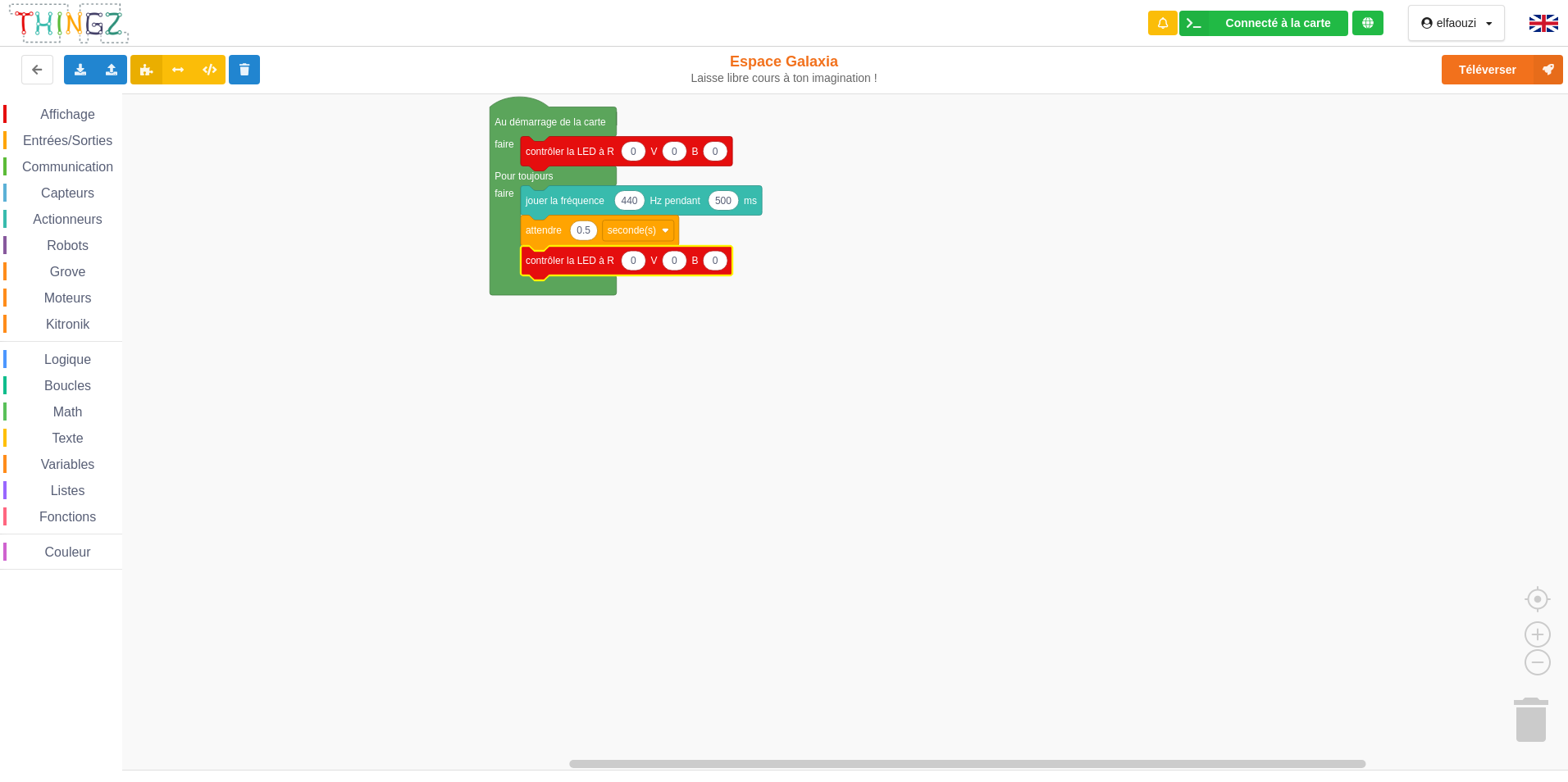
click at [638, 266] on icon "Espace de travail de Blocky" at bounding box center [633, 260] width 25 height 20
type input "255"
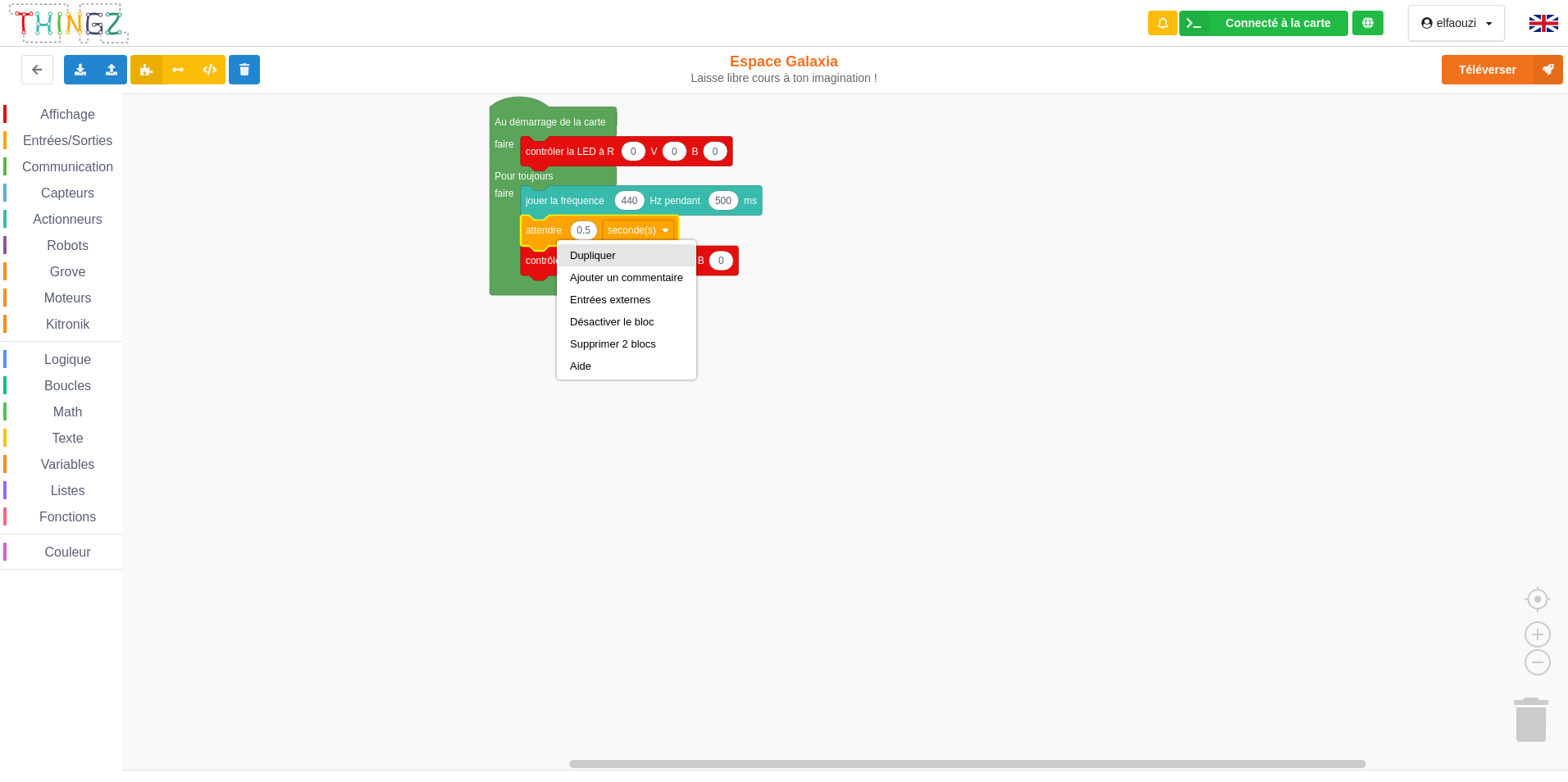
click at [574, 255] on div "Dupliquer" at bounding box center [627, 255] width 114 height 12
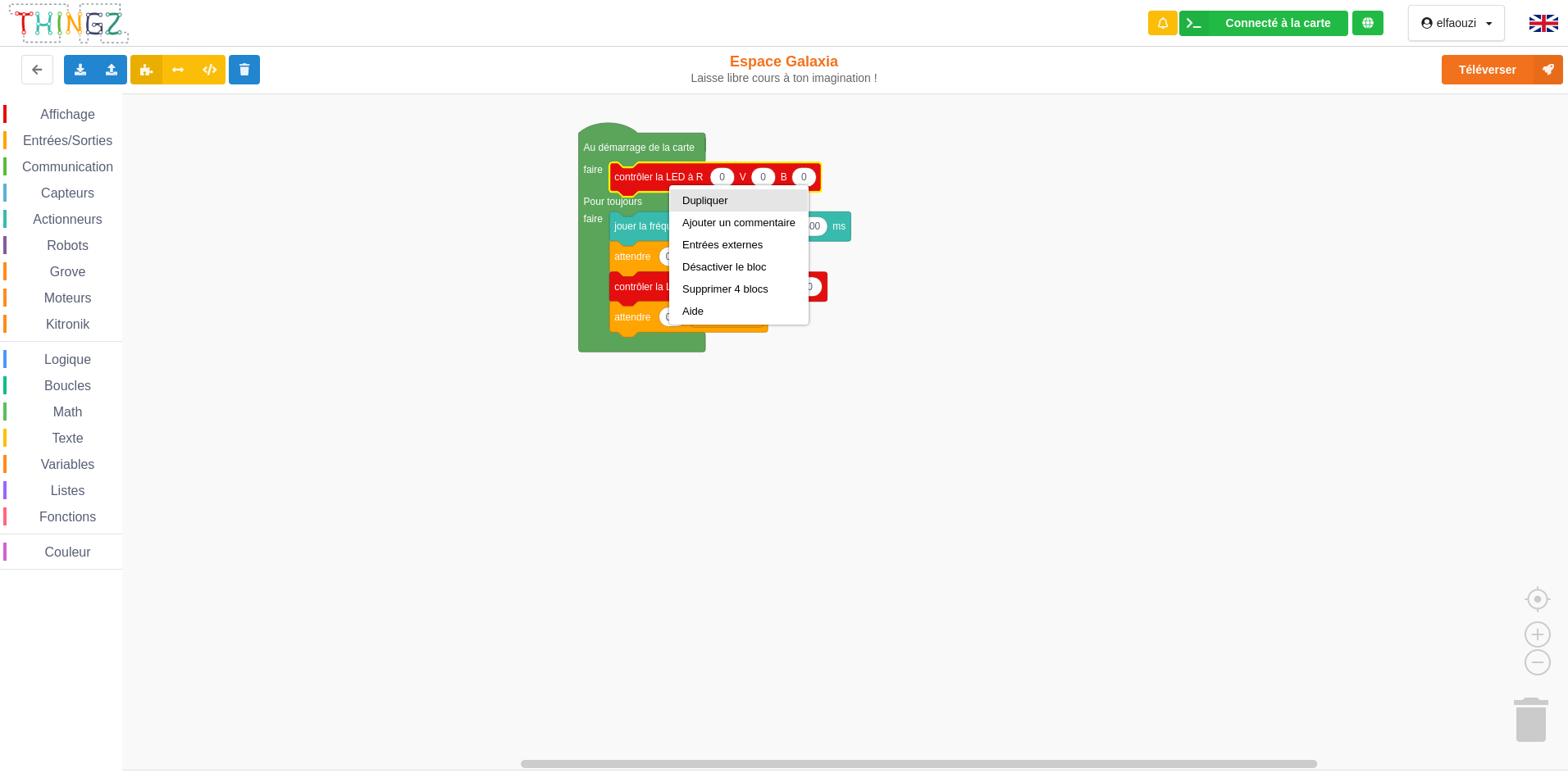
click at [711, 188] on div "Dupliquer Ajouter un commentaire Entrées externes Désactiver le bloc Supprimer …" at bounding box center [739, 254] width 139 height 139
click at [714, 197] on div "Dupliquer" at bounding box center [739, 201] width 114 height 12
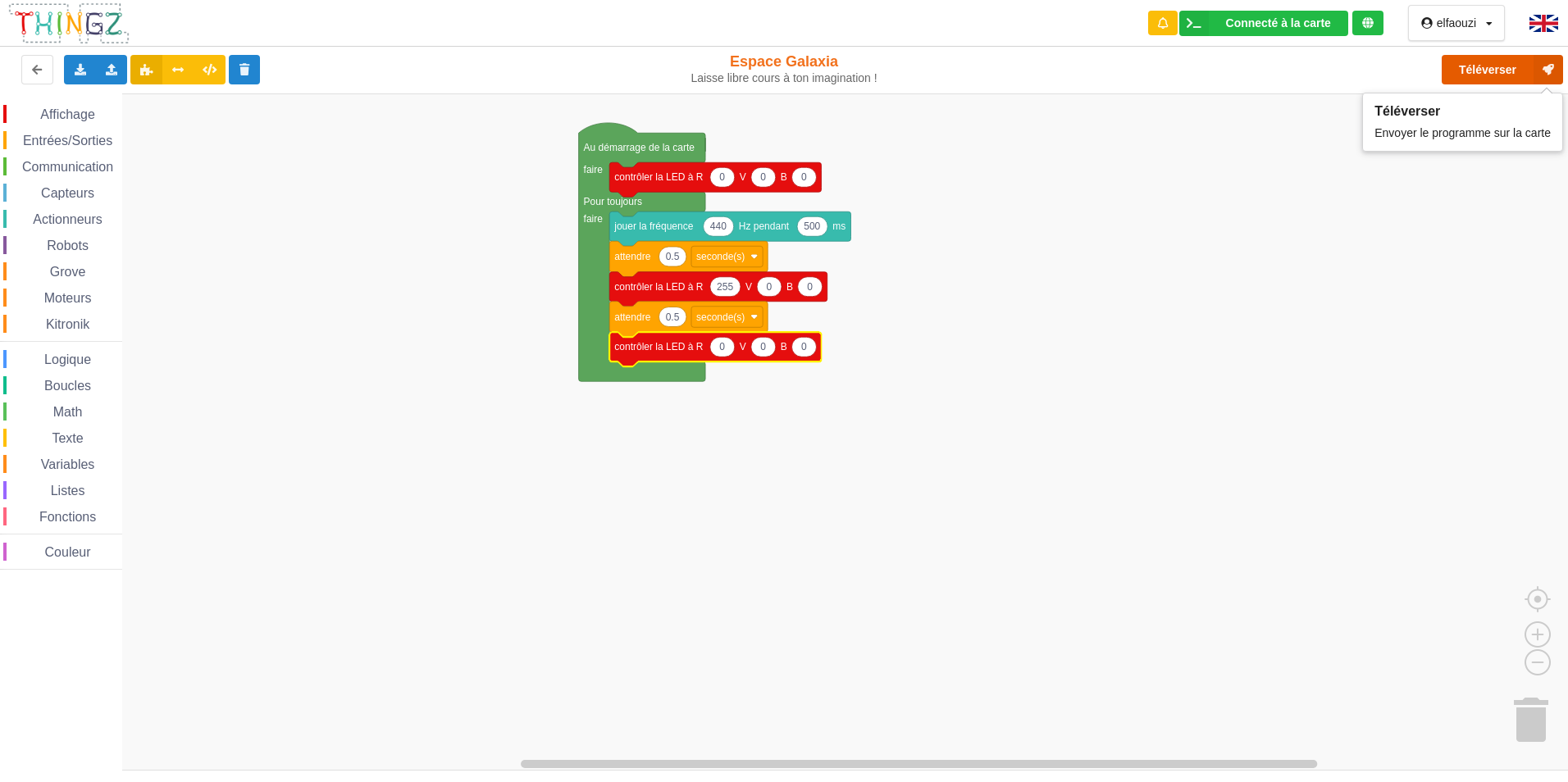
click at [1553, 68] on icon at bounding box center [1548, 69] width 30 height 30
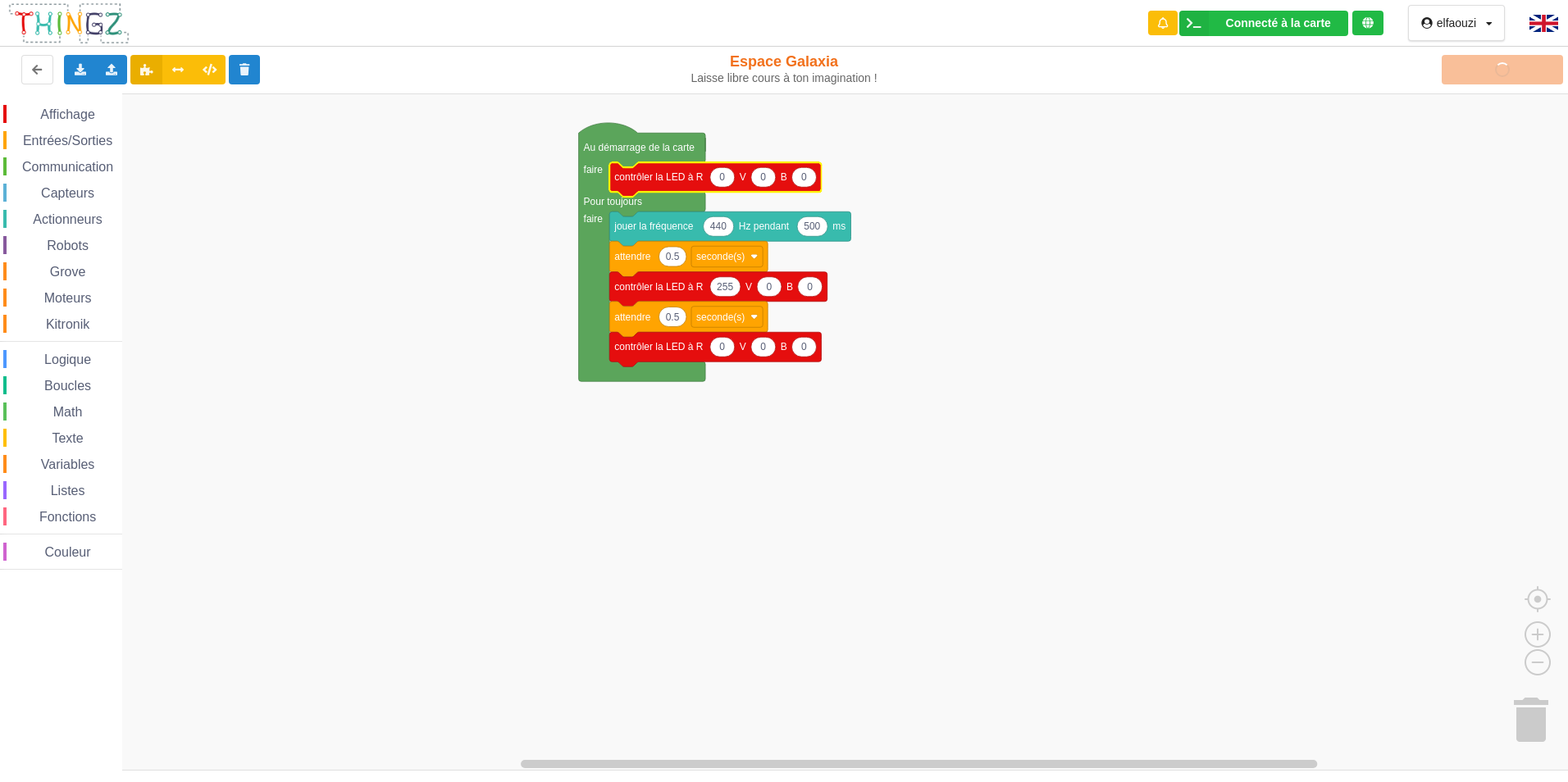
click at [730, 181] on icon "Espace de travail de Blocky" at bounding box center [723, 177] width 25 height 20
type input "255"
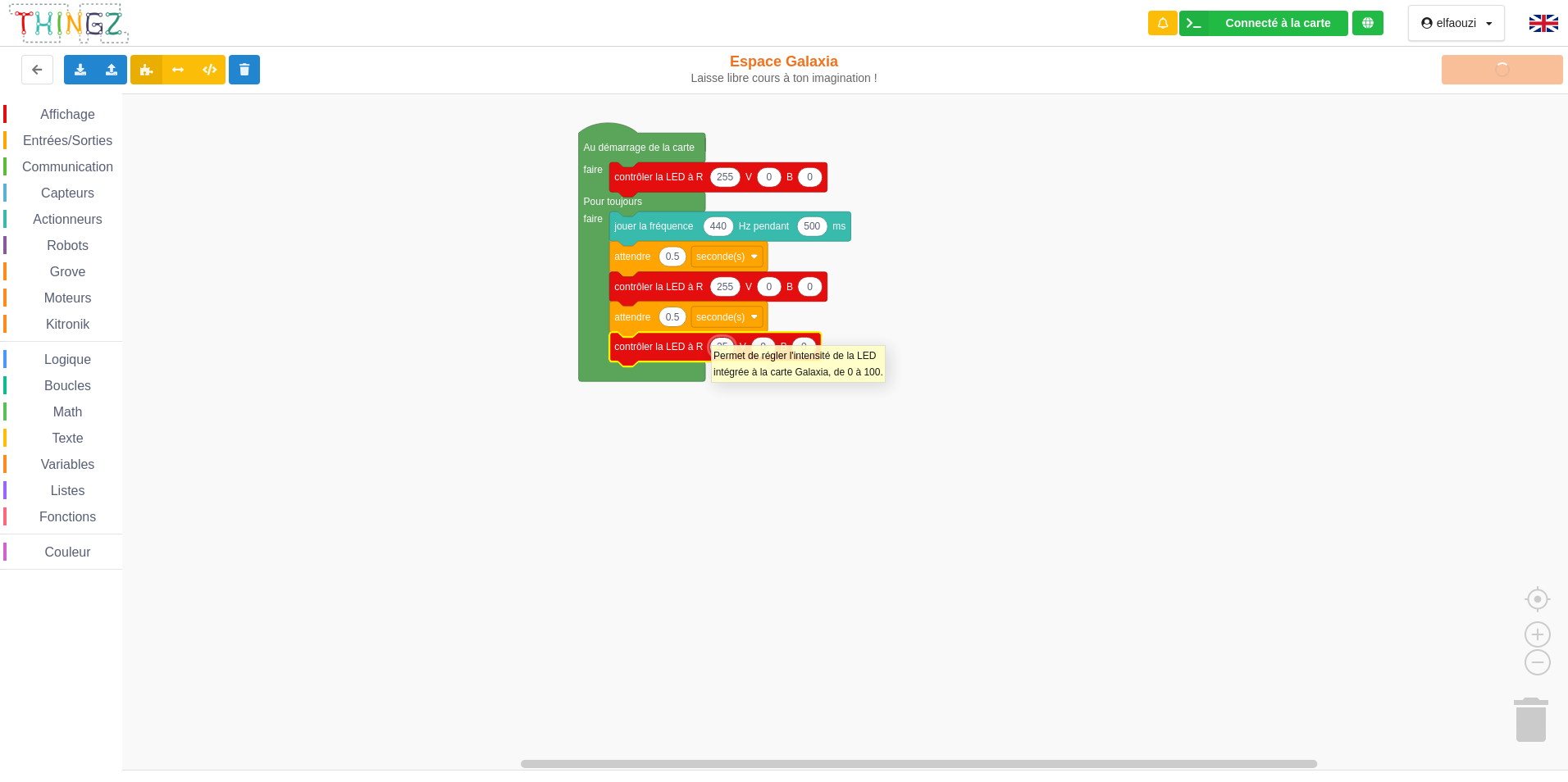
type input "255"
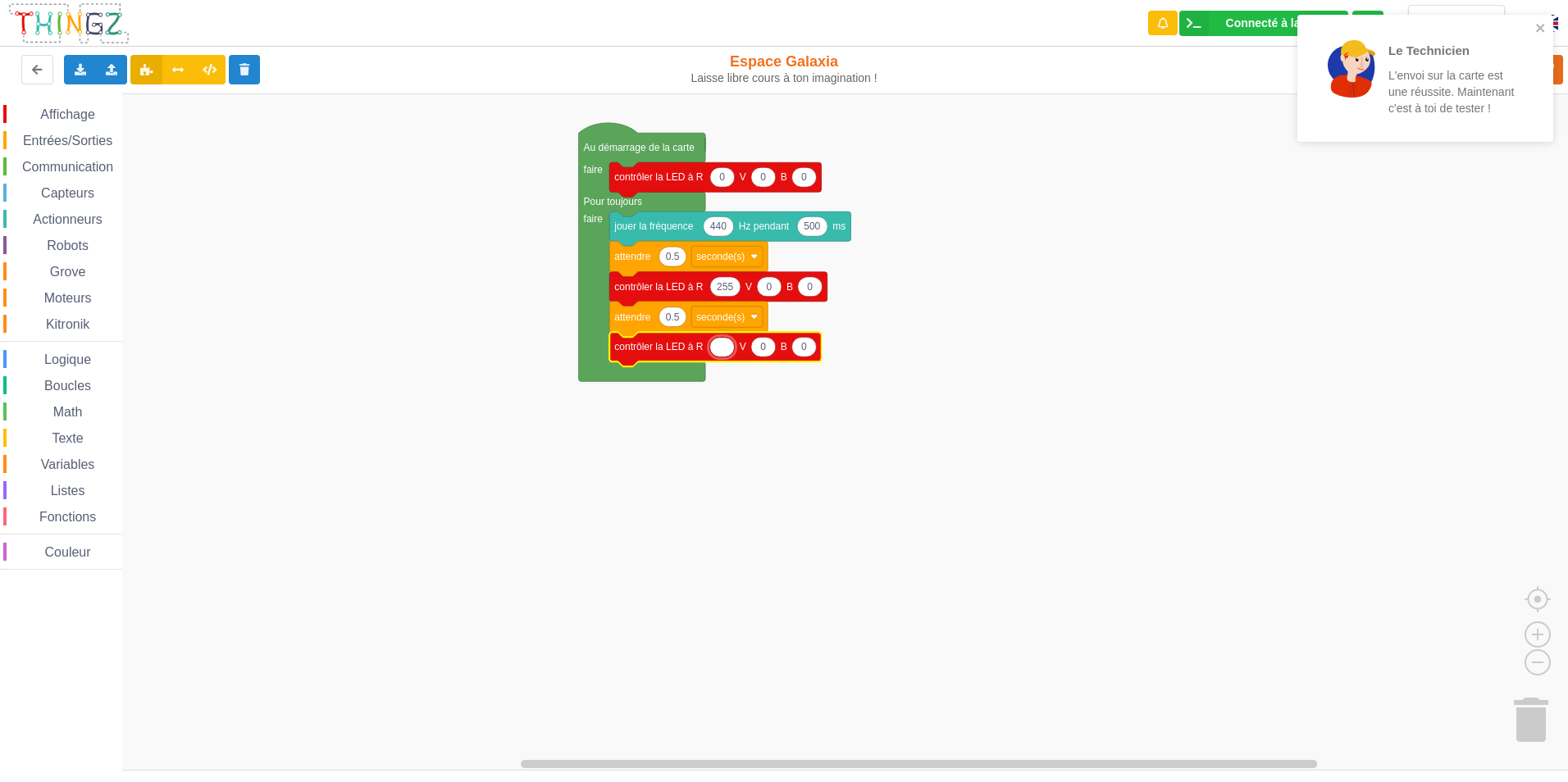
type input "0"
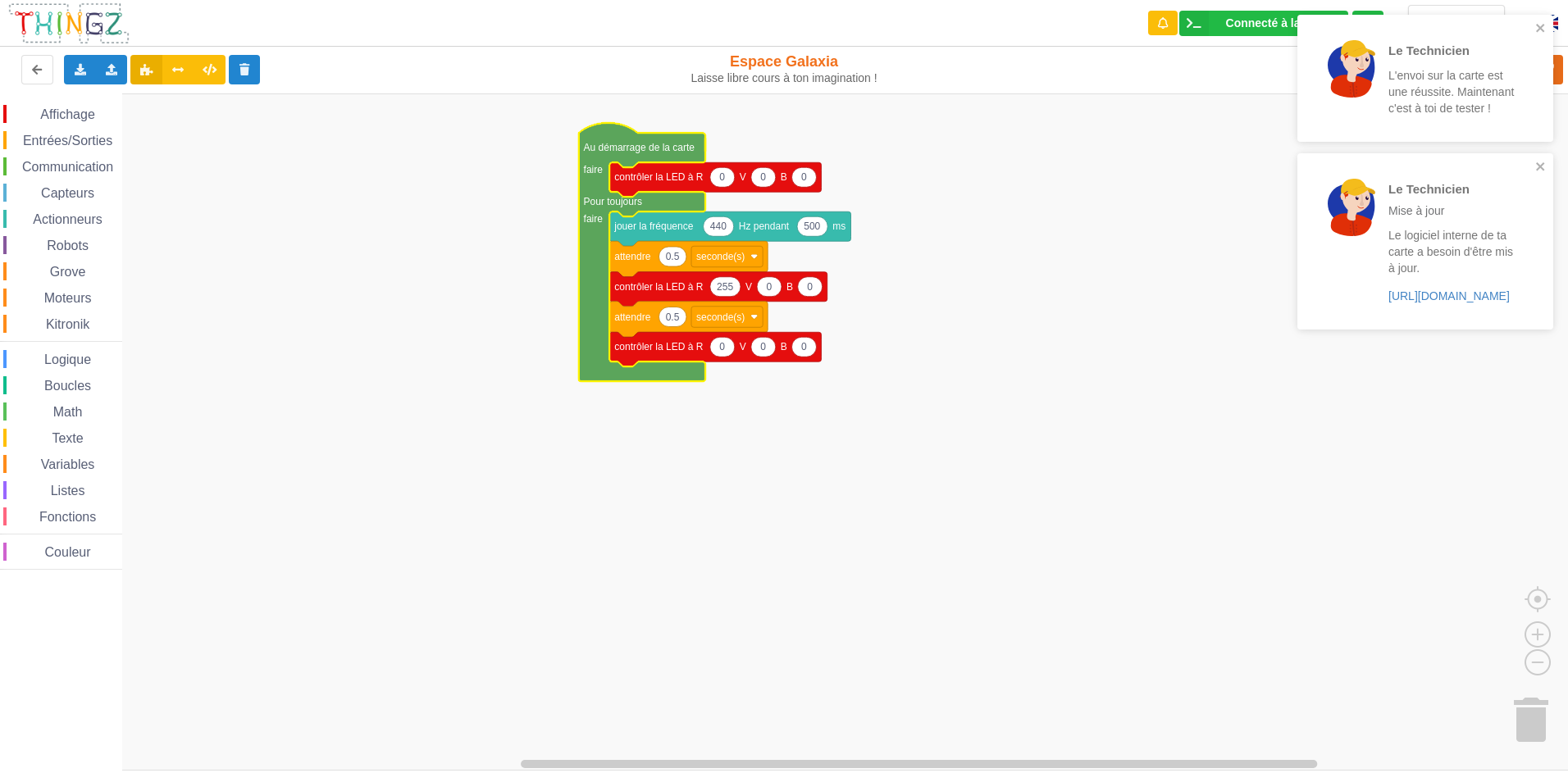
click at [629, 137] on icon "Espace de travail de Blocky" at bounding box center [642, 252] width 126 height 259
